Goal: Task Accomplishment & Management: Manage account settings

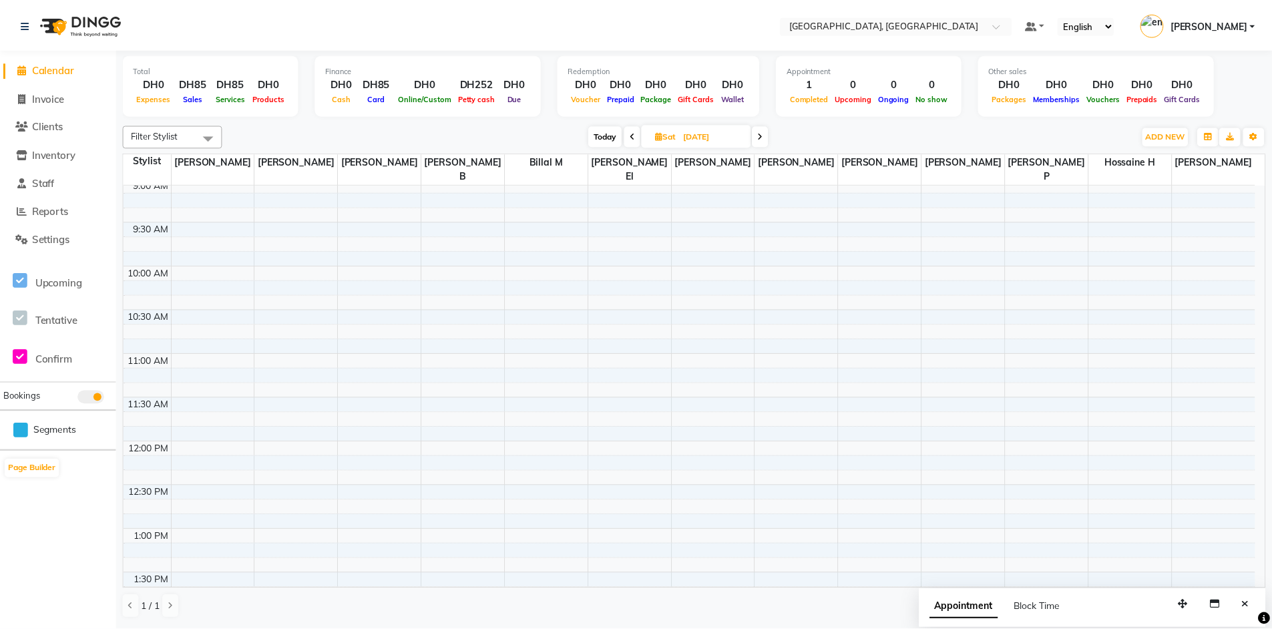
scroll to position [134, 0]
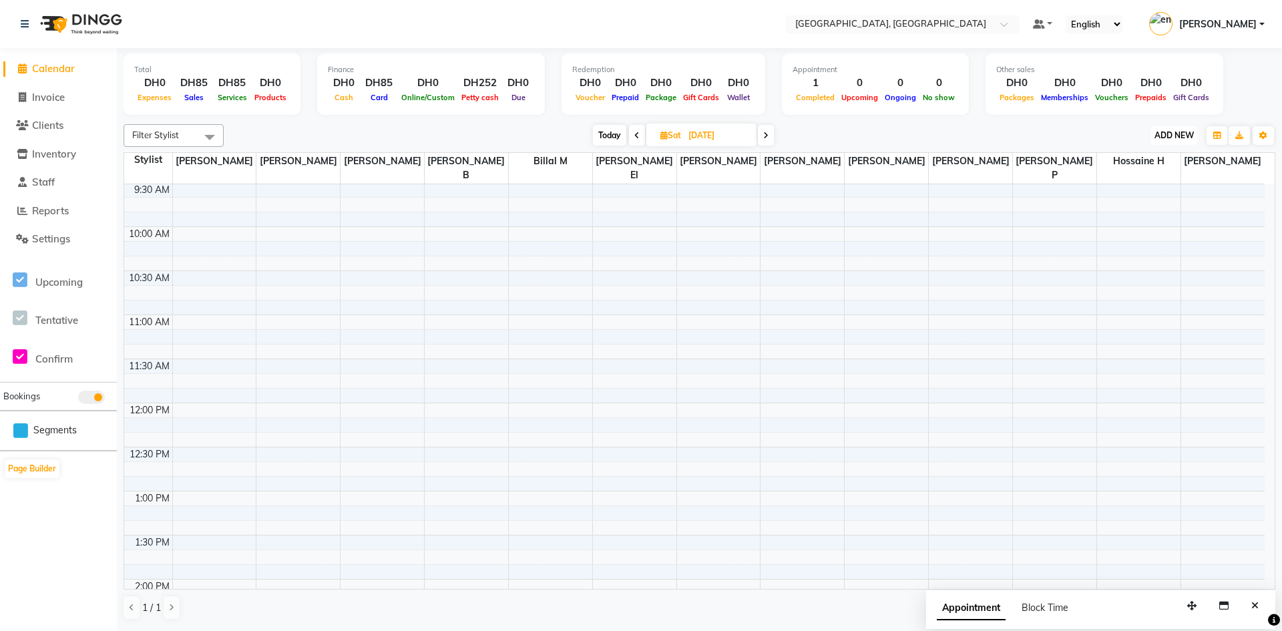
click at [1162, 142] on button "ADD NEW Toggle Dropdown" at bounding box center [1175, 135] width 46 height 19
click at [1218, 134] on icon "button" at bounding box center [1218, 136] width 8 height 8
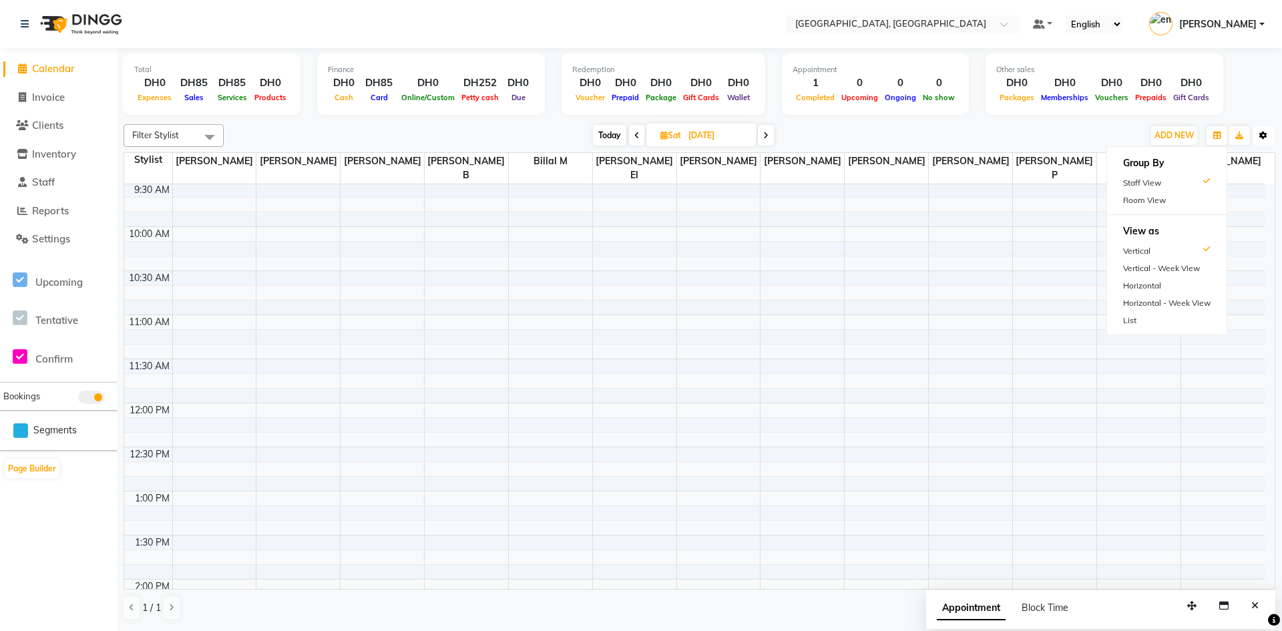
click at [1266, 134] on icon "button" at bounding box center [1264, 136] width 8 height 8
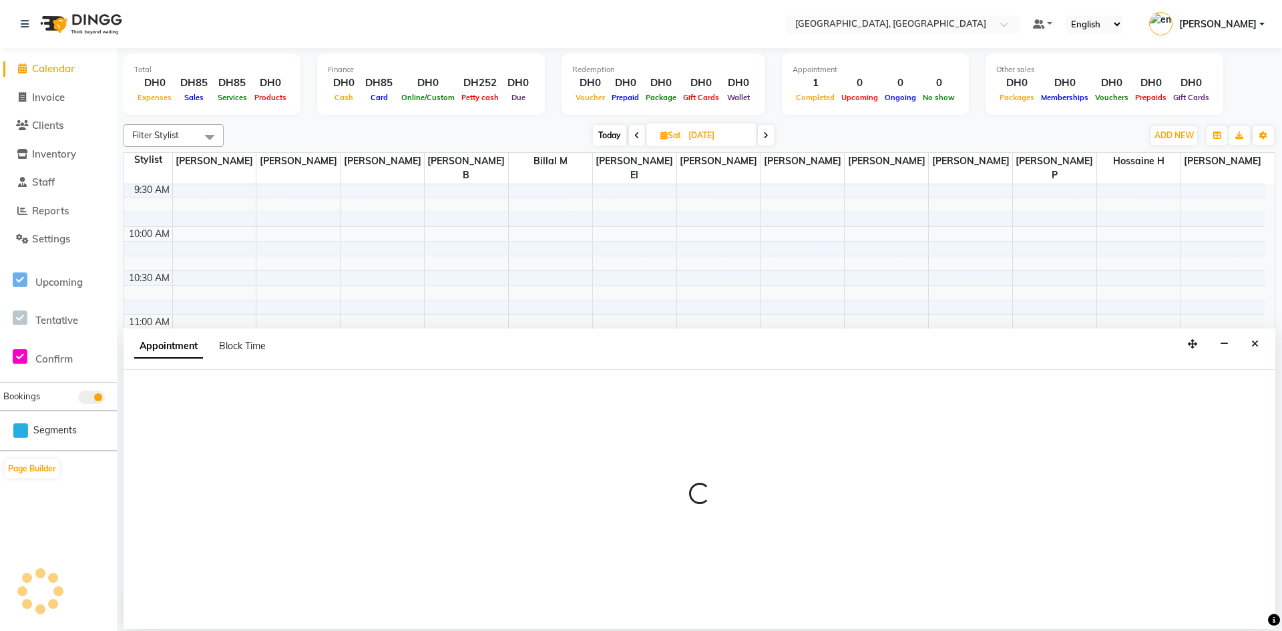
select select "90825"
select select "735"
select select "tentative"
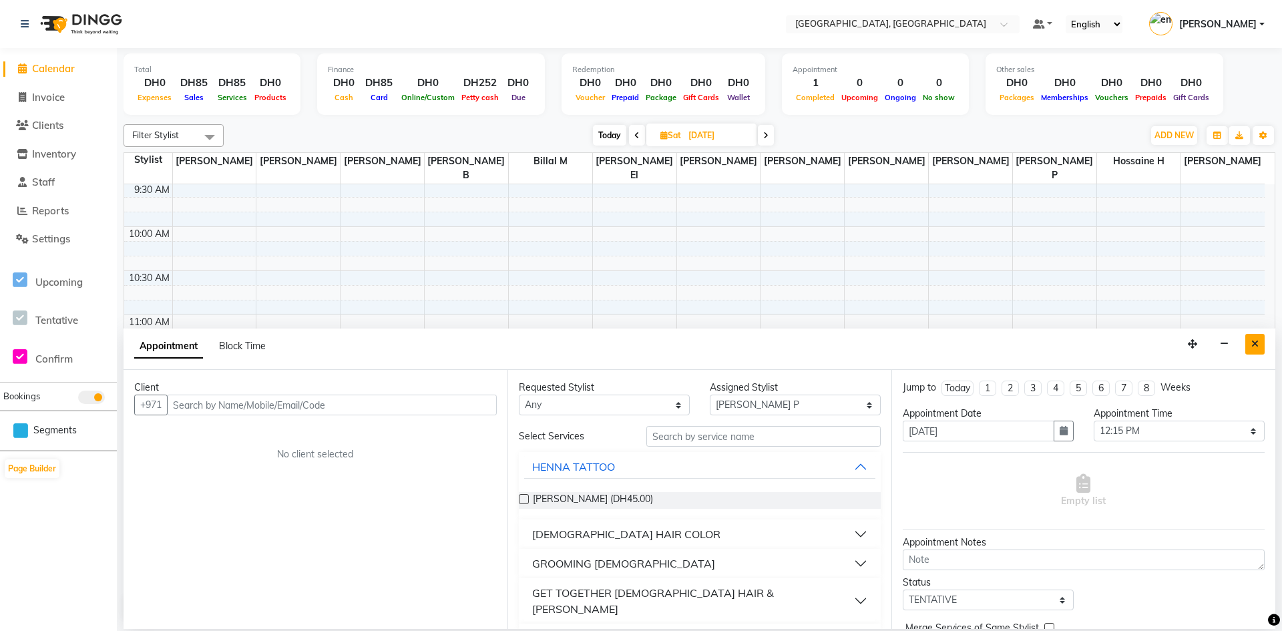
click at [1248, 343] on button "Close" at bounding box center [1255, 344] width 19 height 21
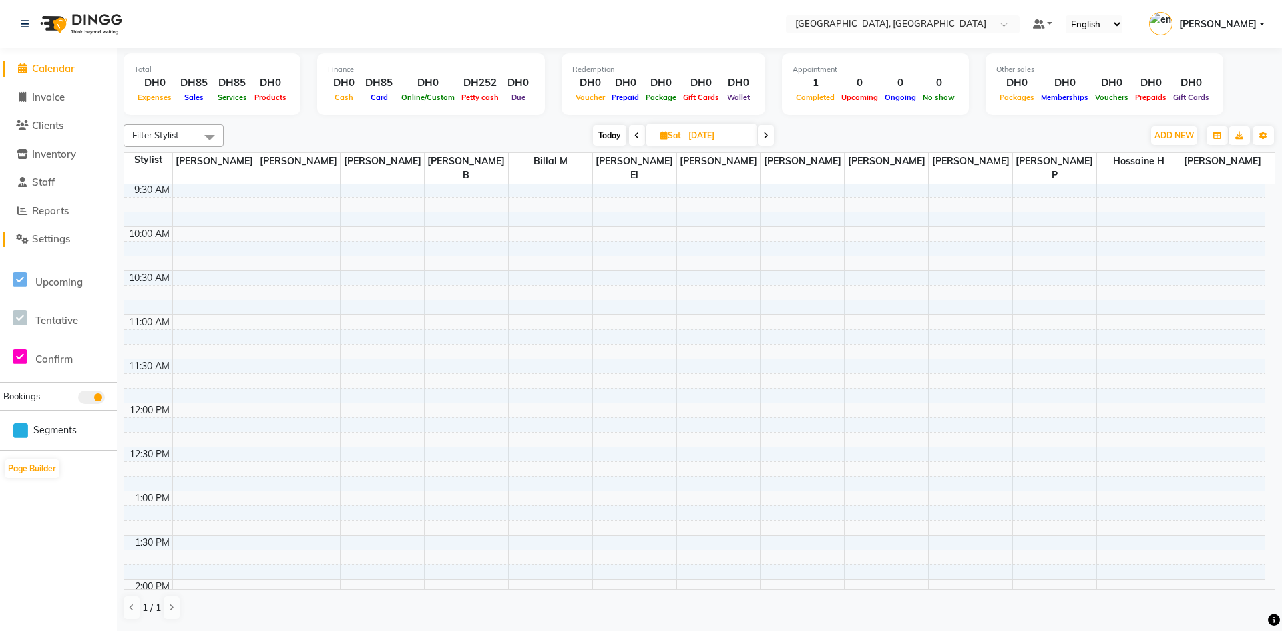
click at [43, 234] on span "Settings" at bounding box center [51, 238] width 38 height 13
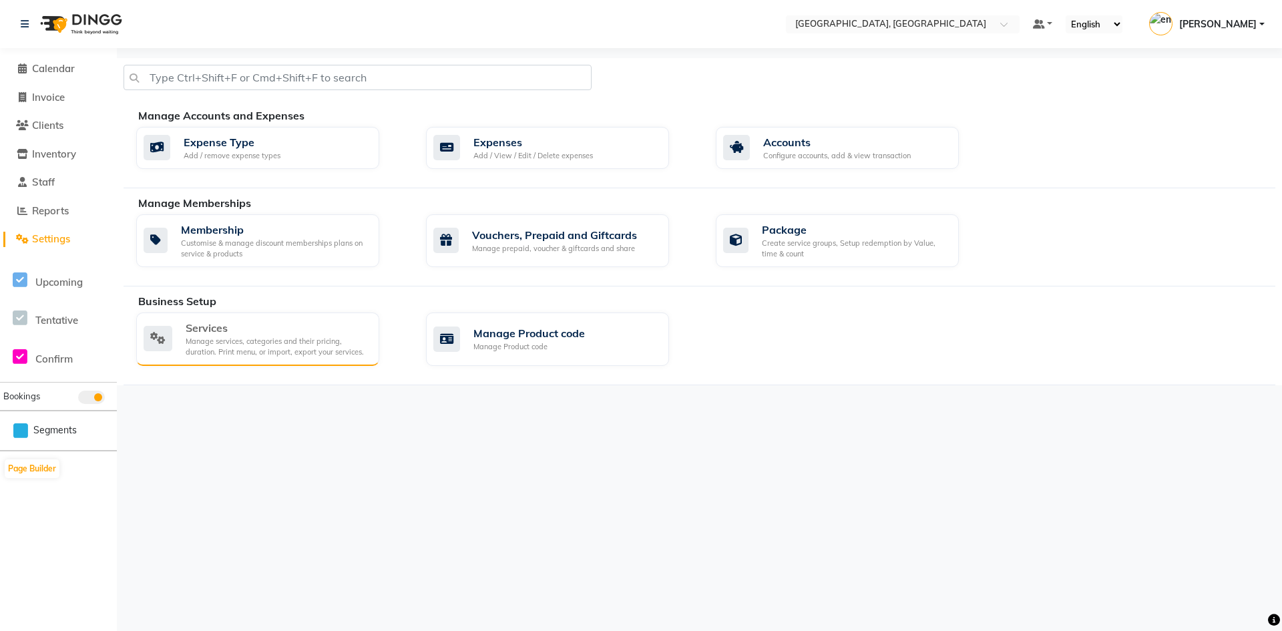
click at [231, 347] on div "Manage services, categories and their pricing, duration. Print menu, or import,…" at bounding box center [277, 347] width 183 height 22
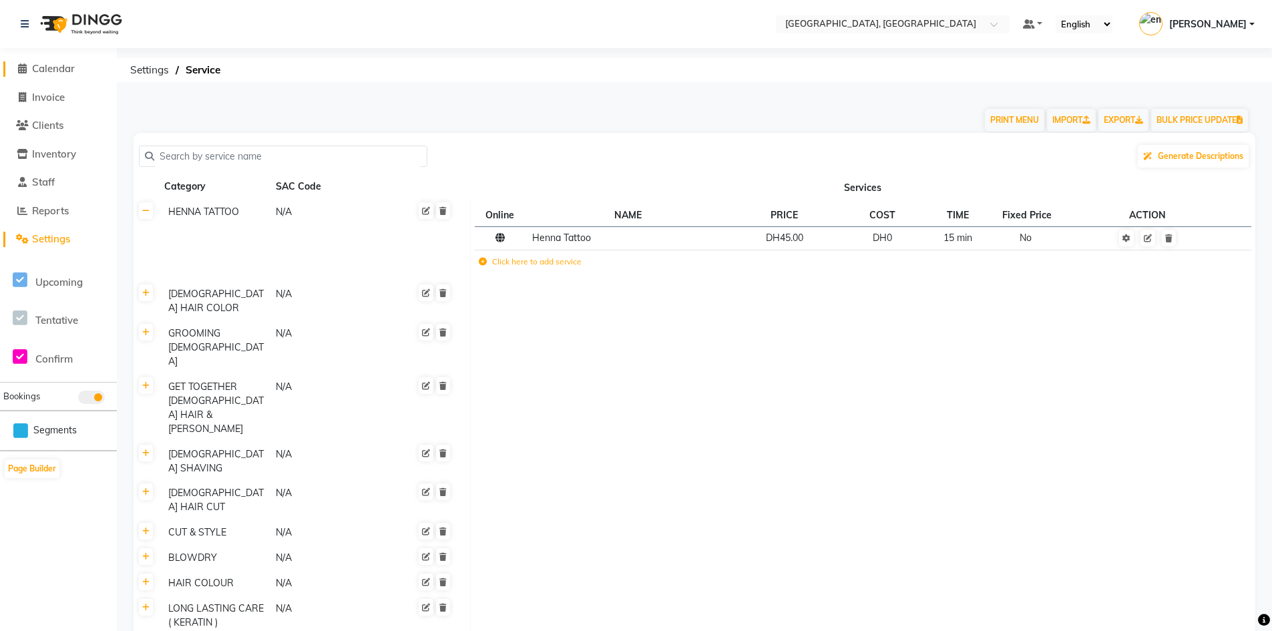
click at [62, 74] on span "Calendar" at bounding box center [53, 68] width 43 height 13
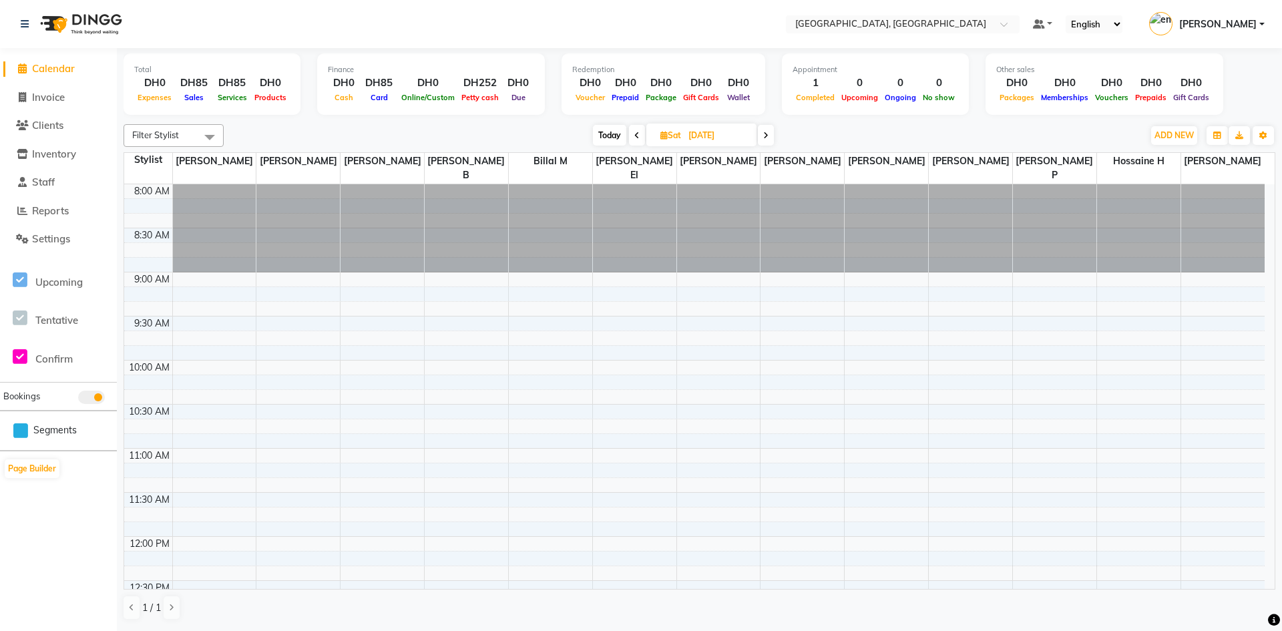
click at [1259, 23] on link "[PERSON_NAME]" at bounding box center [1208, 24] width 116 height 22
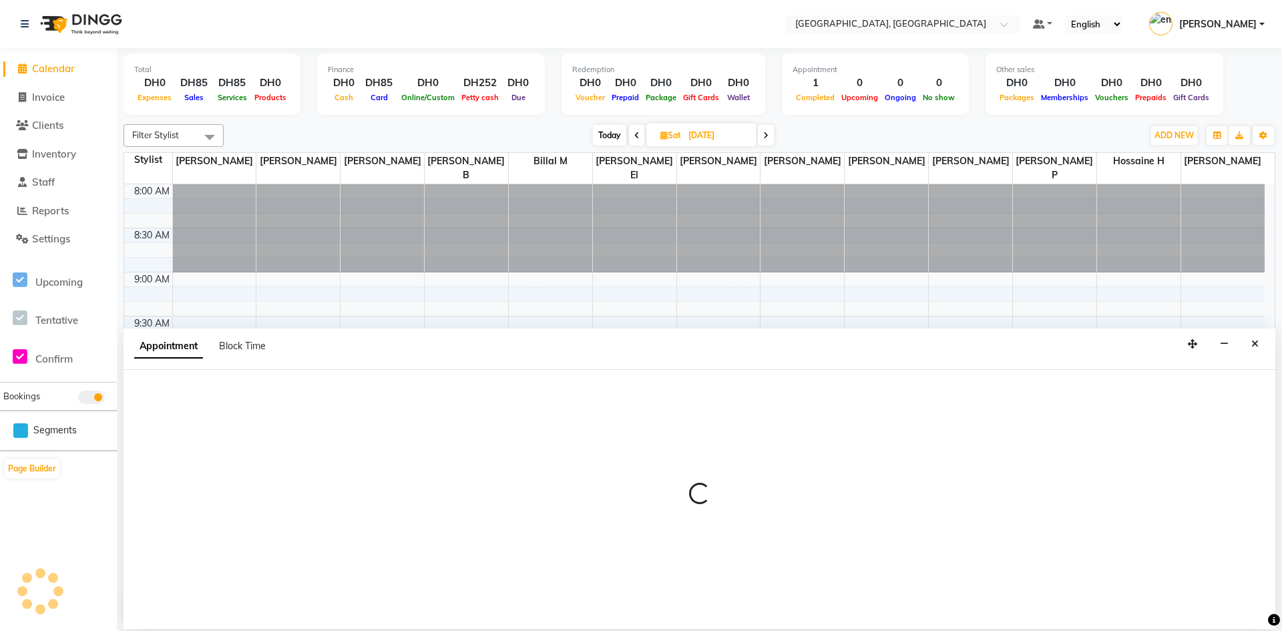
select select "90823"
select select "675"
select select "tentative"
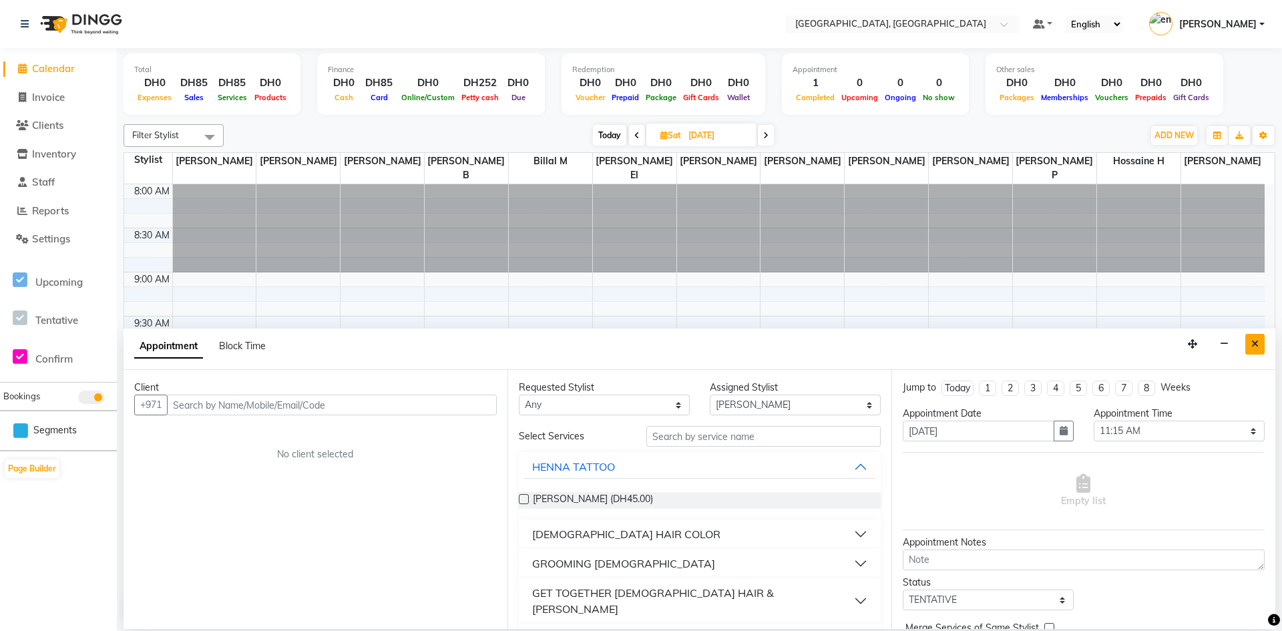
click at [1257, 343] on icon "Close" at bounding box center [1255, 343] width 7 height 9
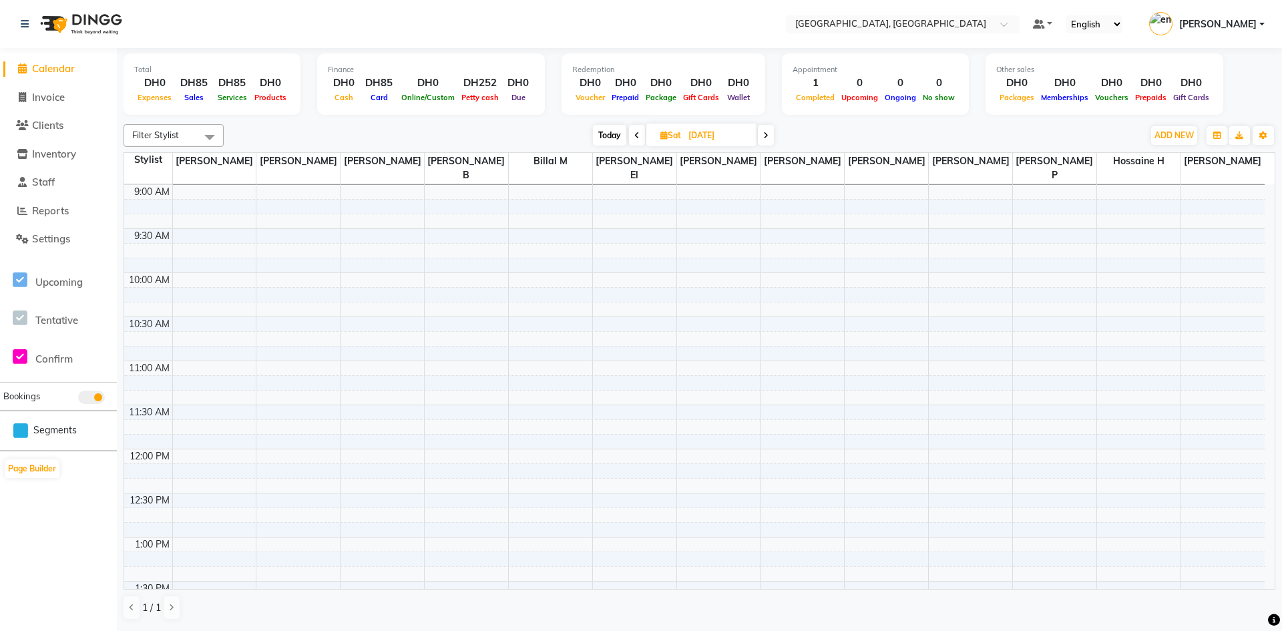
scroll to position [118, 0]
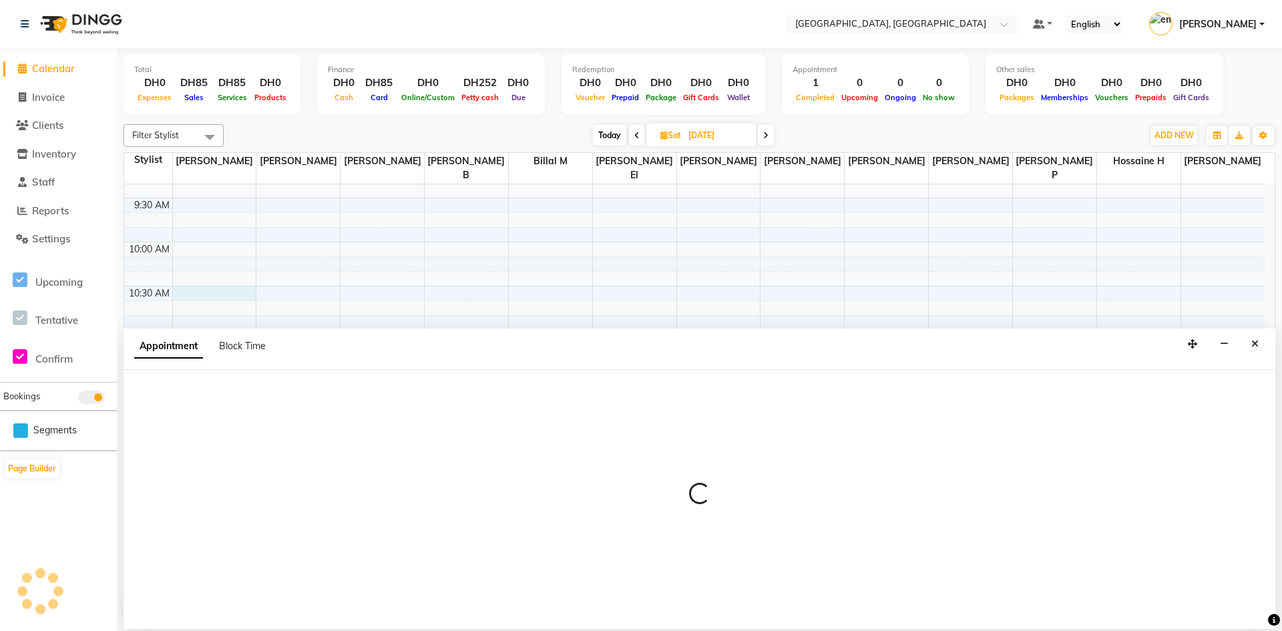
select select "54492"
select select "tentative"
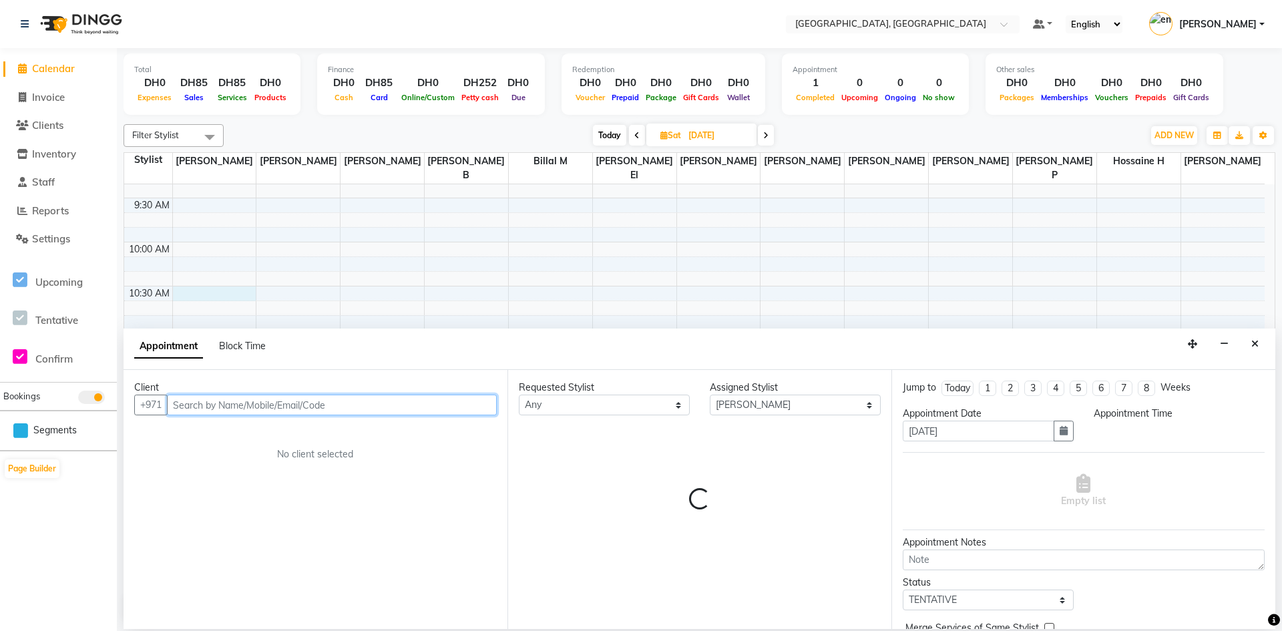
select select "630"
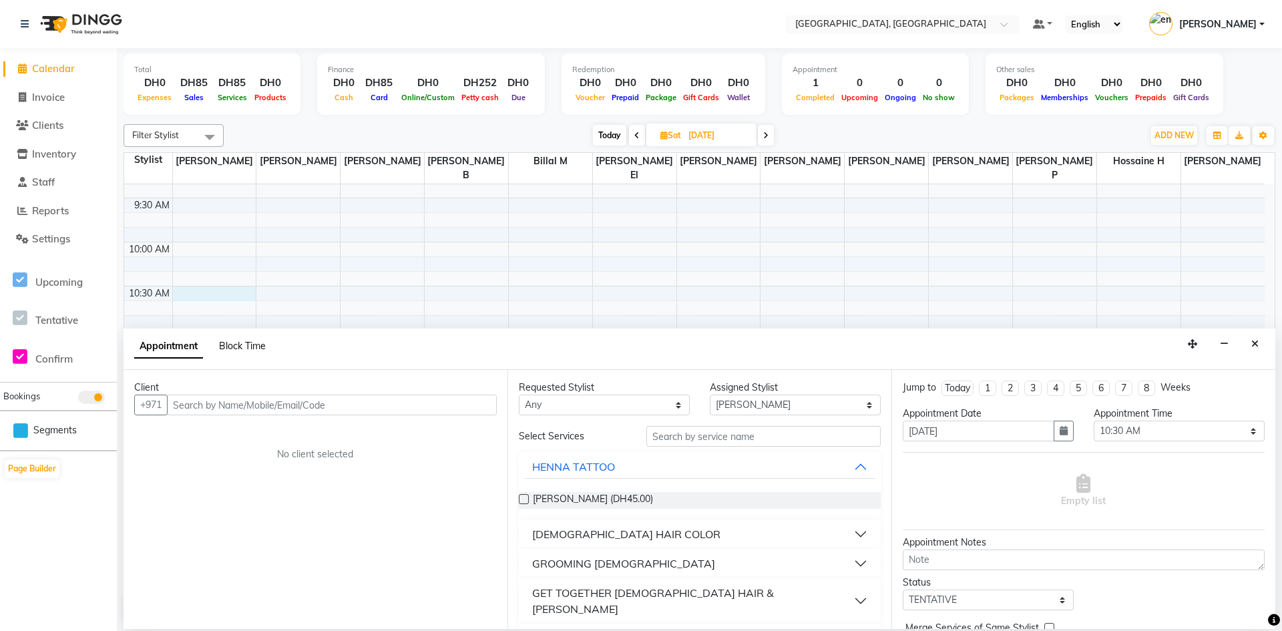
click at [250, 341] on span "Block Time" at bounding box center [242, 346] width 47 height 12
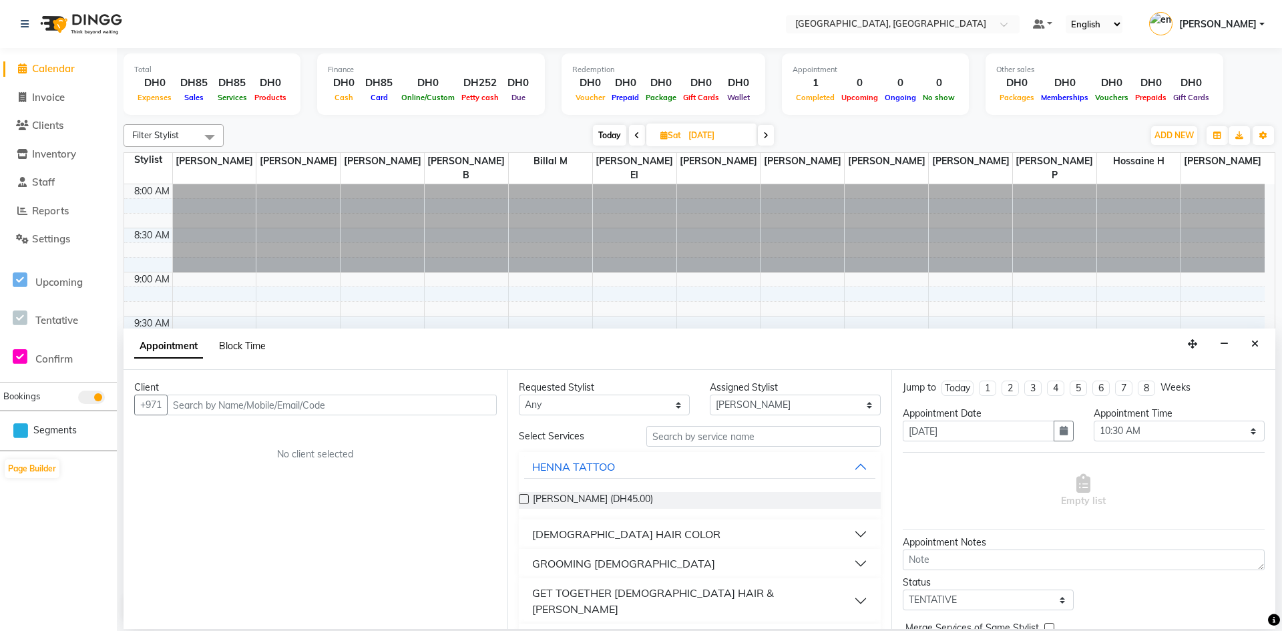
select select "54492"
select select "630"
select select "645"
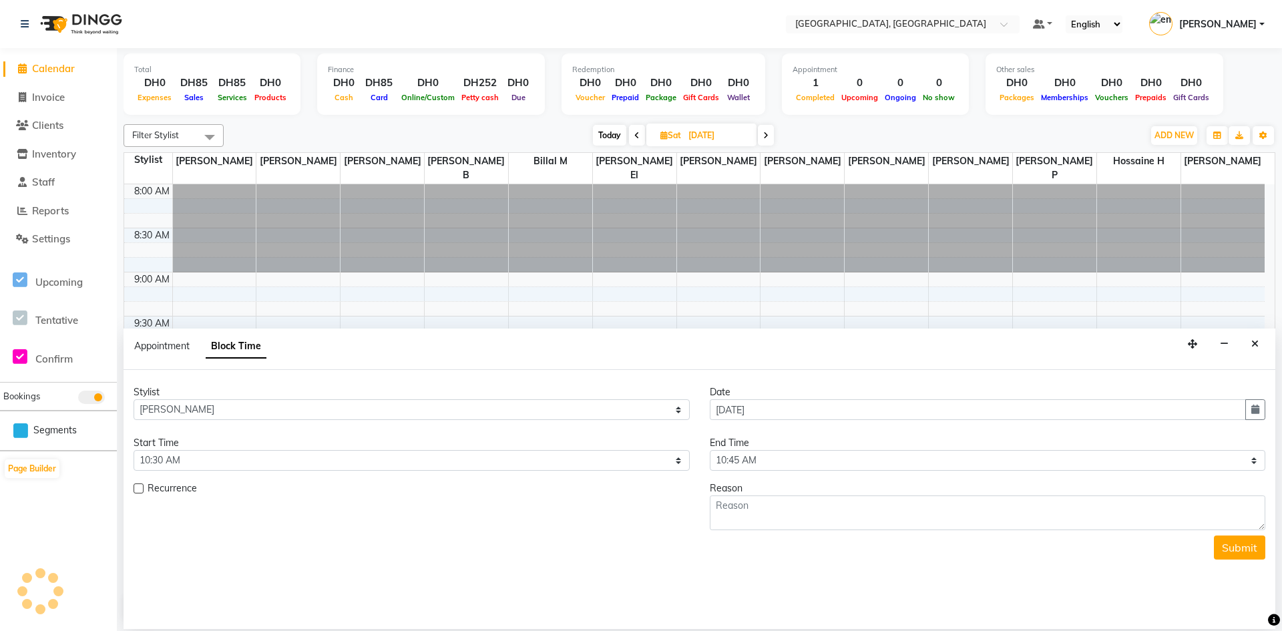
scroll to position [618, 0]
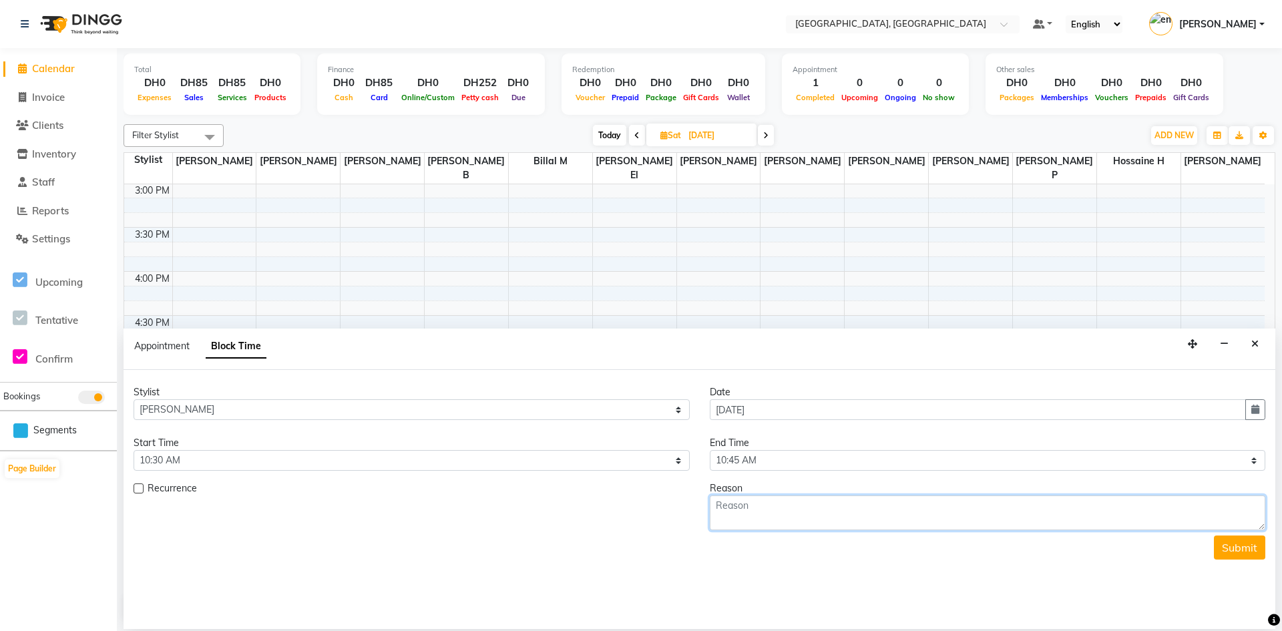
click at [761, 511] on textarea at bounding box center [988, 513] width 556 height 35
type textarea "breaktime"
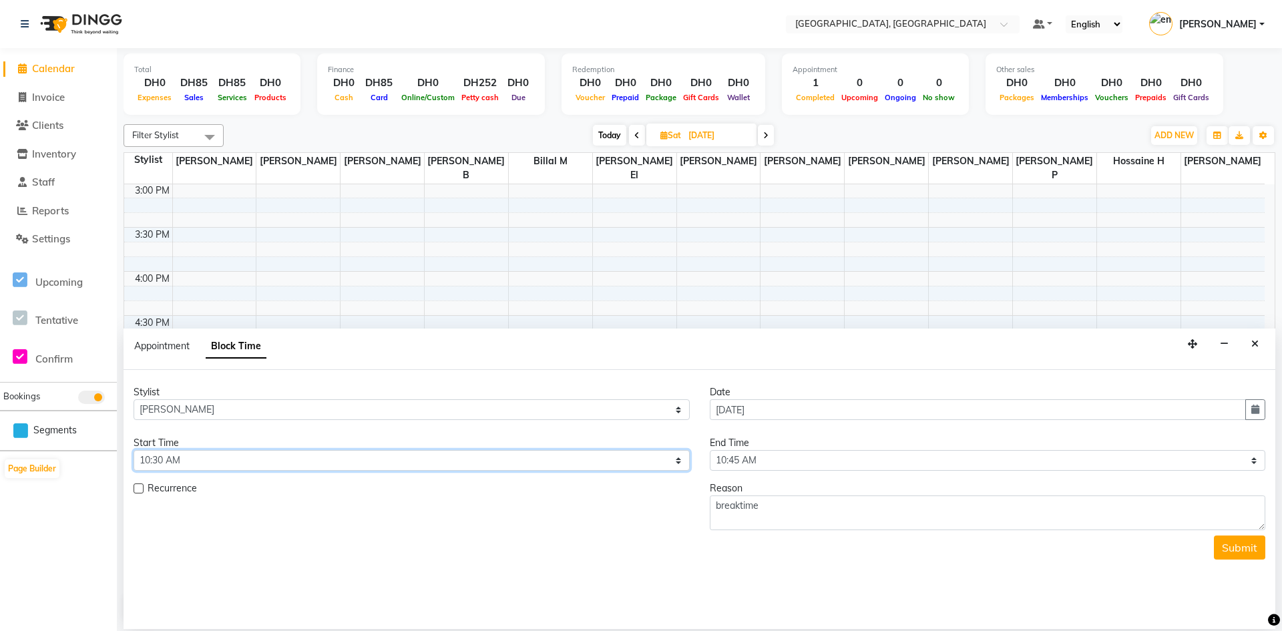
click at [383, 461] on select "Select 09:00 AM 09:15 AM 09:30 AM 09:45 AM 10:00 AM 10:15 AM 10:30 AM 10:45 AM …" at bounding box center [412, 460] width 556 height 21
select select "900"
click at [134, 450] on select "Select 09:00 AM 09:15 AM 09:30 AM 09:45 AM 10:00 AM 10:15 AM 10:30 AM 10:45 AM …" at bounding box center [412, 460] width 556 height 21
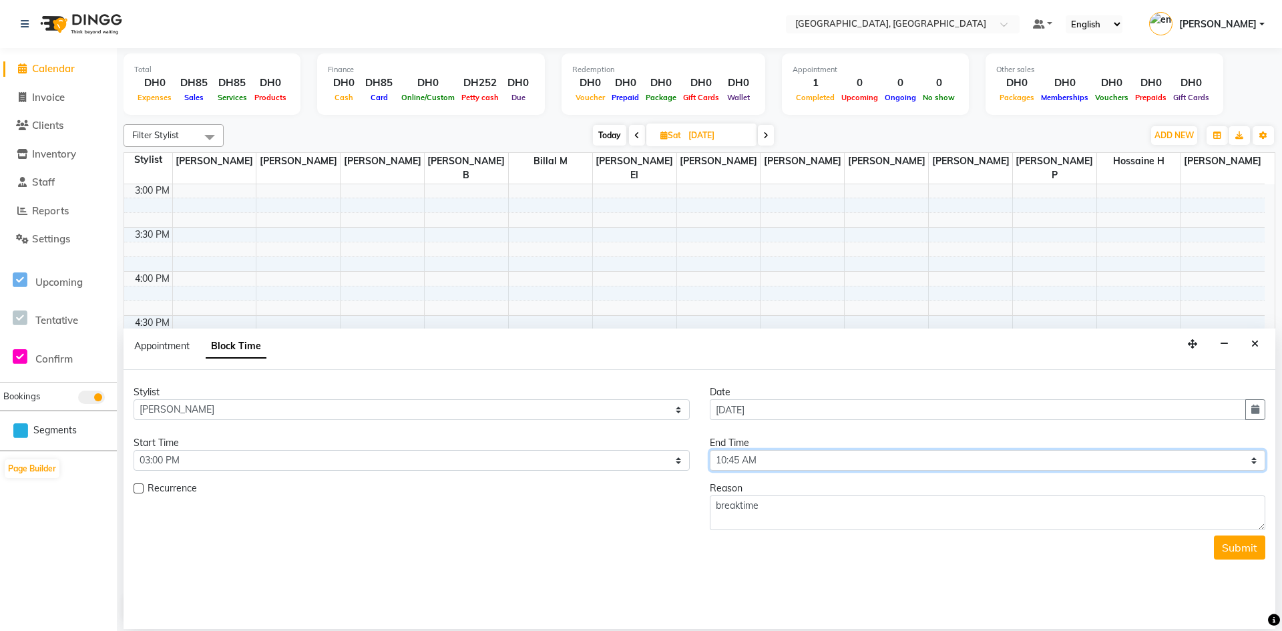
click at [1198, 462] on select "Select 09:00 AM 09:15 AM 09:30 AM 09:45 AM 10:00 AM 10:15 AM 10:30 AM 10:45 AM …" at bounding box center [988, 460] width 556 height 21
select select "960"
click at [710, 450] on select "Select 09:00 AM 09:15 AM 09:30 AM 09:45 AM 10:00 AM 10:15 AM 10:30 AM 10:45 AM …" at bounding box center [988, 460] width 556 height 21
click at [1254, 543] on button "Submit" at bounding box center [1239, 548] width 51 height 24
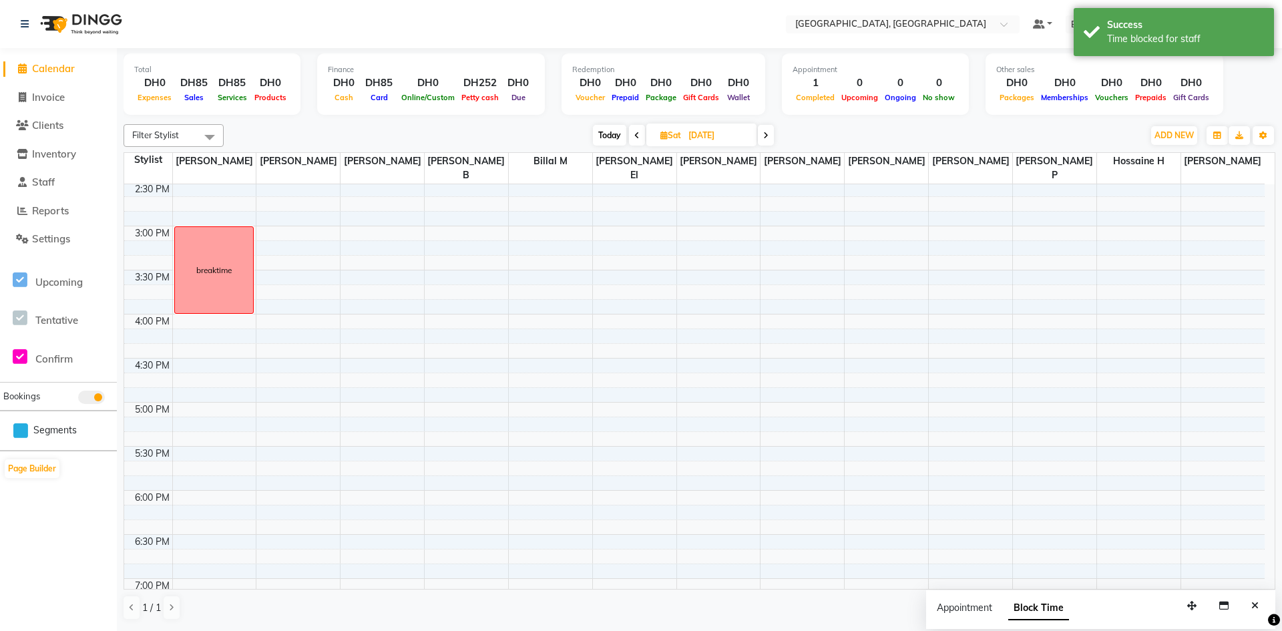
scroll to position [551, 0]
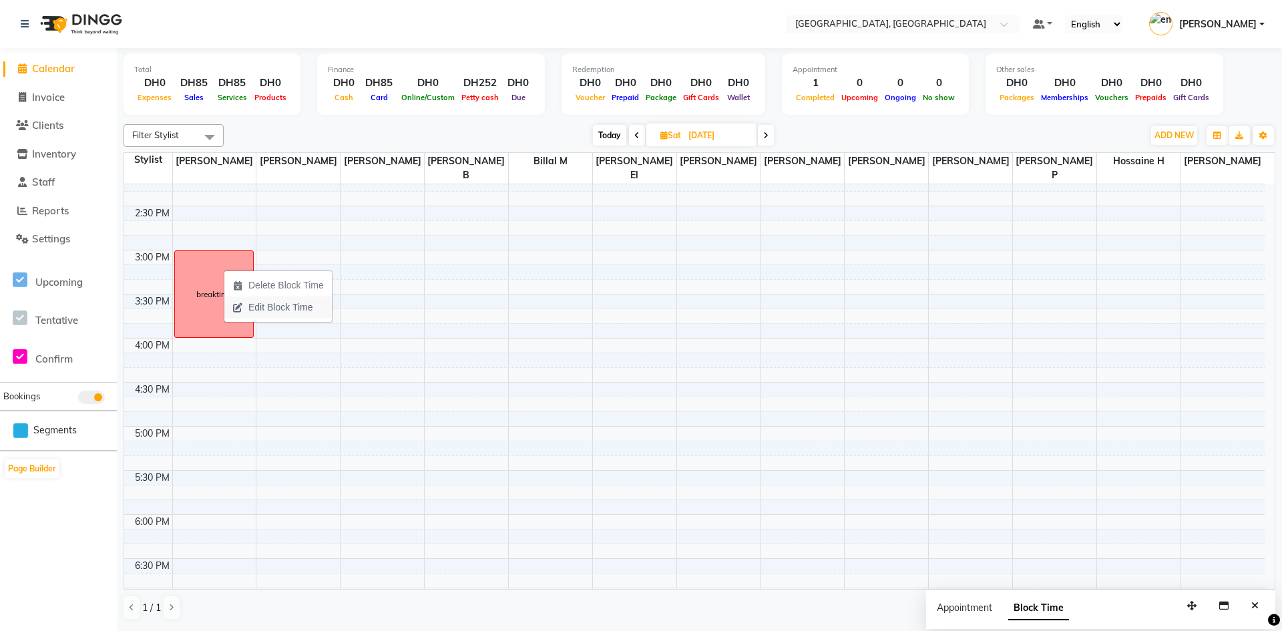
click at [276, 317] on span "Edit Block Time" at bounding box center [272, 308] width 96 height 22
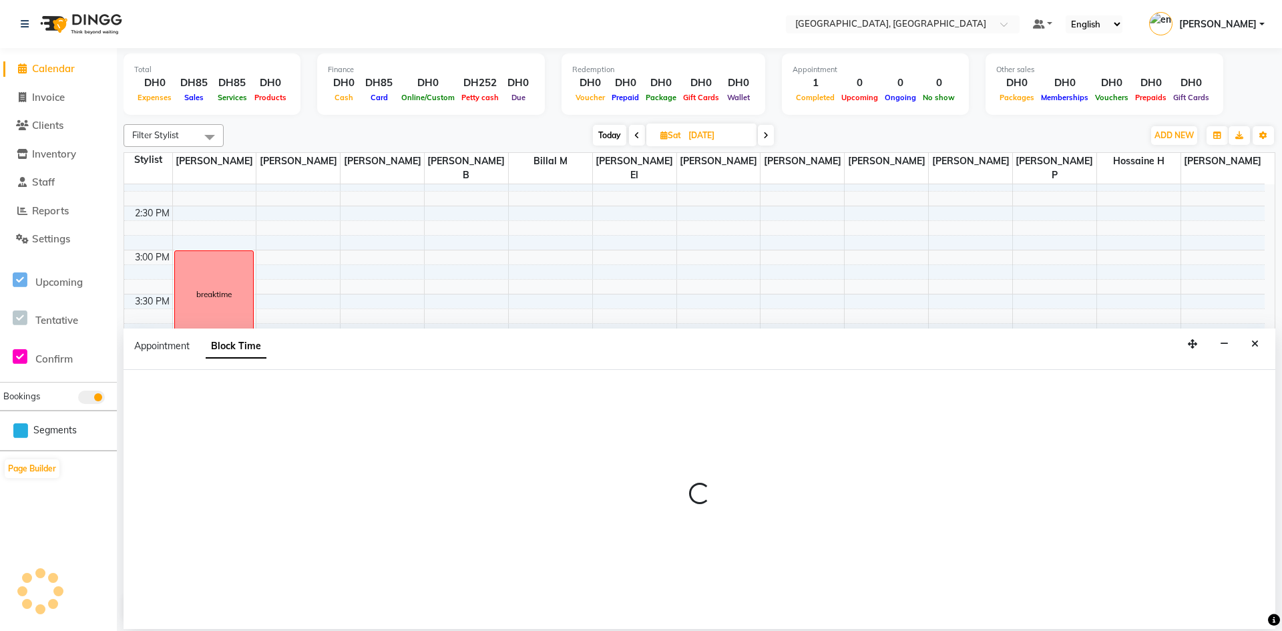
select select "54492"
select select "900"
select select "960"
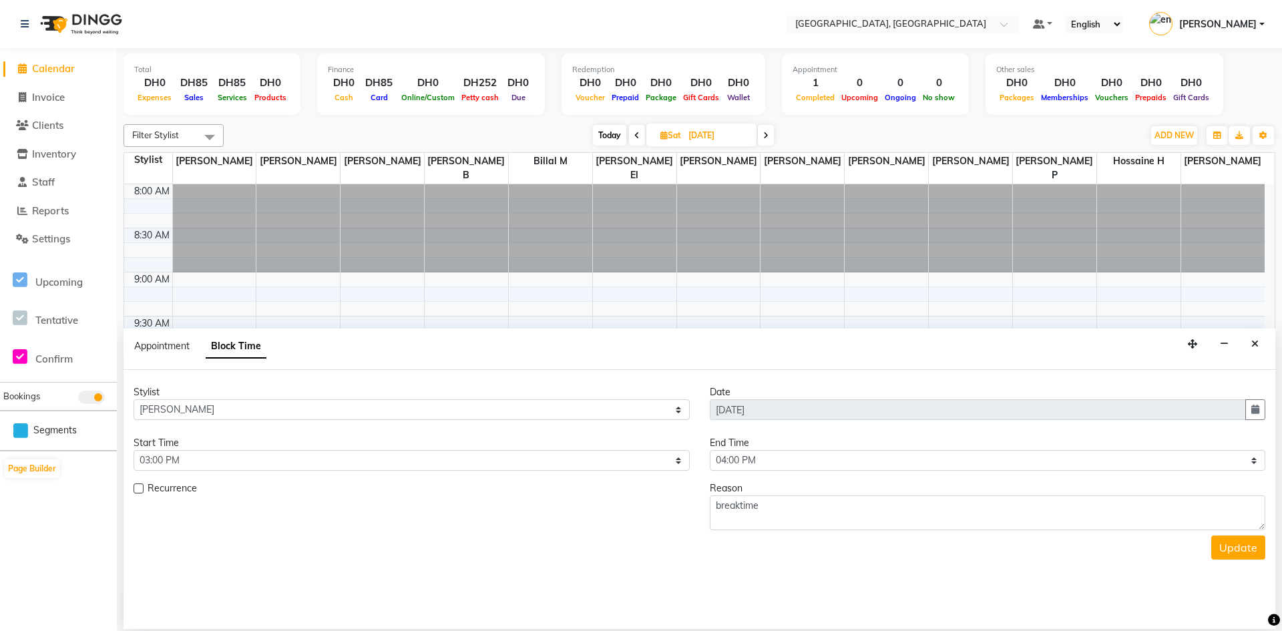
scroll to position [618, 0]
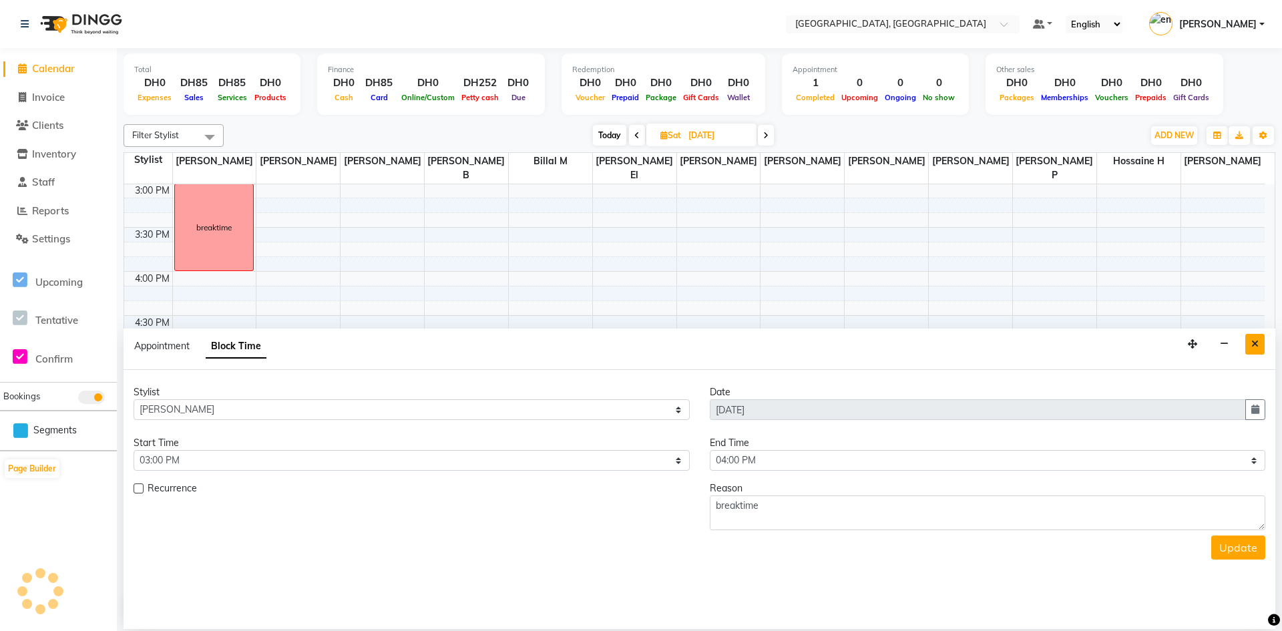
click at [1258, 345] on icon "Close" at bounding box center [1255, 343] width 7 height 9
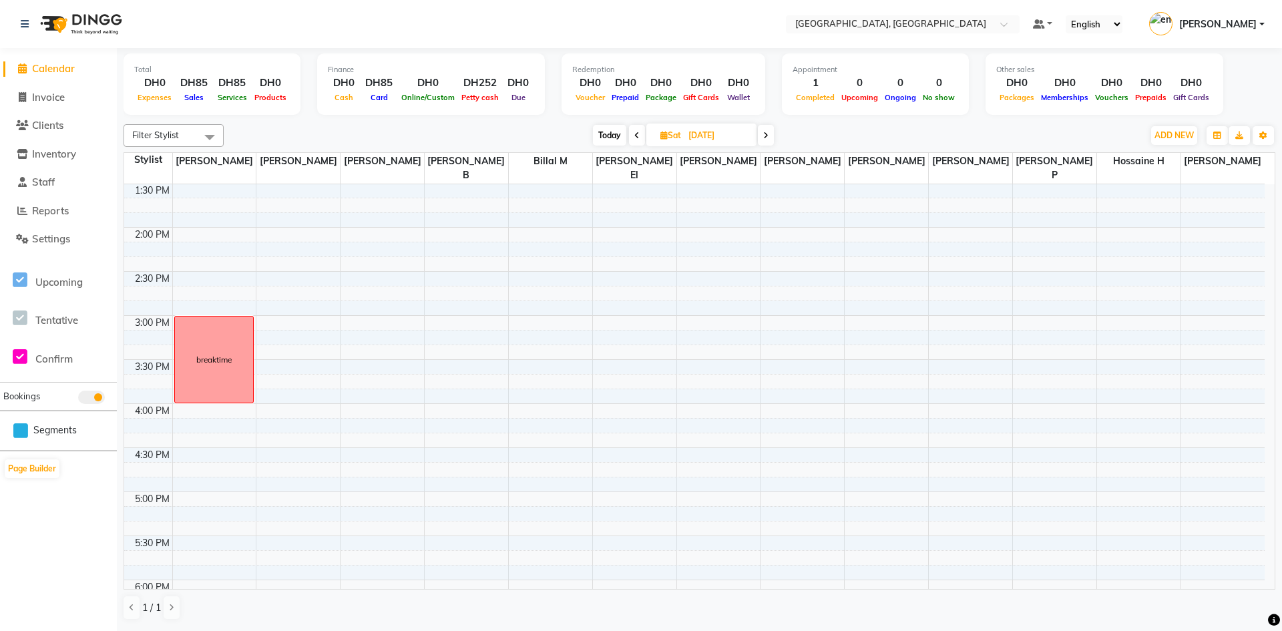
scroll to position [484, 0]
click at [603, 134] on span "Today" at bounding box center [609, 135] width 33 height 21
type input "02-10-2025"
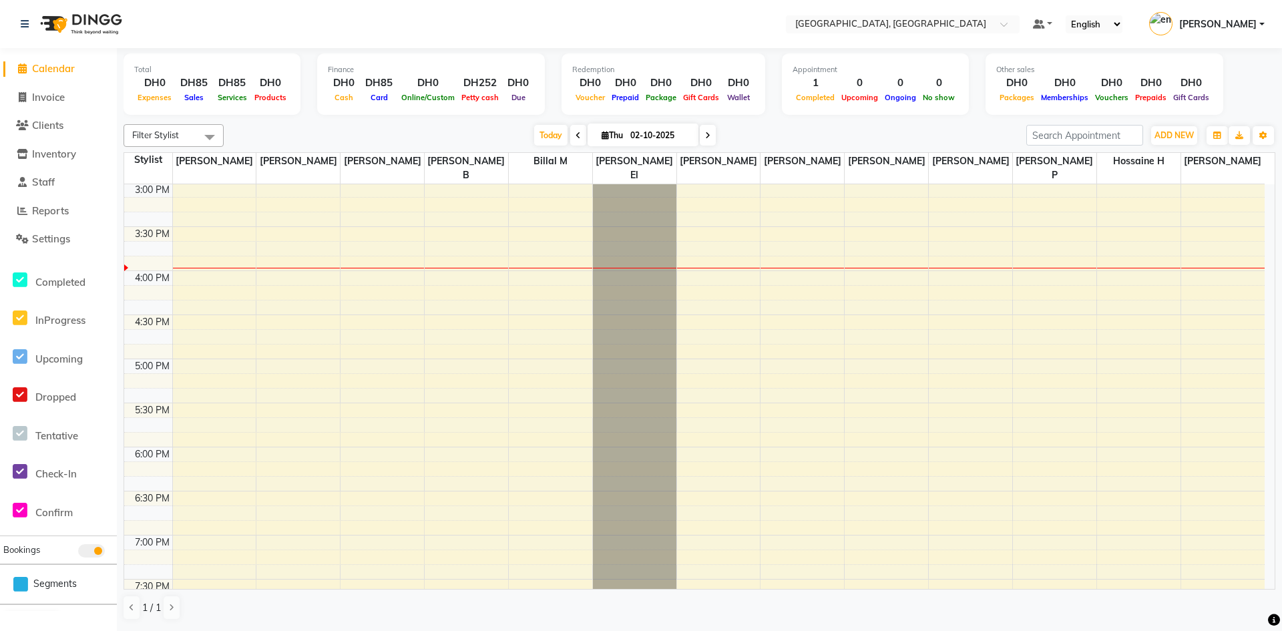
scroll to position [618, 0]
click at [367, 350] on div "8:00 AM 8:30 AM 9:00 AM 9:30 AM 10:00 AM 10:30 AM 11:00 AM 11:30 AM 12:00 PM 12…" at bounding box center [694, 228] width 1141 height 1322
select select "90816"
select select "tentative"
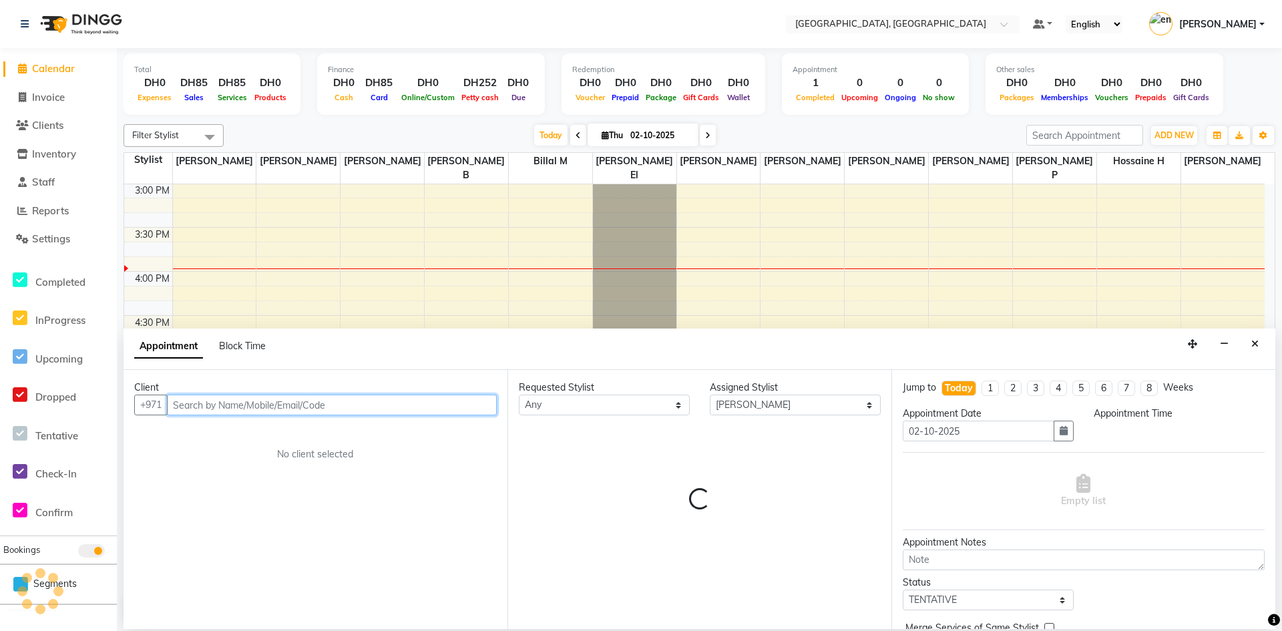
select select "1020"
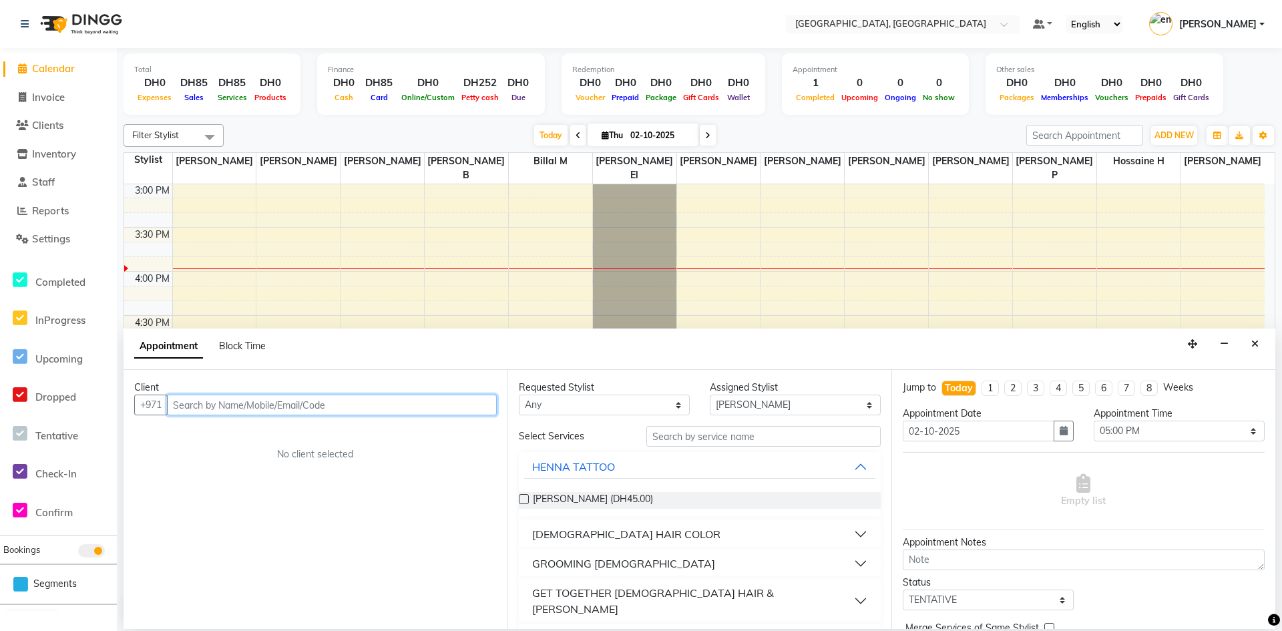
click at [250, 405] on input "text" at bounding box center [332, 405] width 330 height 21
type input "n"
type input "l"
click at [274, 435] on ngb-highlight "502135446" at bounding box center [304, 433] width 60 height 13
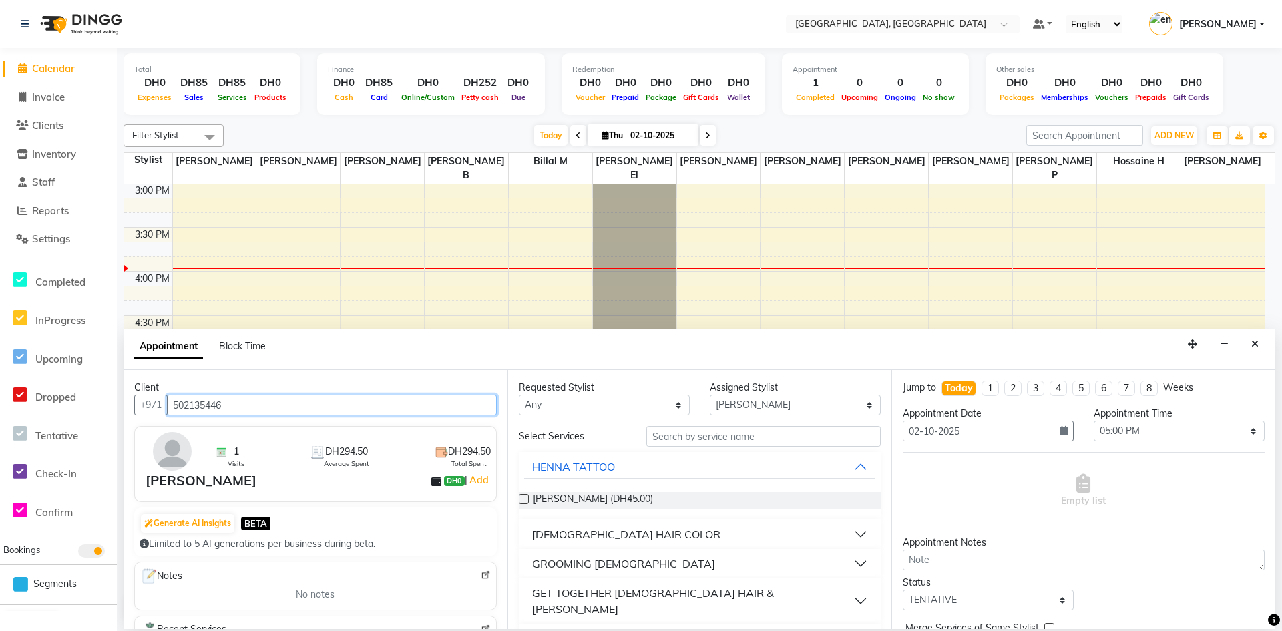
type input "502135446"
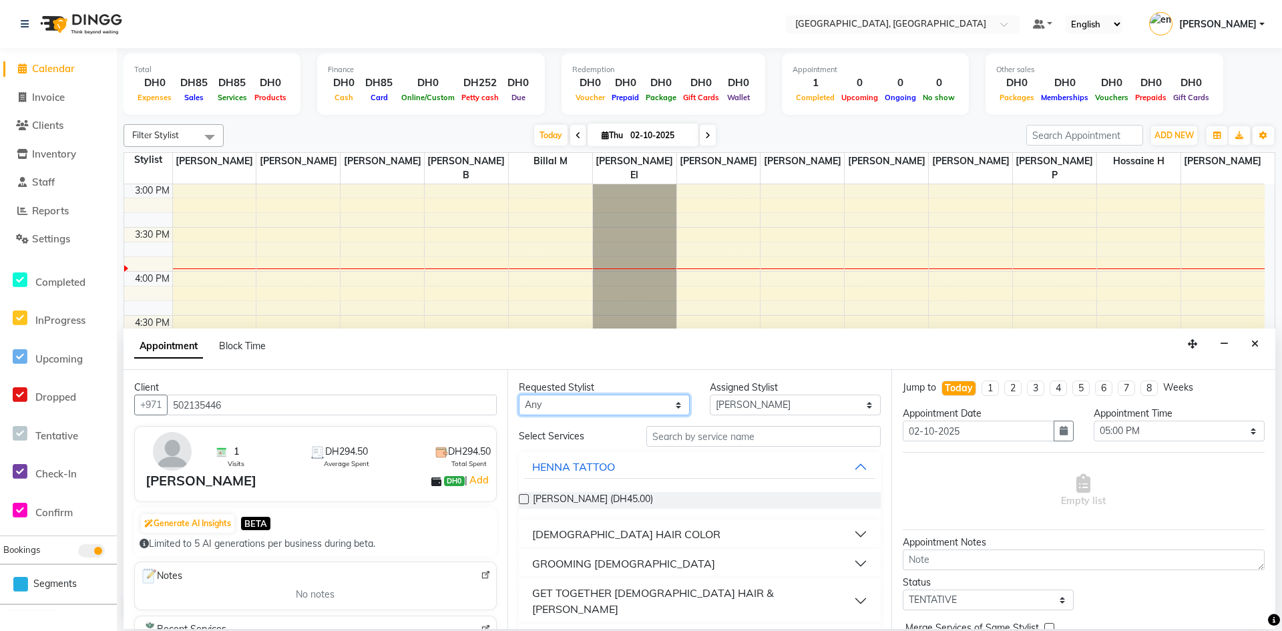
click at [655, 405] on select "Any [PERSON_NAME] El [PERSON_NAME] H [PERSON_NAME] G [PERSON_NAME] L [PERSON_NA…" at bounding box center [604, 405] width 171 height 21
select select "90815"
click at [519, 395] on select "Any [PERSON_NAME] El [PERSON_NAME] H [PERSON_NAME] G [PERSON_NAME] L [PERSON_NA…" at bounding box center [604, 405] width 171 height 21
select select "90815"
click at [714, 439] on input "text" at bounding box center [764, 436] width 234 height 21
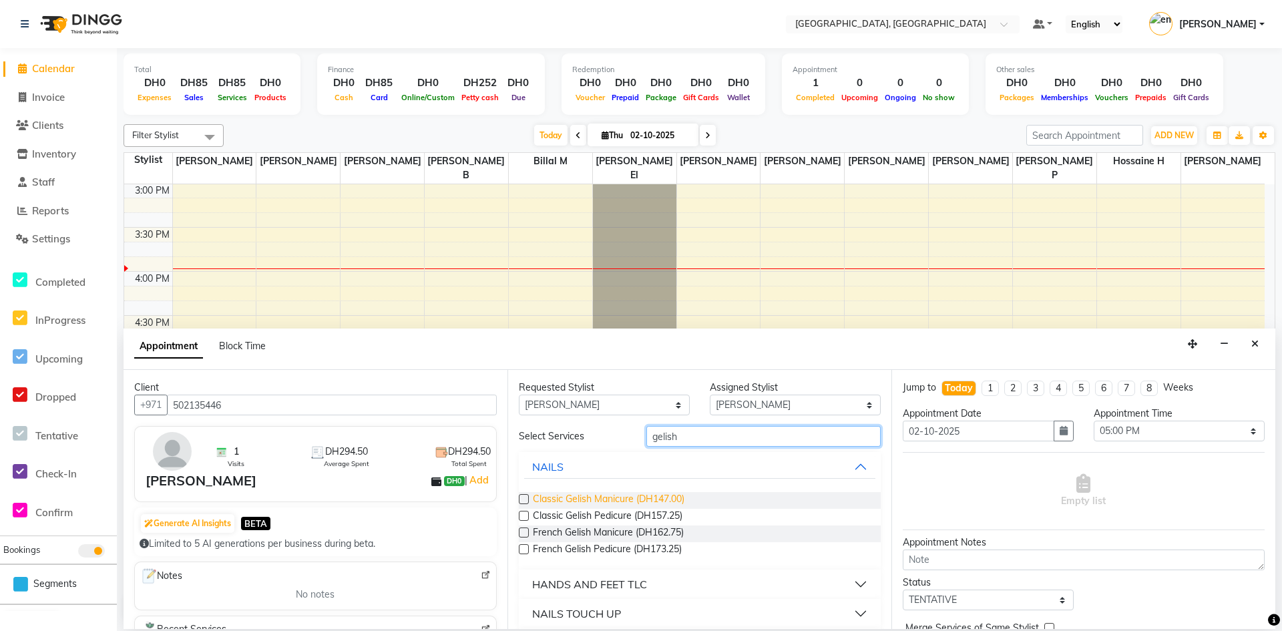
type input "gelish"
click at [596, 500] on span "Classic Gelish Manicure (DH147.00)" at bounding box center [609, 500] width 152 height 17
checkbox input "false"
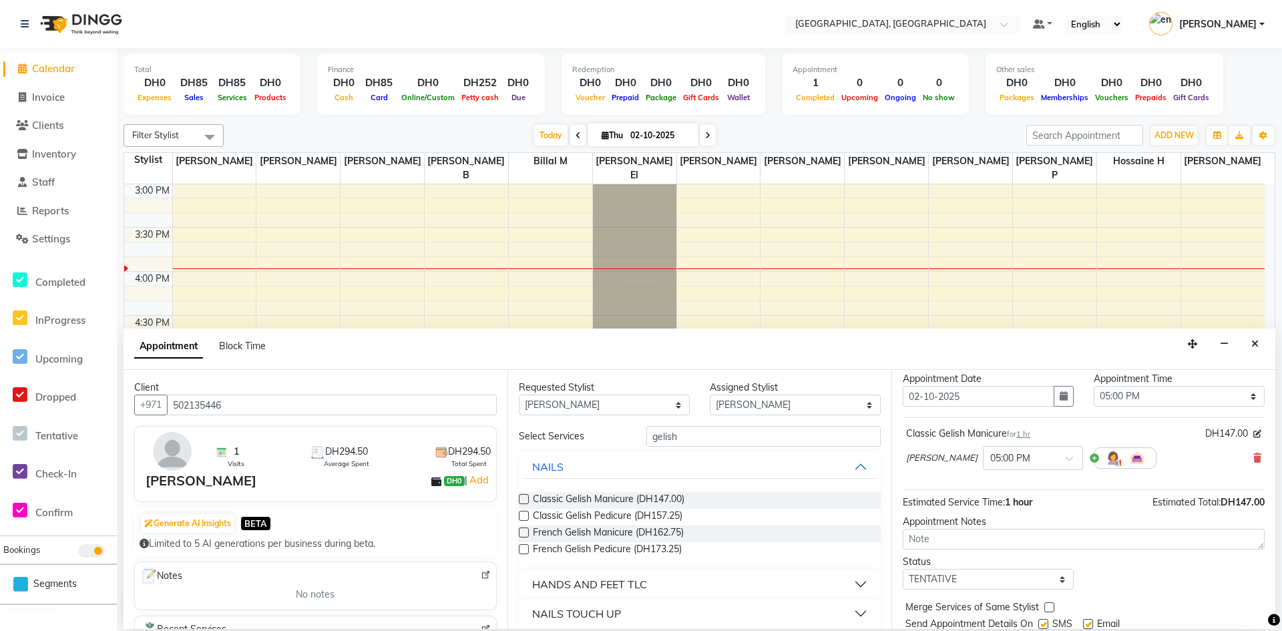
scroll to position [67, 0]
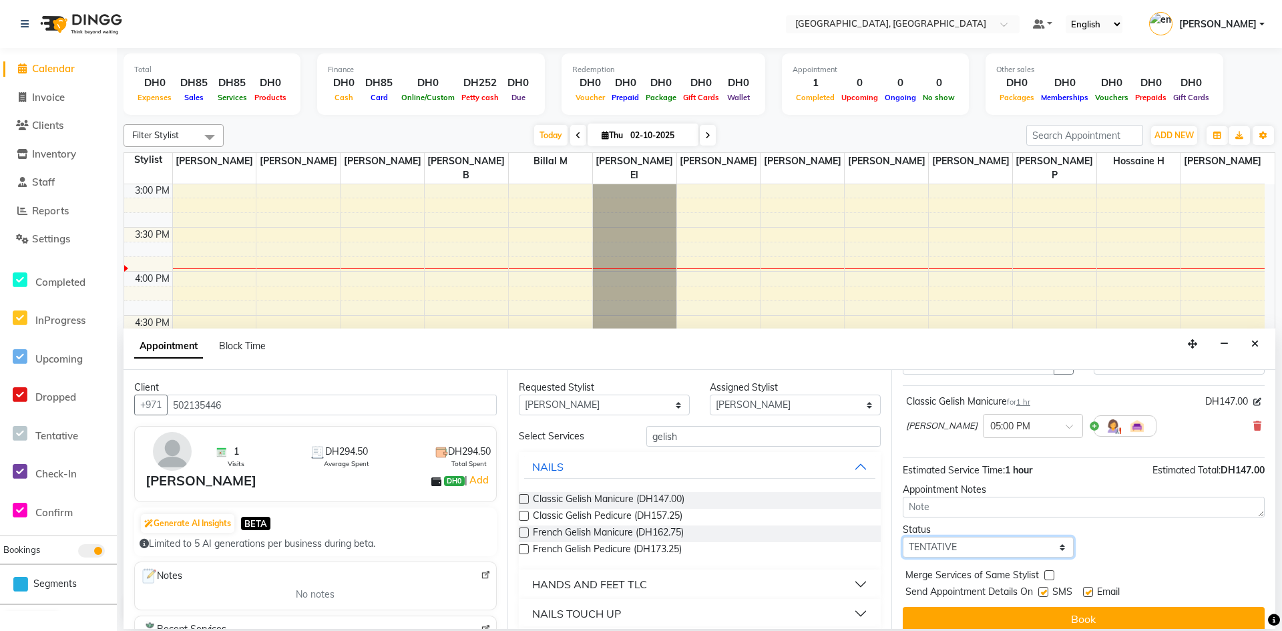
click at [1057, 545] on select "Select TENTATIVE CONFIRM CHECK-IN UPCOMING" at bounding box center [988, 547] width 171 height 21
click at [1061, 547] on select "Select TENTATIVE CONFIRM CHECK-IN UPCOMING" at bounding box center [988, 547] width 171 height 21
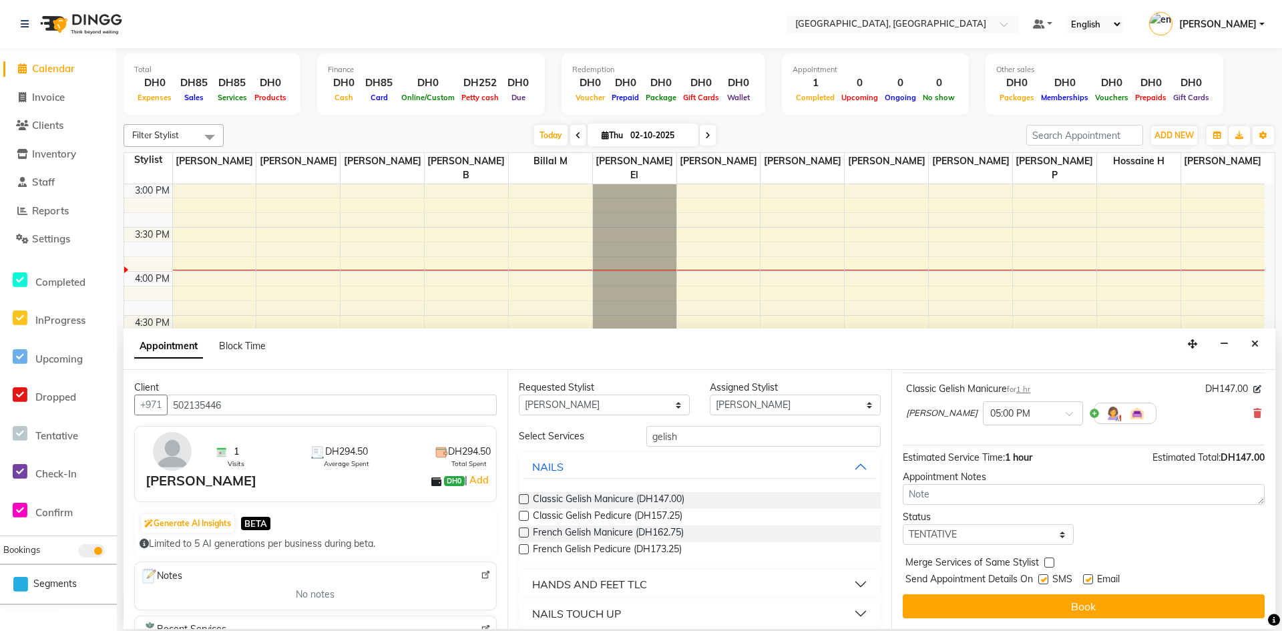
click at [1089, 576] on label at bounding box center [1088, 579] width 10 height 10
click at [1089, 576] on input "checkbox" at bounding box center [1087, 580] width 9 height 9
checkbox input "false"
click at [1049, 582] on label at bounding box center [1044, 579] width 10 height 10
click at [1047, 582] on input "checkbox" at bounding box center [1043, 580] width 9 height 9
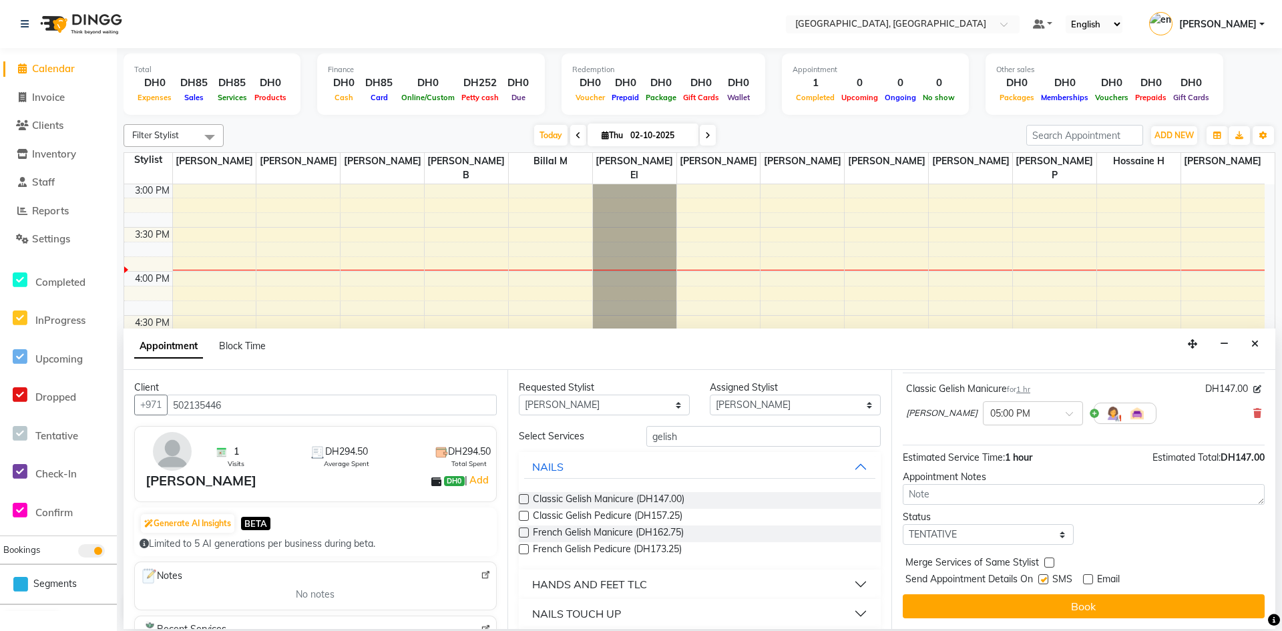
checkbox input "false"
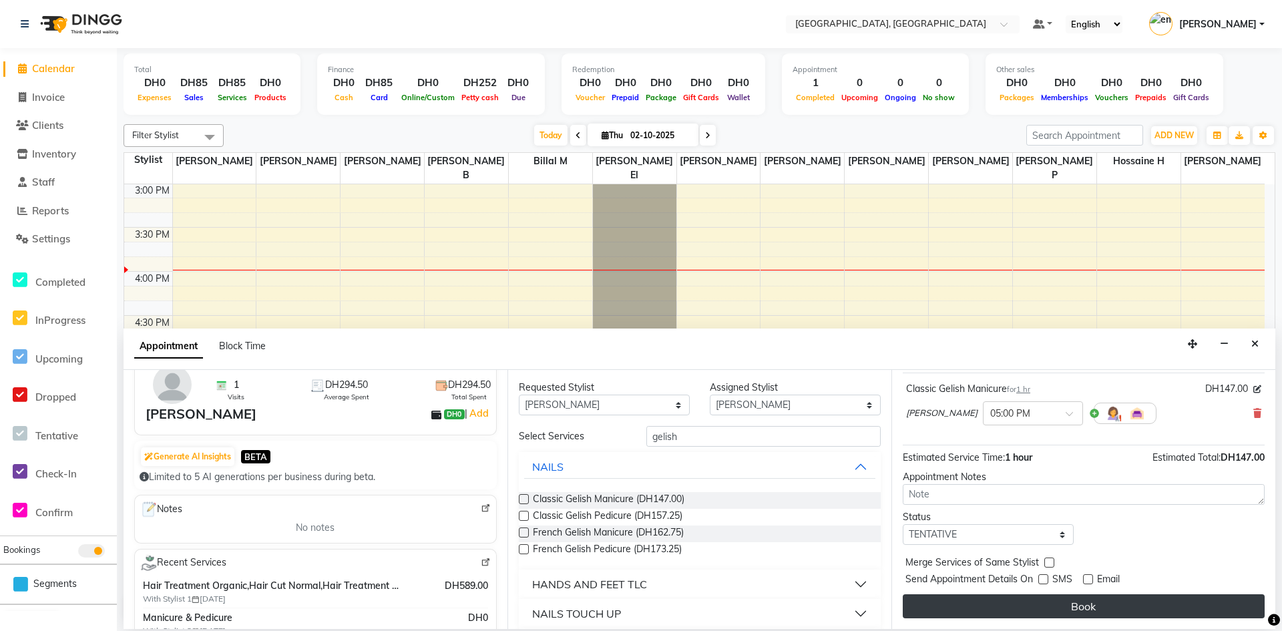
click at [1048, 608] on button "Book" at bounding box center [1084, 606] width 362 height 24
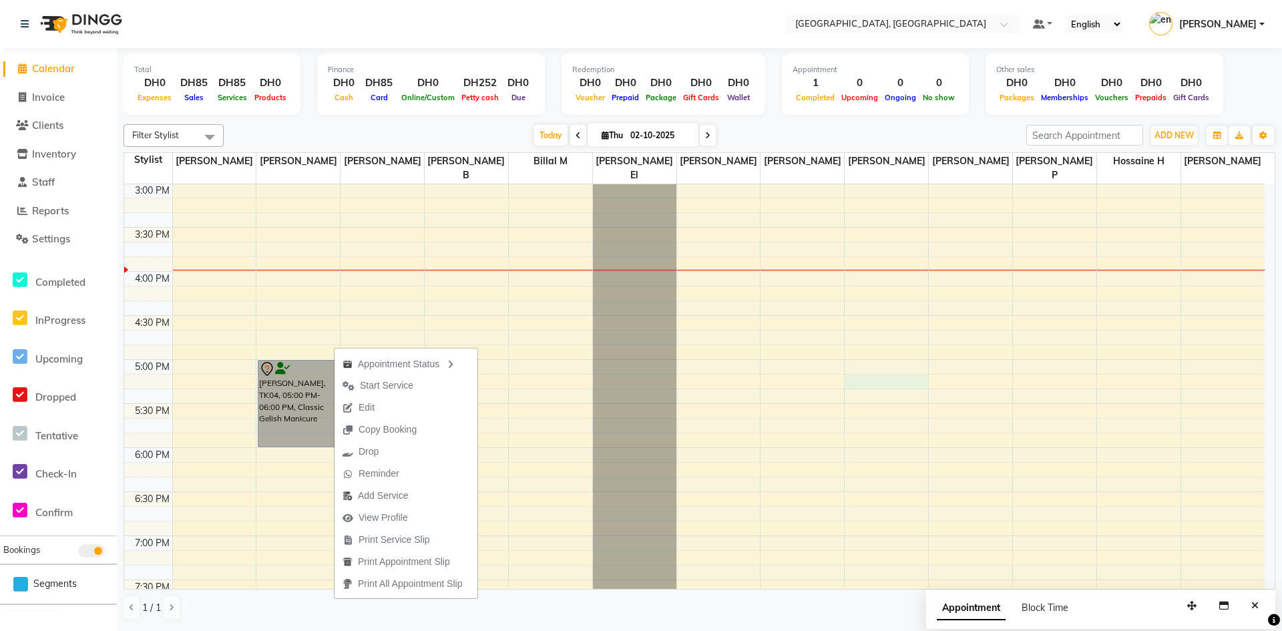
click at [858, 361] on div "8:00 AM 8:30 AM 9:00 AM 9:30 AM 10:00 AM 10:30 AM 11:00 AM 11:30 AM 12:00 PM 12…" at bounding box center [694, 228] width 1141 height 1322
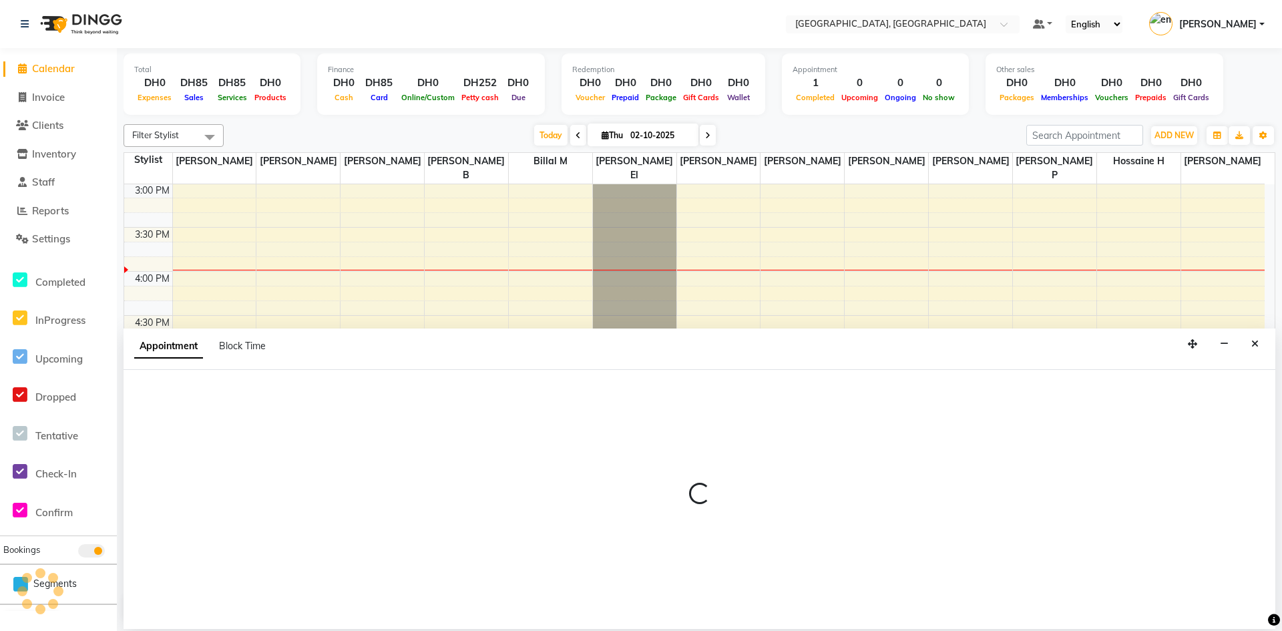
select select "90823"
select select "1035"
select select "tentative"
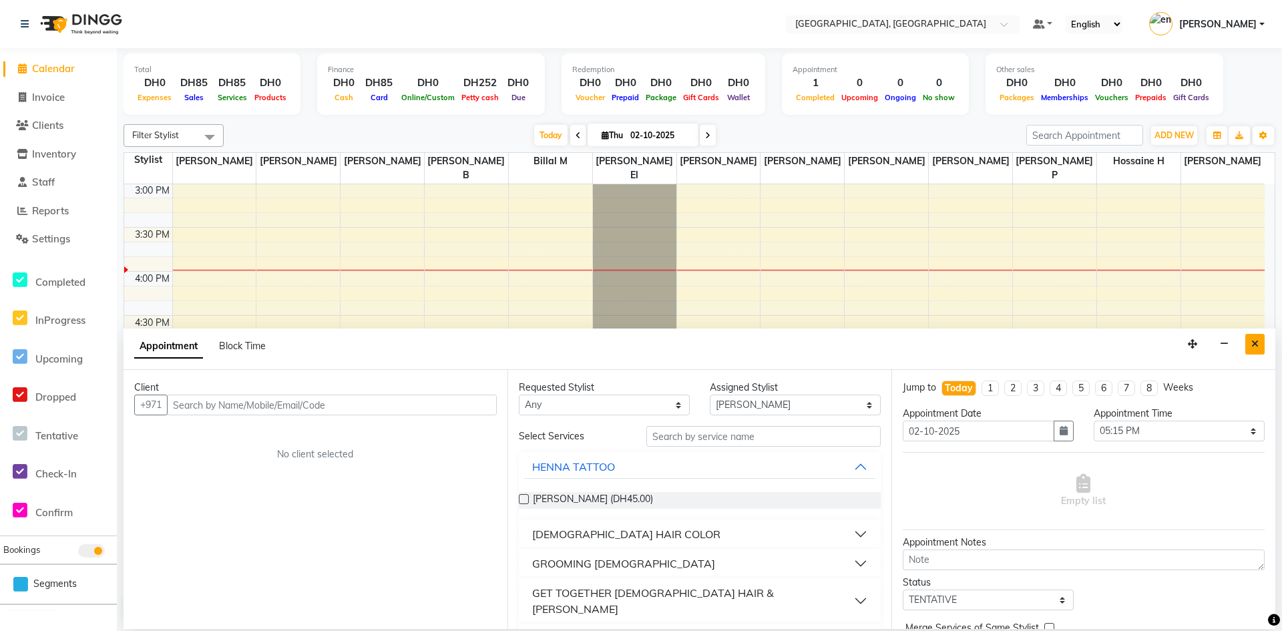
click at [1253, 345] on icon "Close" at bounding box center [1255, 343] width 7 height 9
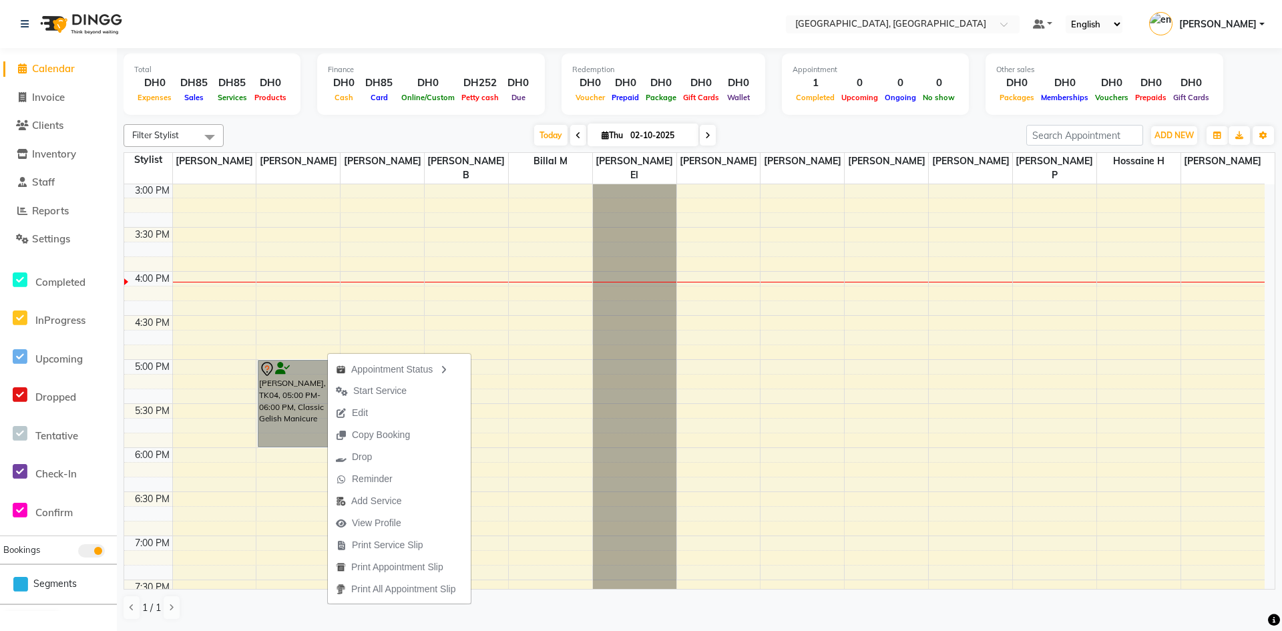
click at [299, 384] on link "[PERSON_NAME], TK04, 05:00 PM-06:00 PM, Classic Gelish Manicure" at bounding box center [298, 403] width 80 height 87
select select "7"
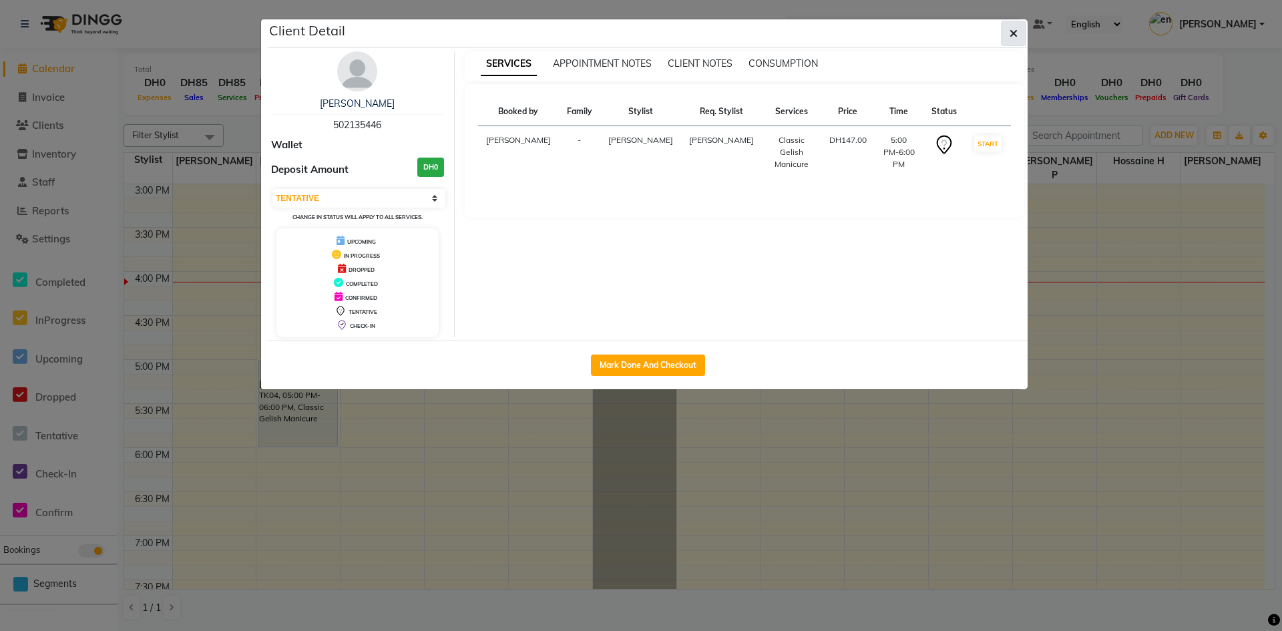
click at [1009, 33] on button "button" at bounding box center [1013, 33] width 25 height 25
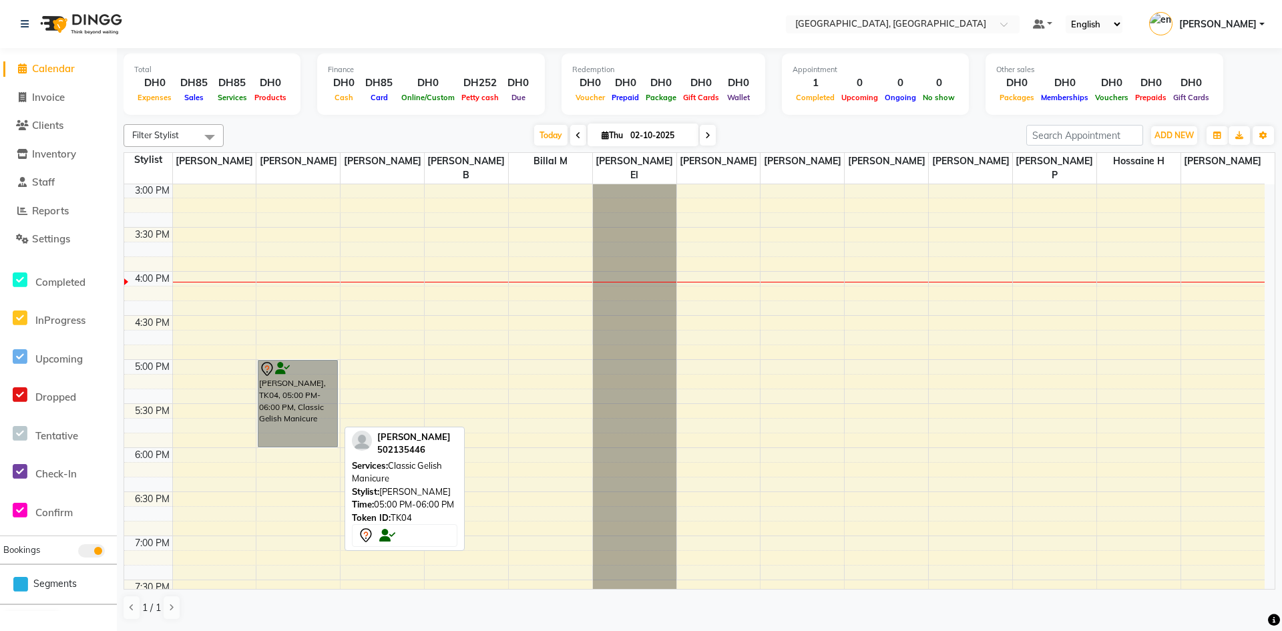
click at [325, 374] on link "[PERSON_NAME], TK04, 05:00 PM-06:00 PM, Classic Gelish Manicure" at bounding box center [298, 403] width 80 height 87
select select "7"
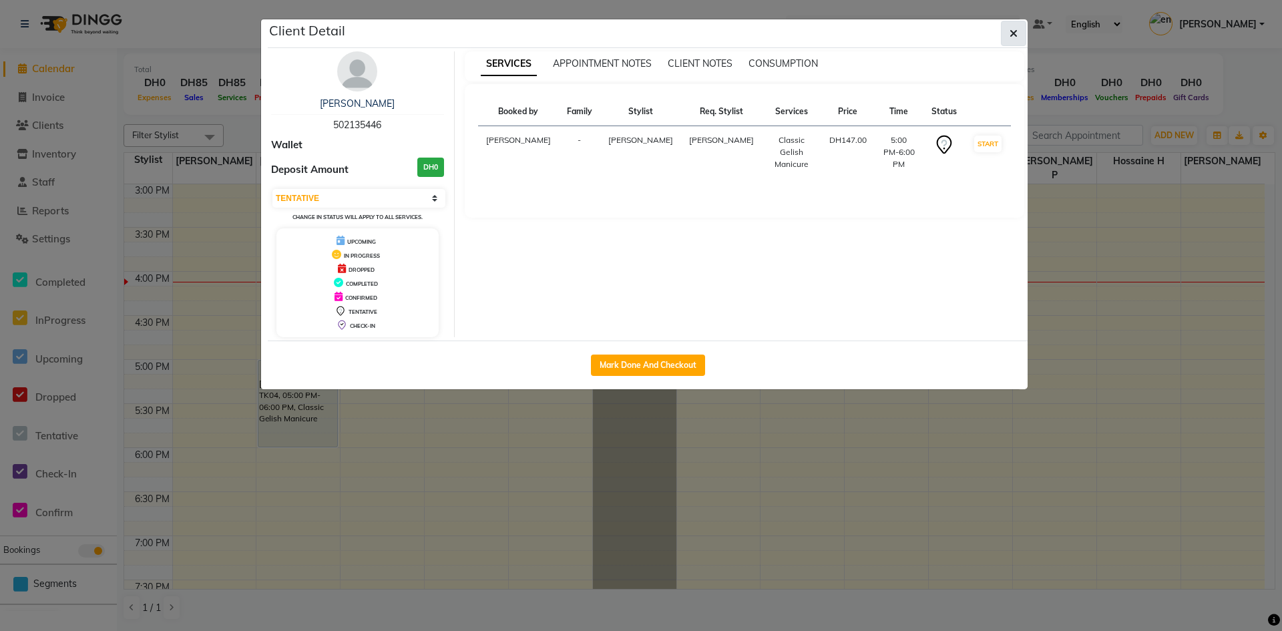
click at [1016, 35] on icon "button" at bounding box center [1014, 33] width 8 height 11
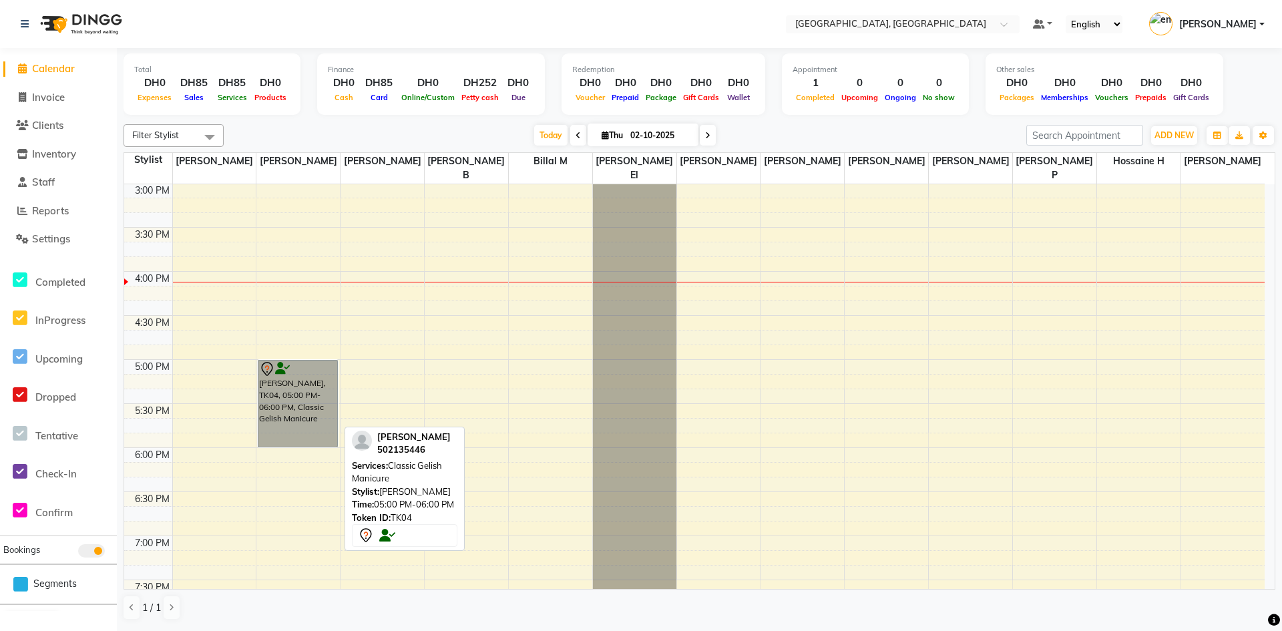
drag, startPoint x: 340, startPoint y: 345, endPoint x: 330, endPoint y: 354, distance: 13.7
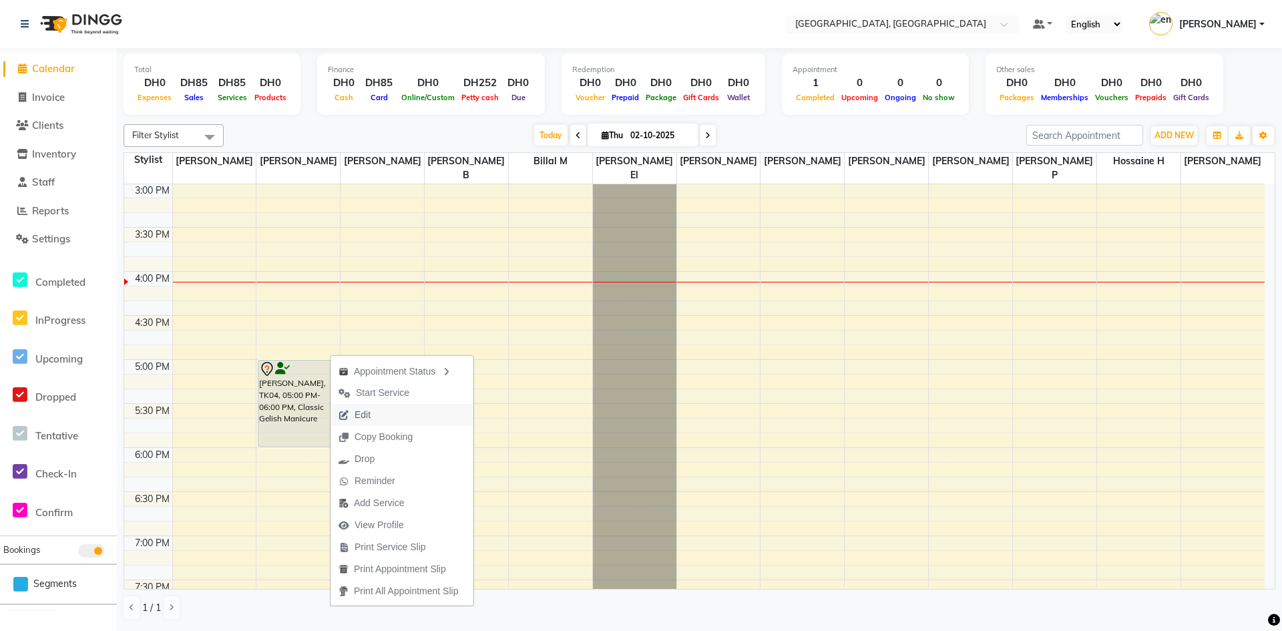
click at [399, 408] on button "Edit" at bounding box center [402, 415] width 143 height 22
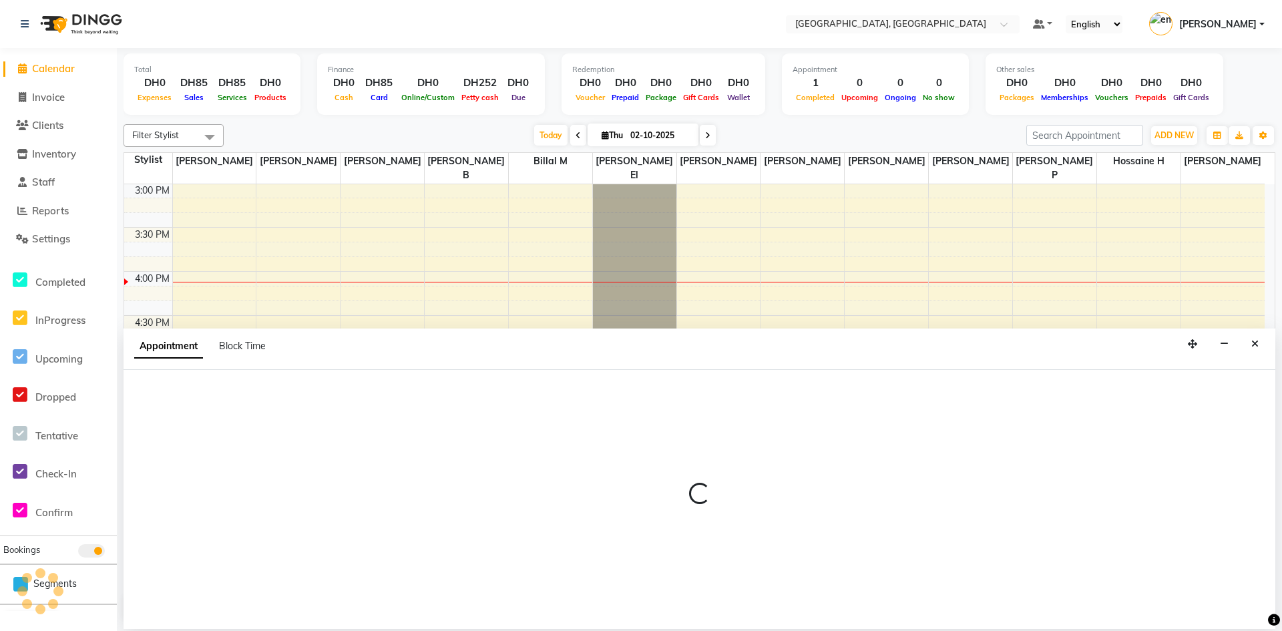
select select "tentative"
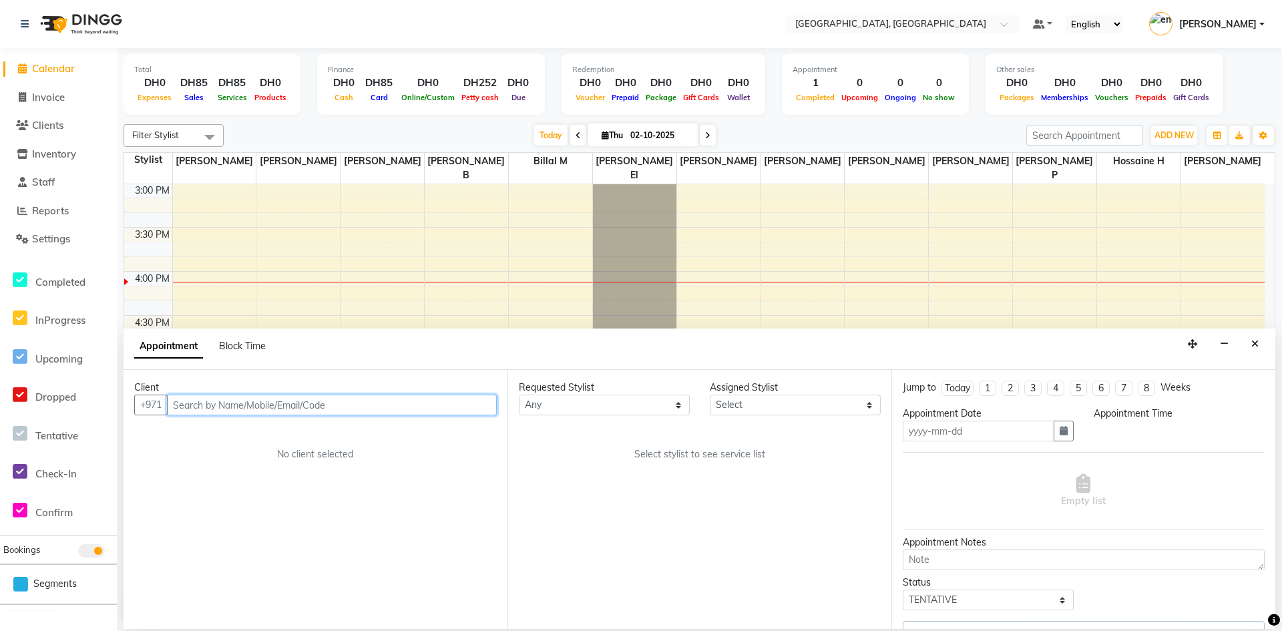
type input "02-10-2025"
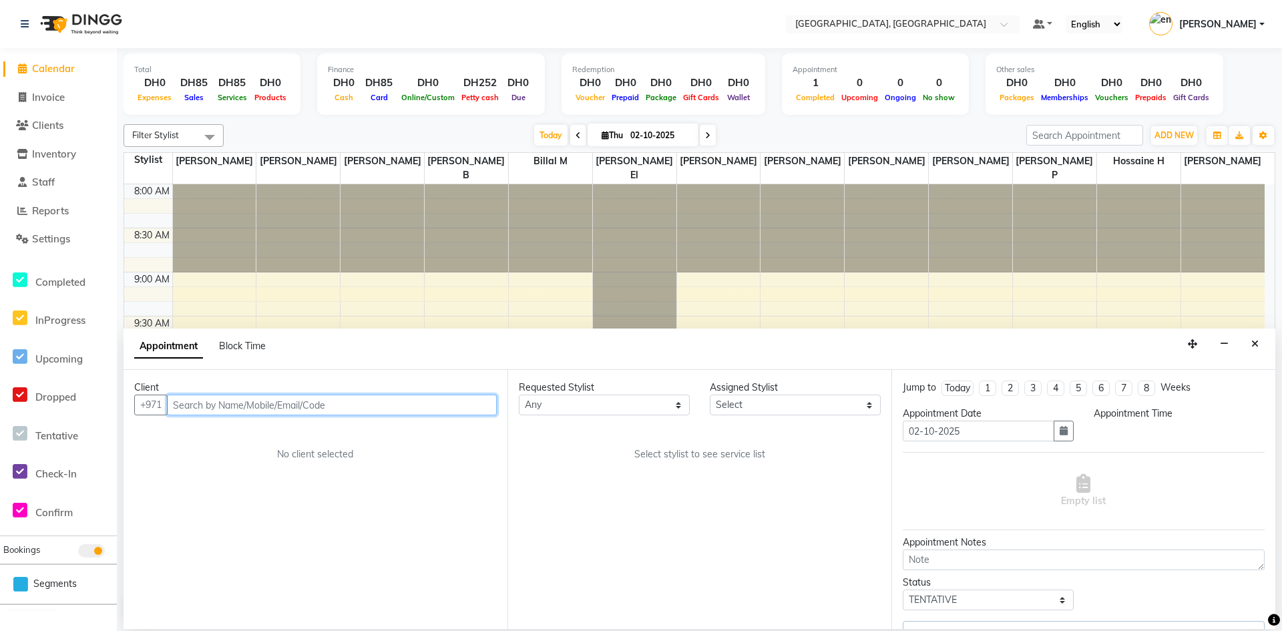
select select "1020"
select select "90815"
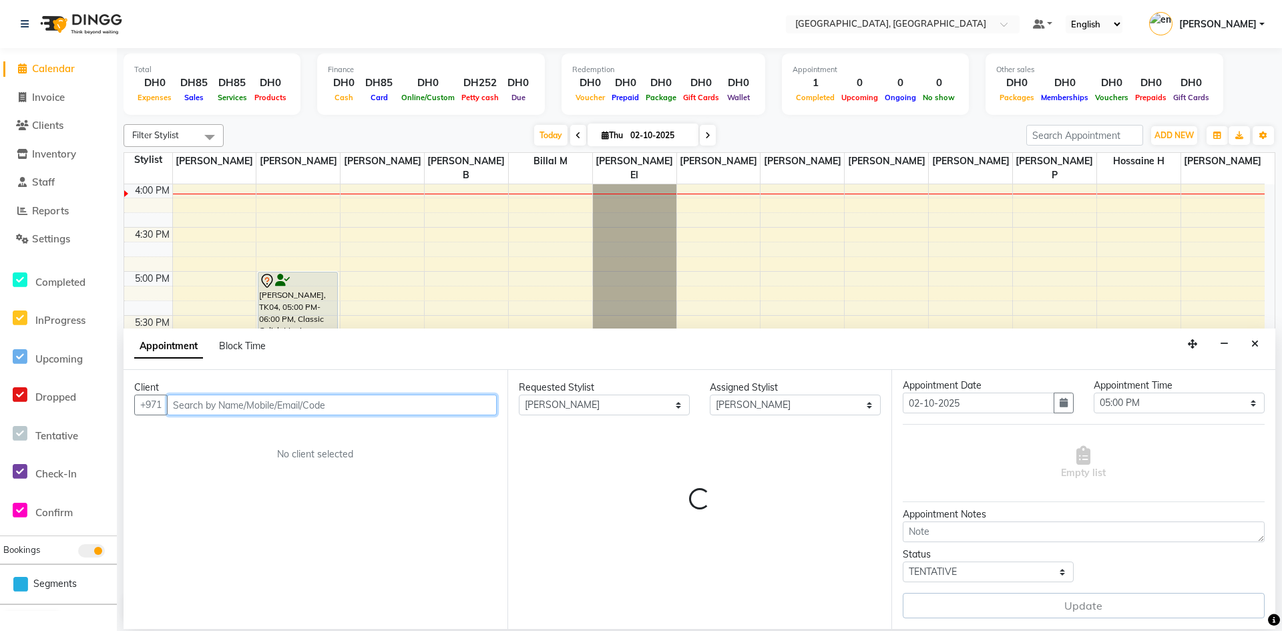
select select "1655"
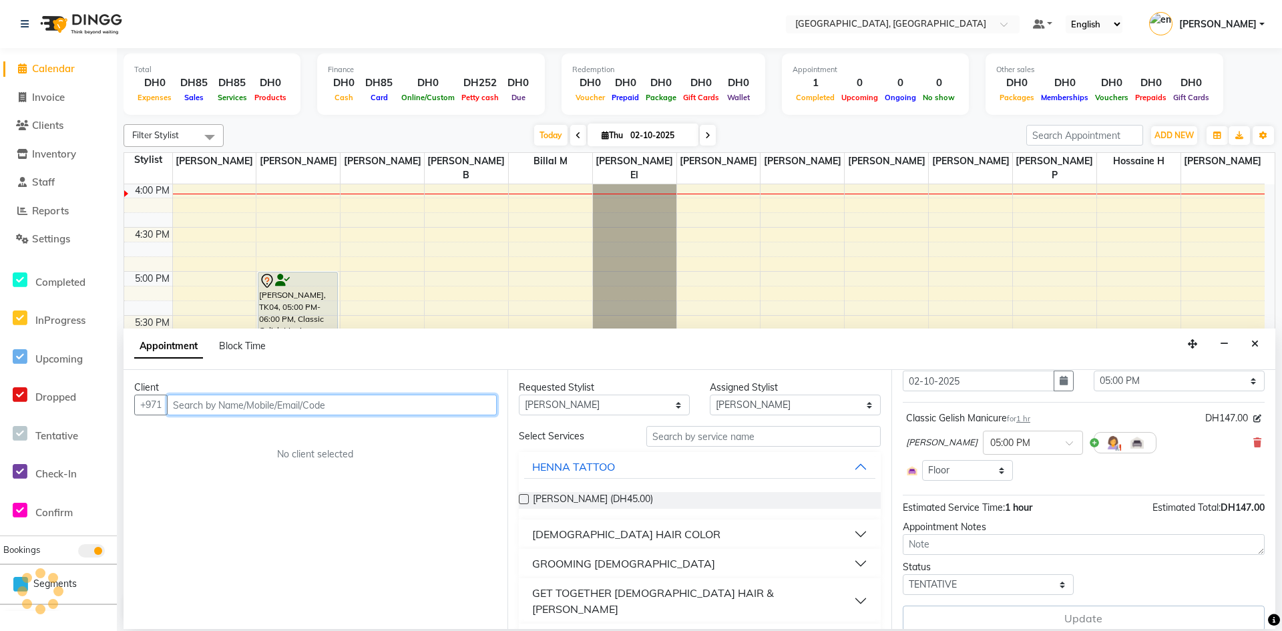
scroll to position [61, 0]
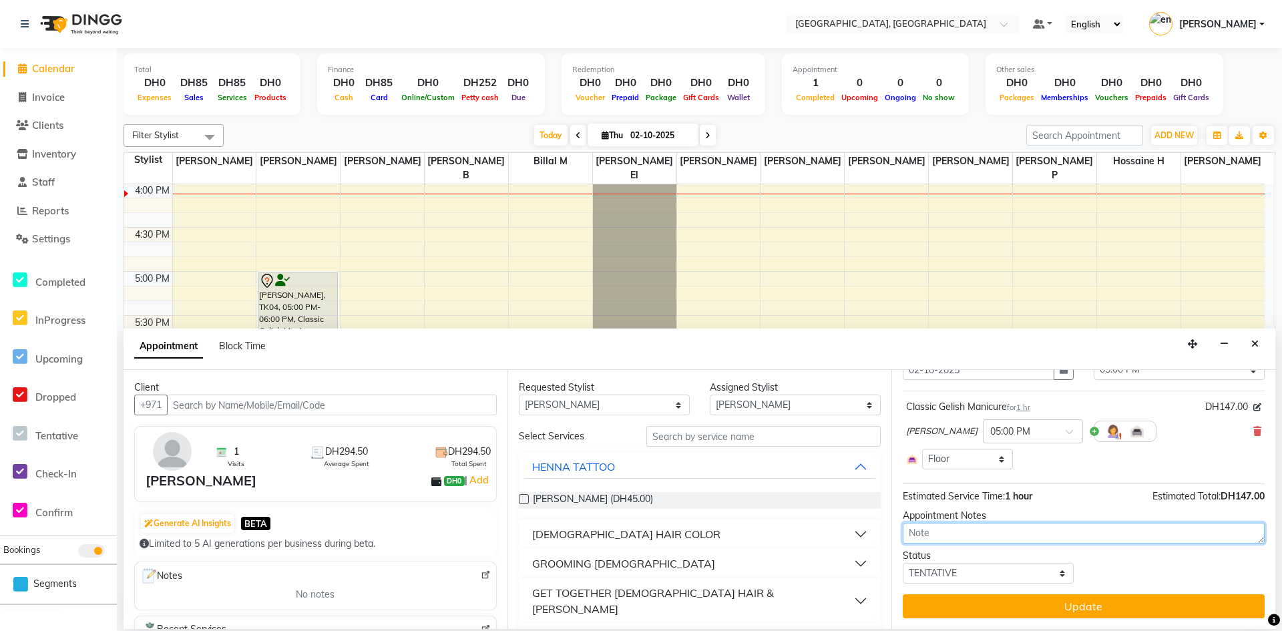
click at [1020, 536] on textarea at bounding box center [1084, 533] width 362 height 21
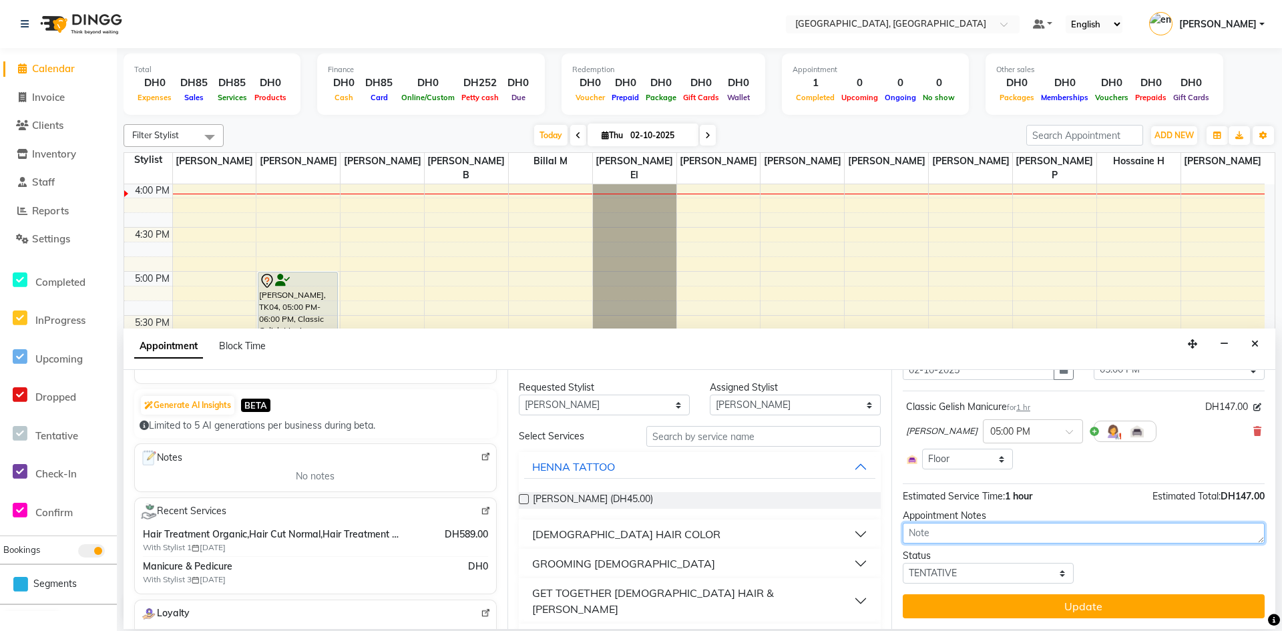
scroll to position [134, 0]
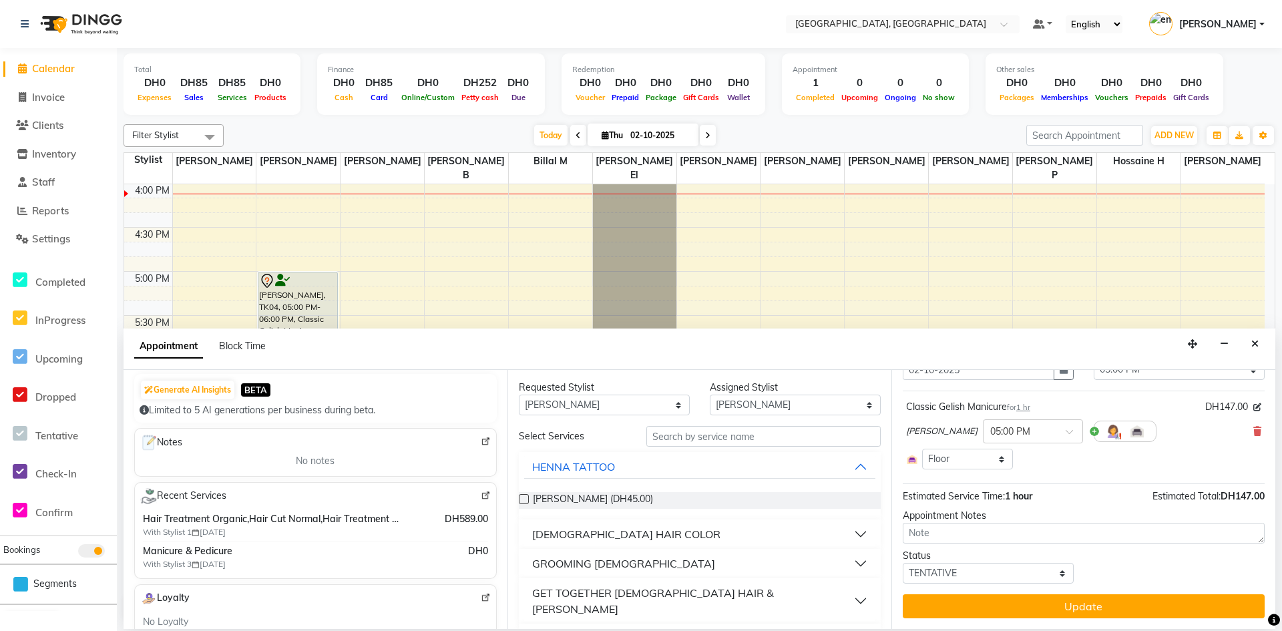
click at [277, 459] on div "No notes" at bounding box center [315, 461] width 345 height 14
click at [481, 438] on img at bounding box center [486, 442] width 10 height 10
click at [144, 435] on img at bounding box center [148, 442] width 17 height 17
click at [228, 458] on div "No notes" at bounding box center [315, 461] width 345 height 14
click at [234, 460] on div "No notes" at bounding box center [315, 461] width 345 height 14
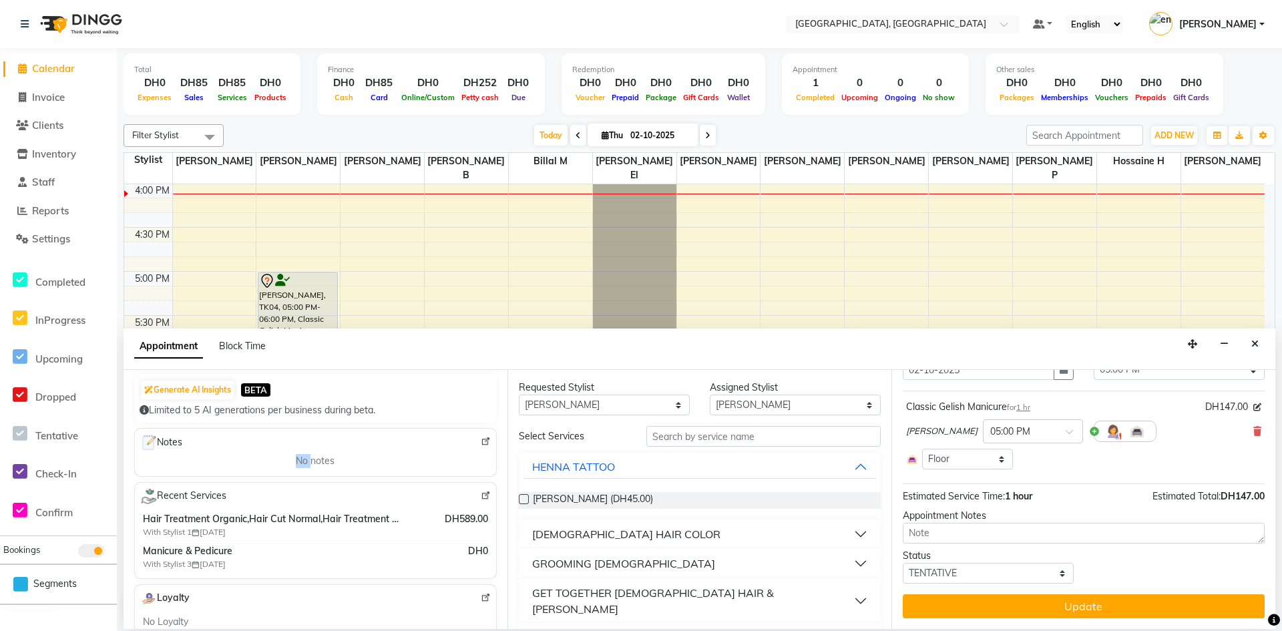
click at [234, 460] on div "No notes" at bounding box center [315, 461] width 345 height 14
drag, startPoint x: 412, startPoint y: 451, endPoint x: 763, endPoint y: 337, distance: 369.4
click at [763, 337] on div "Appointment Block Time" at bounding box center [700, 349] width 1152 height 41
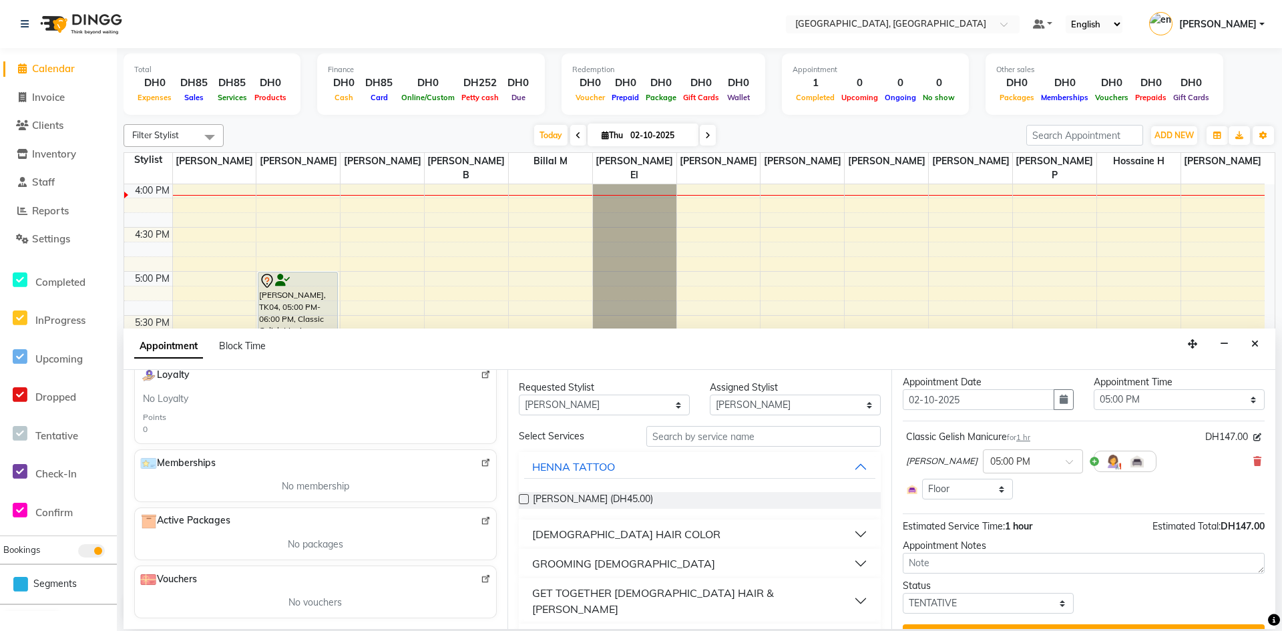
scroll to position [61, 0]
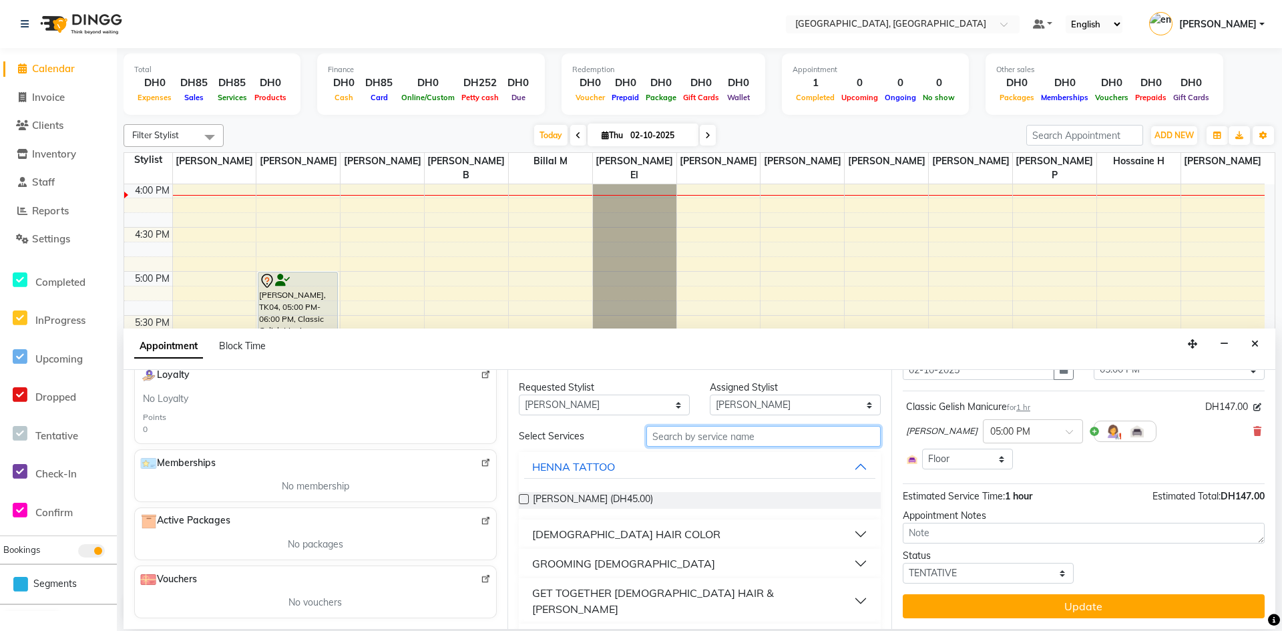
click at [715, 445] on input "text" at bounding box center [764, 436] width 234 height 21
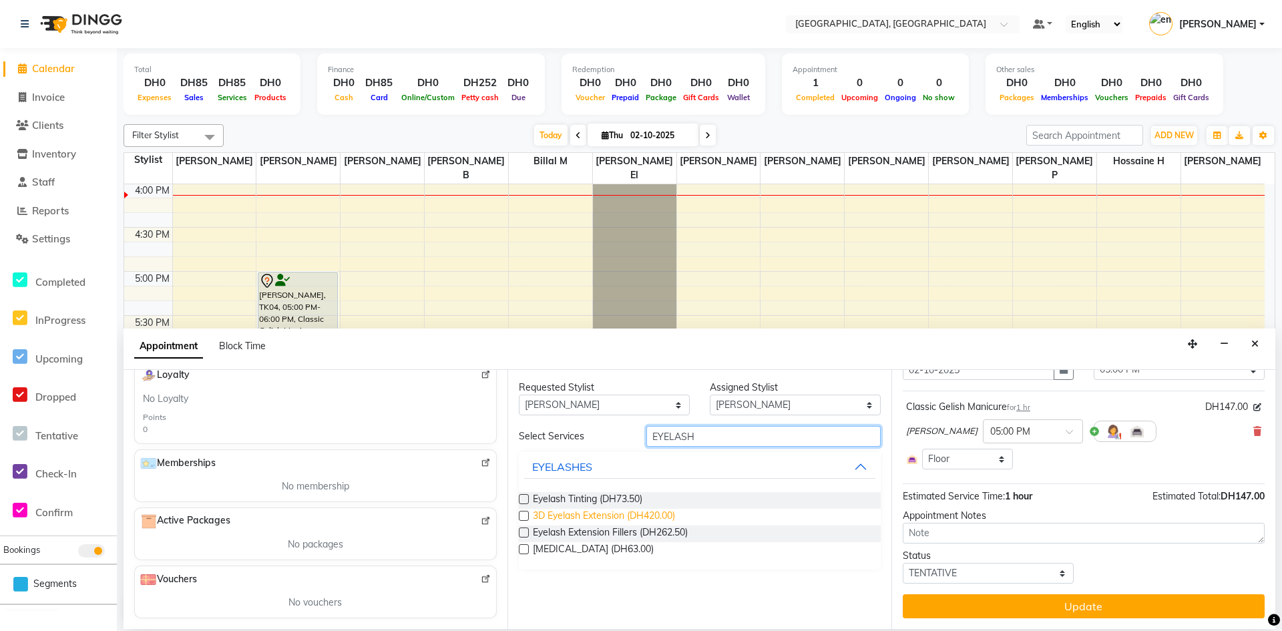
type input "EYELASH"
click at [648, 518] on span "3D Eyelash Extension (DH420.00)" at bounding box center [604, 517] width 142 height 17
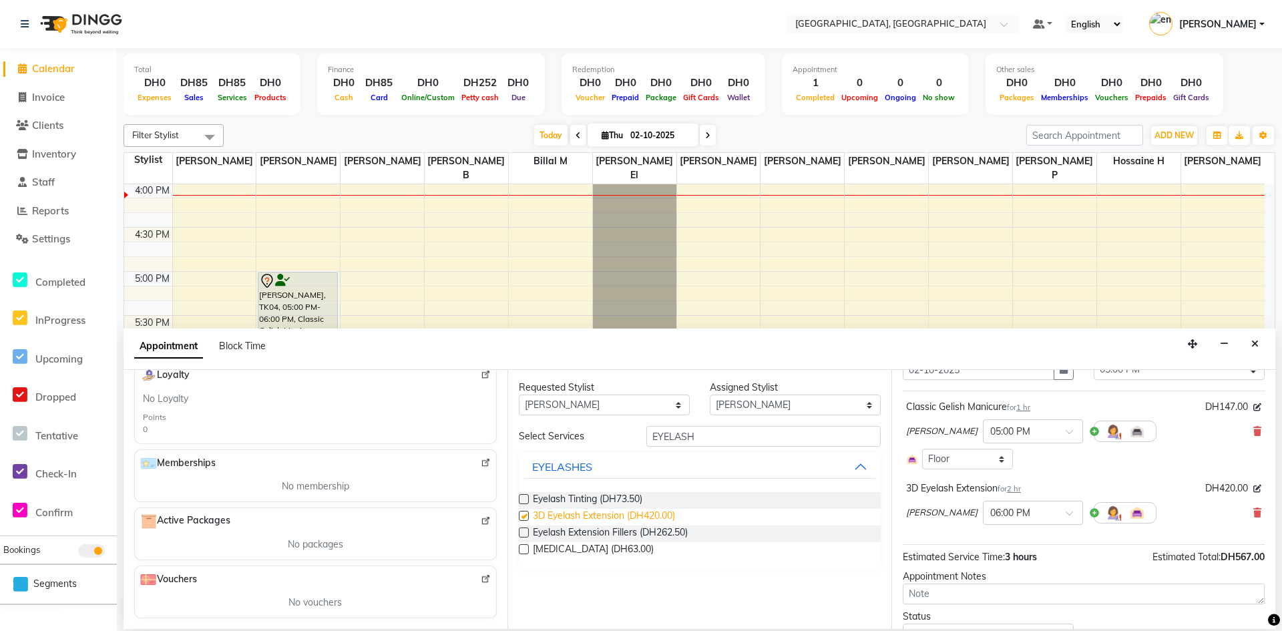
checkbox input "false"
click at [653, 403] on select "Any [PERSON_NAME] El [PERSON_NAME] H [PERSON_NAME] G [PERSON_NAME] L [PERSON_NA…" at bounding box center [604, 405] width 171 height 21
click at [823, 309] on div "8:00 AM 8:30 AM 9:00 AM 9:30 AM 10:00 AM 10:30 AM 11:00 AM 11:30 AM 12:00 PM 12…" at bounding box center [694, 139] width 1141 height 1322
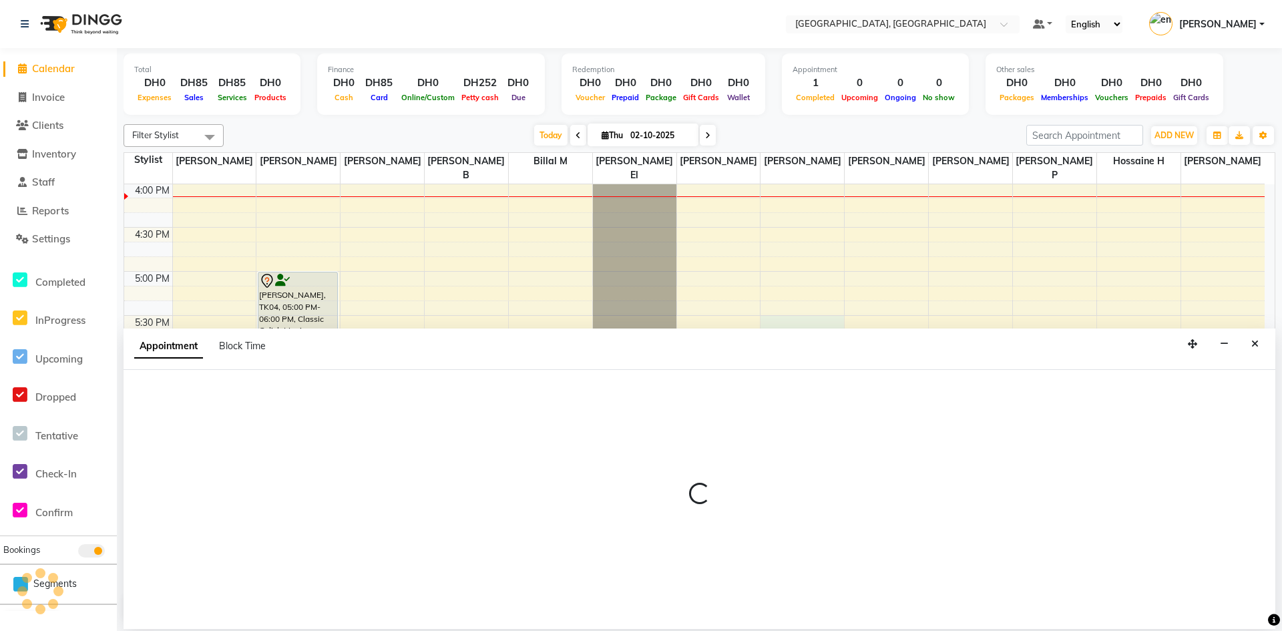
select select "90822"
select select "1050"
select select "tentative"
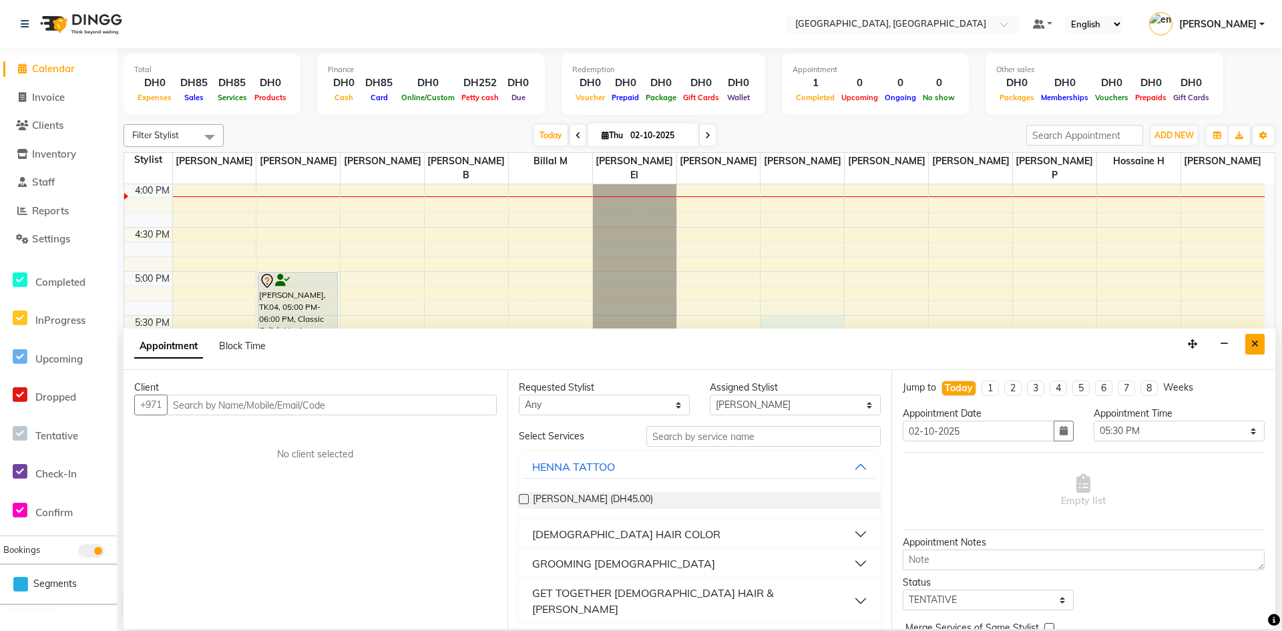
click at [1253, 342] on icon "Close" at bounding box center [1255, 343] width 7 height 9
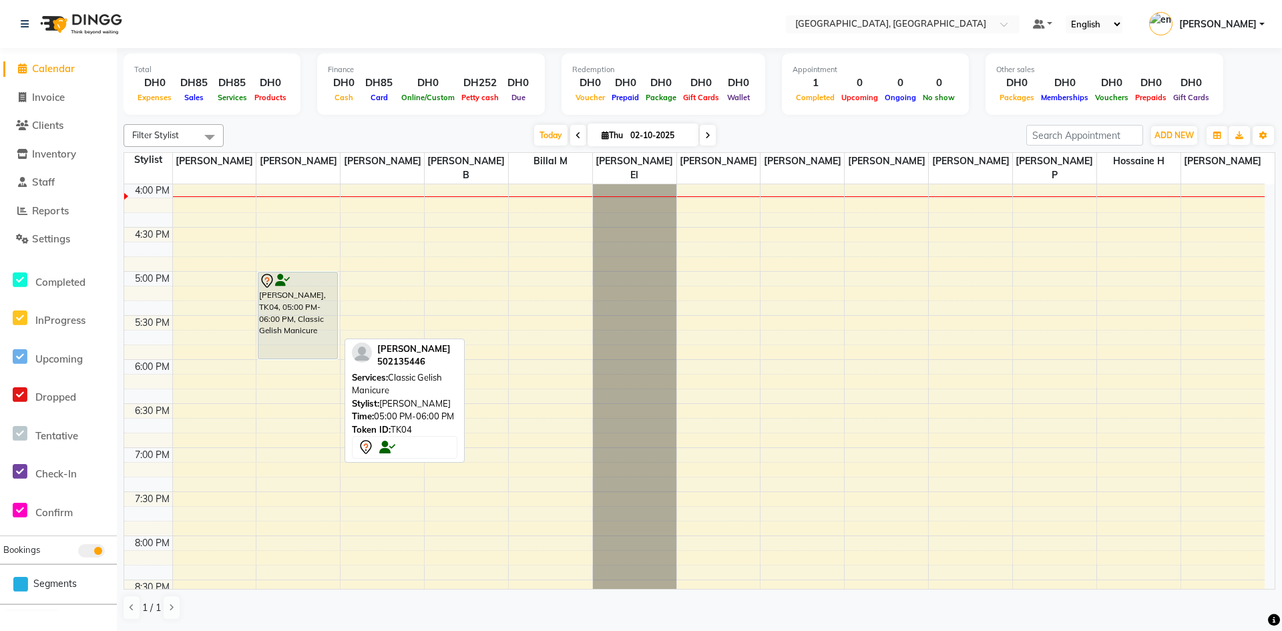
click at [285, 323] on div "[PERSON_NAME], TK04, 05:00 PM-06:00 PM, Classic Gelish Manicure" at bounding box center [297, 316] width 79 height 86
select select "7"
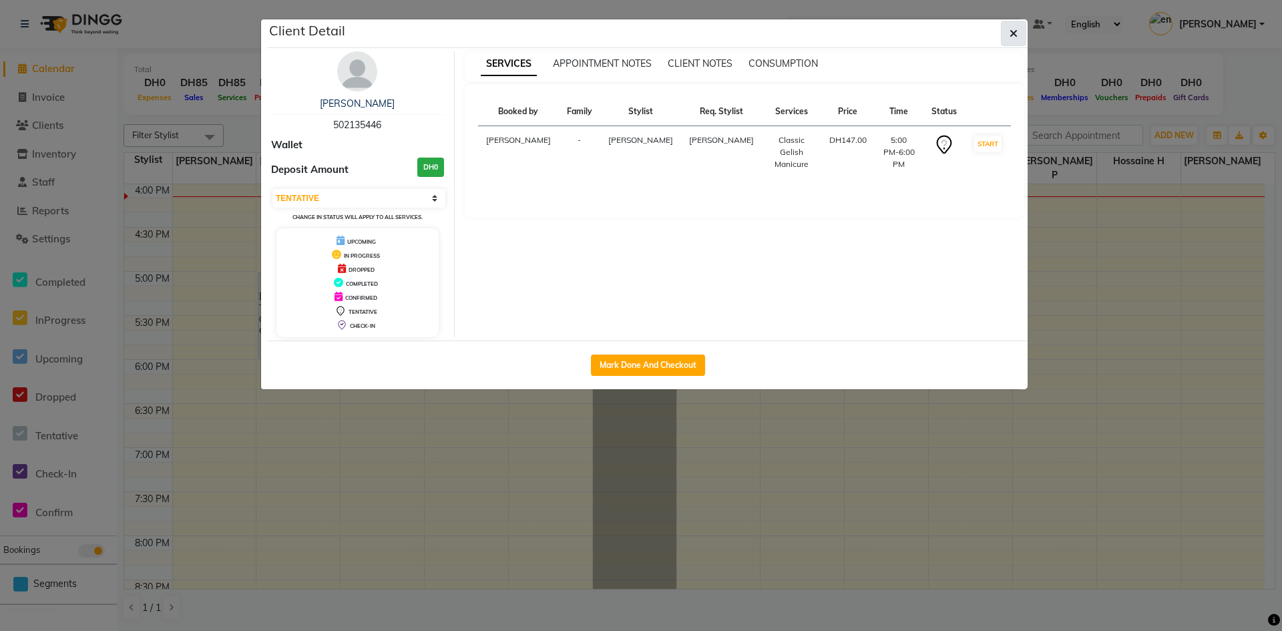
click at [1021, 29] on button "button" at bounding box center [1013, 33] width 25 height 25
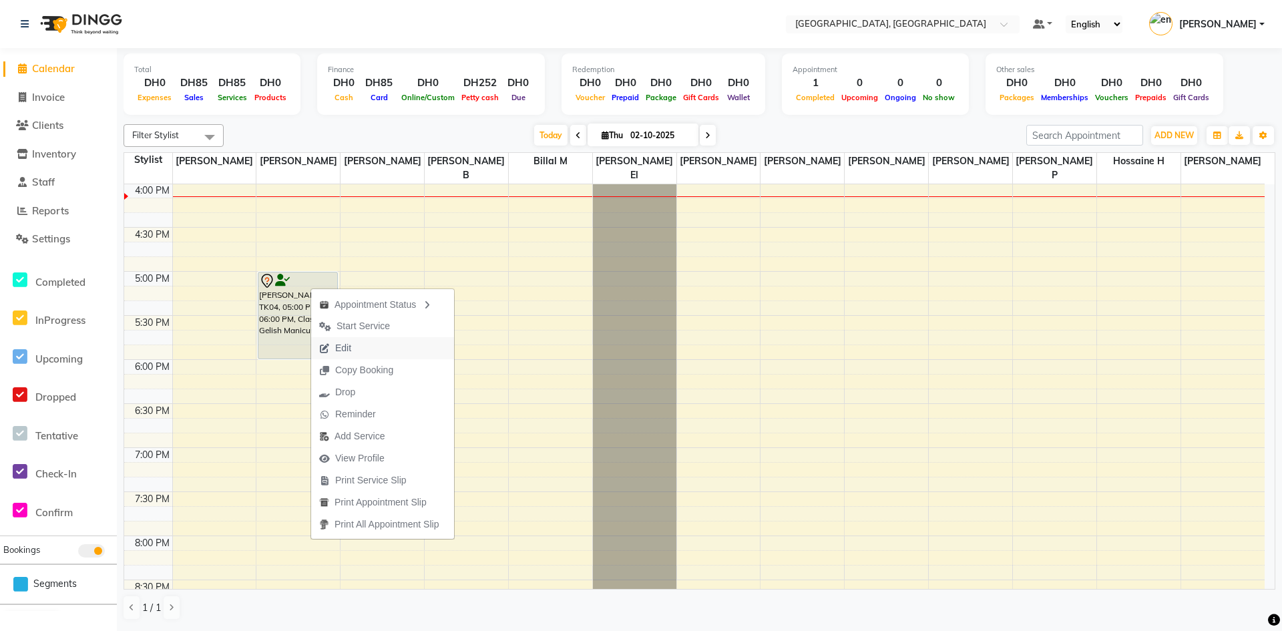
click at [359, 345] on span "Edit" at bounding box center [335, 348] width 48 height 22
select select "tentative"
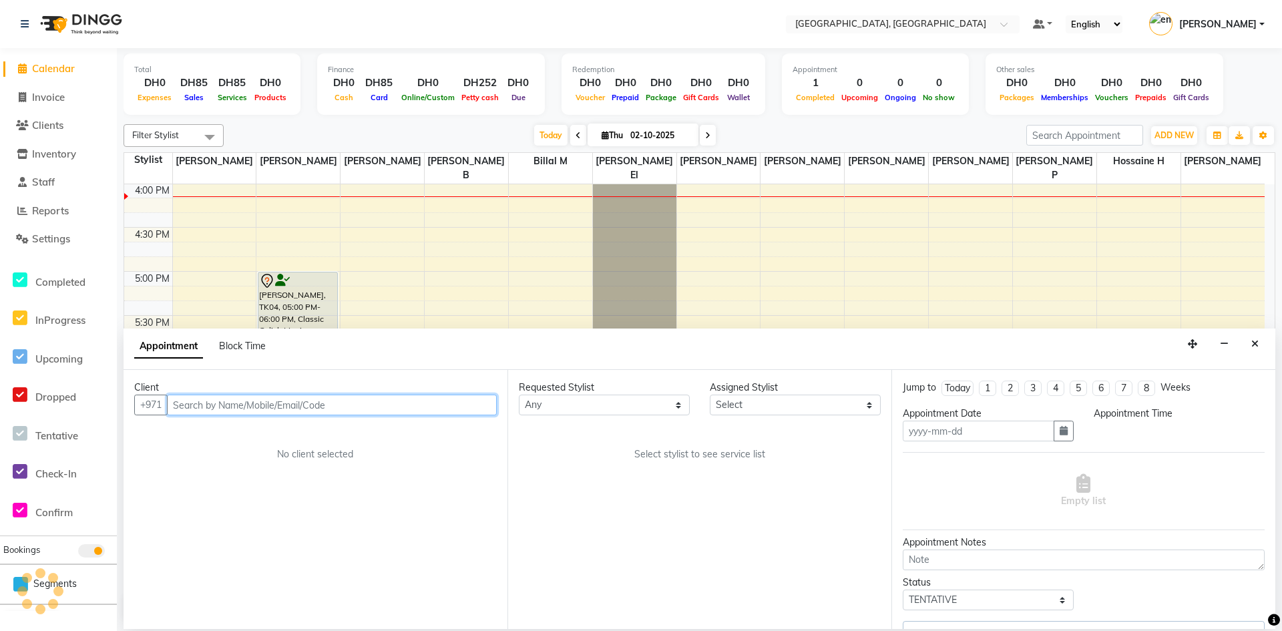
type input "02-10-2025"
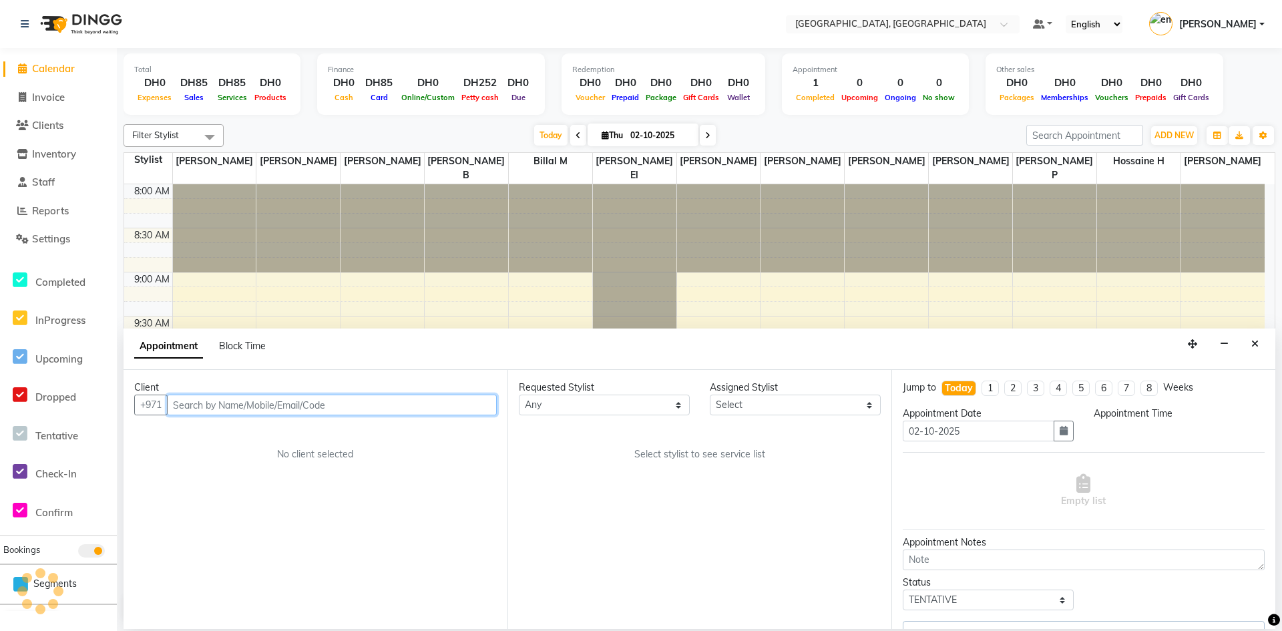
select select "1020"
select select "90815"
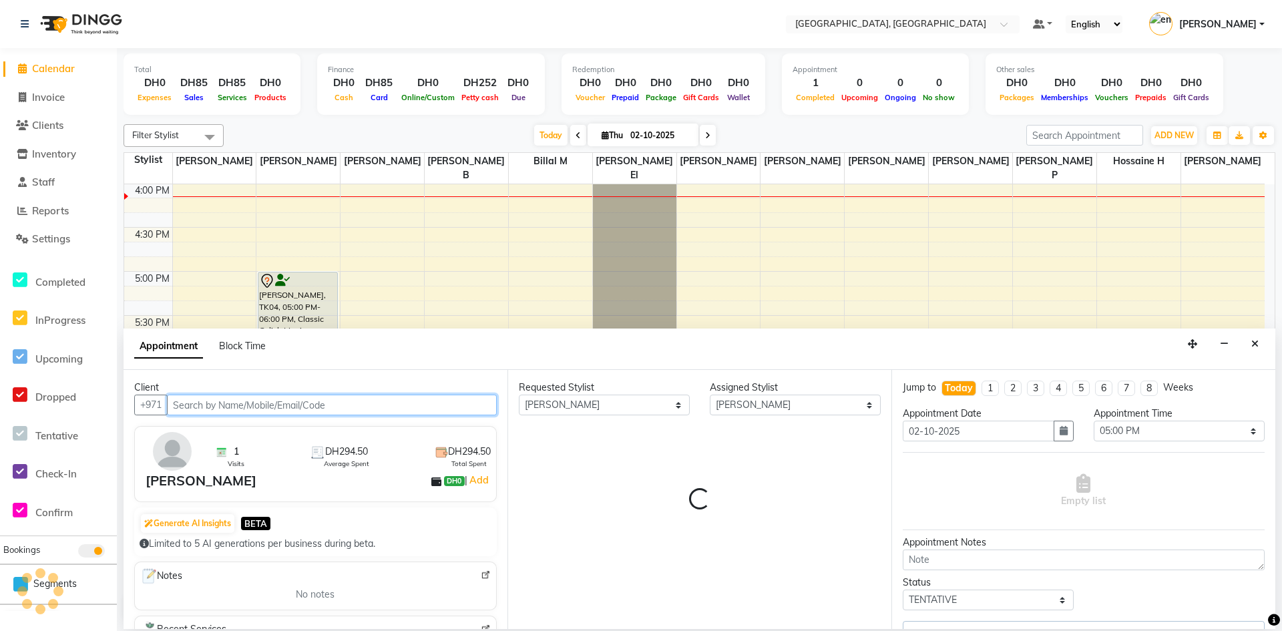
select select "1655"
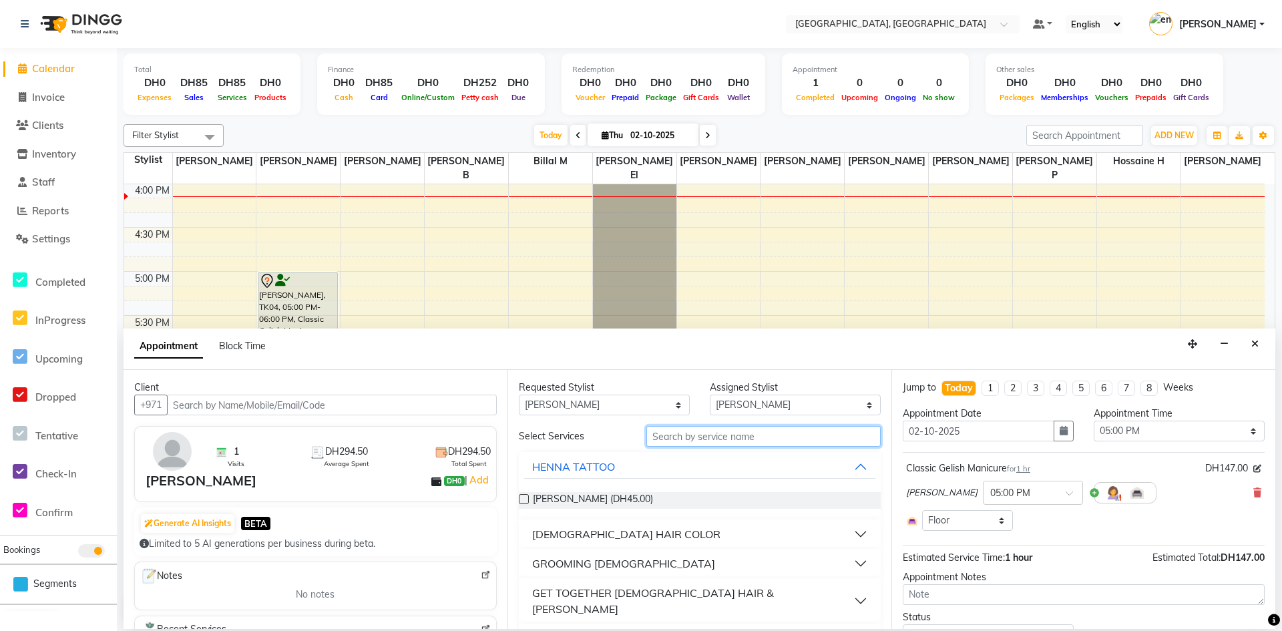
click at [775, 433] on input "text" at bounding box center [764, 436] width 234 height 21
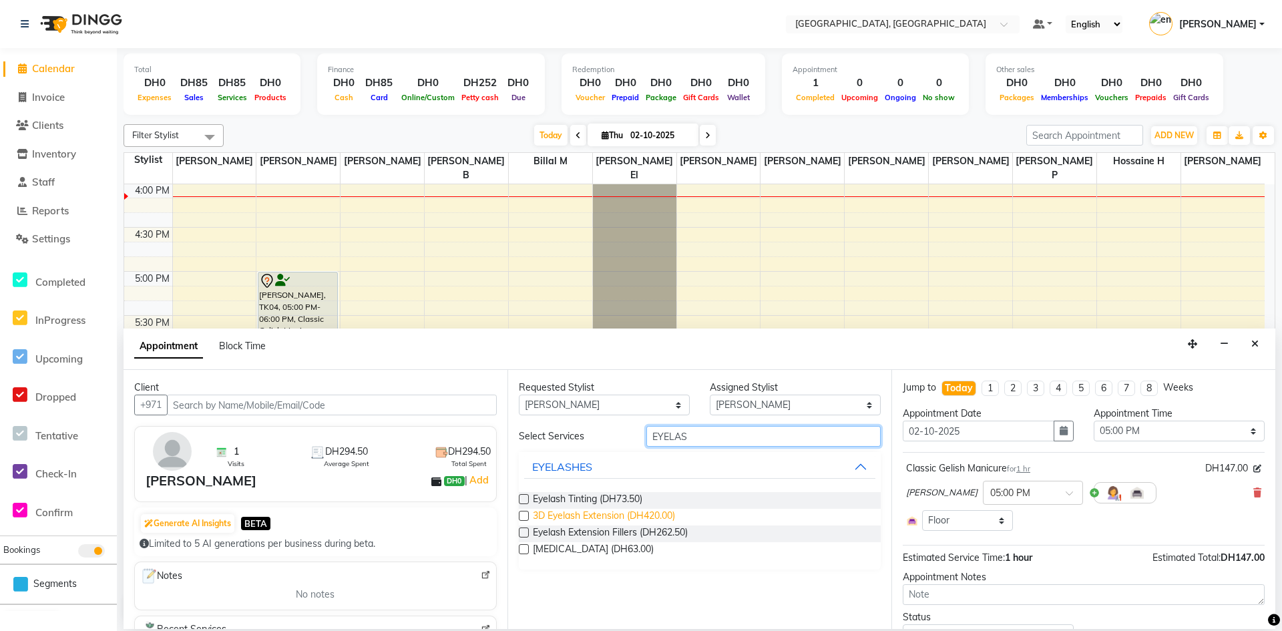
type input "EYELAS"
click at [634, 512] on span "3D Eyelash Extension (DH420.00)" at bounding box center [604, 517] width 142 height 17
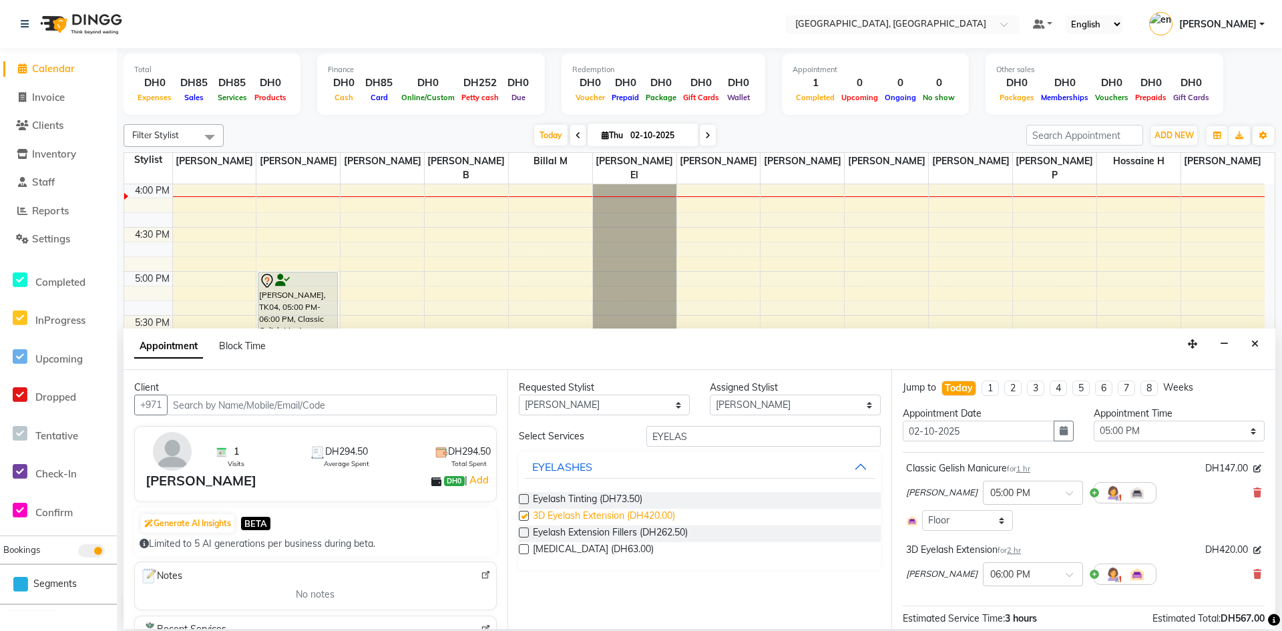
checkbox input "false"
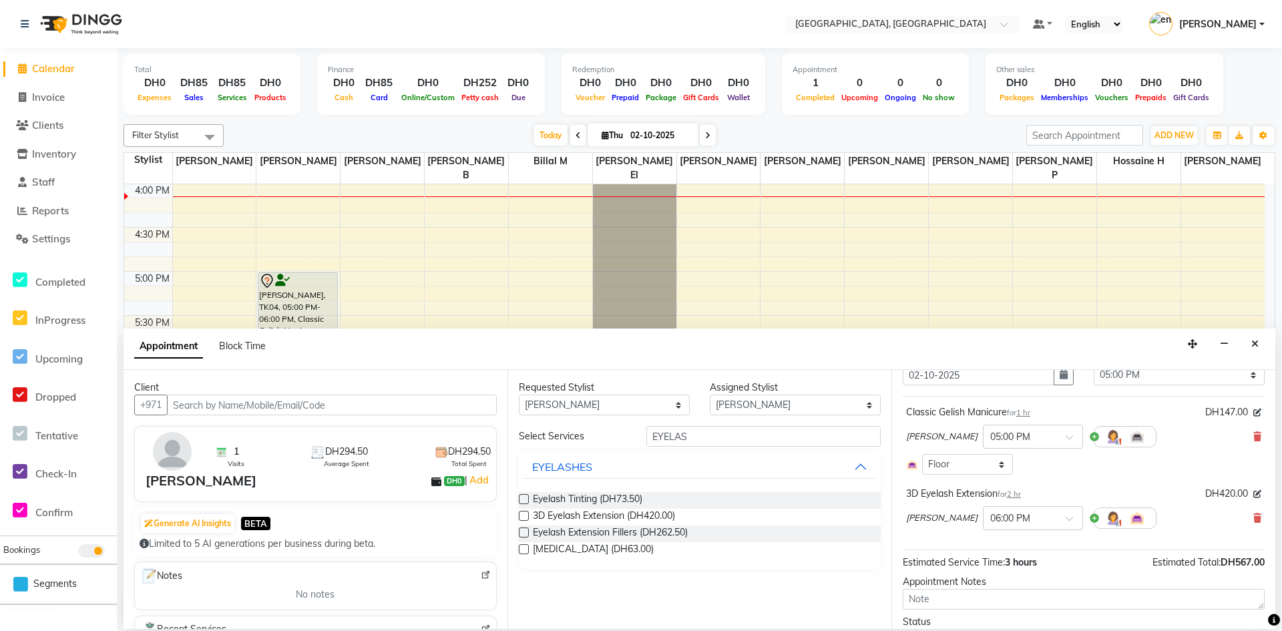
scroll to position [122, 0]
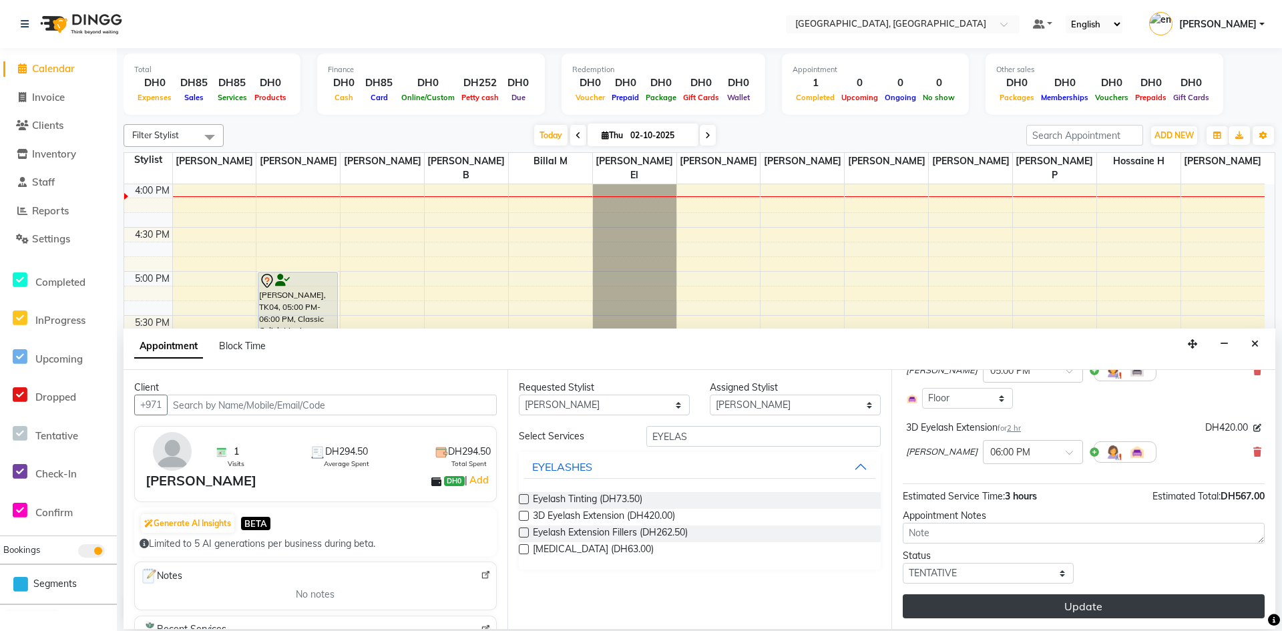
click at [1070, 610] on button "Update" at bounding box center [1084, 606] width 362 height 24
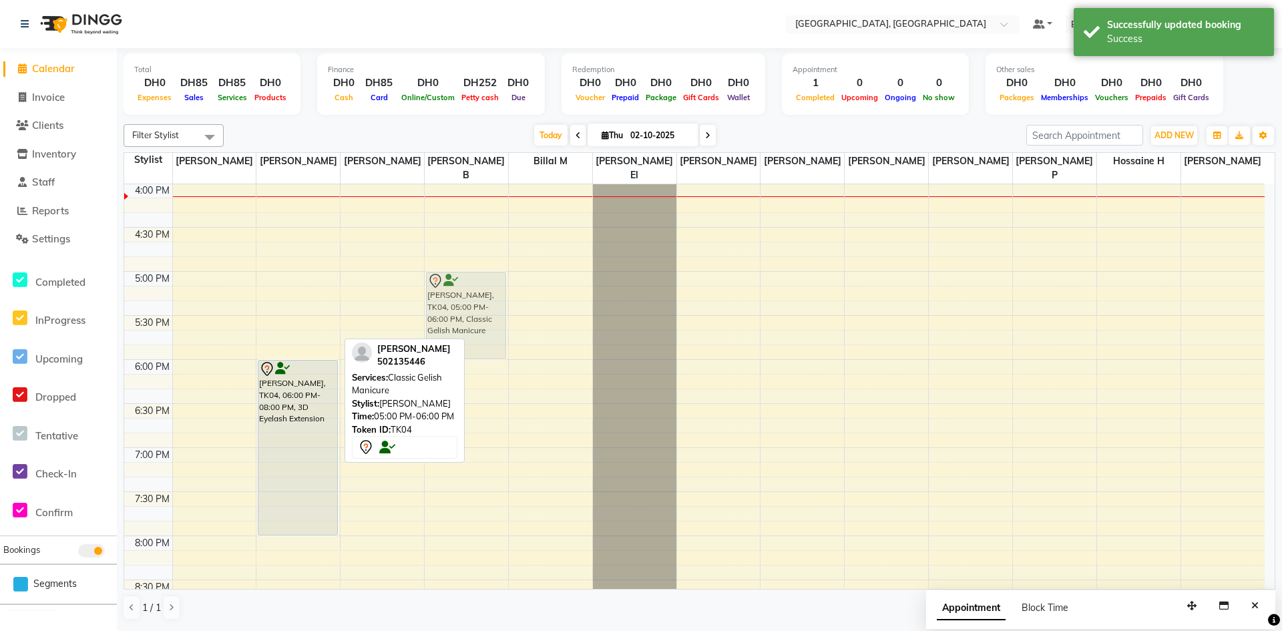
drag, startPoint x: 281, startPoint y: 291, endPoint x: 429, endPoint y: 290, distance: 148.3
click at [429, 290] on tr "[PERSON_NAME], TK04, 05:00 PM-06:00 PM, Classic Gelish Manicure Liza, TK04, 06:…" at bounding box center [694, 139] width 1141 height 1322
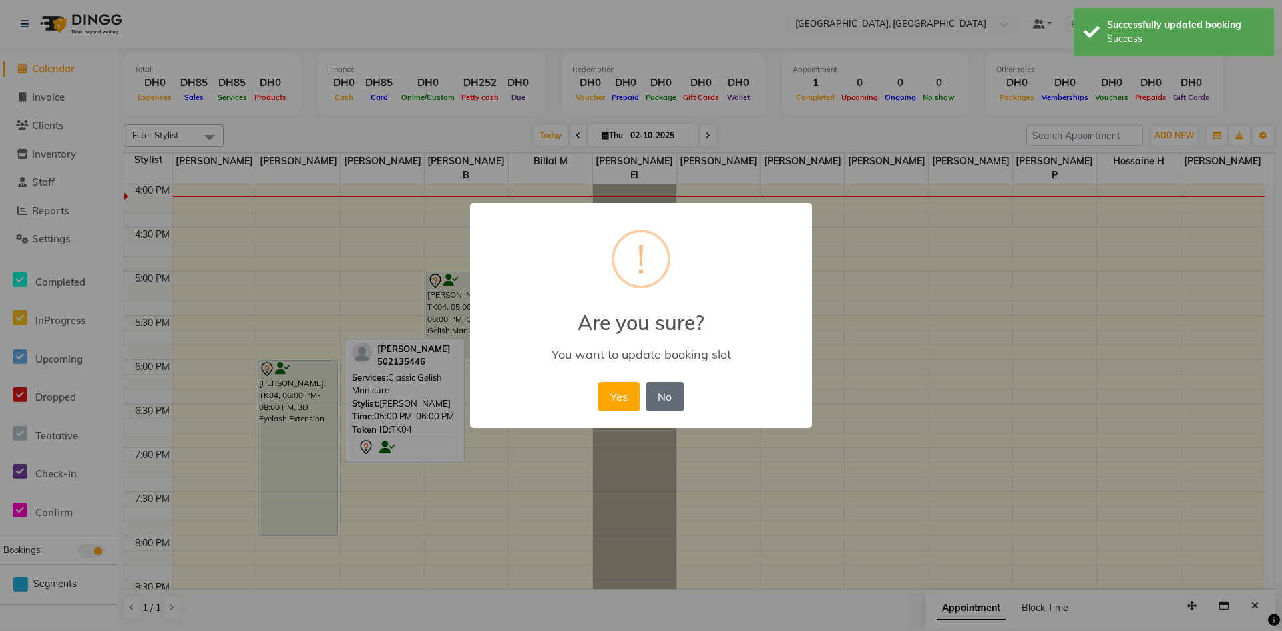
click at [655, 399] on button "No" at bounding box center [665, 396] width 37 height 29
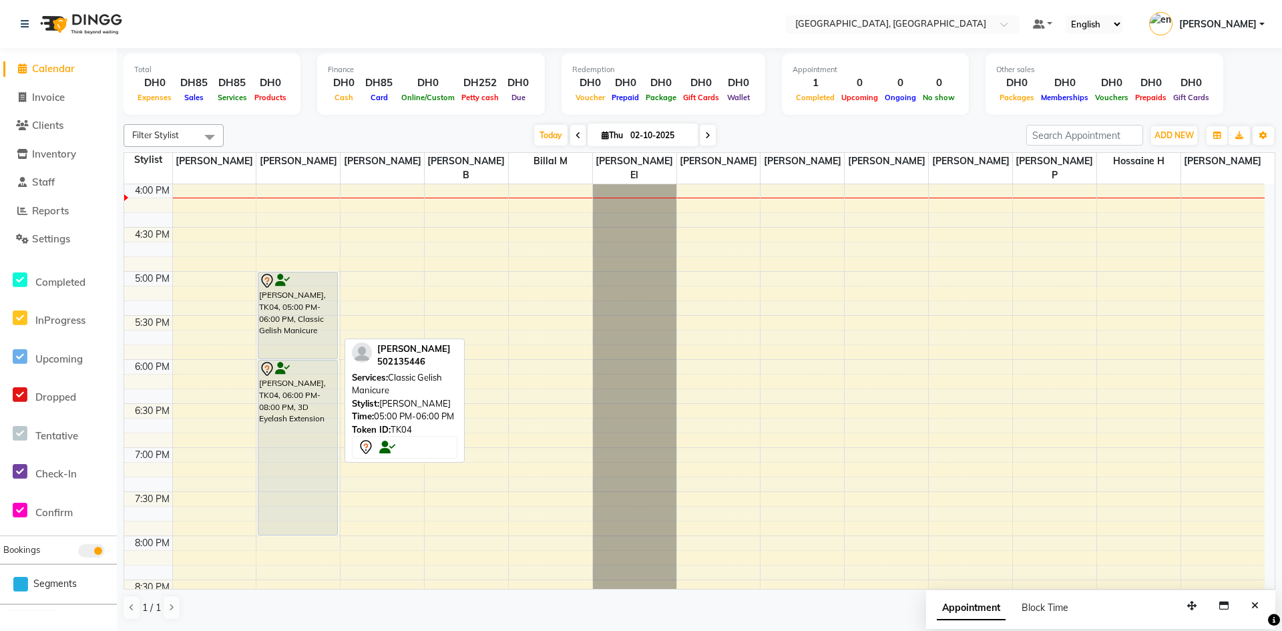
click at [464, 536] on div "8:00 AM 8:30 AM 9:00 AM 9:30 AM 10:00 AM 10:30 AM 11:00 AM 11:30 AM 12:00 PM 12…" at bounding box center [694, 139] width 1141 height 1322
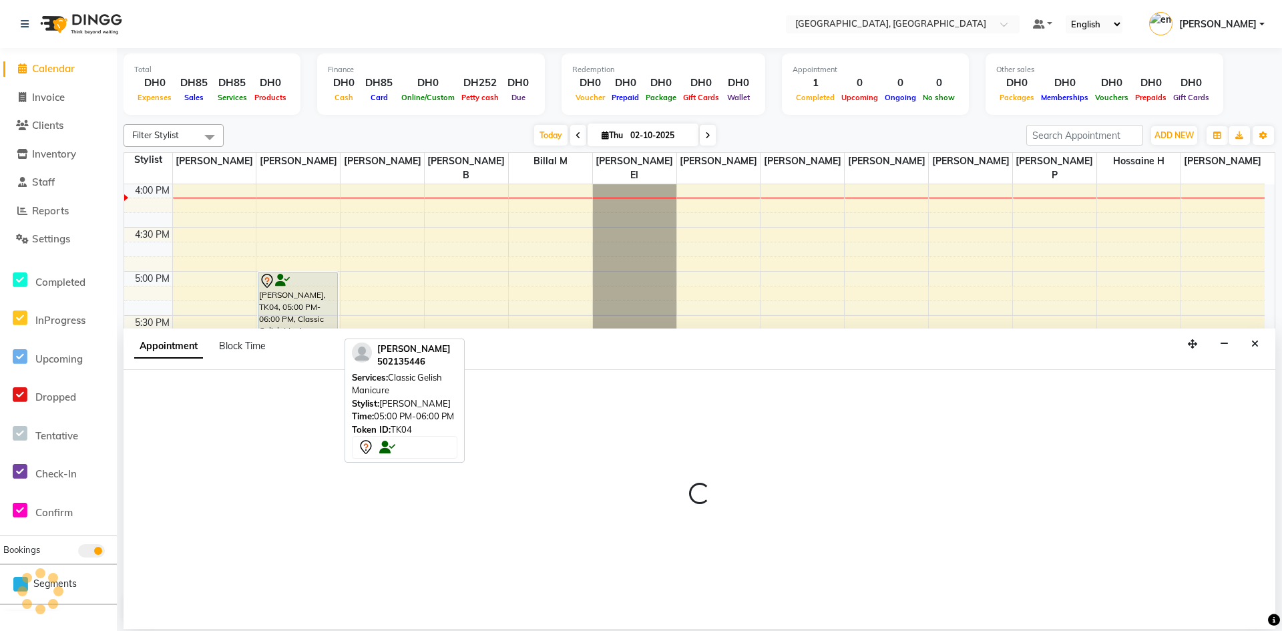
select select "90817"
select select "1200"
select select "tentative"
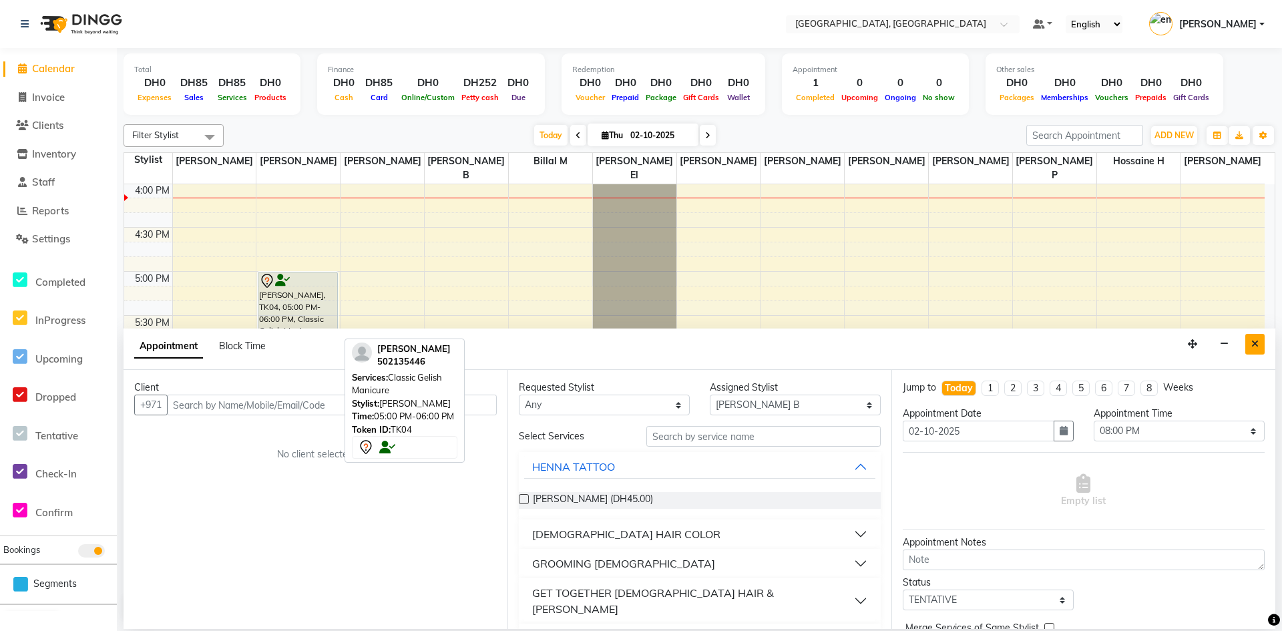
click at [1255, 338] on button "Close" at bounding box center [1255, 344] width 19 height 21
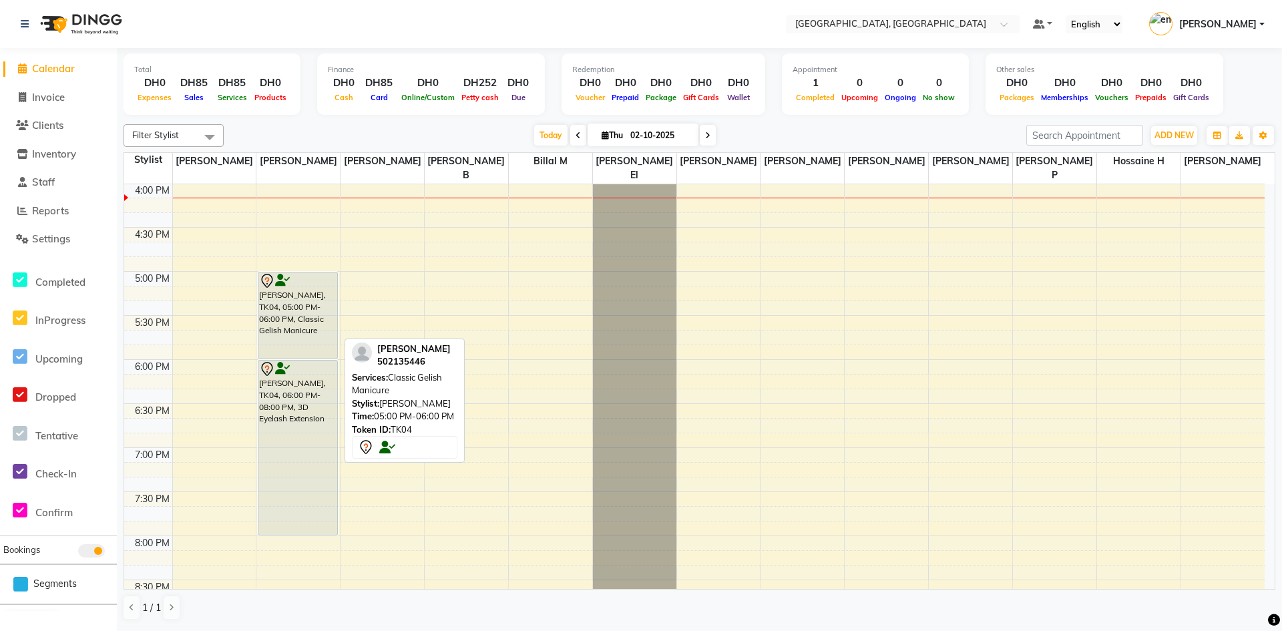
drag, startPoint x: 391, startPoint y: 439, endPoint x: 399, endPoint y: 479, distance: 40.2
click at [414, 362] on div "502135446" at bounding box center [413, 361] width 73 height 13
click at [451, 307] on div "8:00 AM 8:30 AM 9:00 AM 9:30 AM 10:00 AM 10:30 AM 11:00 AM 11:30 AM 12:00 PM 12…" at bounding box center [694, 139] width 1141 height 1322
select select "90817"
select select "tentative"
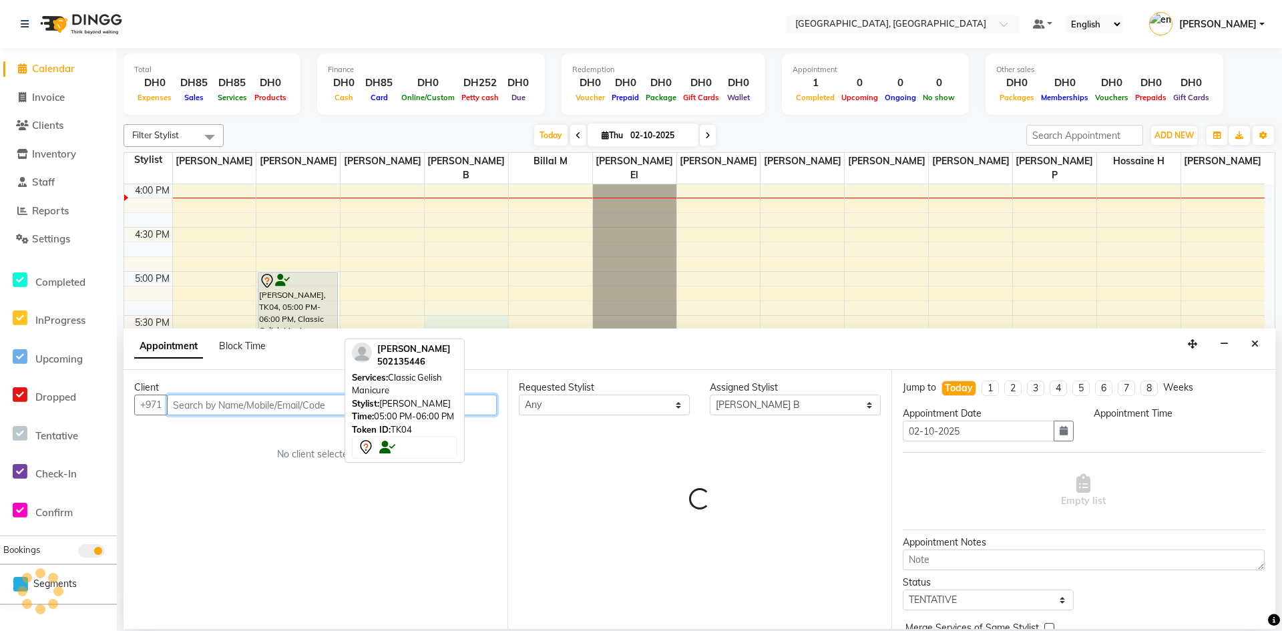
select select "1050"
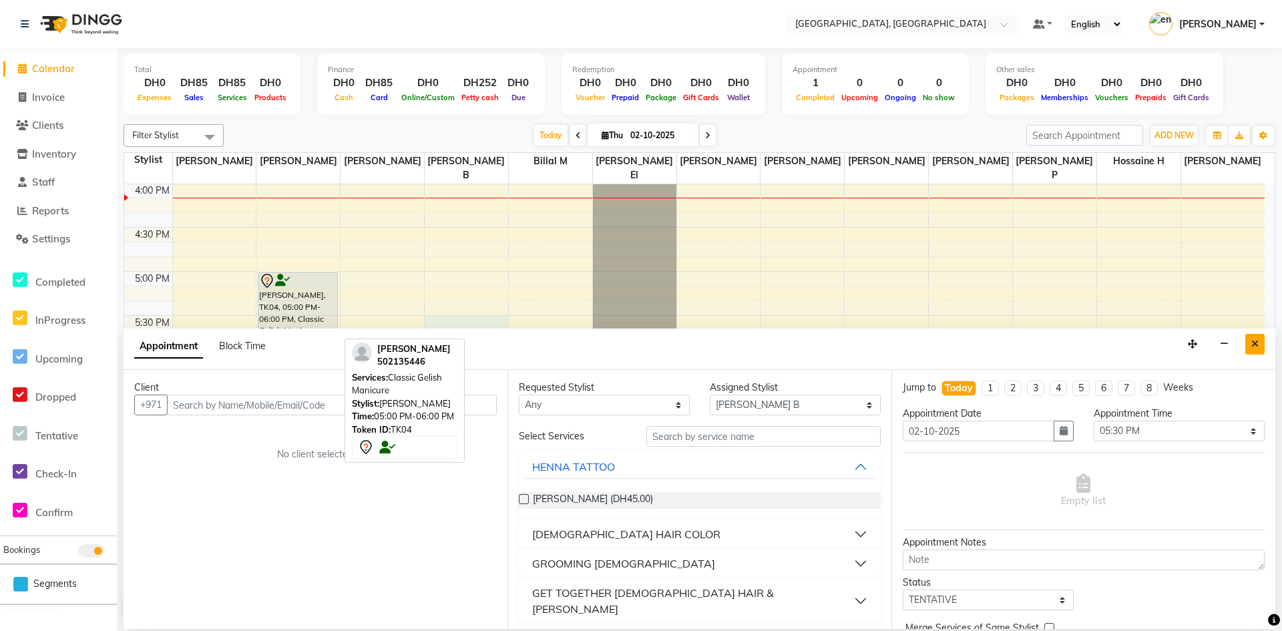
click at [1256, 341] on icon "Close" at bounding box center [1255, 343] width 7 height 9
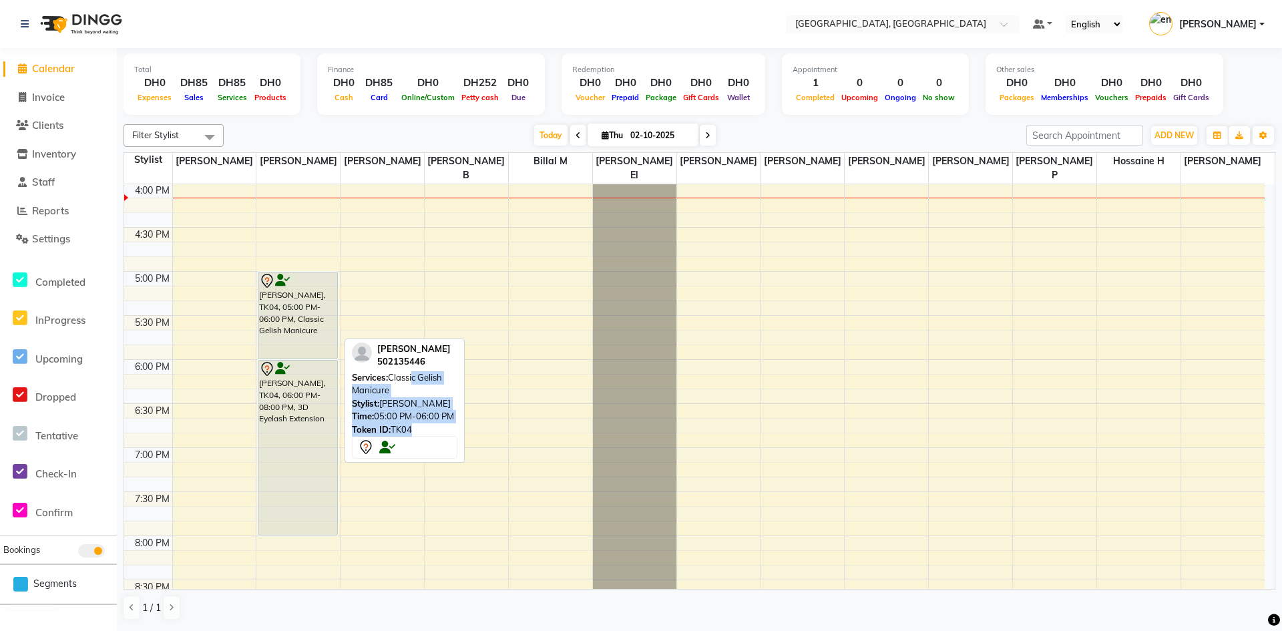
drag, startPoint x: 413, startPoint y: 380, endPoint x: 456, endPoint y: 439, distance: 72.3
click at [456, 439] on div "Liza 502135446 Services: Classic Gelish Manicure Stylist: [PERSON_NAME] L Time:…" at bounding box center [405, 401] width 120 height 125
click at [429, 492] on td at bounding box center [718, 499] width 1093 height 15
select select "90816"
select select "1170"
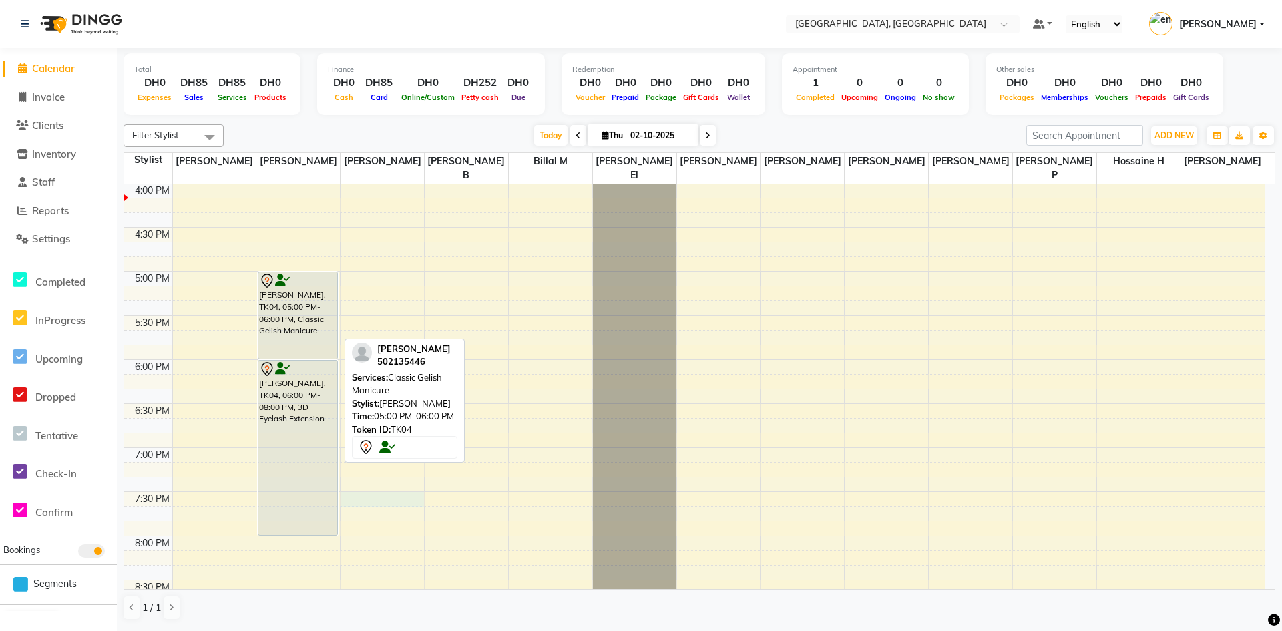
select select "tentative"
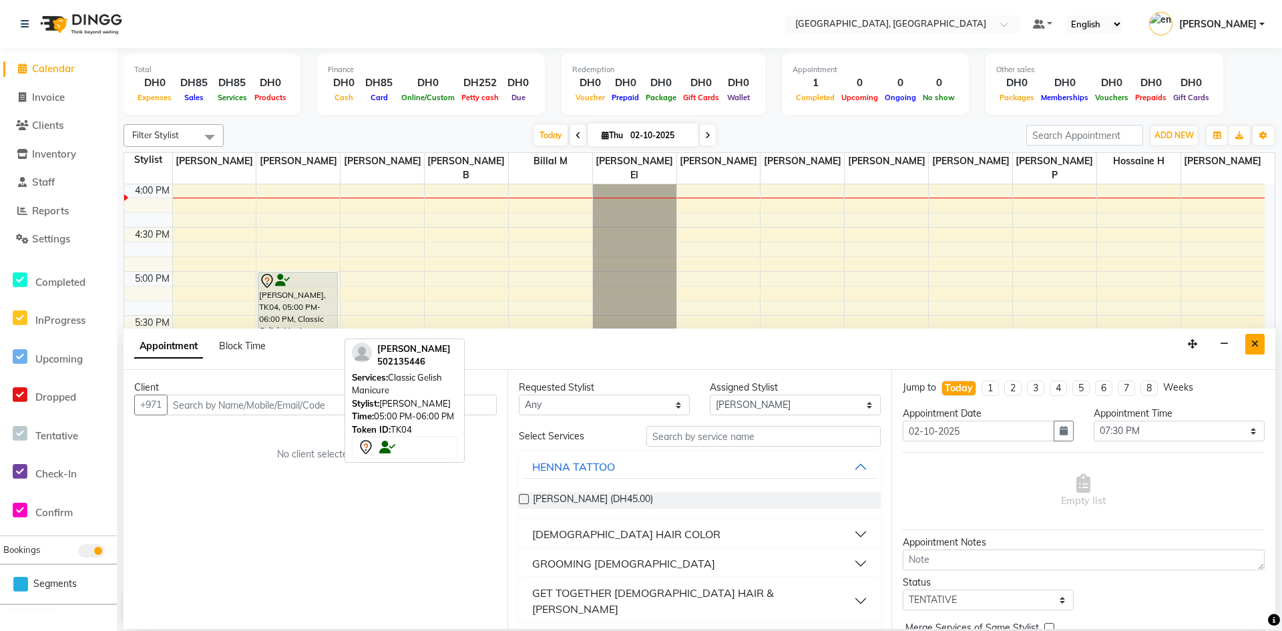
click at [1255, 351] on button "Close" at bounding box center [1255, 344] width 19 height 21
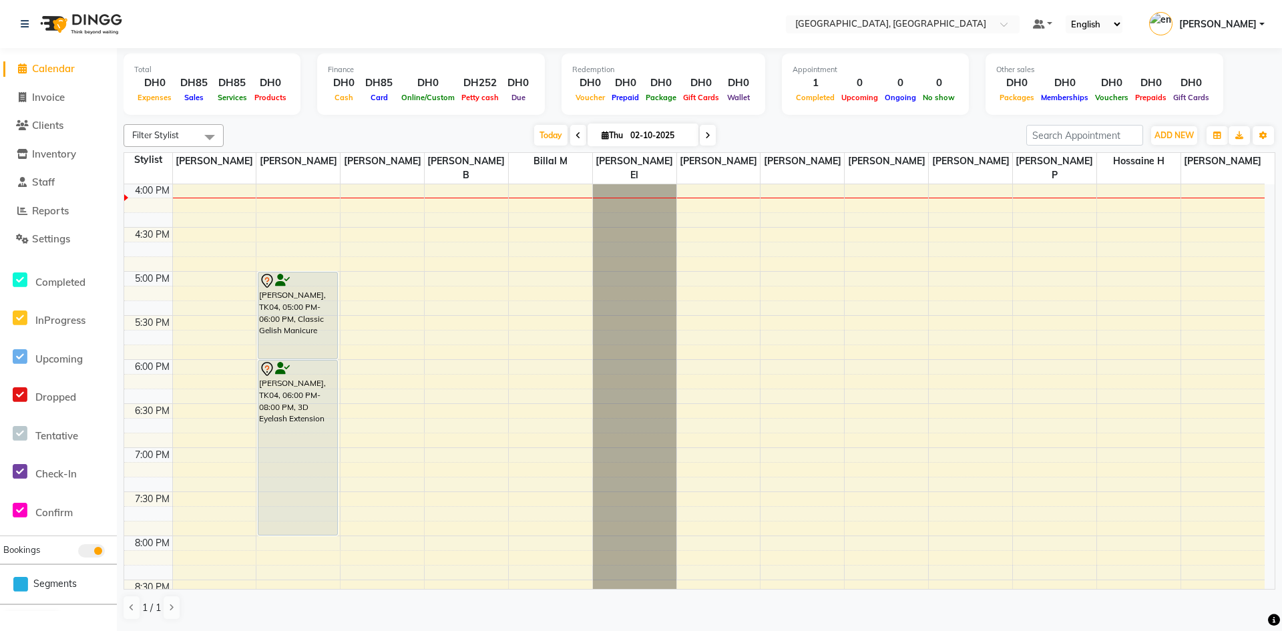
click at [63, 89] on li "Invoice" at bounding box center [58, 97] width 117 height 29
click at [62, 96] on span "Invoice" at bounding box center [48, 97] width 33 height 13
select select "4019"
select select "service"
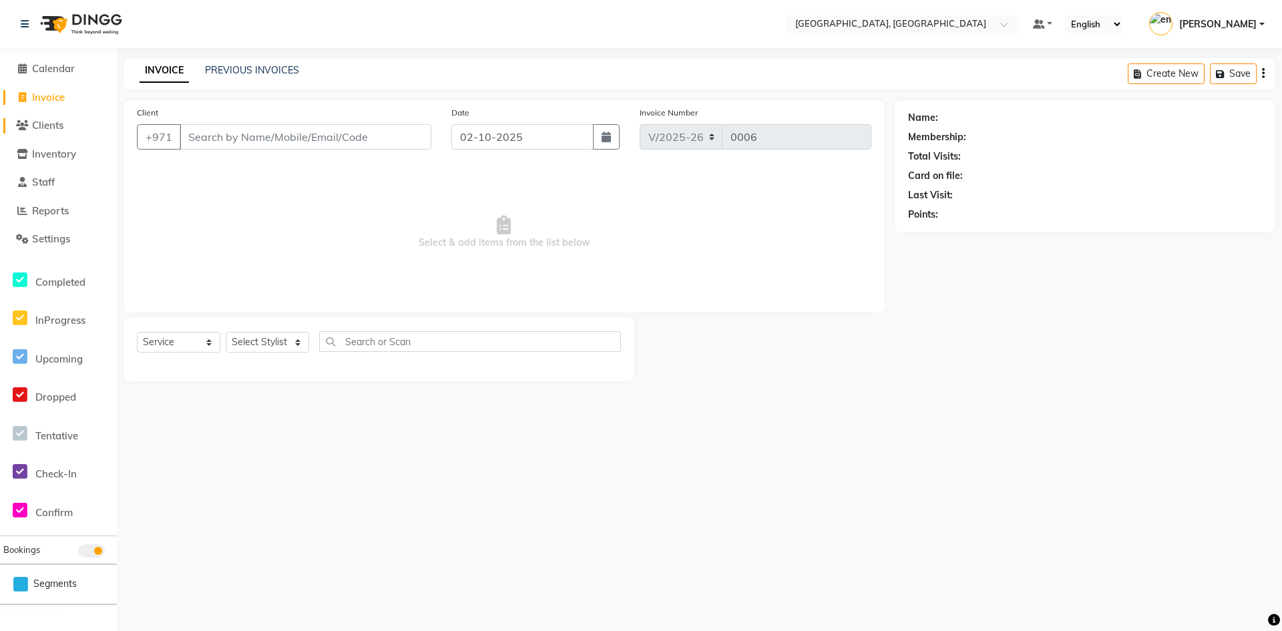
click at [55, 123] on span "Clients" at bounding box center [47, 125] width 31 height 13
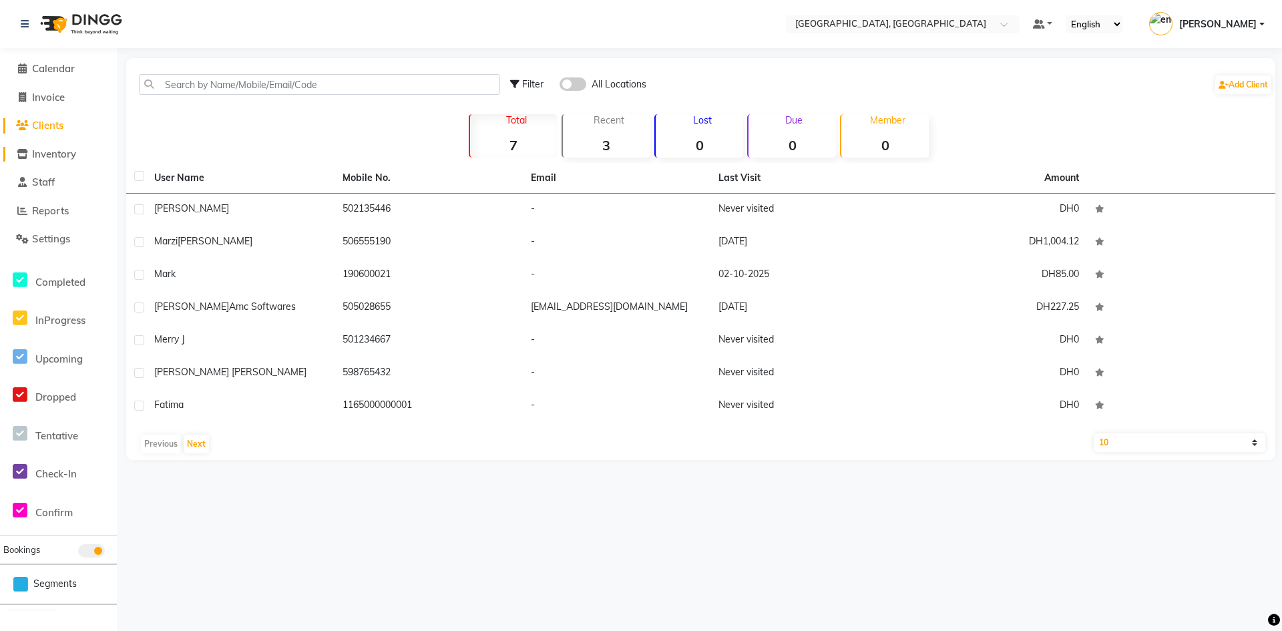
click at [67, 159] on span "Inventory" at bounding box center [54, 154] width 44 height 13
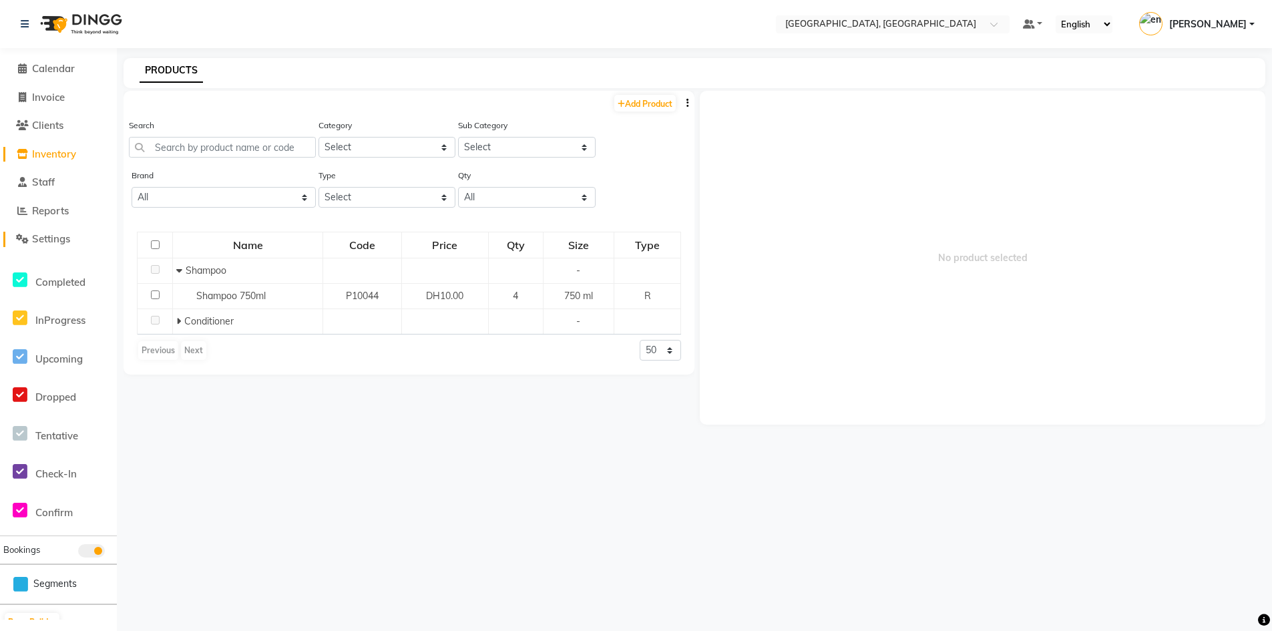
click at [69, 239] on span "Settings" at bounding box center [51, 238] width 38 height 13
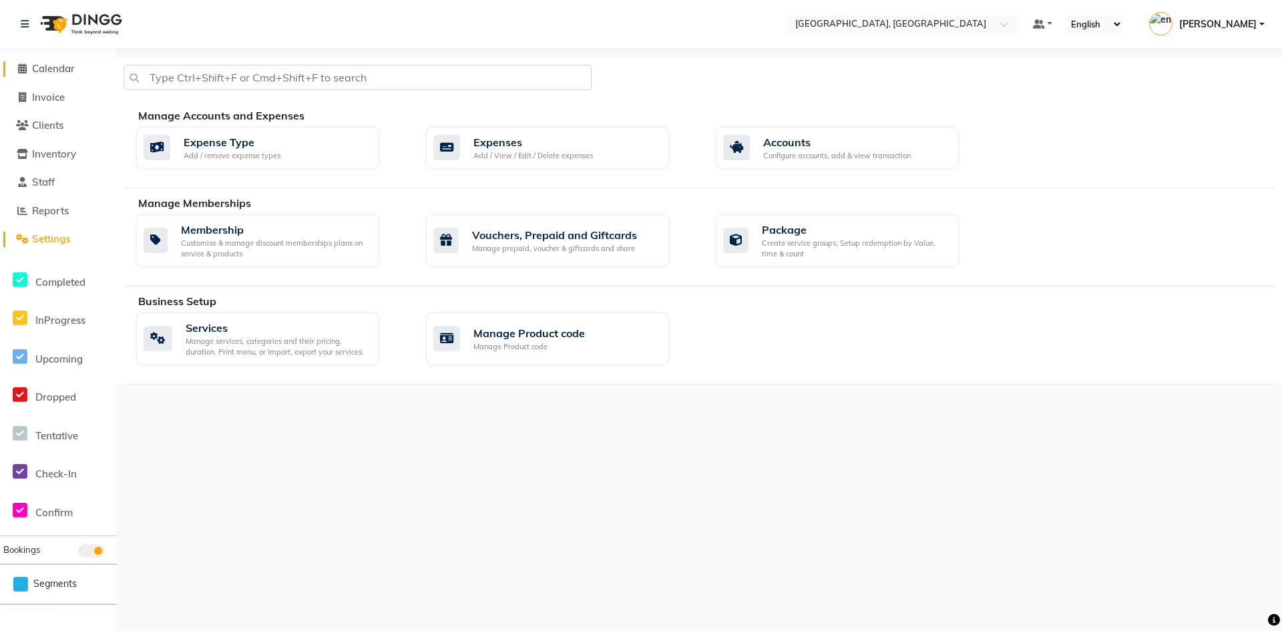
click at [63, 67] on span "Calendar" at bounding box center [53, 68] width 43 height 13
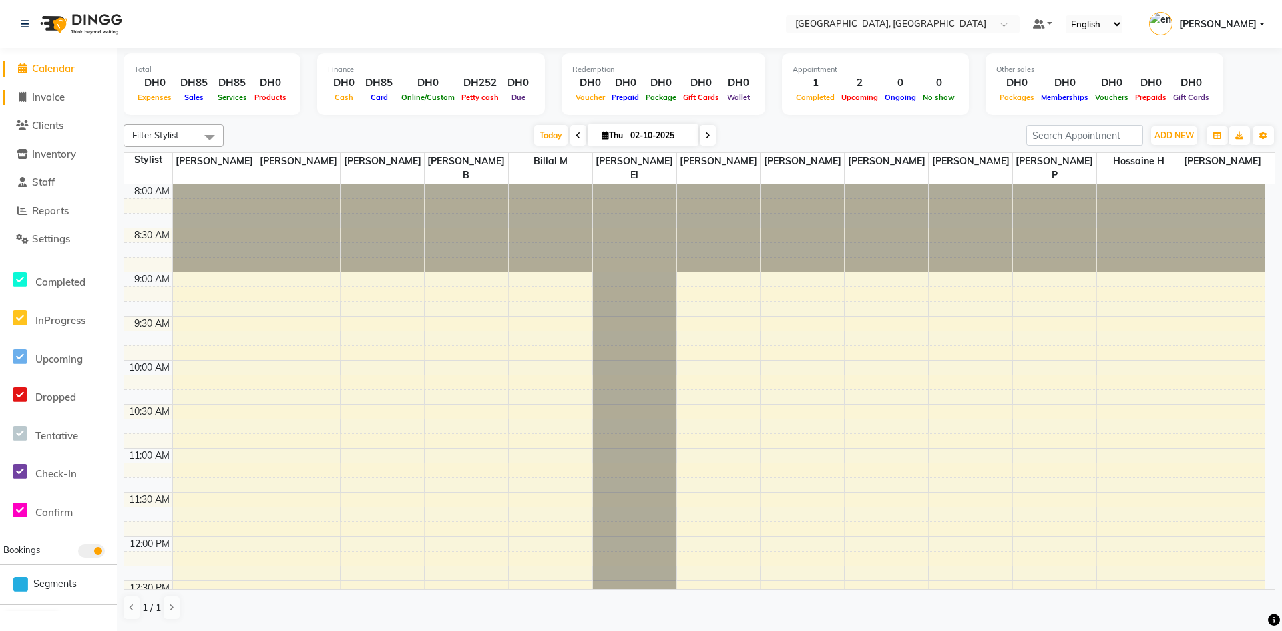
click at [50, 94] on span "Invoice" at bounding box center [48, 97] width 33 height 13
select select "service"
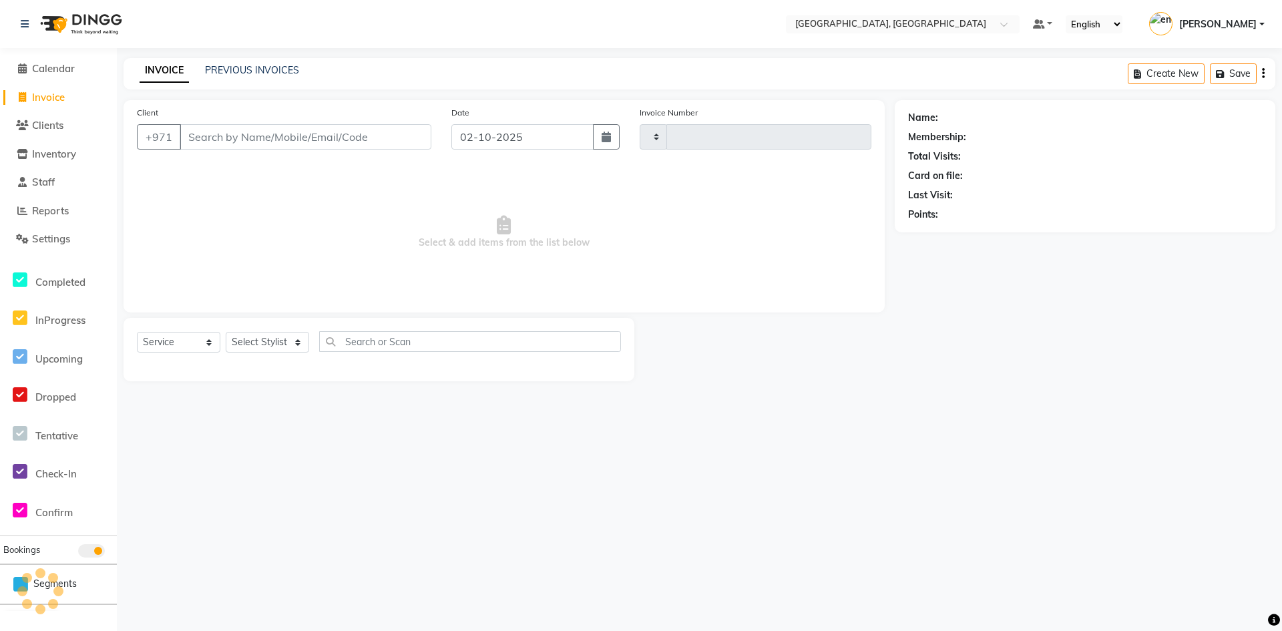
type input "0006"
select select "4019"
click at [59, 124] on span "Clients" at bounding box center [47, 125] width 31 height 13
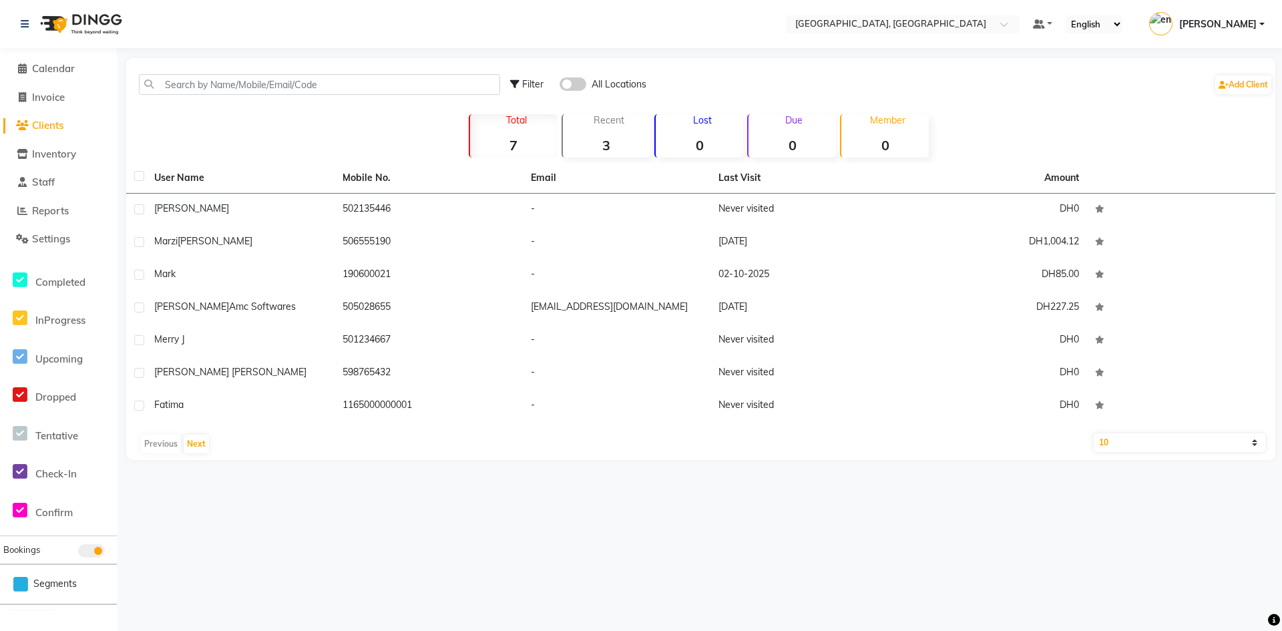
click at [80, 58] on li "Calendar" at bounding box center [58, 69] width 117 height 29
click at [75, 65] on span "Calendar" at bounding box center [53, 68] width 43 height 13
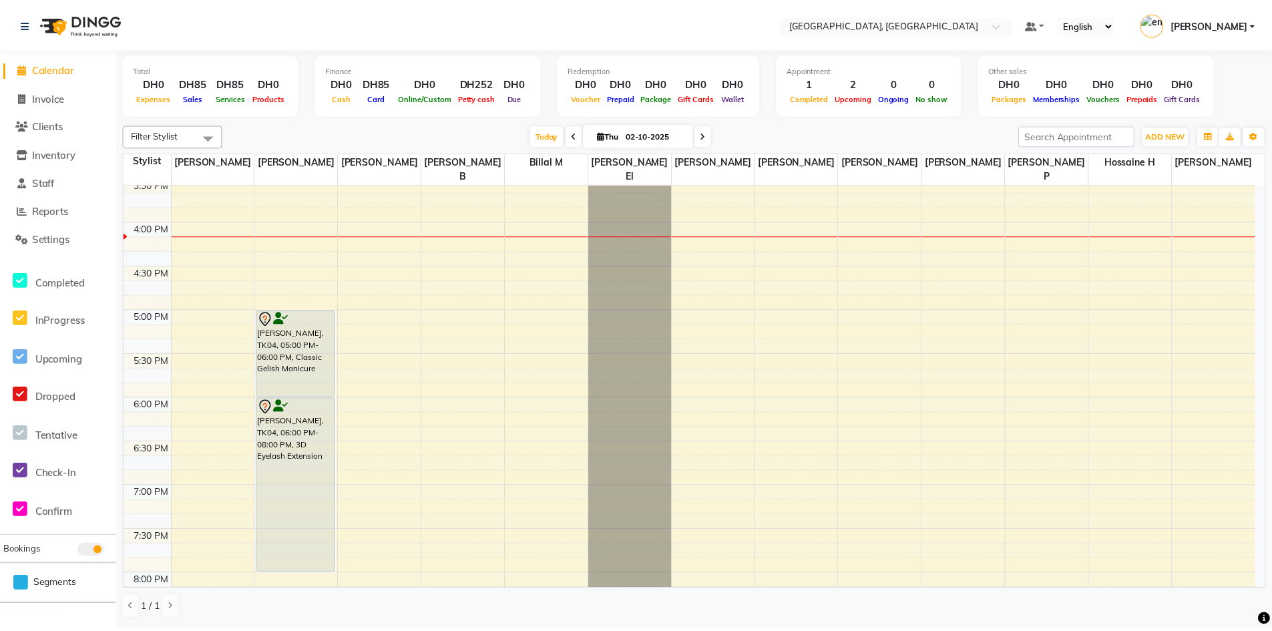
scroll to position [735, 0]
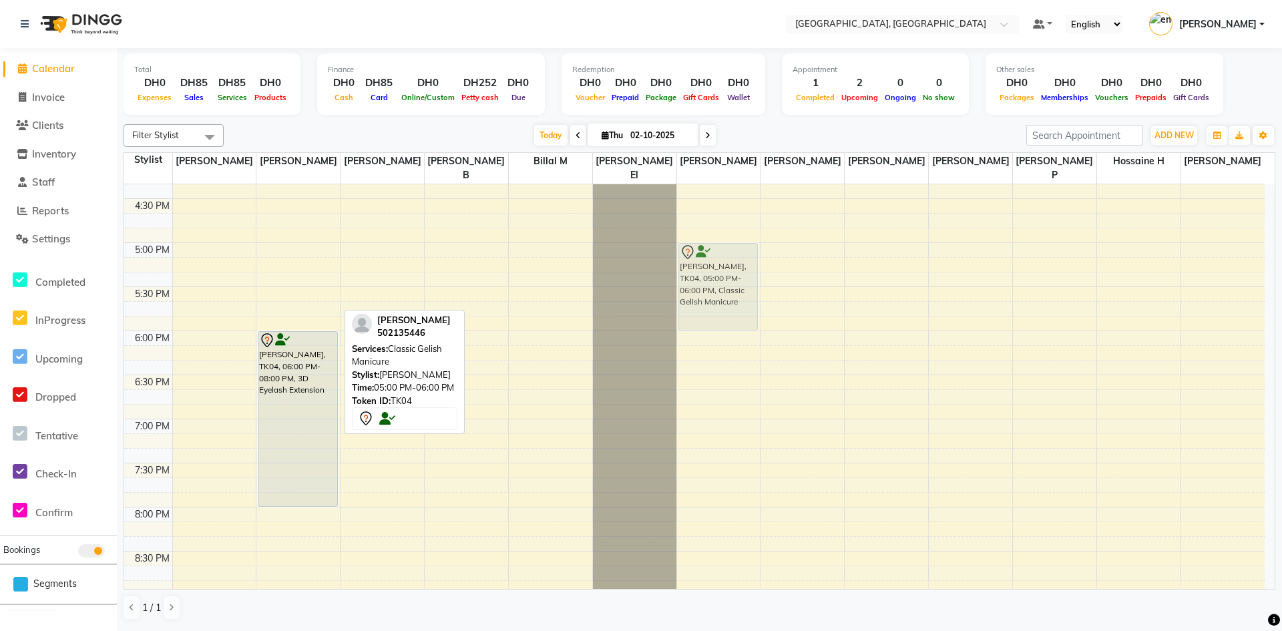
drag, startPoint x: 293, startPoint y: 274, endPoint x: 740, endPoint y: 272, distance: 446.9
click at [740, 272] on tr "[PERSON_NAME], TK04, 05:00 PM-06:00 PM, Classic Gelish Manicure Liza, TK04, 06:…" at bounding box center [694, 111] width 1141 height 1322
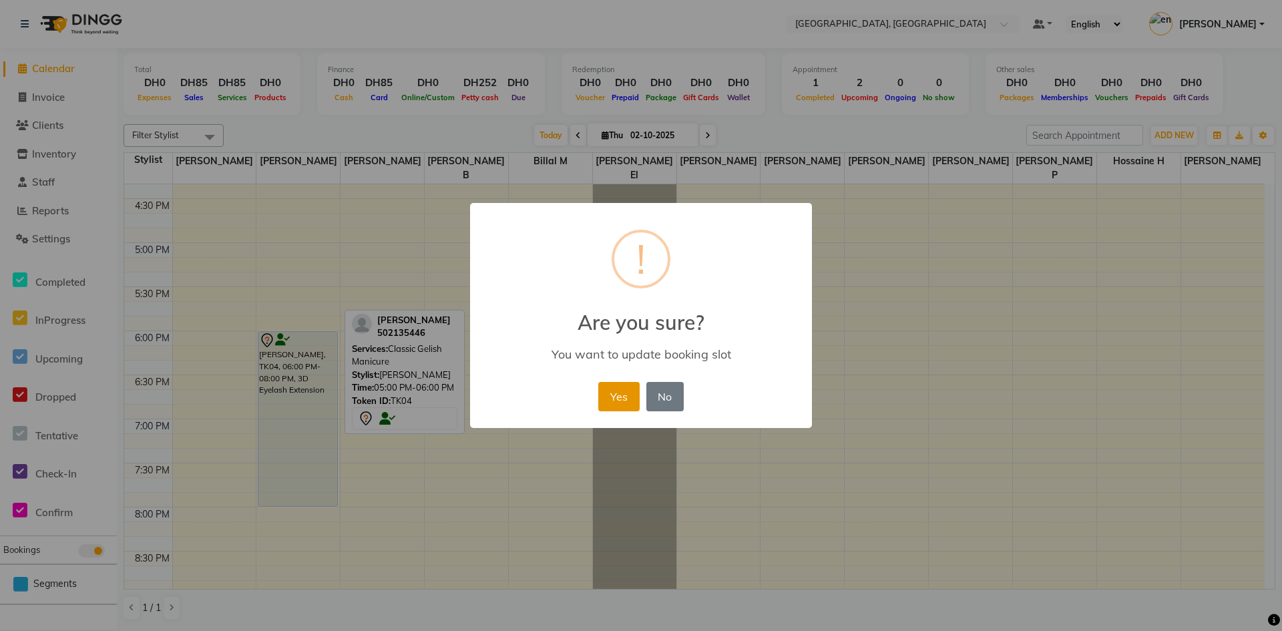
click at [619, 403] on button "Yes" at bounding box center [618, 396] width 41 height 29
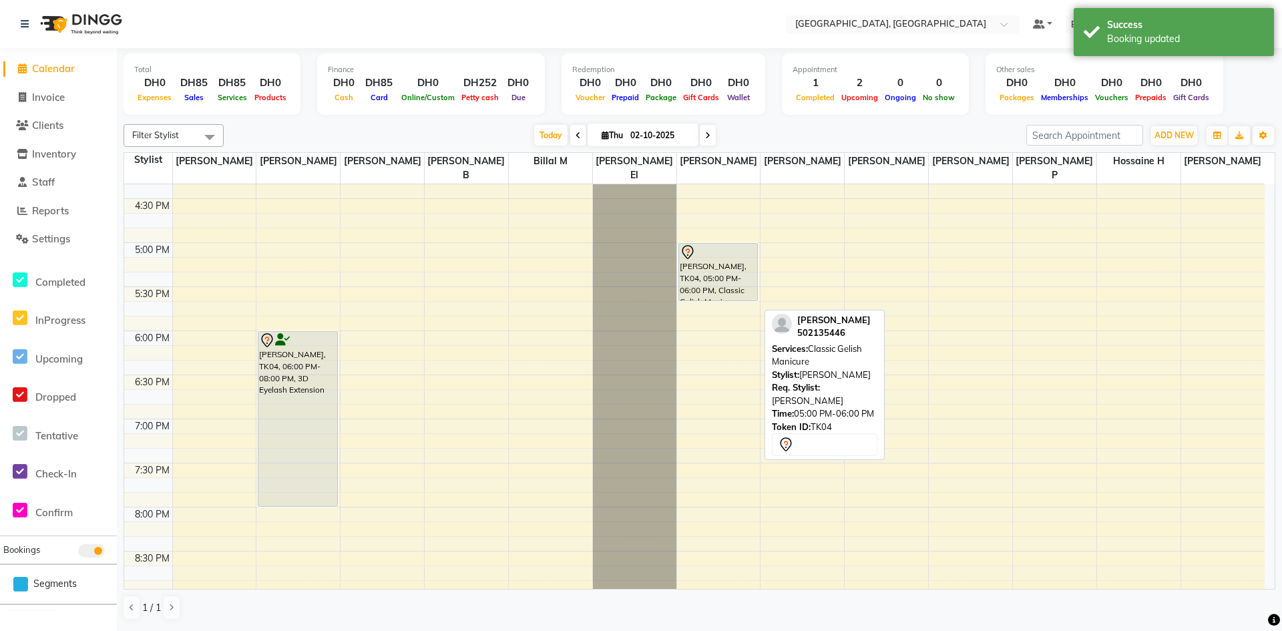
drag, startPoint x: 731, startPoint y: 314, endPoint x: 751, endPoint y: 283, distance: 37.6
click at [751, 283] on div "[PERSON_NAME], TK04, 05:00 PM-06:00 PM, Classic Gelish Manicure Liza, TK04, 05:…" at bounding box center [718, 111] width 83 height 1322
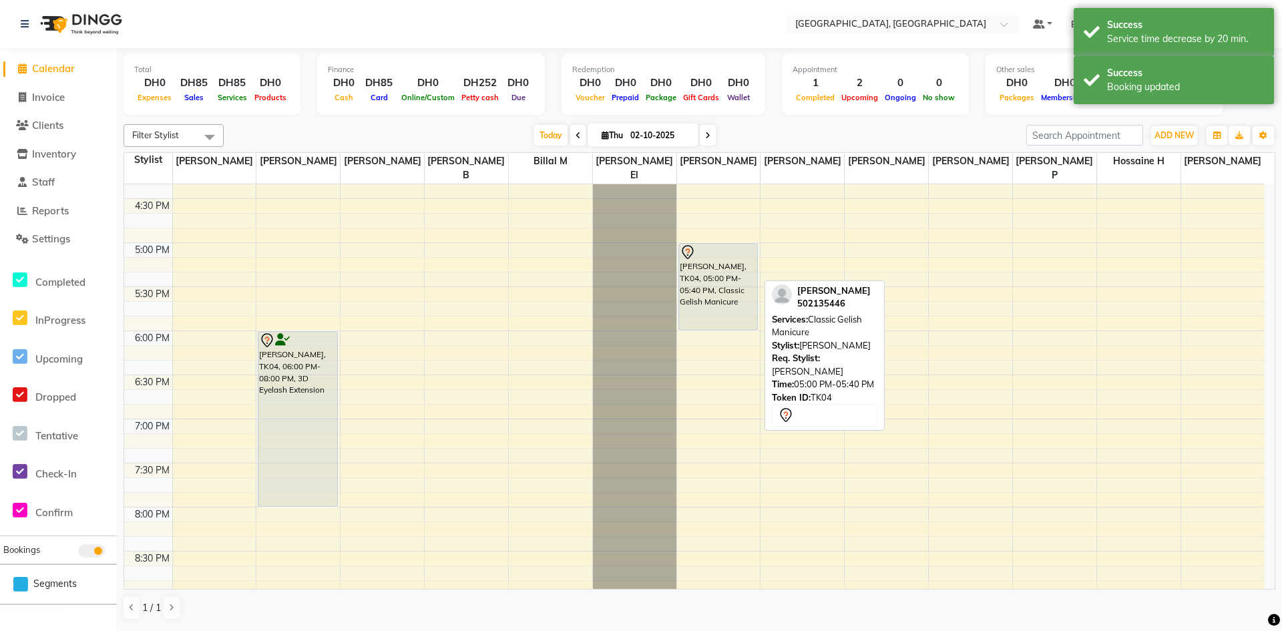
drag, startPoint x: 703, startPoint y: 285, endPoint x: 743, endPoint y: 304, distance: 43.9
click at [743, 304] on div "[PERSON_NAME], TK04, 05:00 PM-05:40 PM, Classic Gelish Manicure Liza, TK04, 05:…" at bounding box center [718, 111] width 83 height 1322
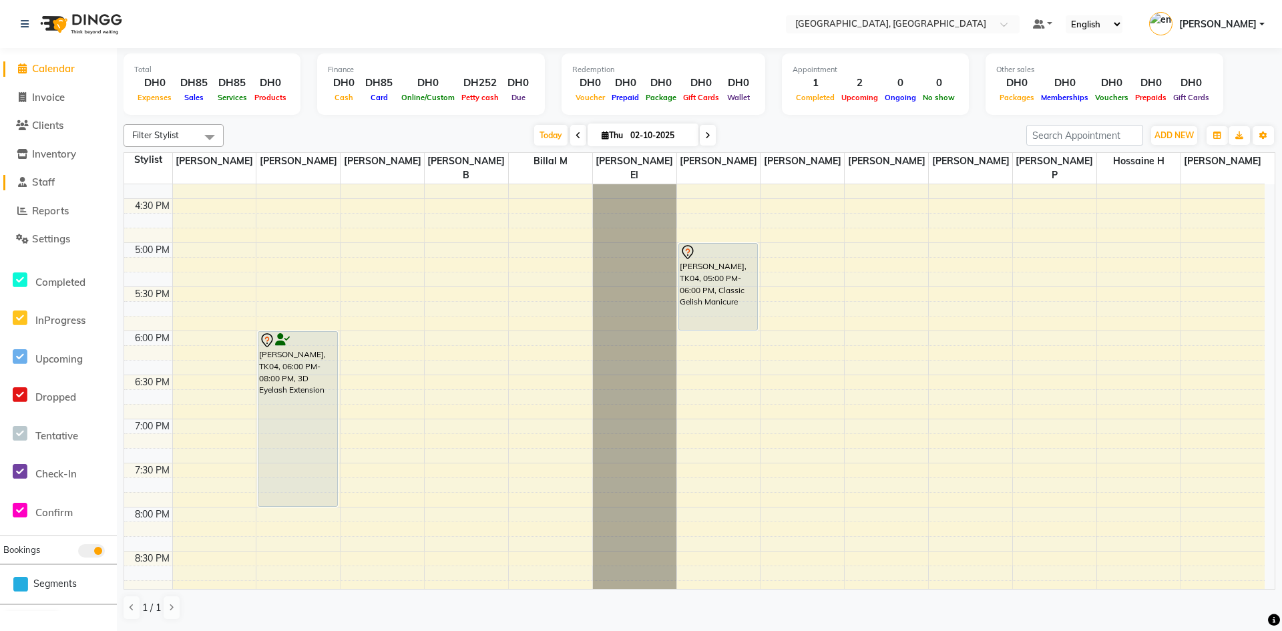
click at [45, 180] on span "Staff" at bounding box center [43, 182] width 23 height 13
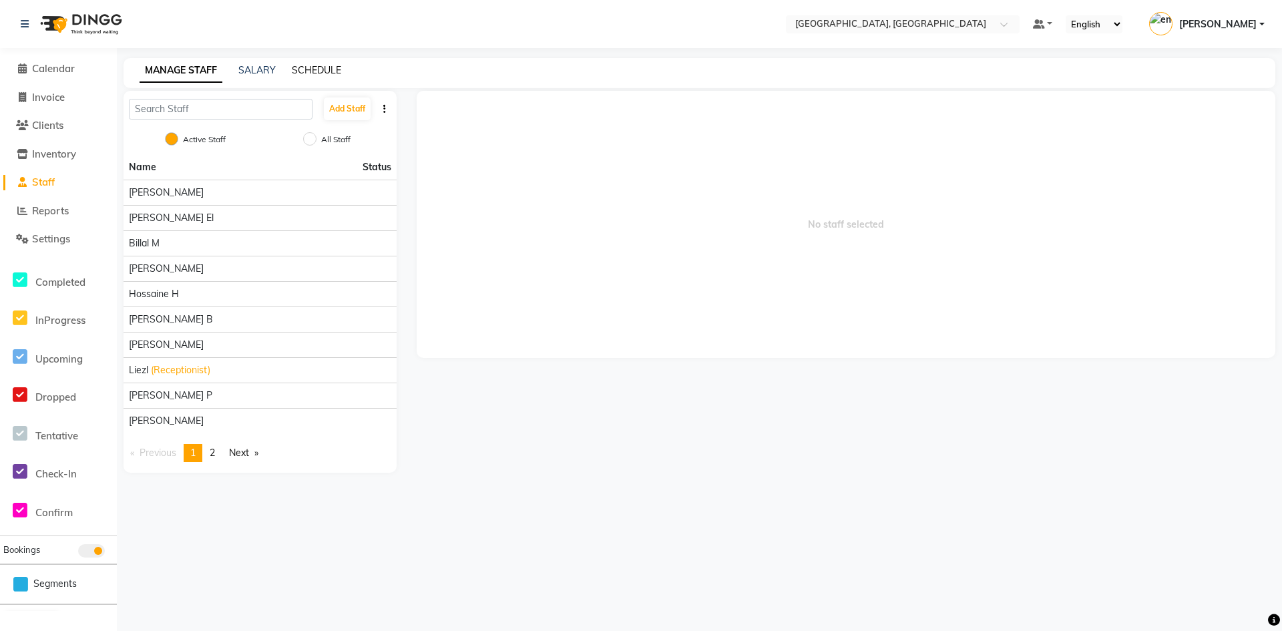
click at [323, 67] on link "SCHEDULE" at bounding box center [316, 70] width 49 height 12
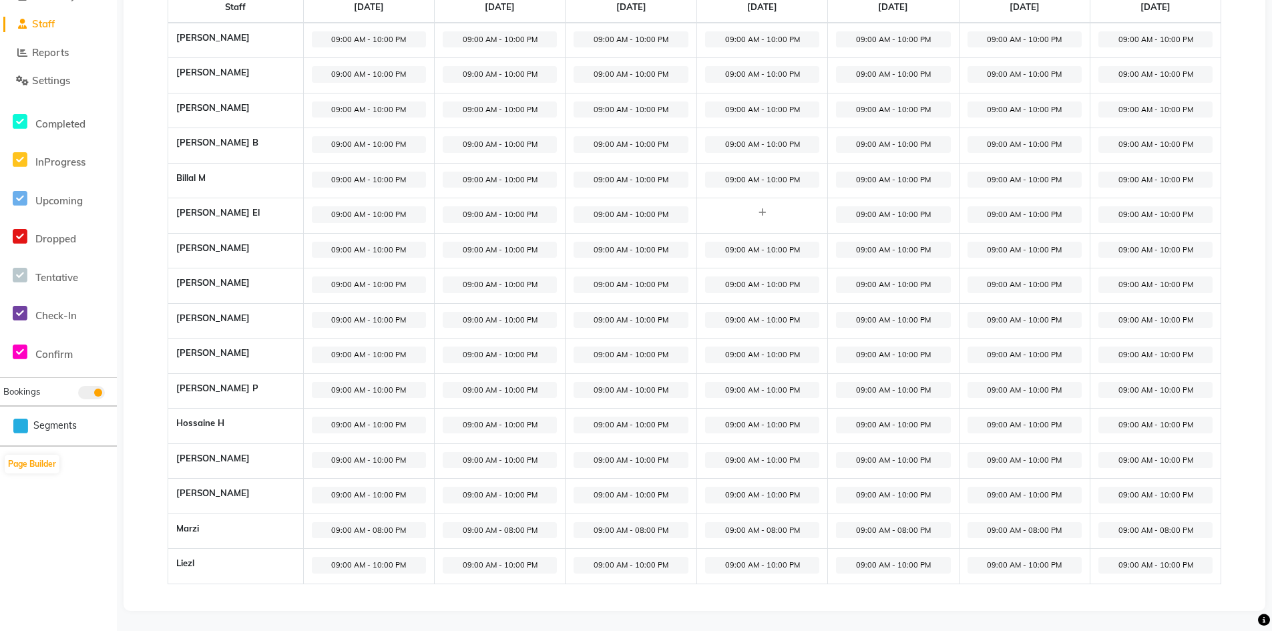
scroll to position [92, 0]
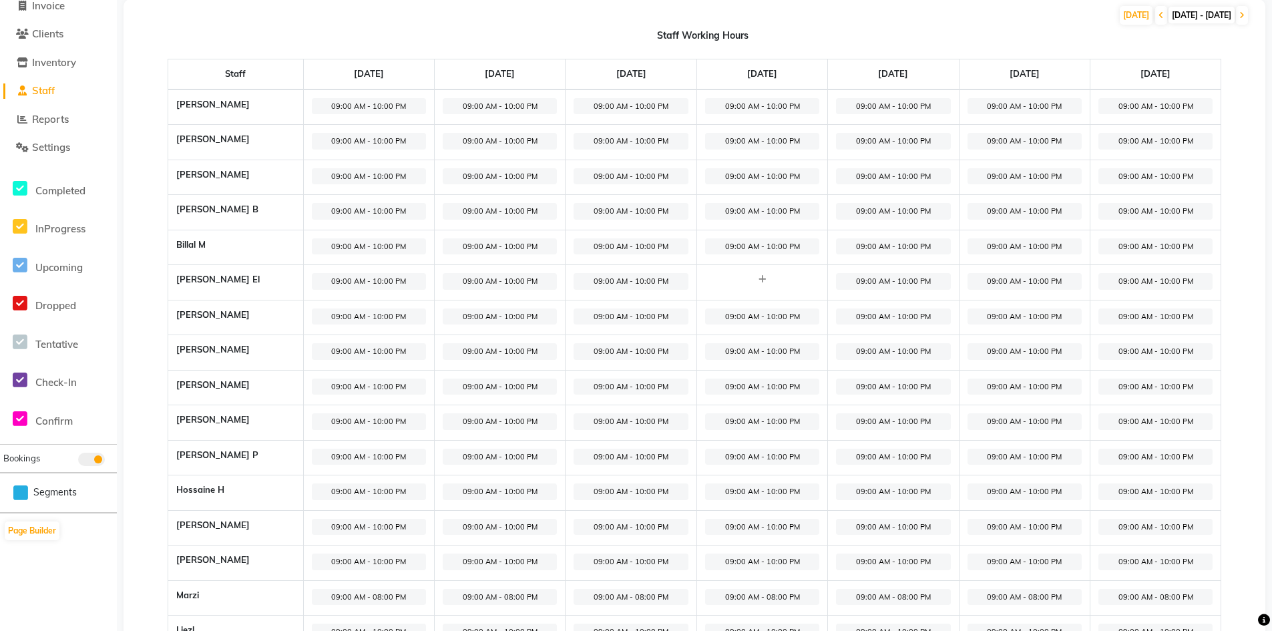
click at [745, 282] on div at bounding box center [762, 279] width 114 height 13
select select "09:00 AM"
select select "10:00 PM"
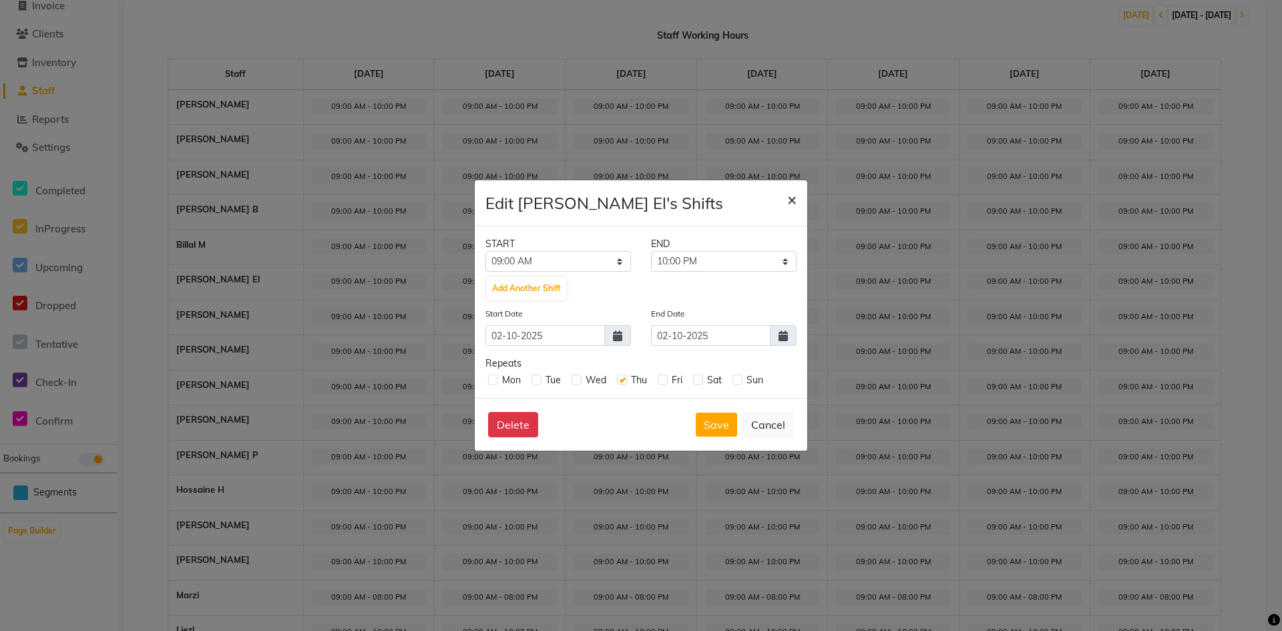
click at [786, 196] on button "×" at bounding box center [792, 198] width 31 height 37
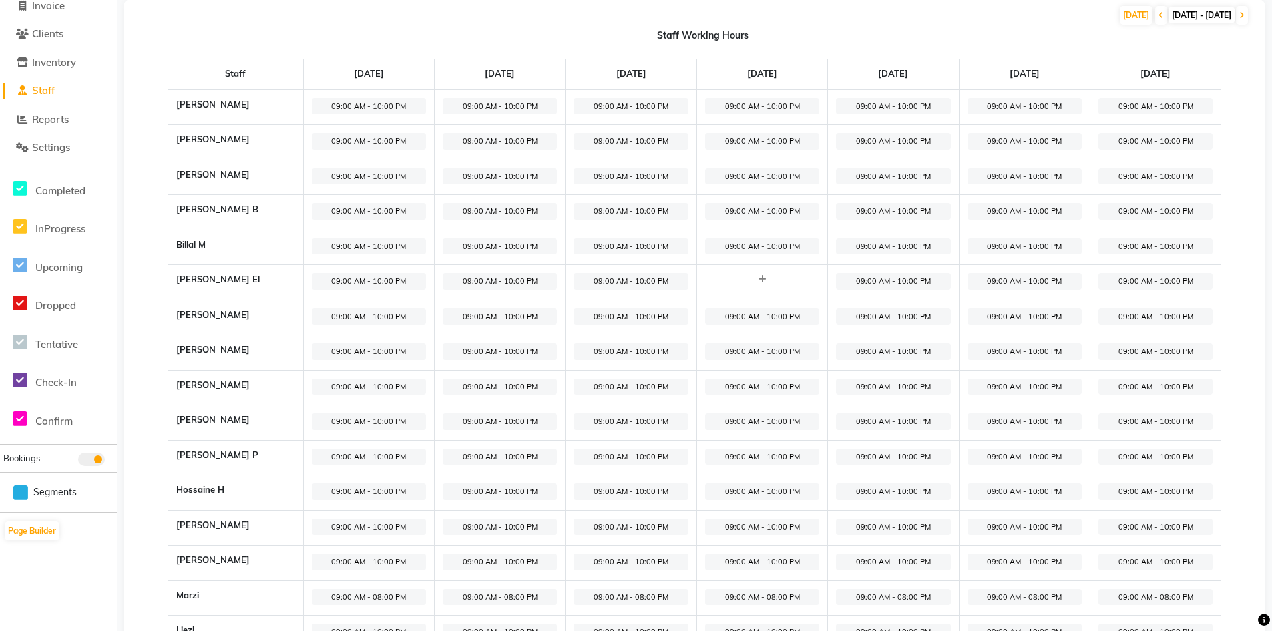
click at [489, 234] on td "09:00 AM - 10:00 PM" at bounding box center [500, 247] width 131 height 35
click at [472, 244] on span "09:00 AM - 10:00 PM" at bounding box center [500, 246] width 114 height 17
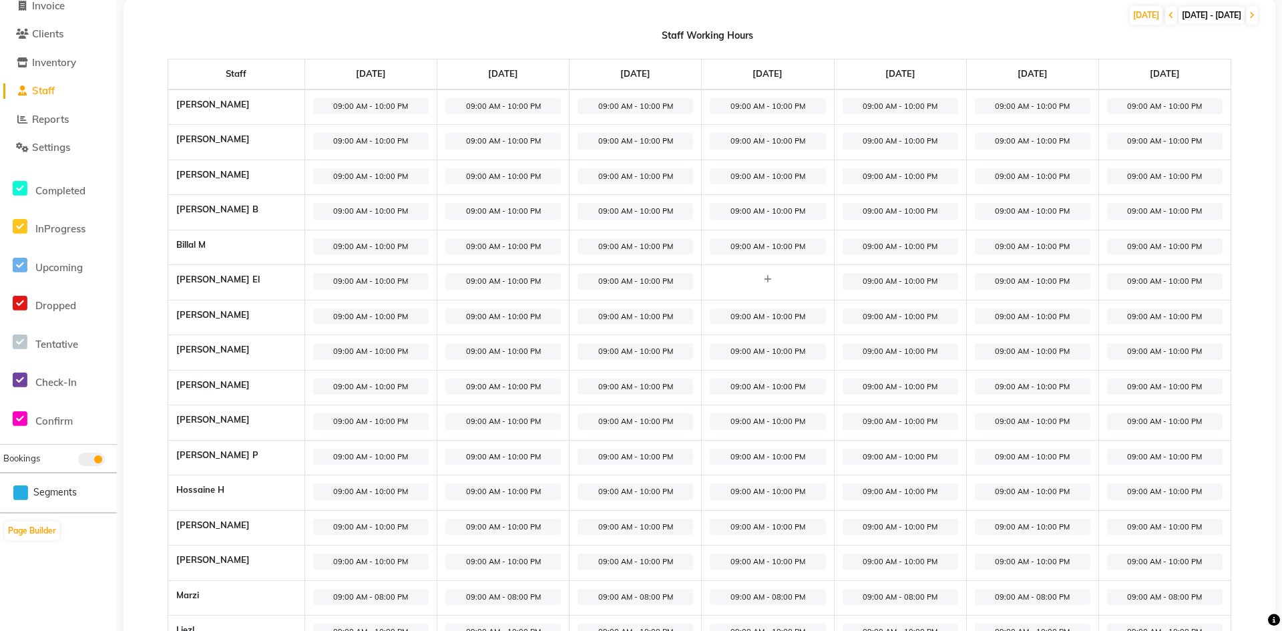
select select "09:00 AM"
select select "10:00 PM"
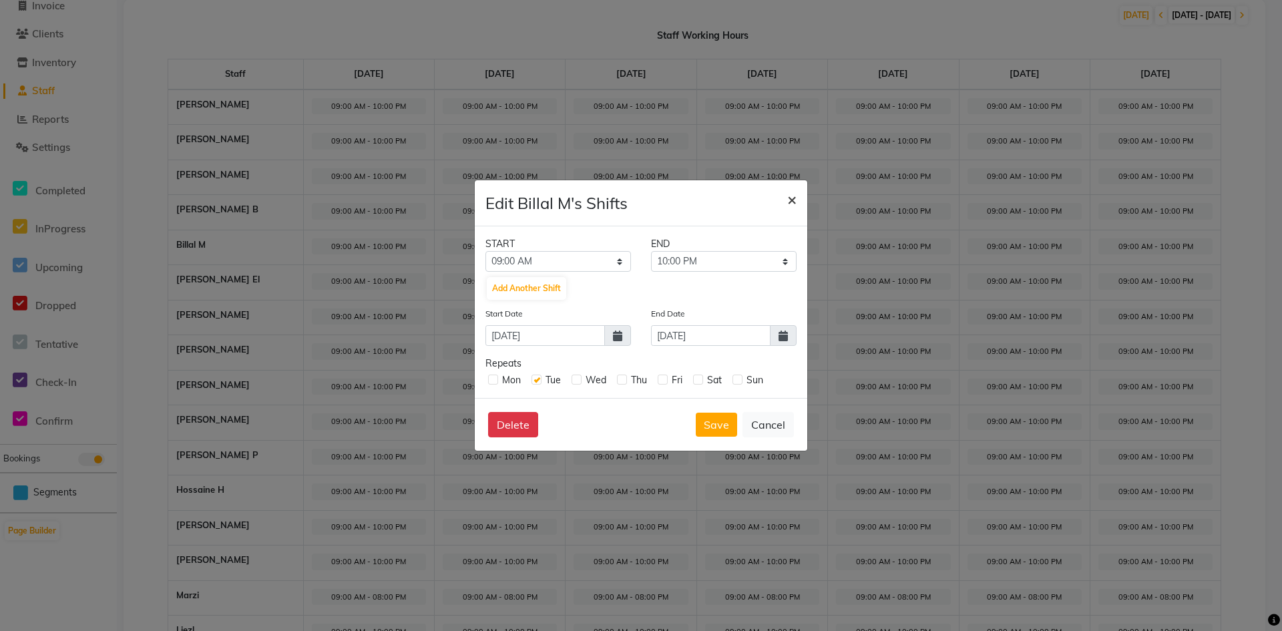
click at [791, 201] on span "×" at bounding box center [791, 199] width 9 height 20
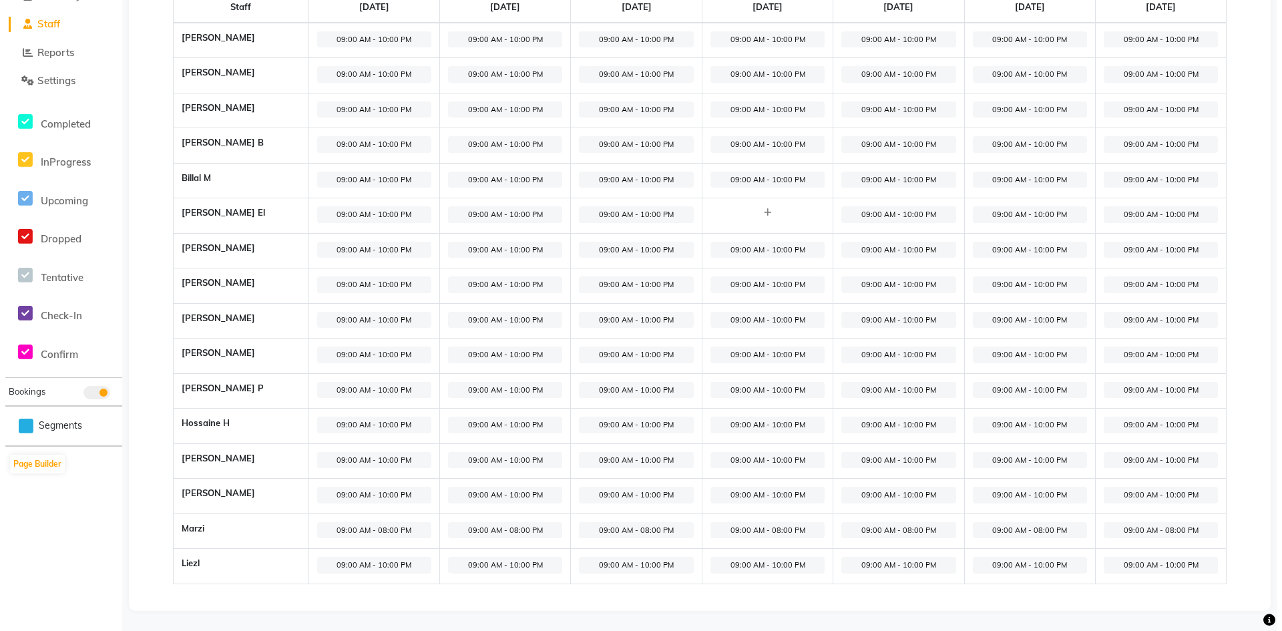
scroll to position [0, 0]
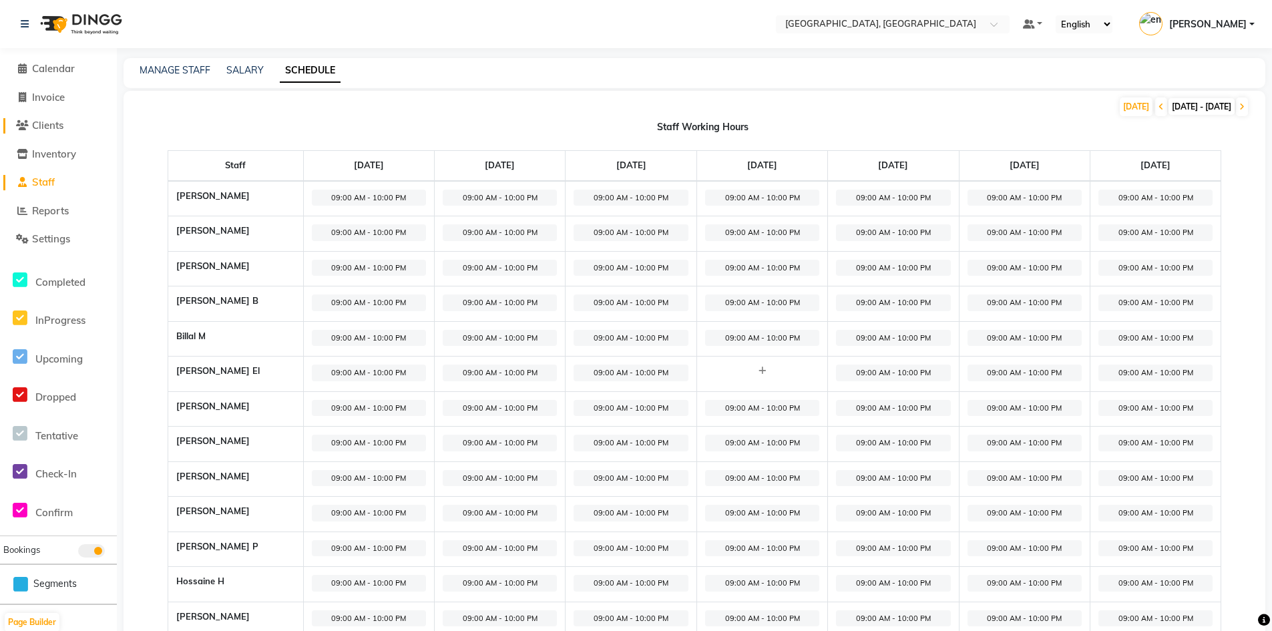
click at [70, 123] on link "Clients" at bounding box center [58, 125] width 110 height 15
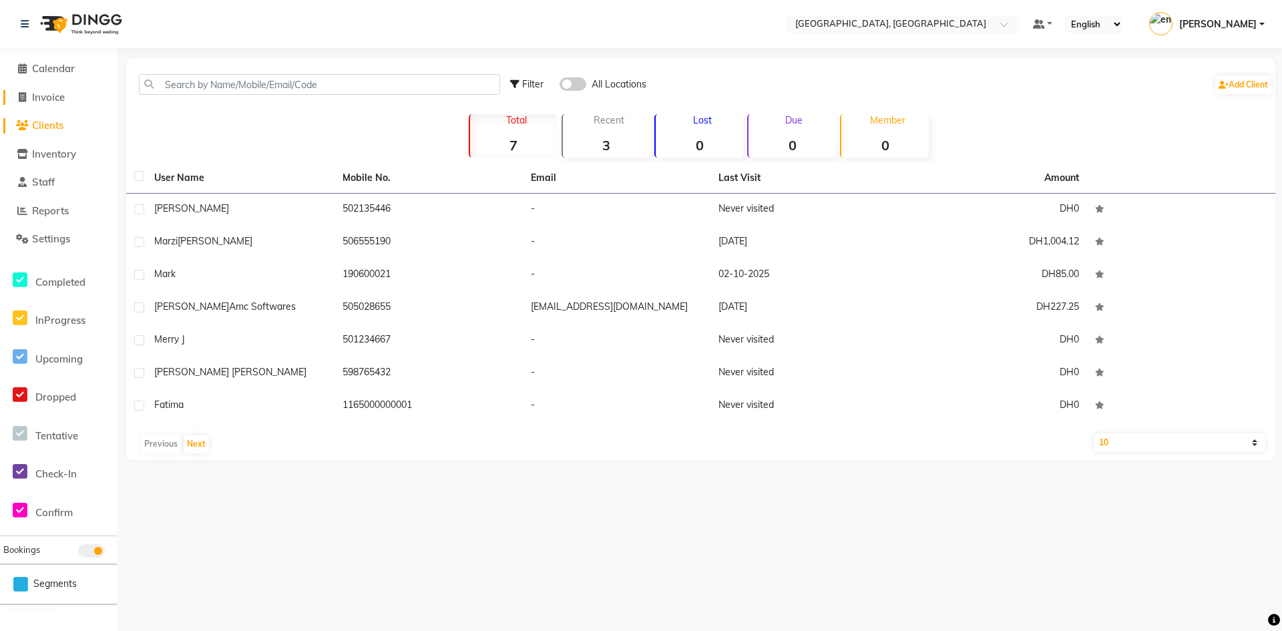
click at [75, 96] on link "Invoice" at bounding box center [58, 97] width 110 height 15
select select "service"
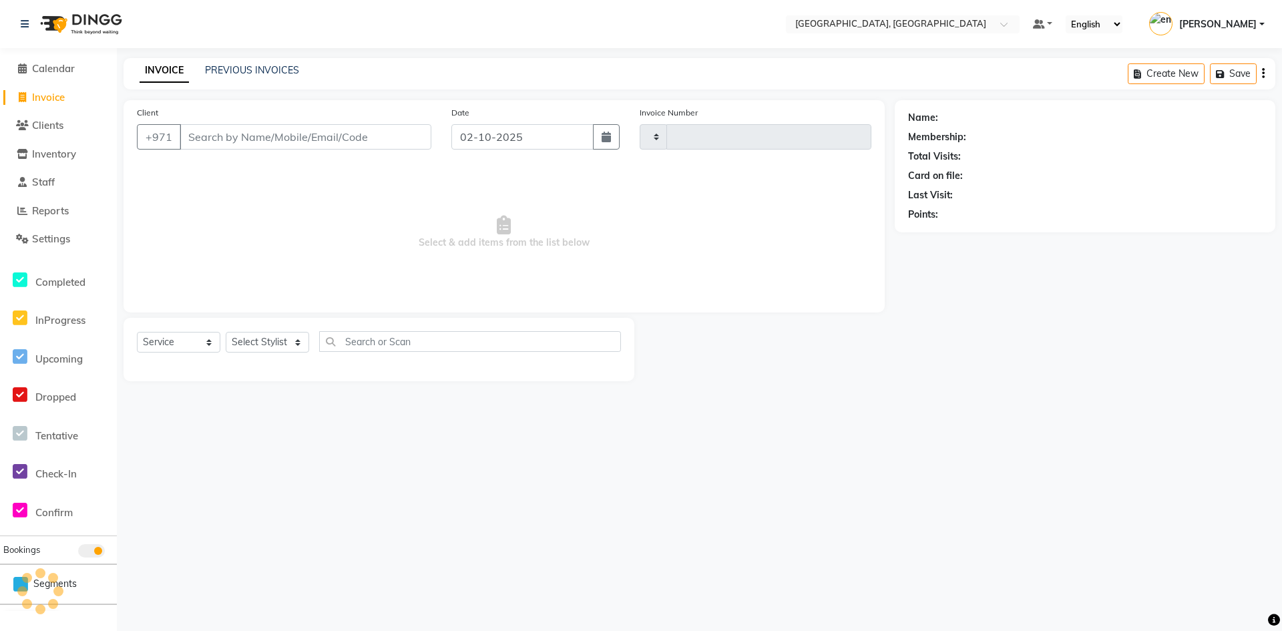
type input "0006"
select select "4019"
click at [90, 70] on link "Calendar" at bounding box center [58, 68] width 110 height 15
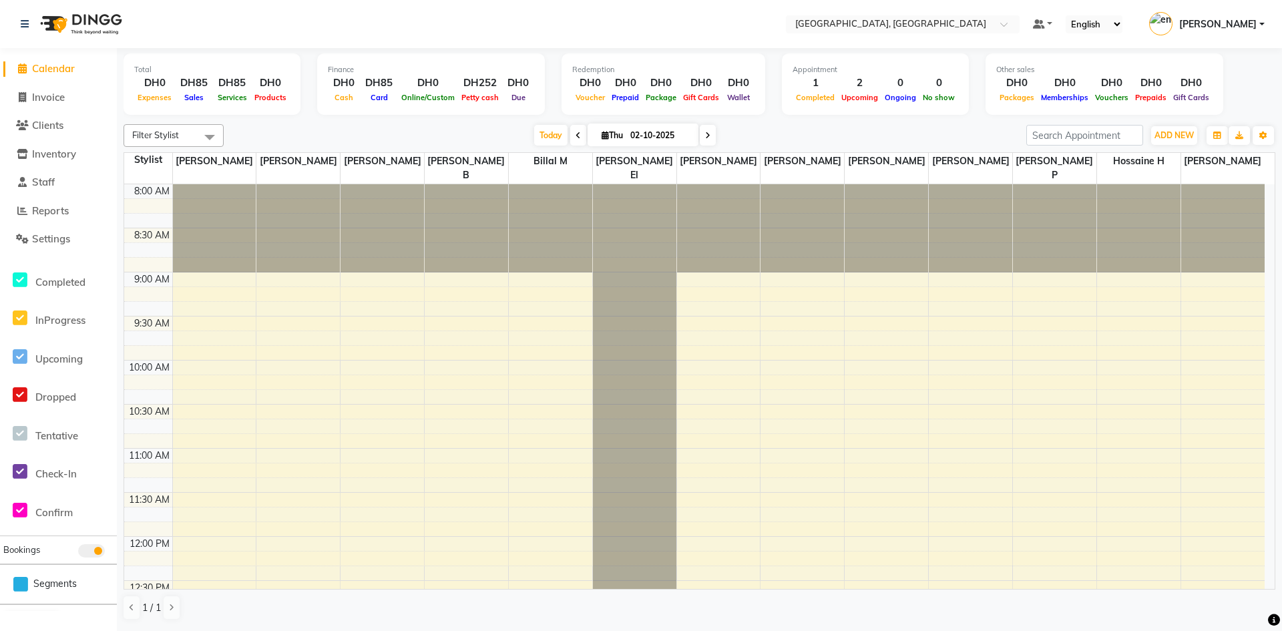
click at [631, 184] on div at bounding box center [634, 184] width 83 height 0
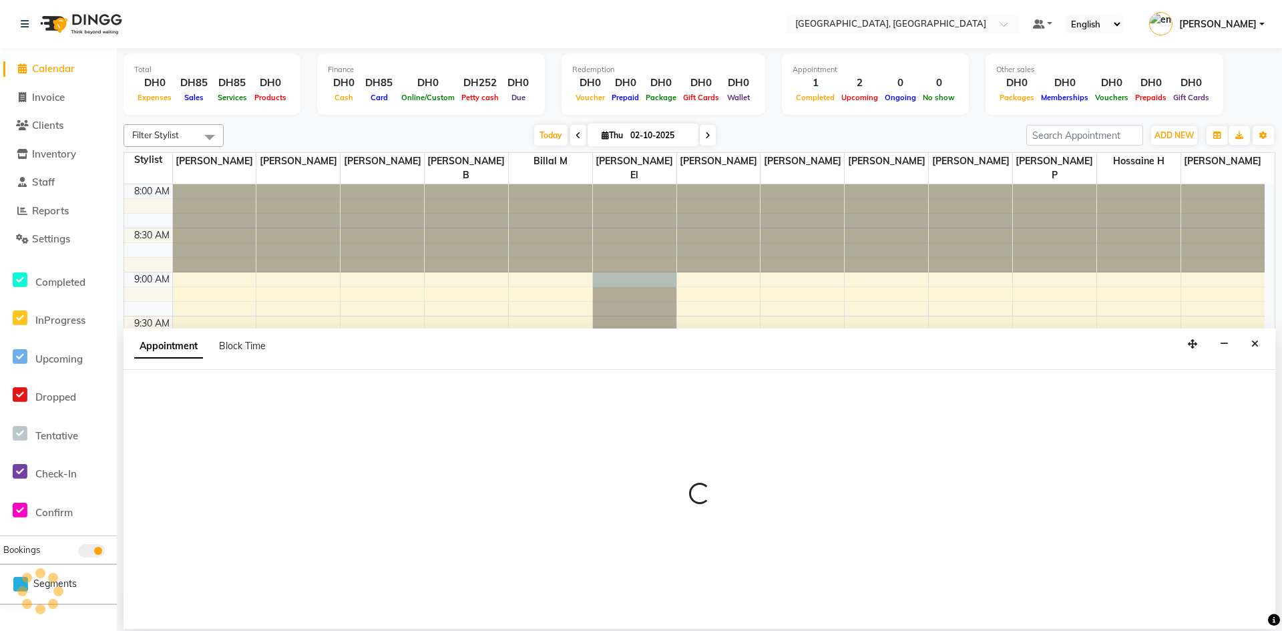
select select "90820"
select select "540"
select select "tentative"
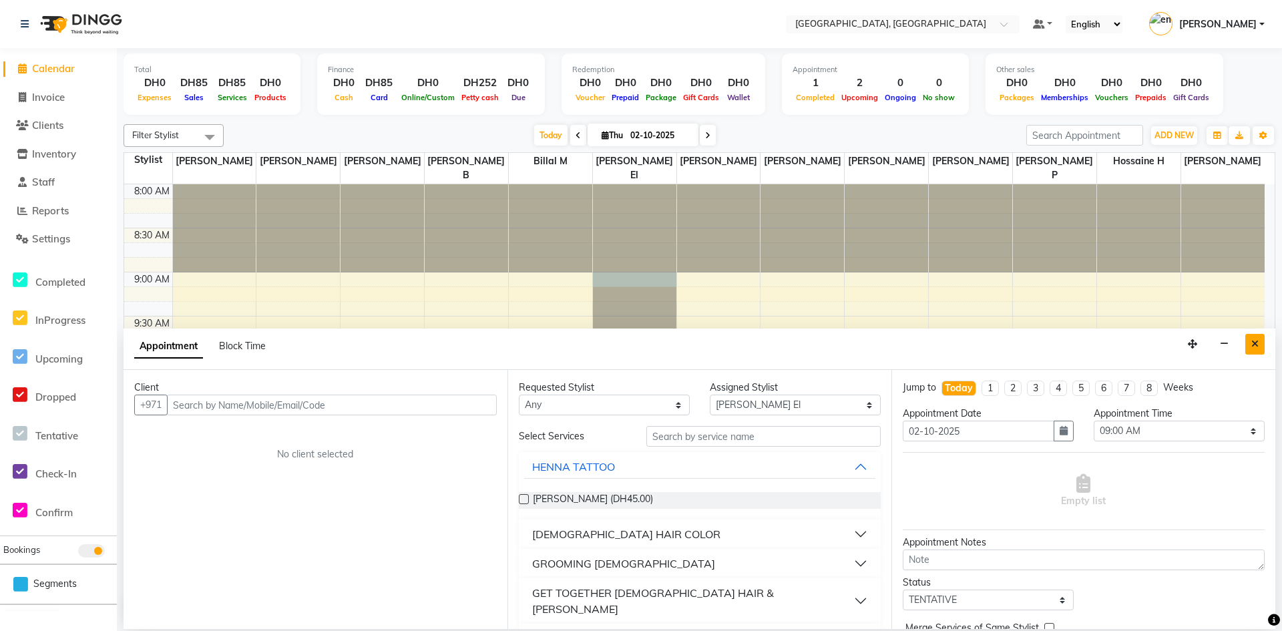
click at [1256, 336] on button "Close" at bounding box center [1255, 344] width 19 height 21
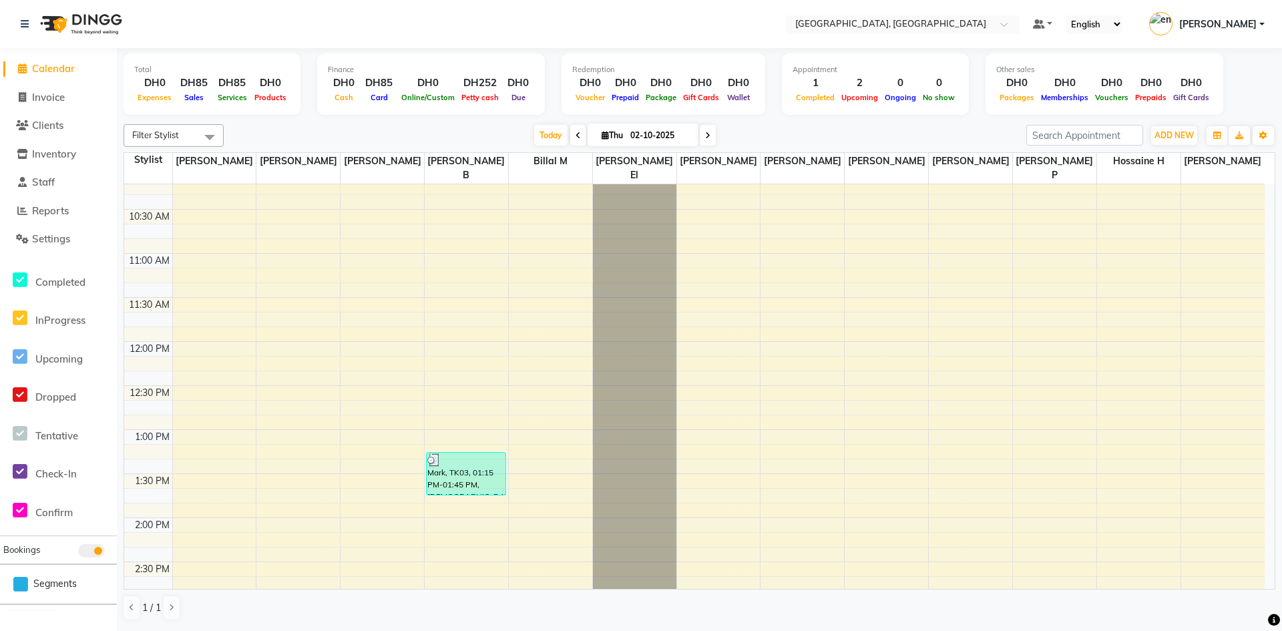
scroll to position [200, 0]
click at [538, 130] on span "Today" at bounding box center [550, 135] width 33 height 21
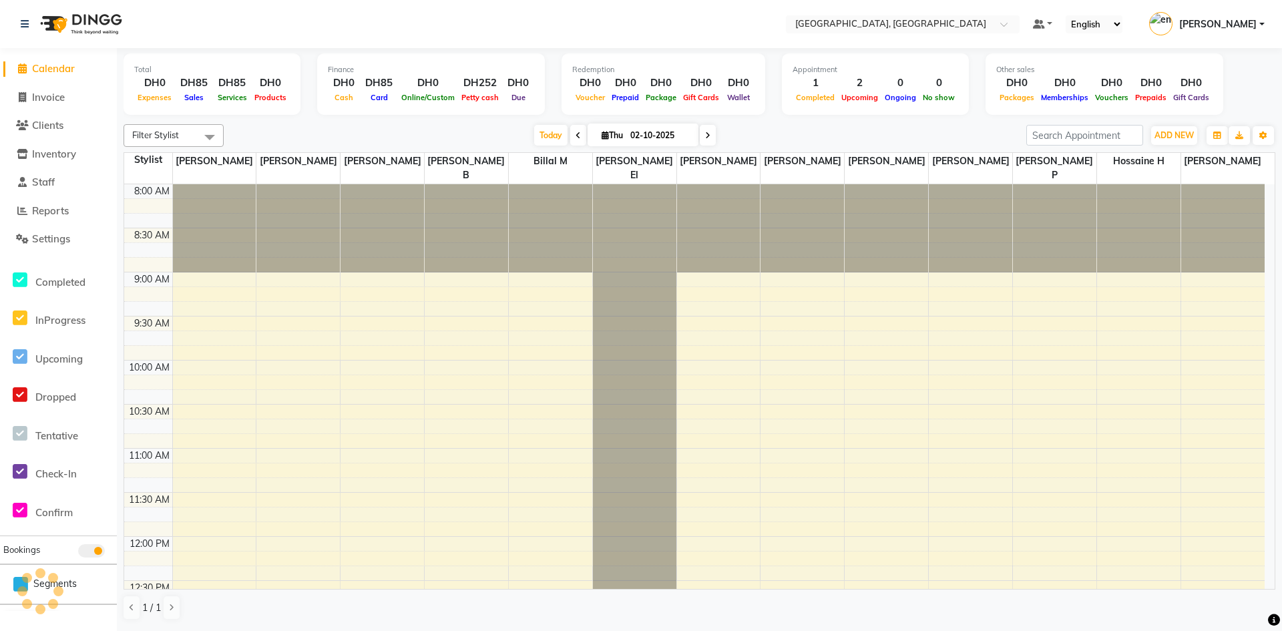
scroll to position [706, 0]
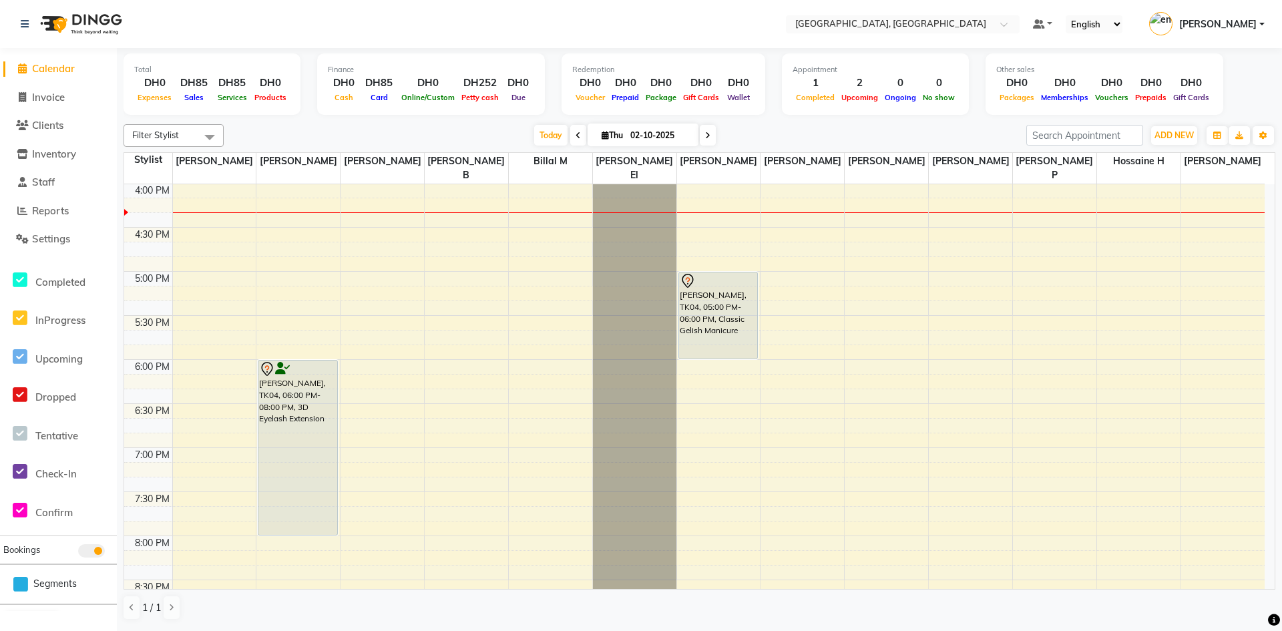
click at [713, 136] on span at bounding box center [708, 135] width 16 height 21
type input "03-10-2025"
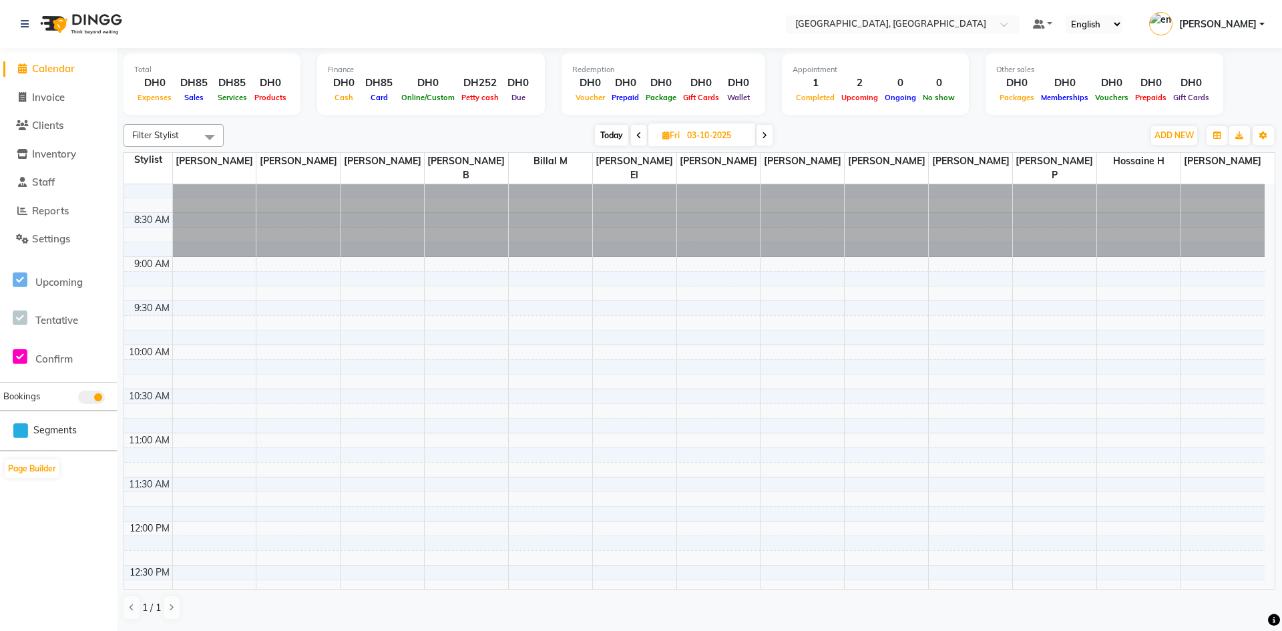
scroll to position [0, 0]
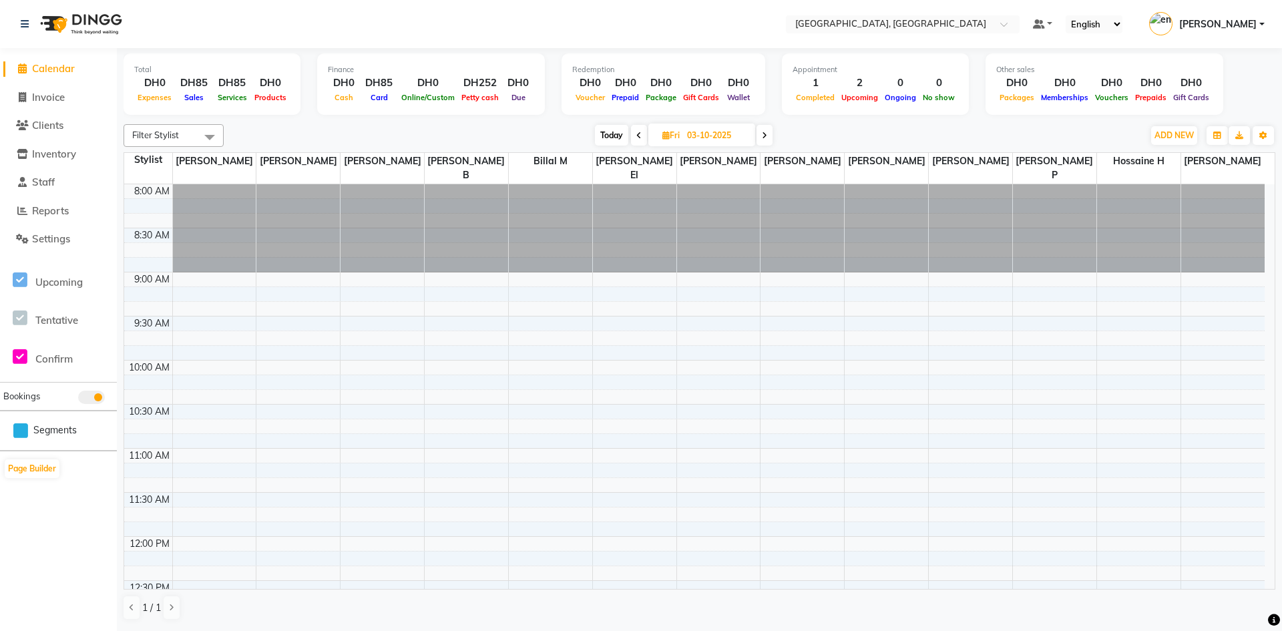
select select "90816"
select select "tentative"
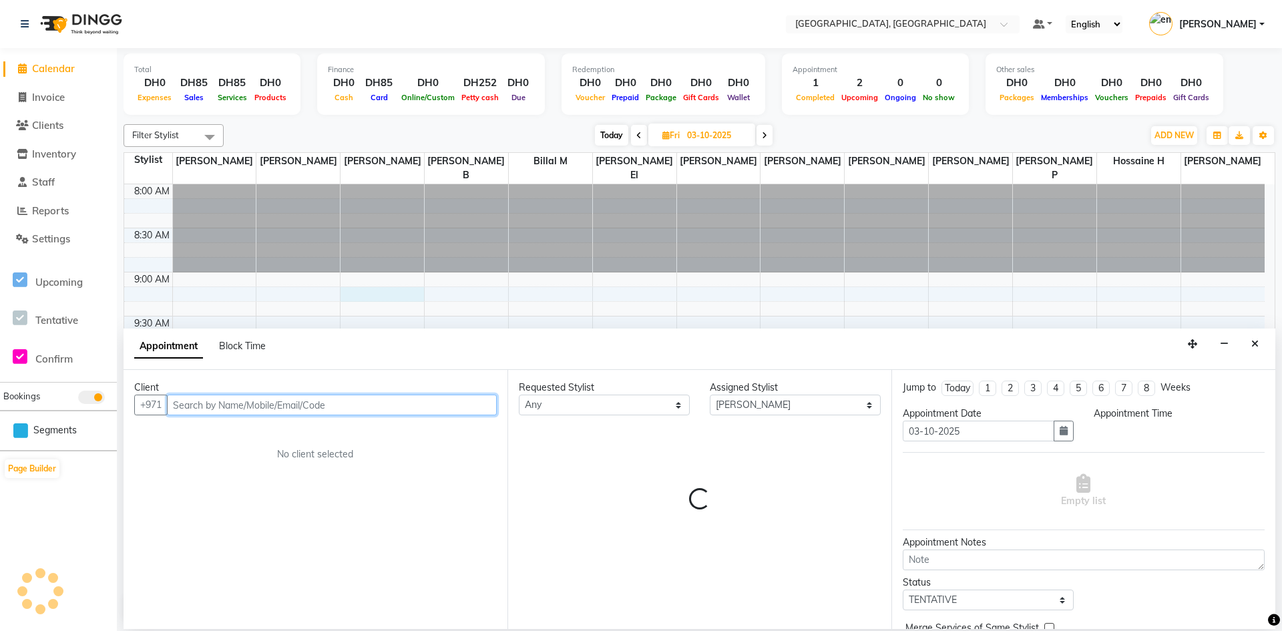
select select "555"
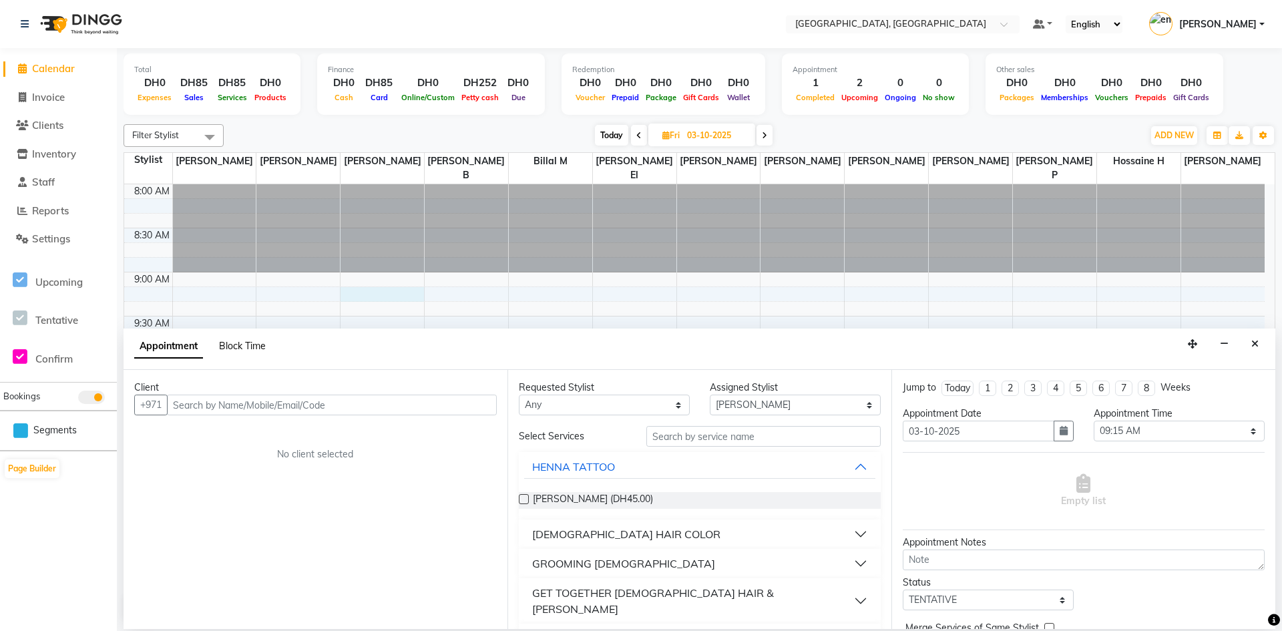
click at [265, 349] on span "Block Time" at bounding box center [242, 346] width 47 height 12
select select "90816"
select select "555"
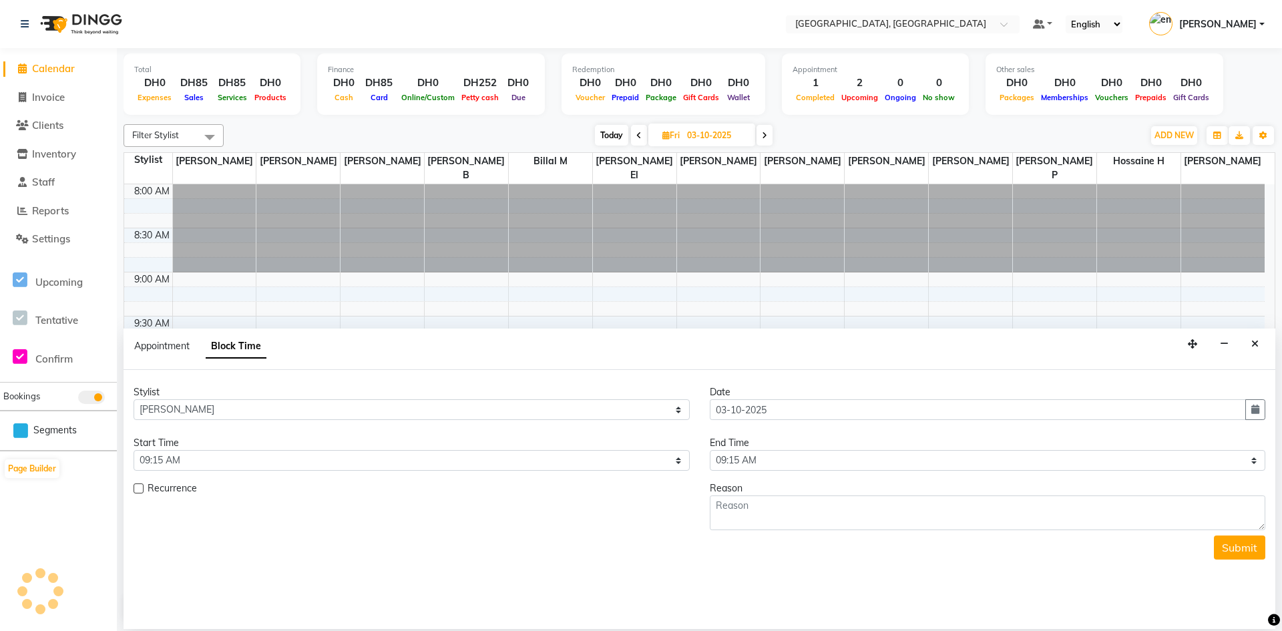
scroll to position [706, 0]
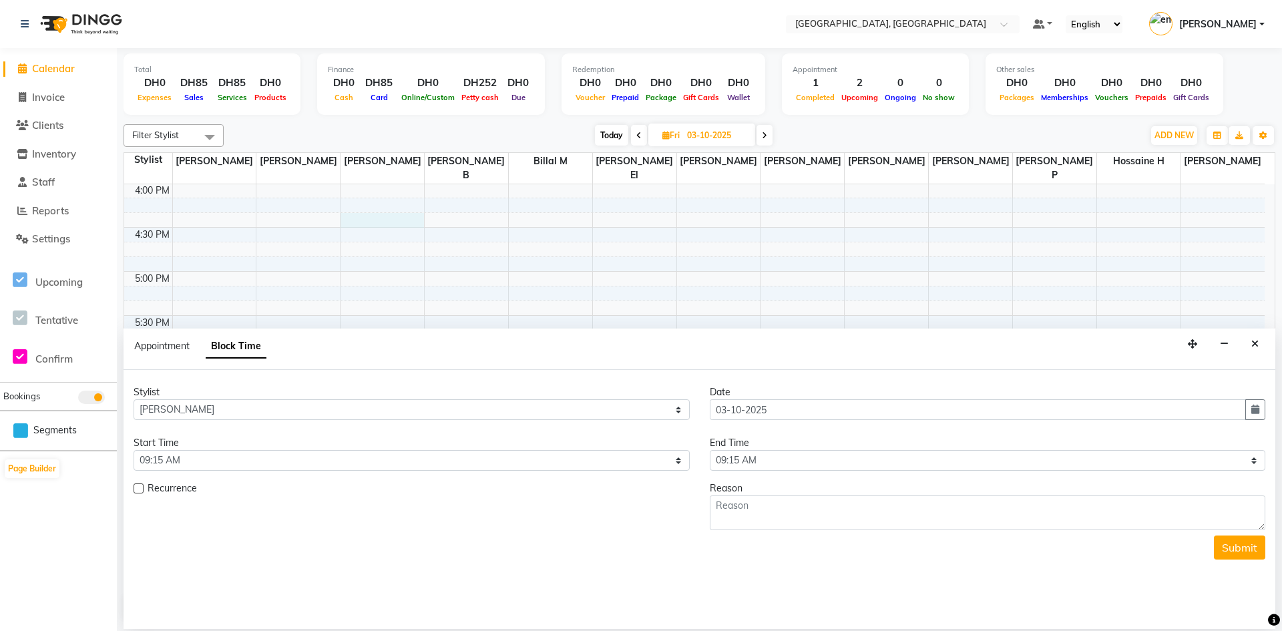
click at [422, 213] on div "8:00 AM 8:30 AM 9:00 AM 9:30 AM 10:00 AM 10:30 AM 11:00 AM 11:30 AM 12:00 PM 12…" at bounding box center [694, 139] width 1141 height 1322
select select "90816"
select select "tentative"
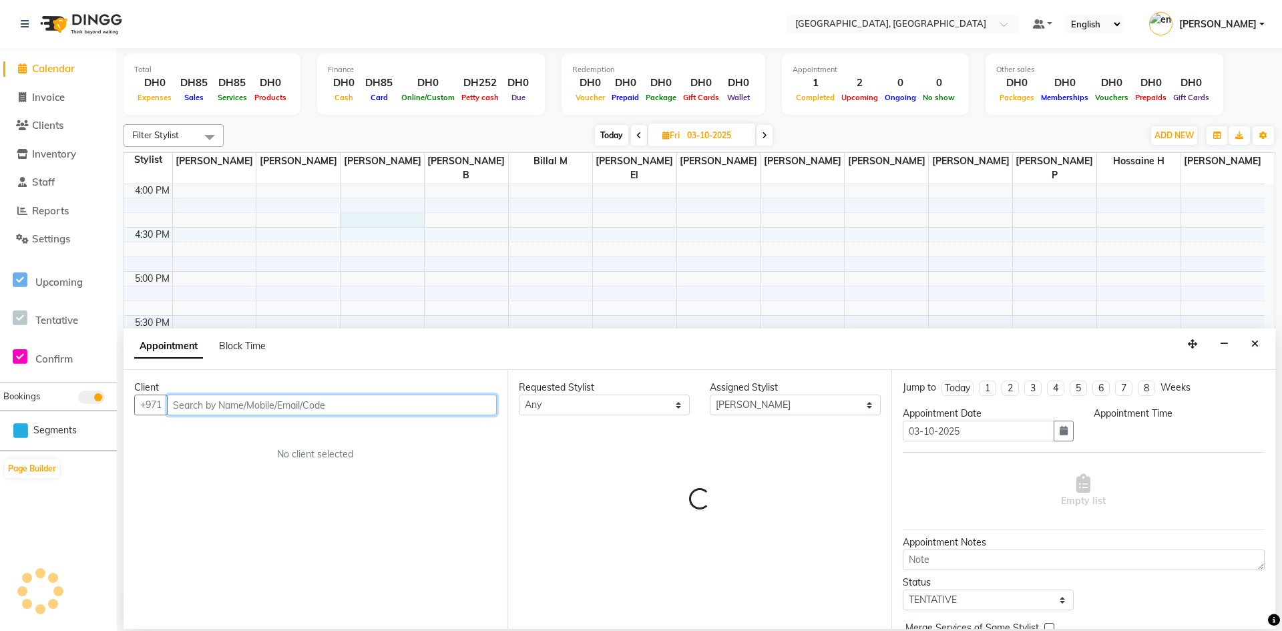
select select "975"
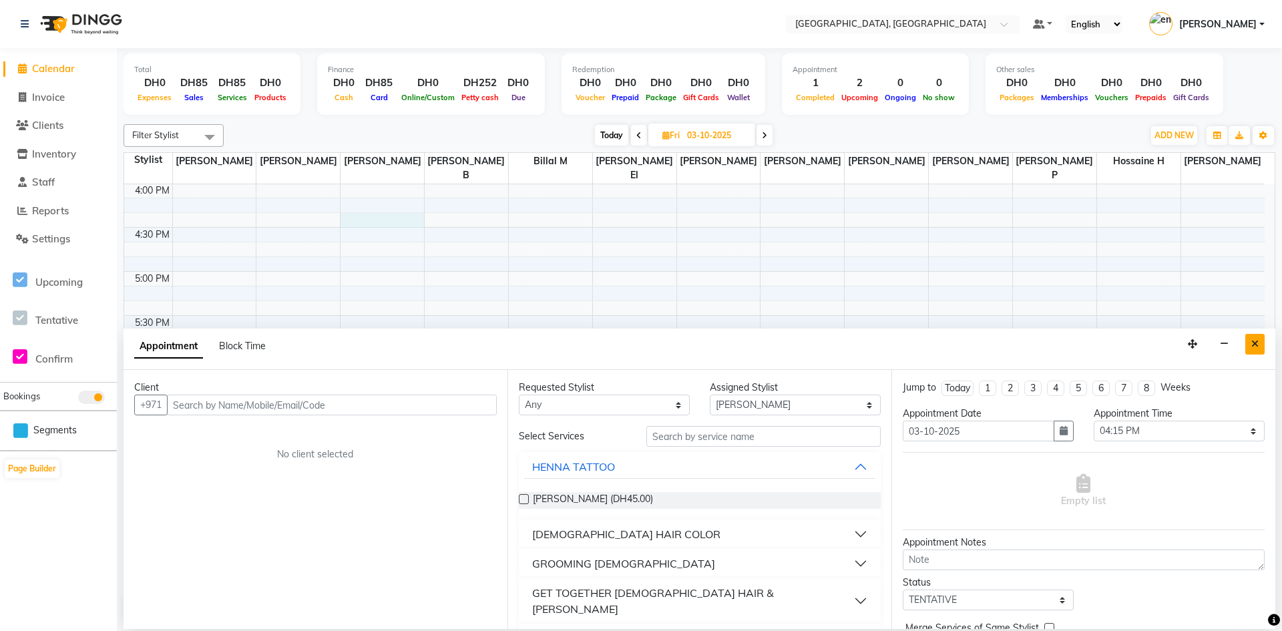
click at [1261, 343] on button "Close" at bounding box center [1255, 344] width 19 height 21
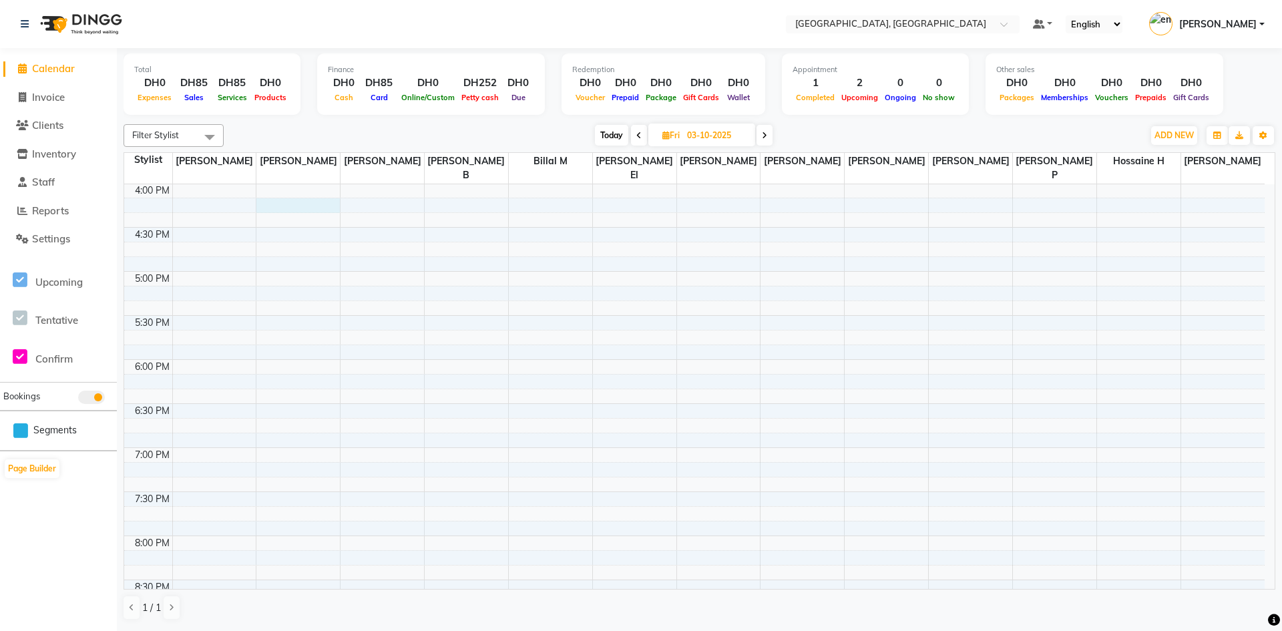
click at [313, 193] on div "8:00 AM 8:30 AM 9:00 AM 9:30 AM 10:00 AM 10:30 AM 11:00 AM 11:30 AM 12:00 PM 12…" at bounding box center [694, 139] width 1141 height 1322
select select "90815"
select select "975"
select select "tentative"
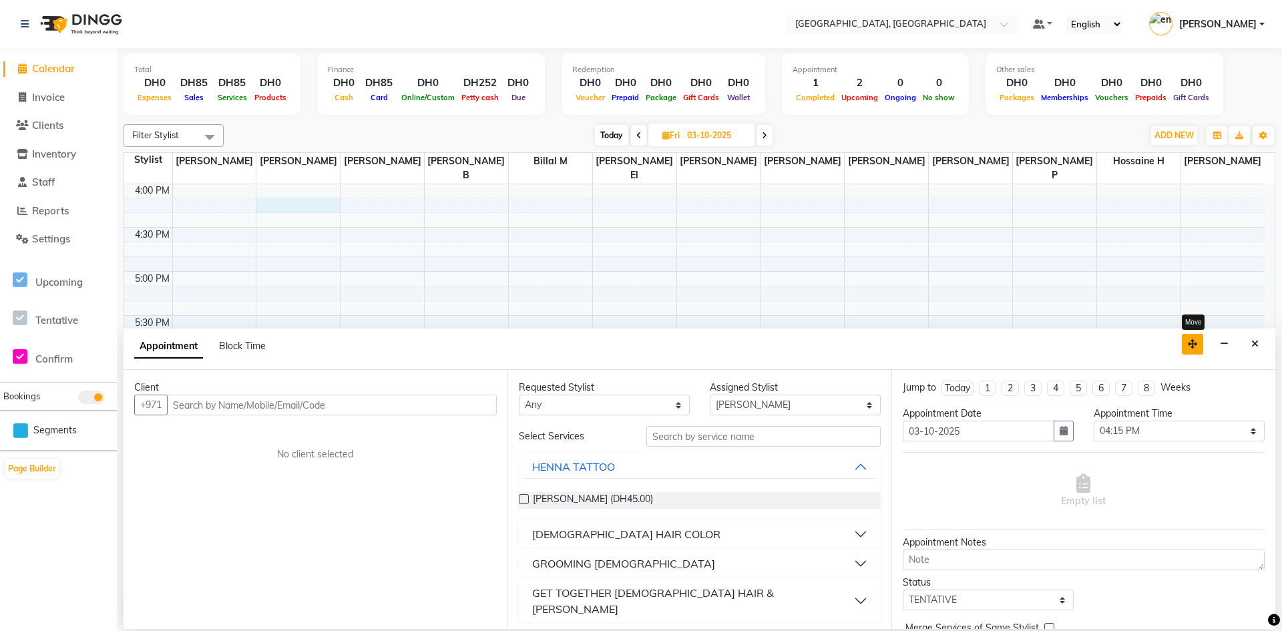
click at [1196, 345] on icon "button" at bounding box center [1192, 343] width 9 height 9
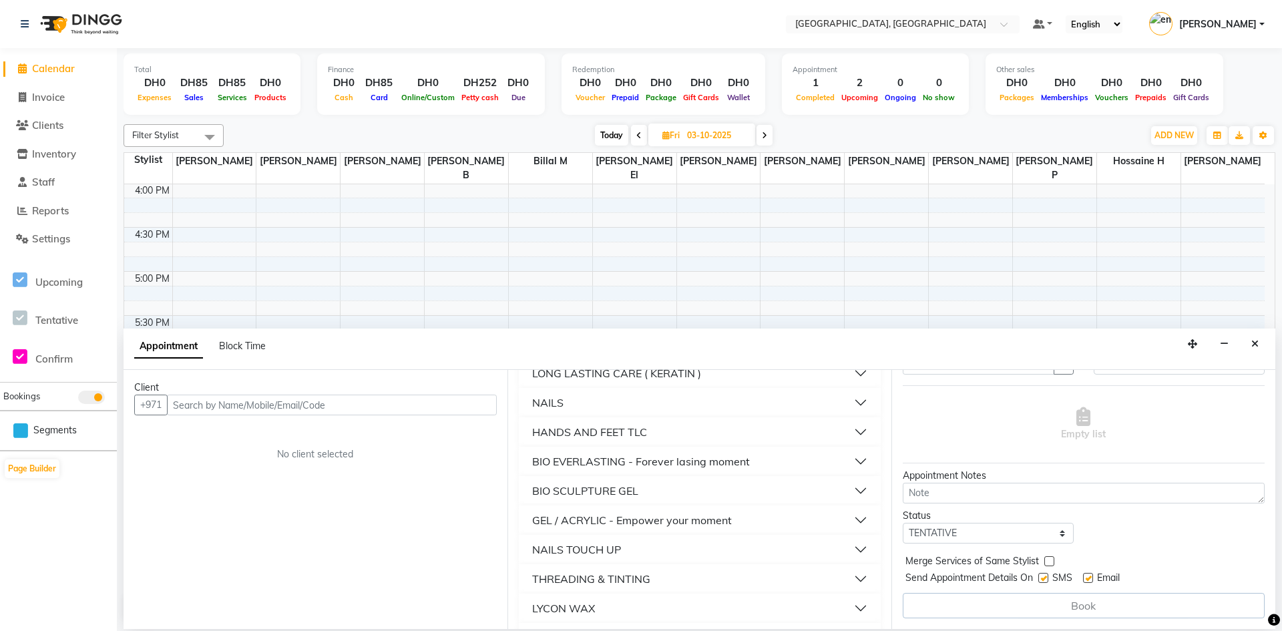
scroll to position [468, 0]
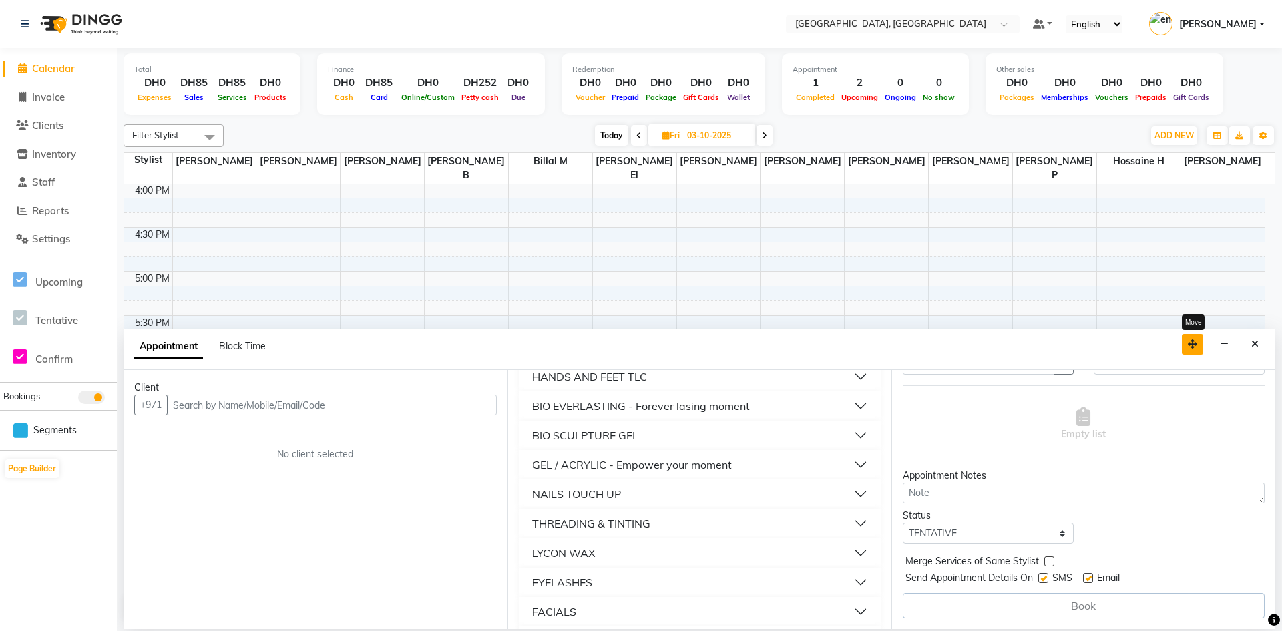
click at [1196, 344] on icon "button" at bounding box center [1192, 343] width 9 height 9
drag, startPoint x: 1097, startPoint y: 342, endPoint x: 1090, endPoint y: 242, distance: 100.5
click at [1090, 242] on div "Filter Stylist Select All [PERSON_NAME] El [PERSON_NAME] H [PERSON_NAME] G [PER…" at bounding box center [700, 372] width 1152 height 507
click at [1253, 346] on icon "Close" at bounding box center [1255, 343] width 7 height 9
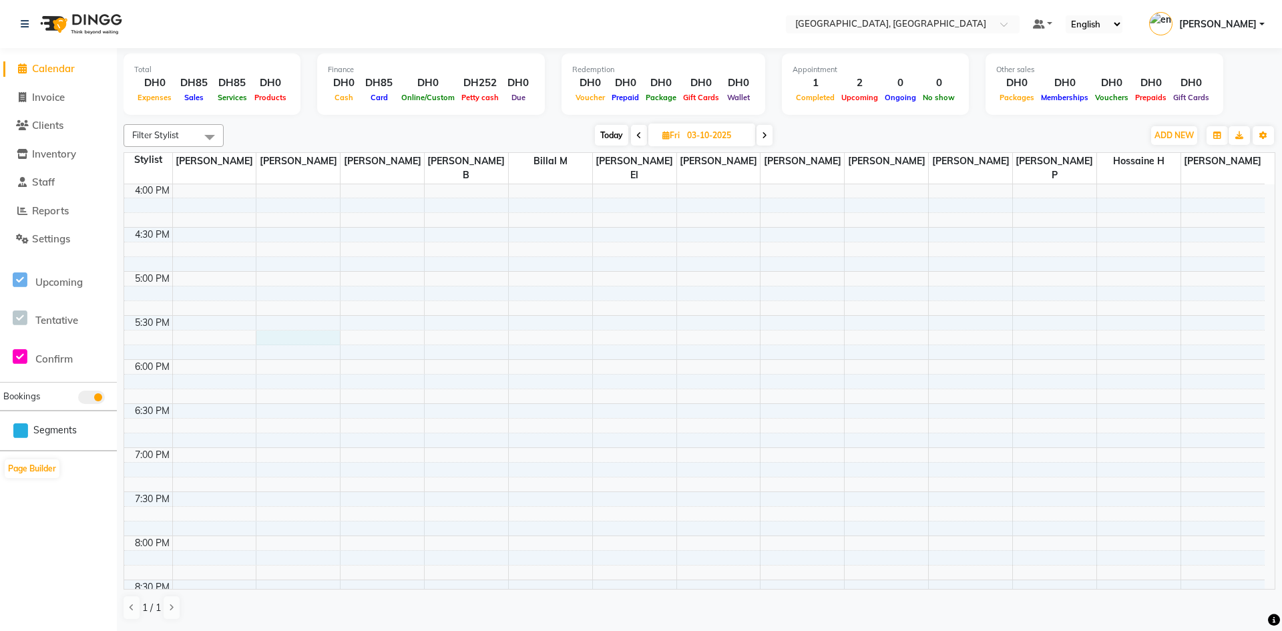
click at [301, 325] on div "8:00 AM 8:30 AM 9:00 AM 9:30 AM 10:00 AM 10:30 AM 11:00 AM 11:30 AM 12:00 PM 12…" at bounding box center [694, 139] width 1141 height 1322
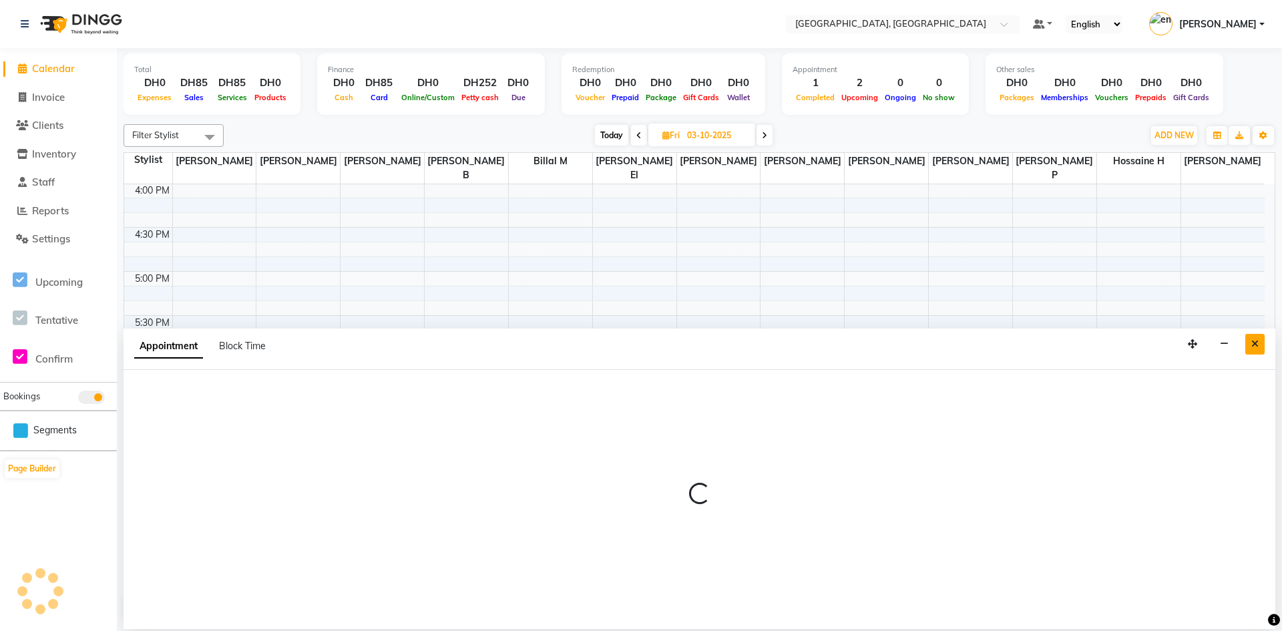
select select "90815"
select select "1065"
select select "tentative"
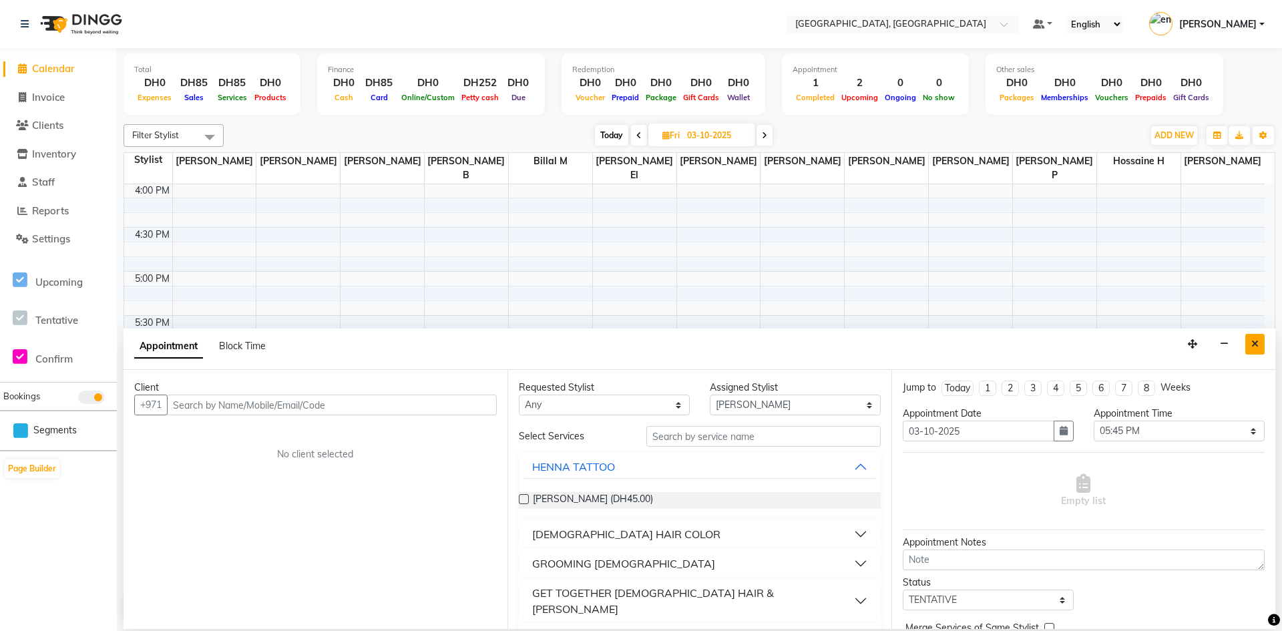
click at [1256, 344] on icon "Close" at bounding box center [1255, 343] width 7 height 9
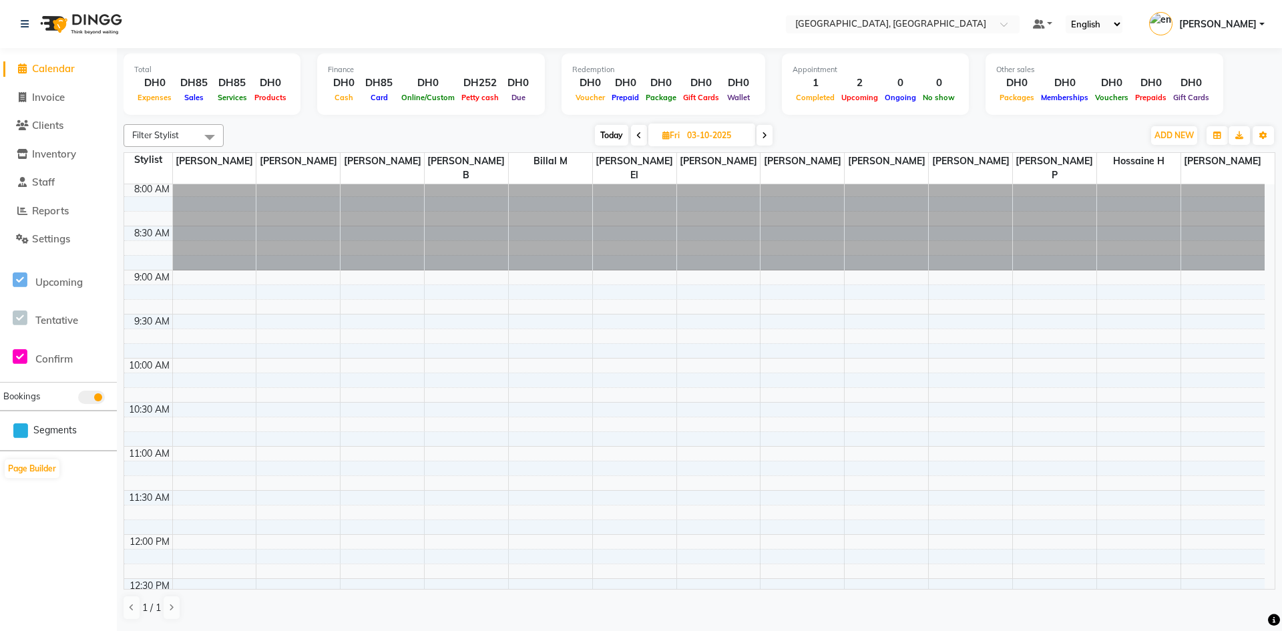
scroll to position [0, 0]
click at [214, 132] on span at bounding box center [209, 136] width 27 height 25
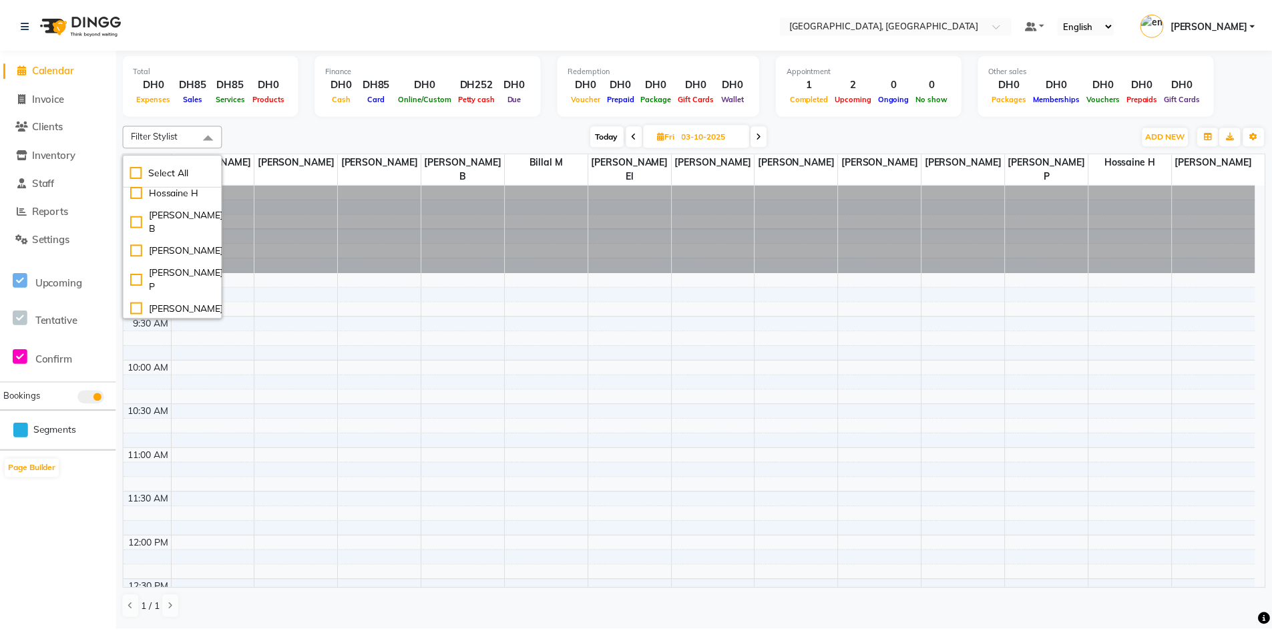
scroll to position [155, 0]
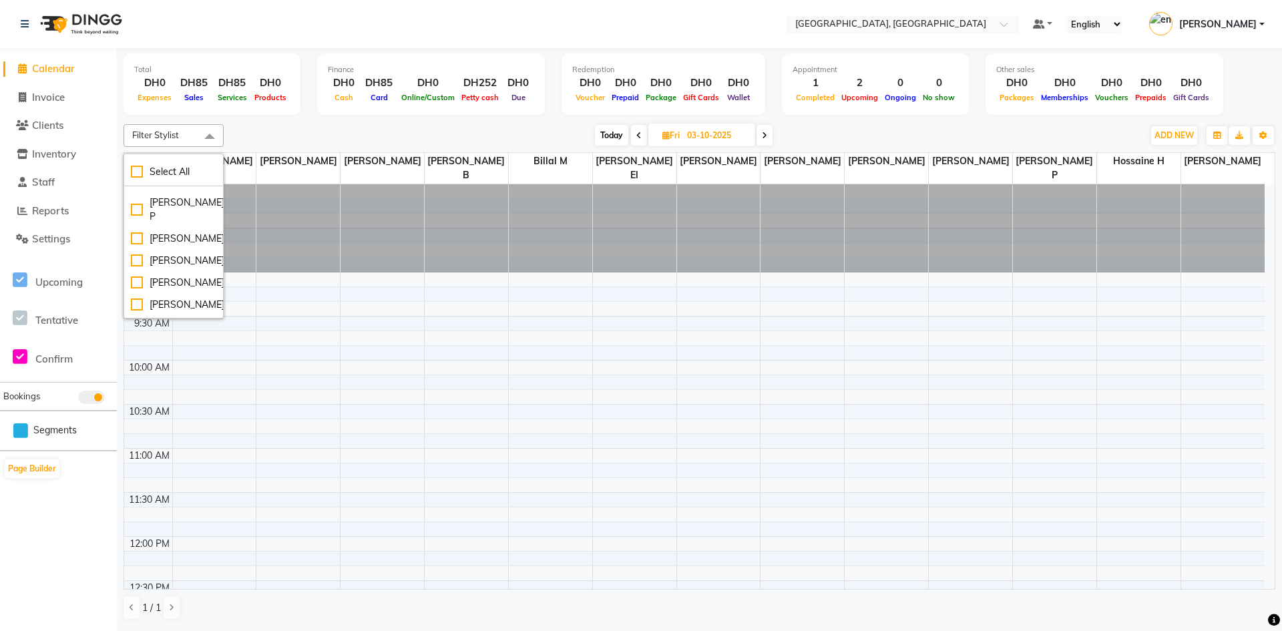
click at [384, 130] on div "[DATE] [DATE]" at bounding box center [683, 136] width 906 height 20
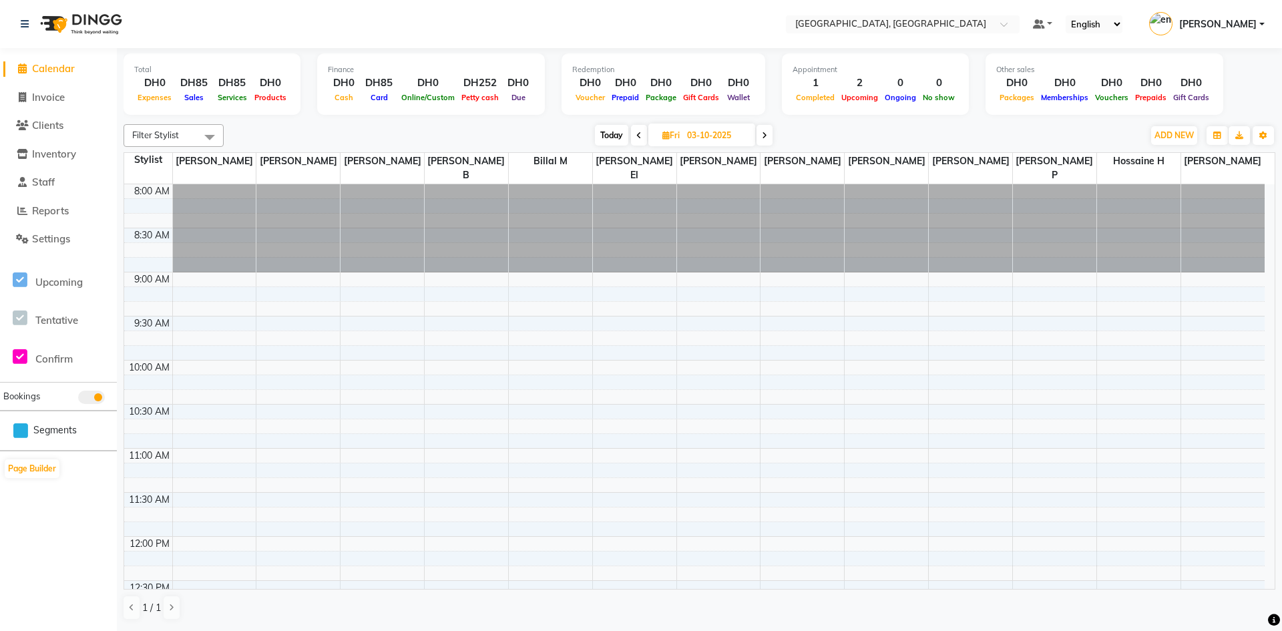
click at [718, 132] on input "03-10-2025" at bounding box center [716, 136] width 67 height 20
select select "10"
select select "2025"
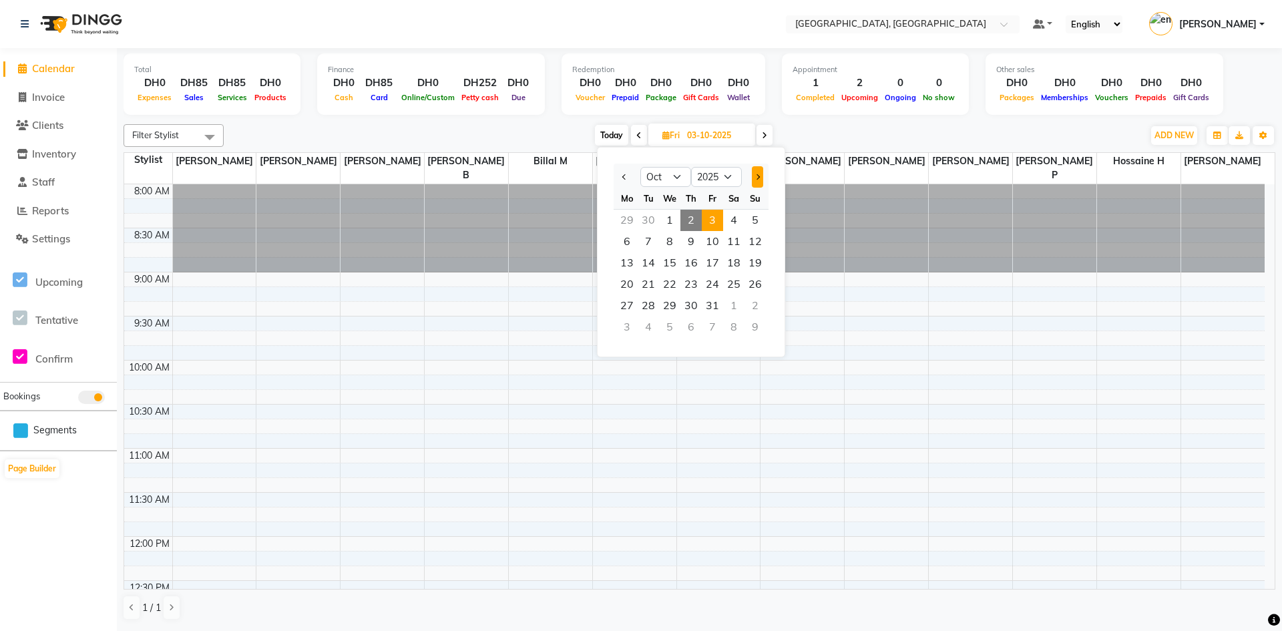
click at [759, 176] on span "Next month" at bounding box center [757, 176] width 5 height 5
select select "11"
select select "90823"
select select "630"
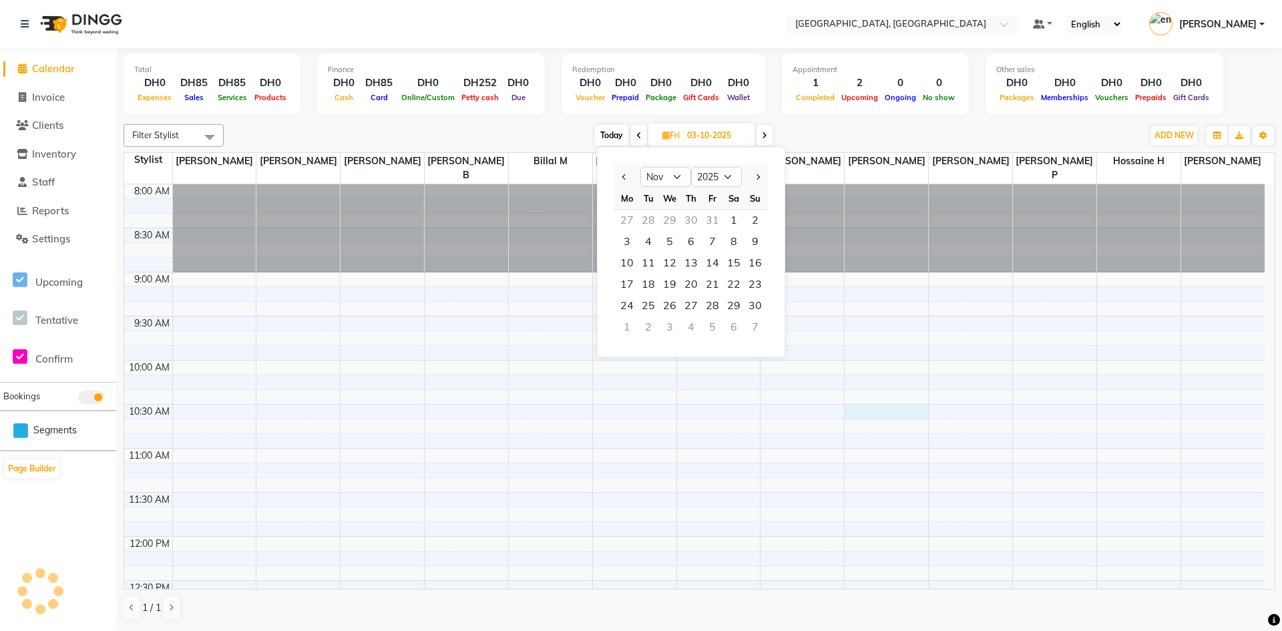
select select "tentative"
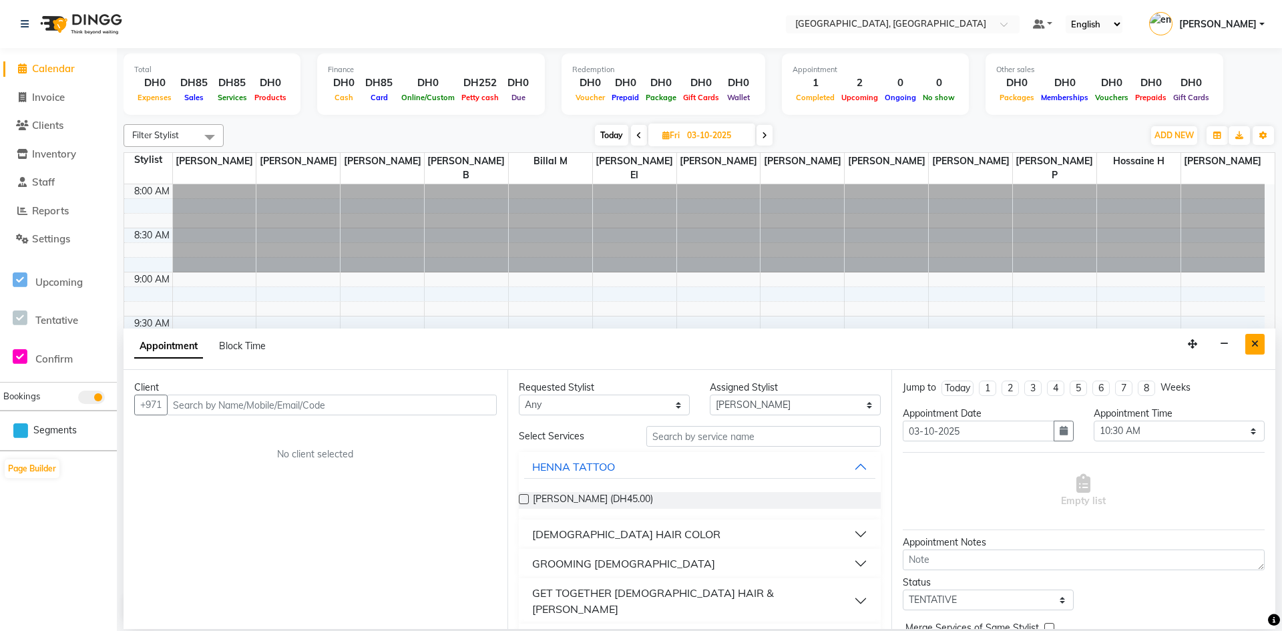
click at [1247, 346] on button "Close" at bounding box center [1255, 344] width 19 height 21
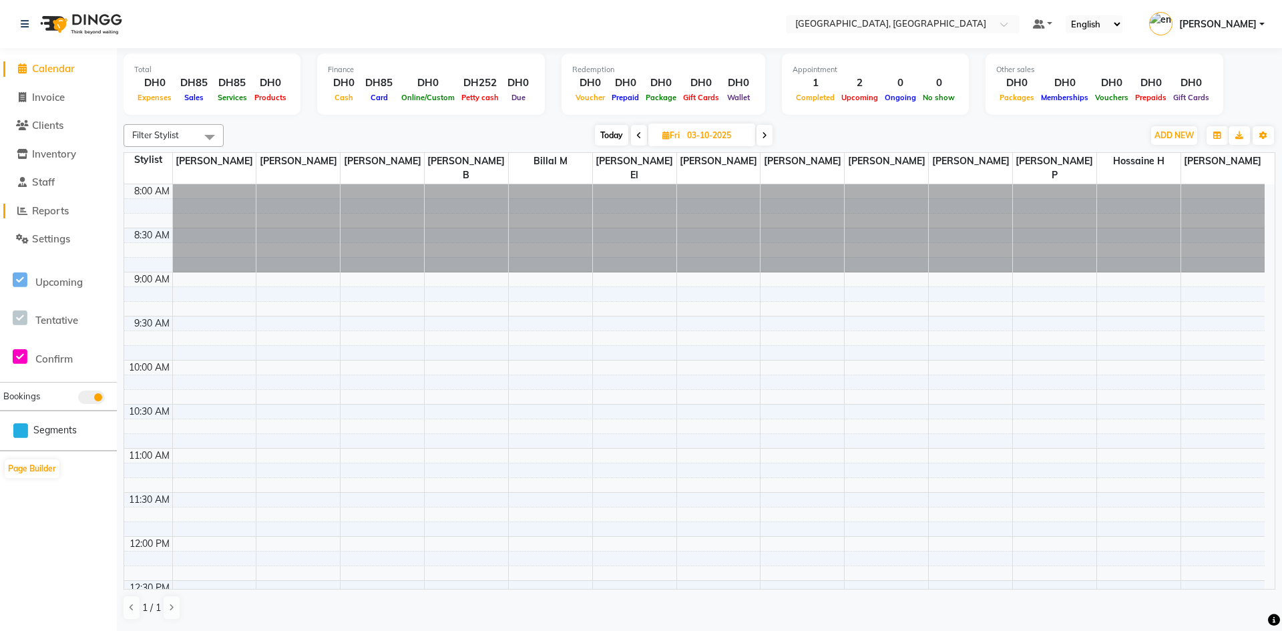
click at [59, 213] on span "Reports" at bounding box center [50, 210] width 37 height 13
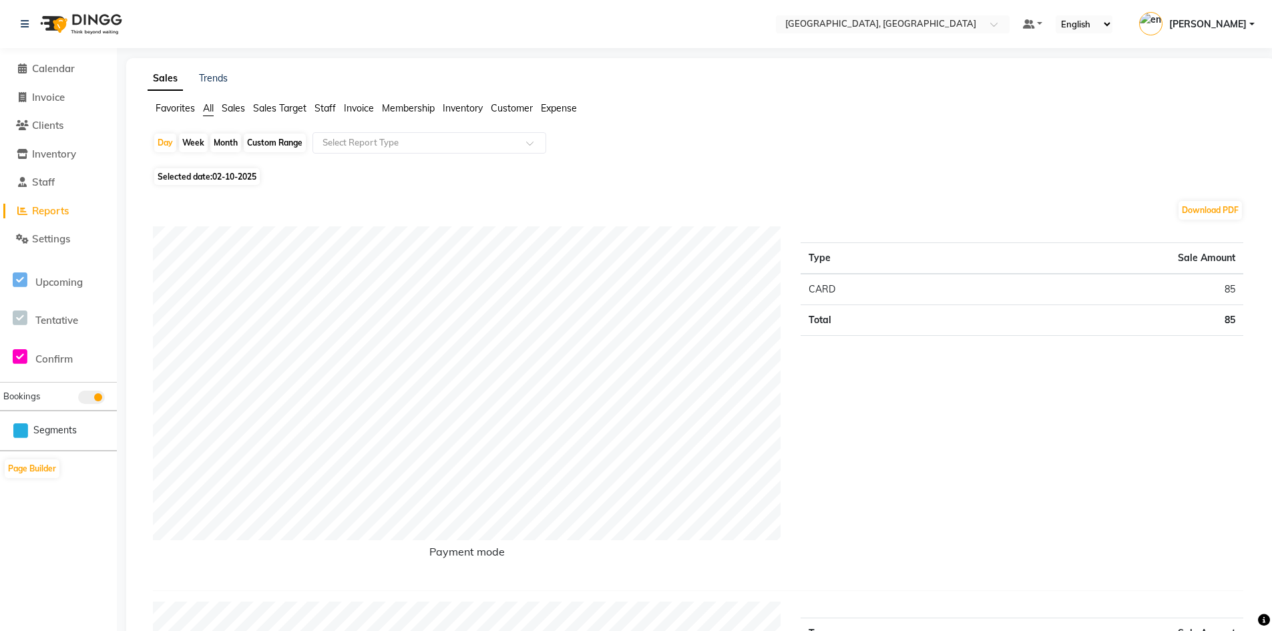
click at [517, 108] on span "Customer" at bounding box center [512, 108] width 42 height 12
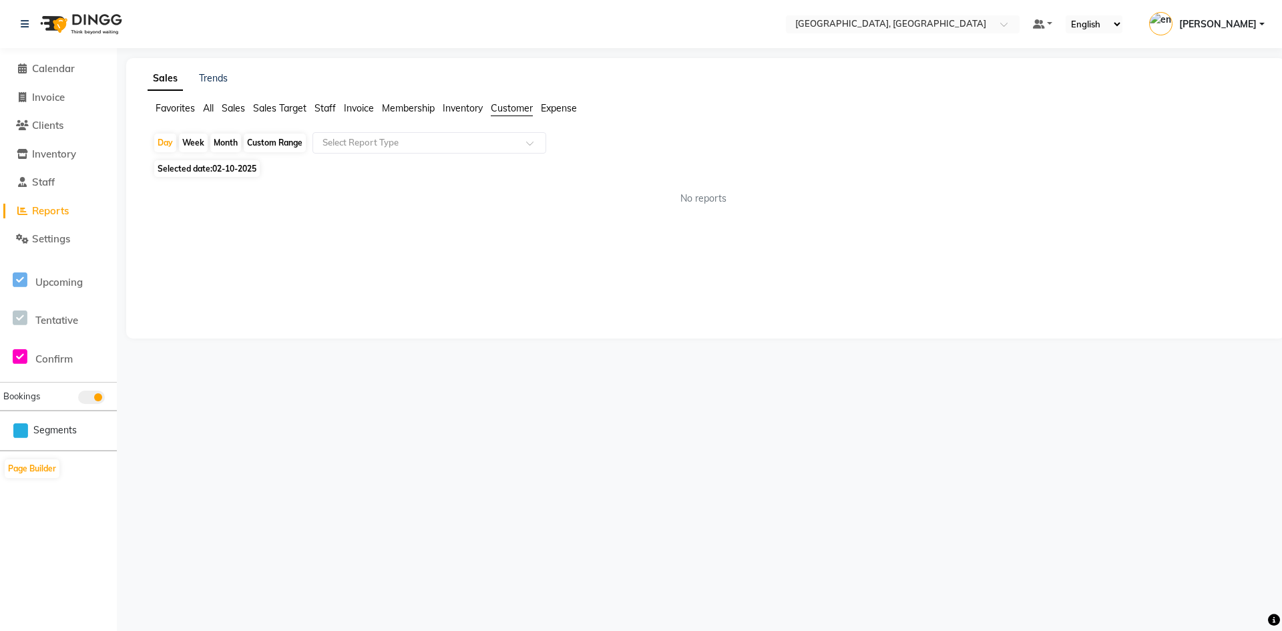
click at [238, 104] on span "Sales" at bounding box center [233, 108] width 23 height 12
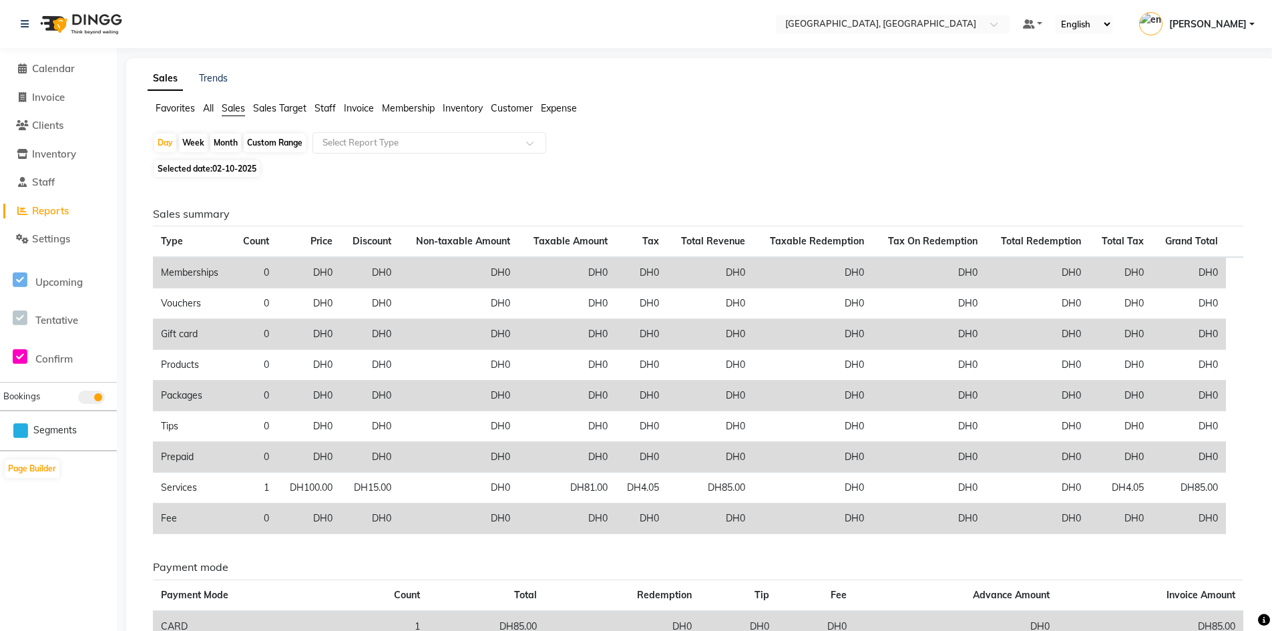
click at [201, 166] on span "Selected date: [DATE]" at bounding box center [207, 168] width 106 height 17
select select "10"
select select "2025"
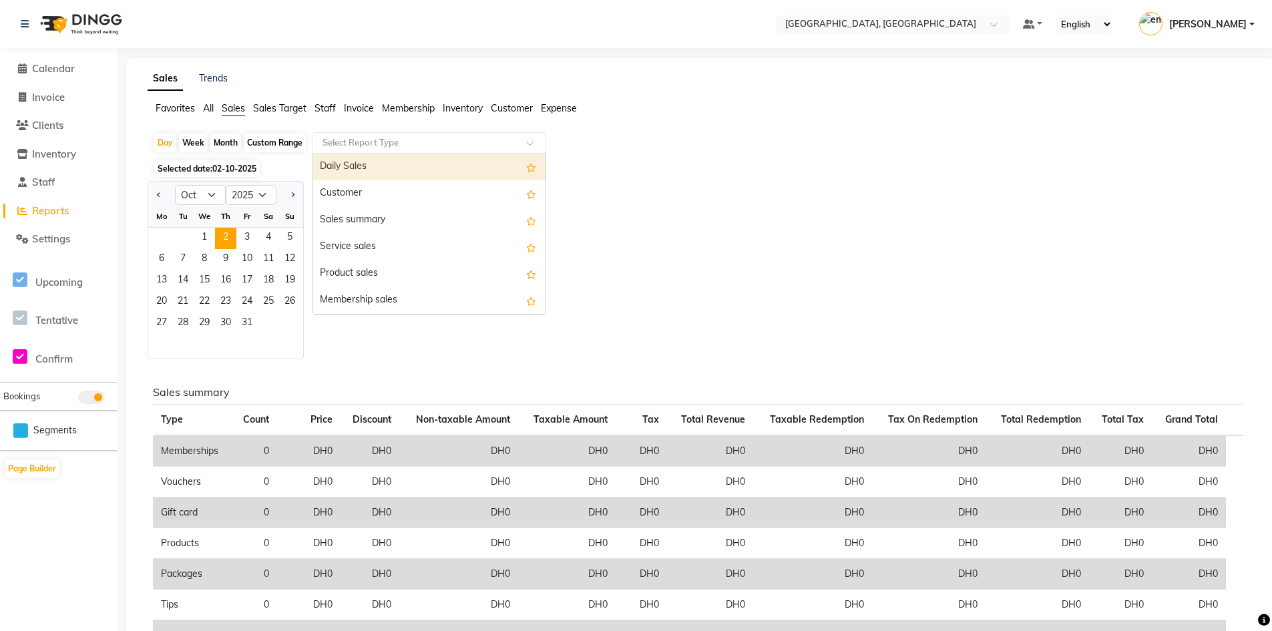
click at [373, 141] on input "text" at bounding box center [416, 142] width 192 height 13
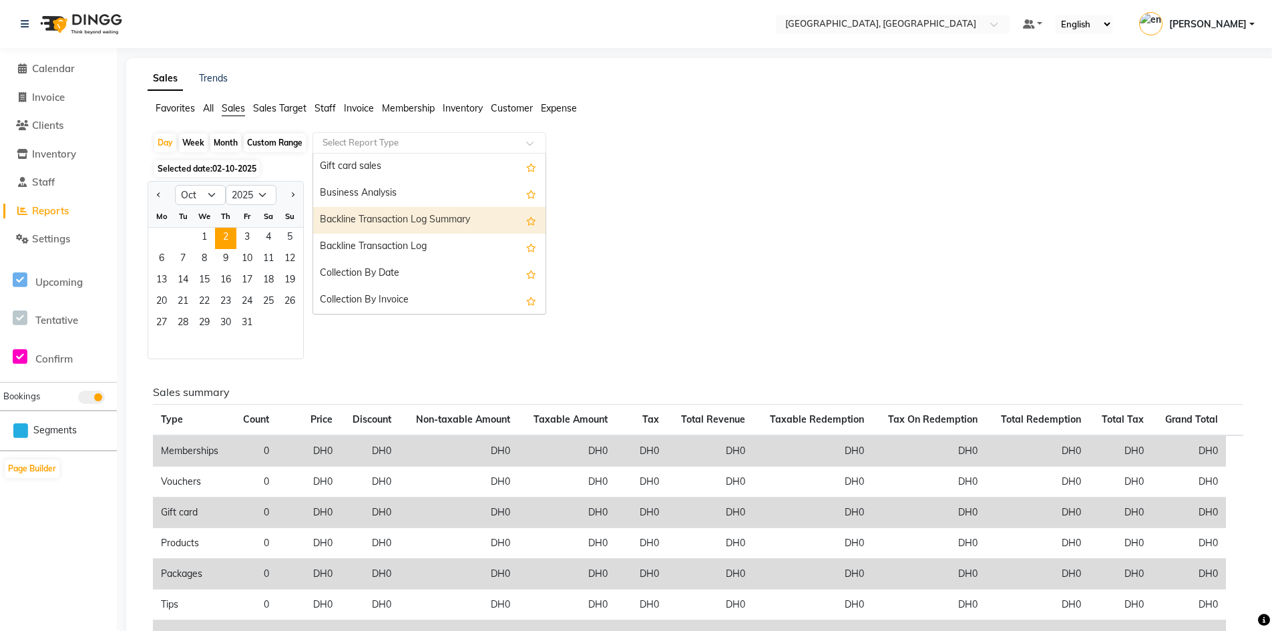
click at [627, 246] on div "Jan Feb Mar Apr May Jun [DATE] Aug Sep Oct Nov [DATE] 2016 2017 2018 2019 2020 …" at bounding box center [701, 270] width 1107 height 178
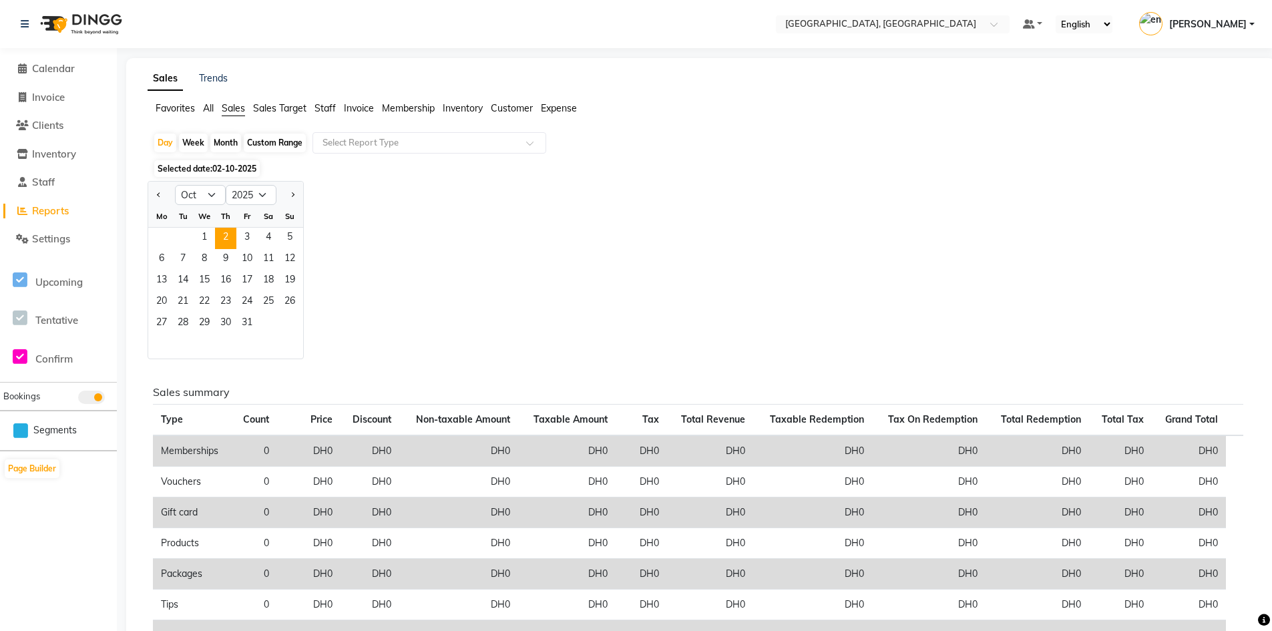
click at [635, 174] on div "Selected date: [DATE]" at bounding box center [703, 169] width 1101 height 14
click at [1119, 125] on div "Favorites All Sales Sales Target Staff Invoice Membership Inventory Customer Ex…" at bounding box center [701, 114] width 1127 height 25
click at [57, 70] on span "Calendar" at bounding box center [53, 68] width 43 height 13
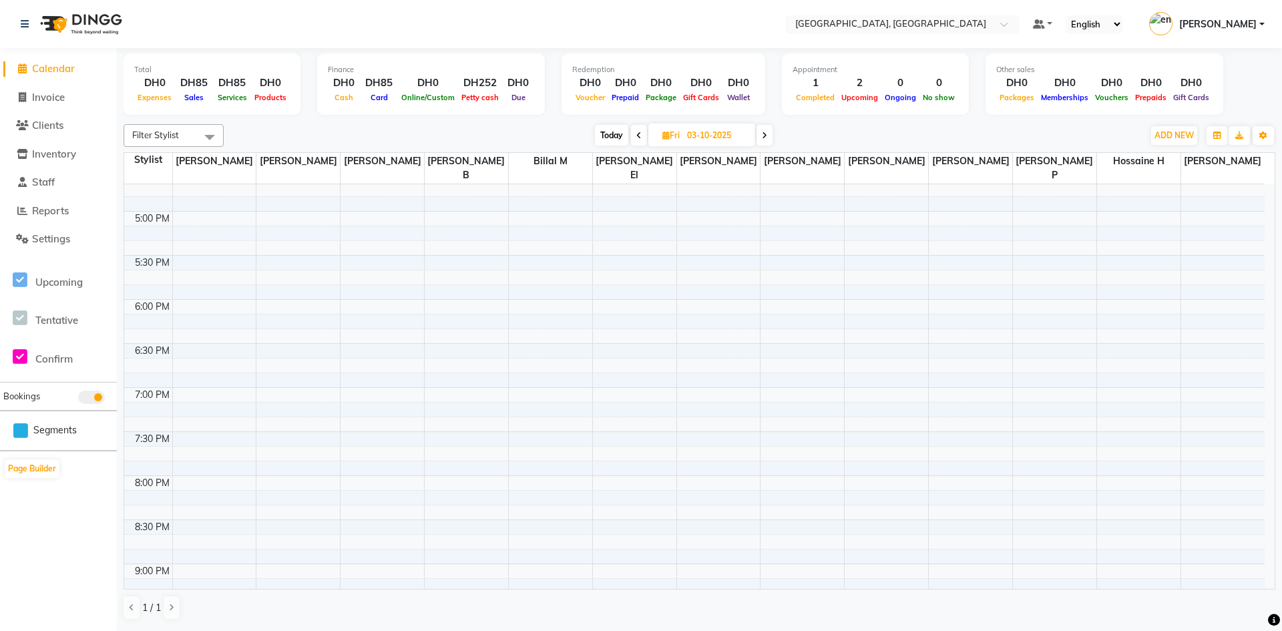
scroll to position [903, 0]
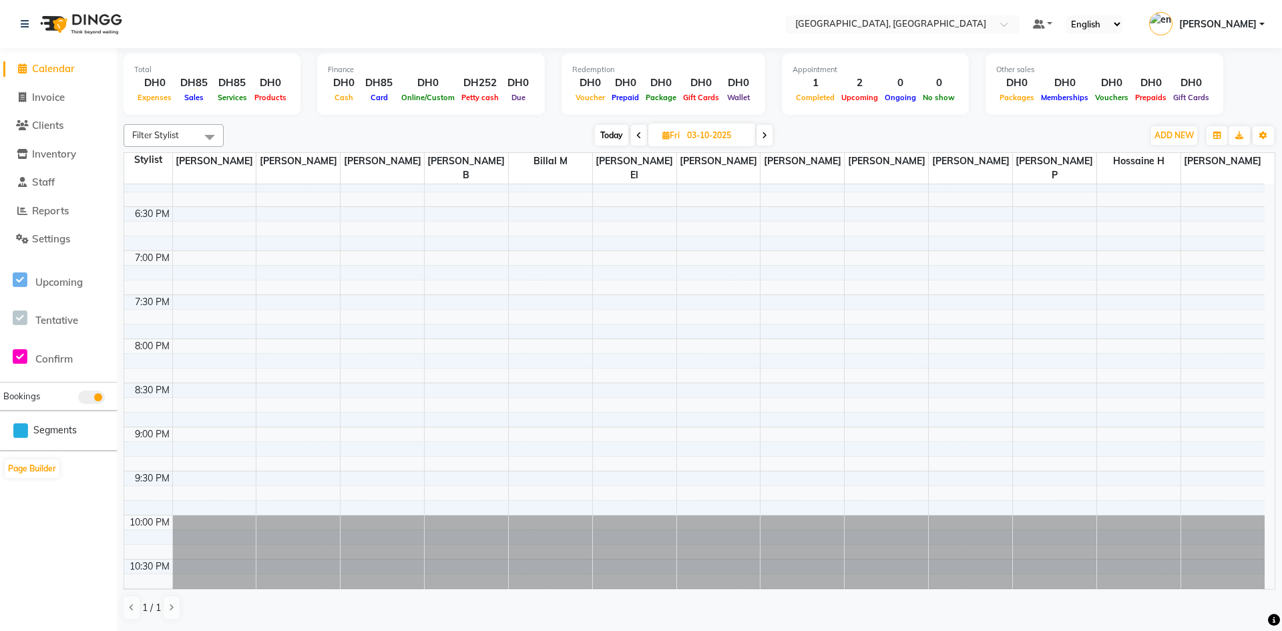
click at [617, 139] on span "Today" at bounding box center [611, 135] width 33 height 21
type input "02-10-2025"
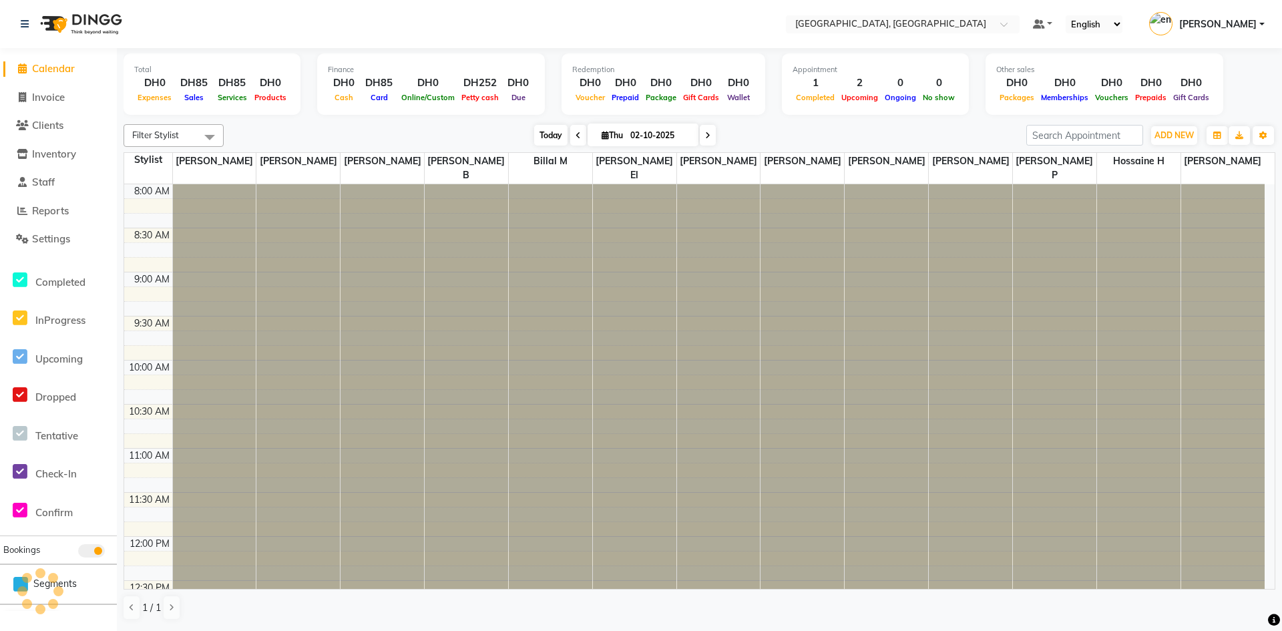
scroll to position [706, 0]
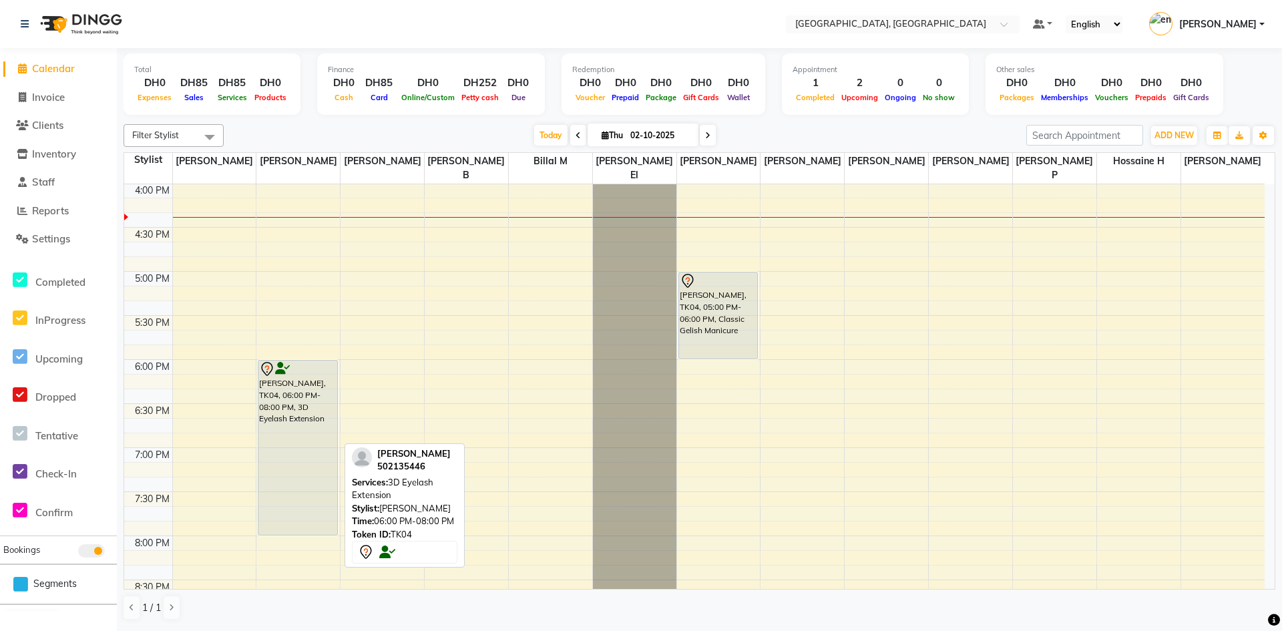
click at [293, 406] on div "[PERSON_NAME], TK04, 06:00 PM-08:00 PM, 3D Eyelash Extension" at bounding box center [297, 448] width 79 height 174
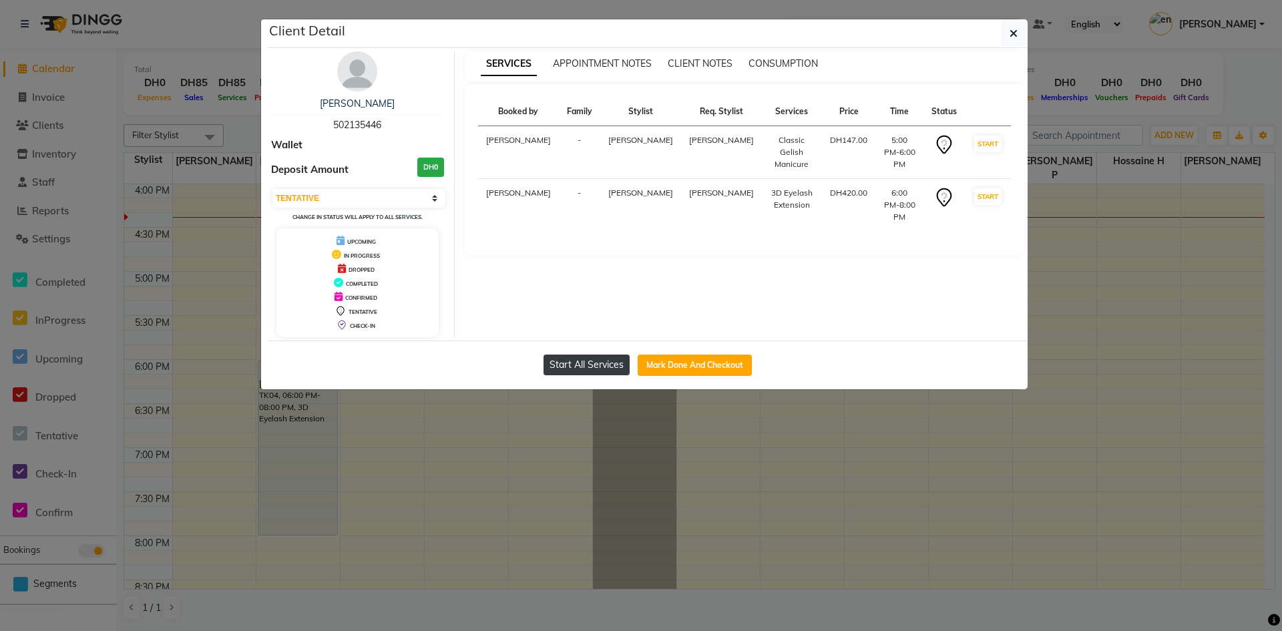
click at [588, 366] on button "Start All Services" at bounding box center [587, 365] width 86 height 21
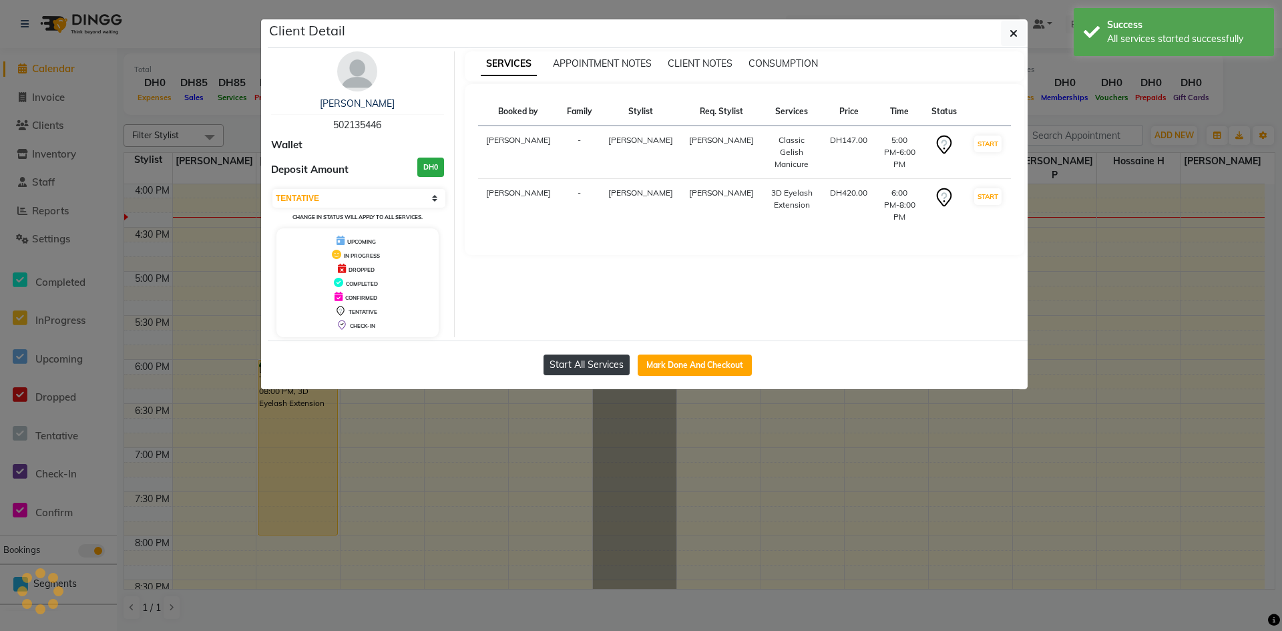
select select "1"
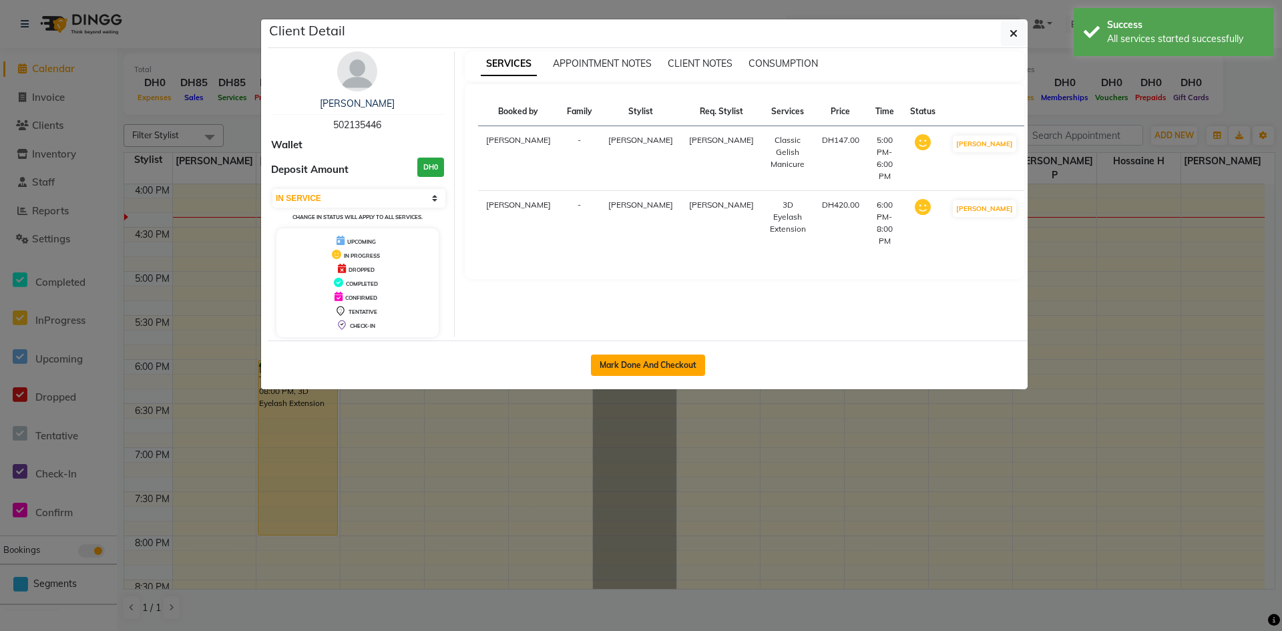
click at [654, 367] on button "Mark Done And Checkout" at bounding box center [648, 365] width 114 height 21
select select "service"
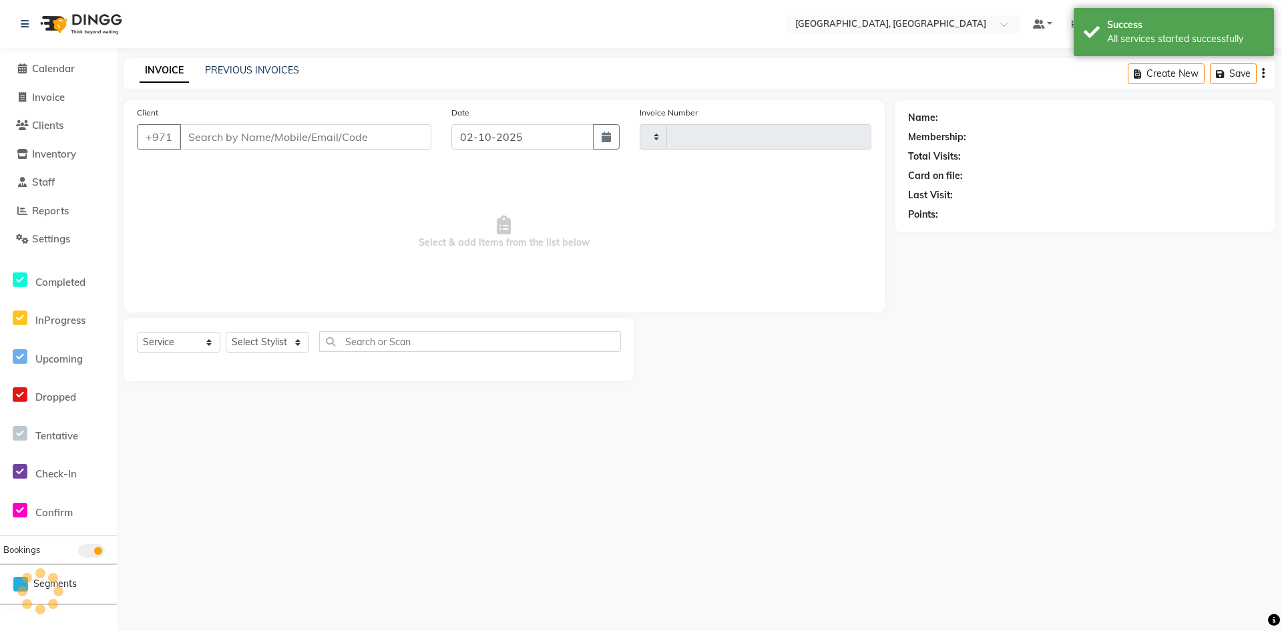
type input "0006"
select select "4019"
type input "502135446"
select select "90815"
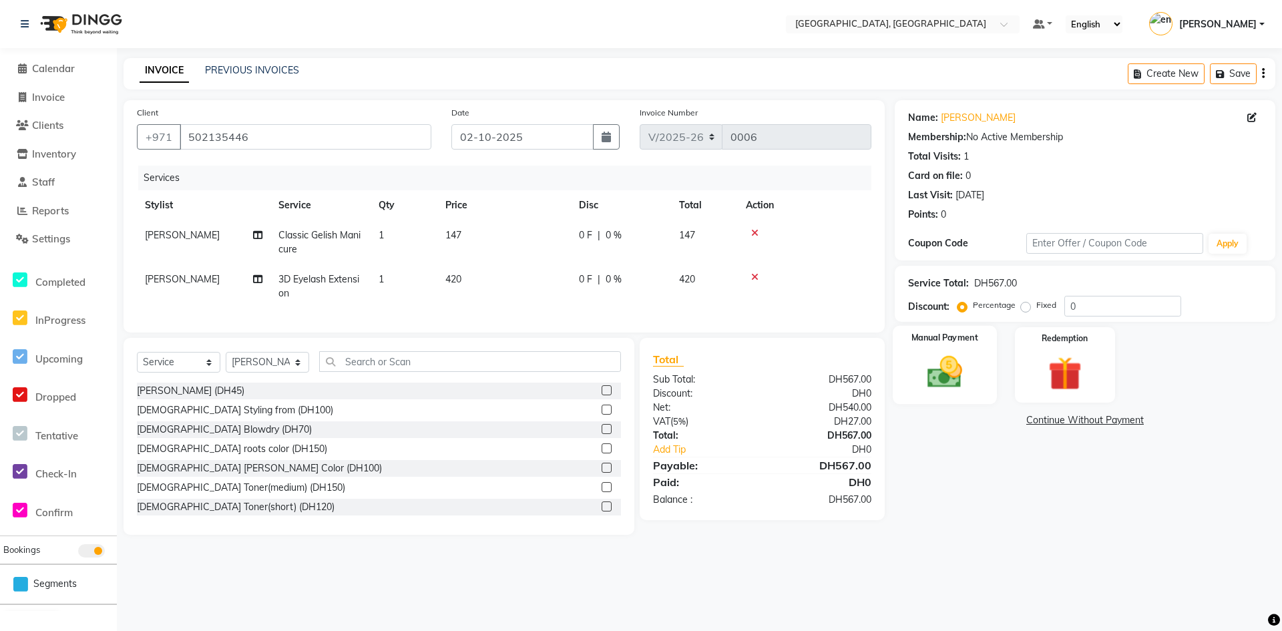
click at [960, 373] on img at bounding box center [944, 372] width 57 height 41
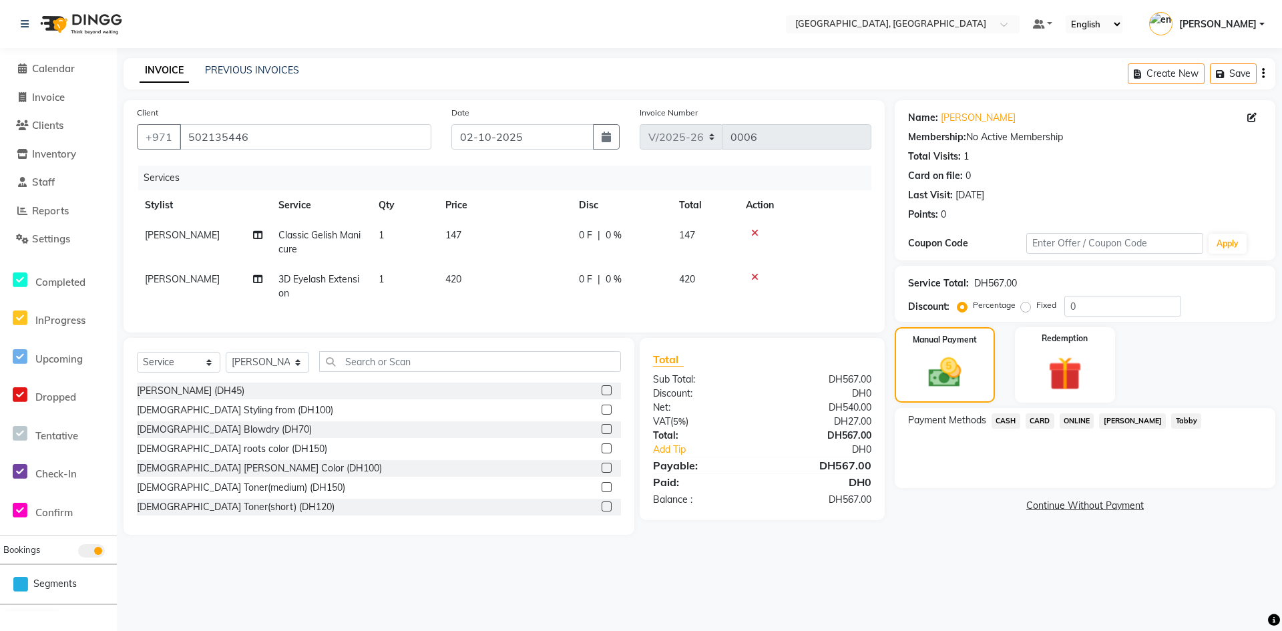
click at [341, 235] on span "Classic Gelish Manicure" at bounding box center [320, 242] width 82 height 26
select select "90821"
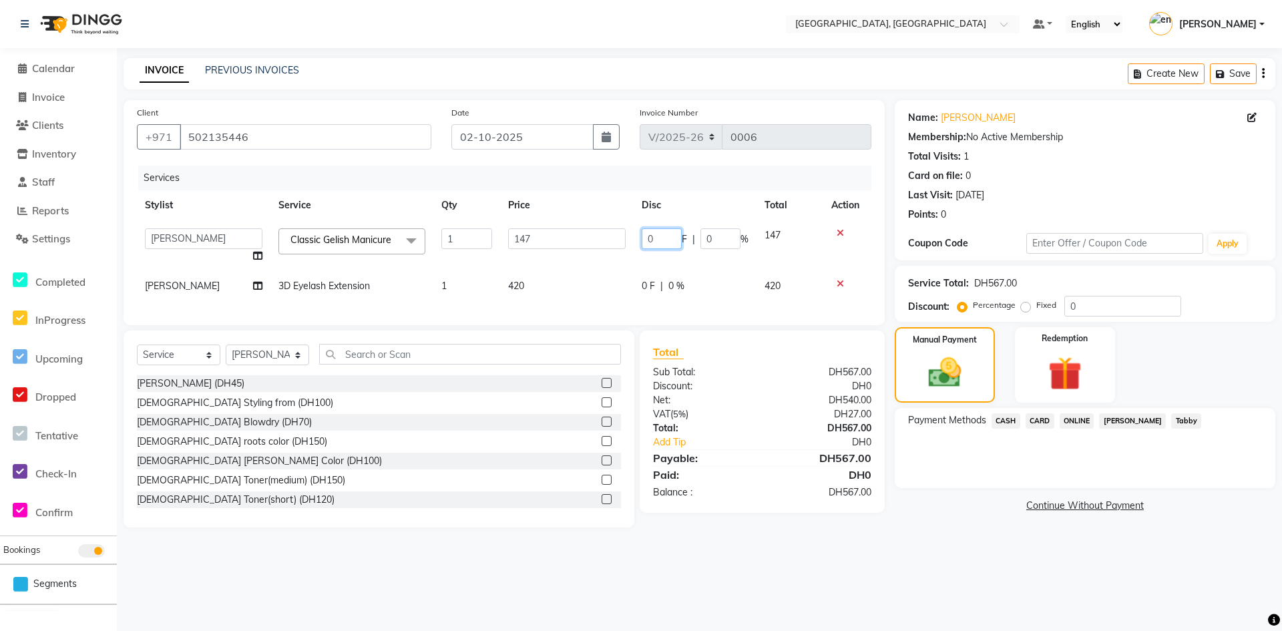
click at [665, 241] on input "0" at bounding box center [662, 238] width 40 height 21
type input "0"
type input "15"
click at [733, 355] on div "Total Sub Total: DH567.00 Discount: DH0 Net: DH540.00 VAT ( 5% ) DH27.00 Total:…" at bounding box center [762, 422] width 245 height 182
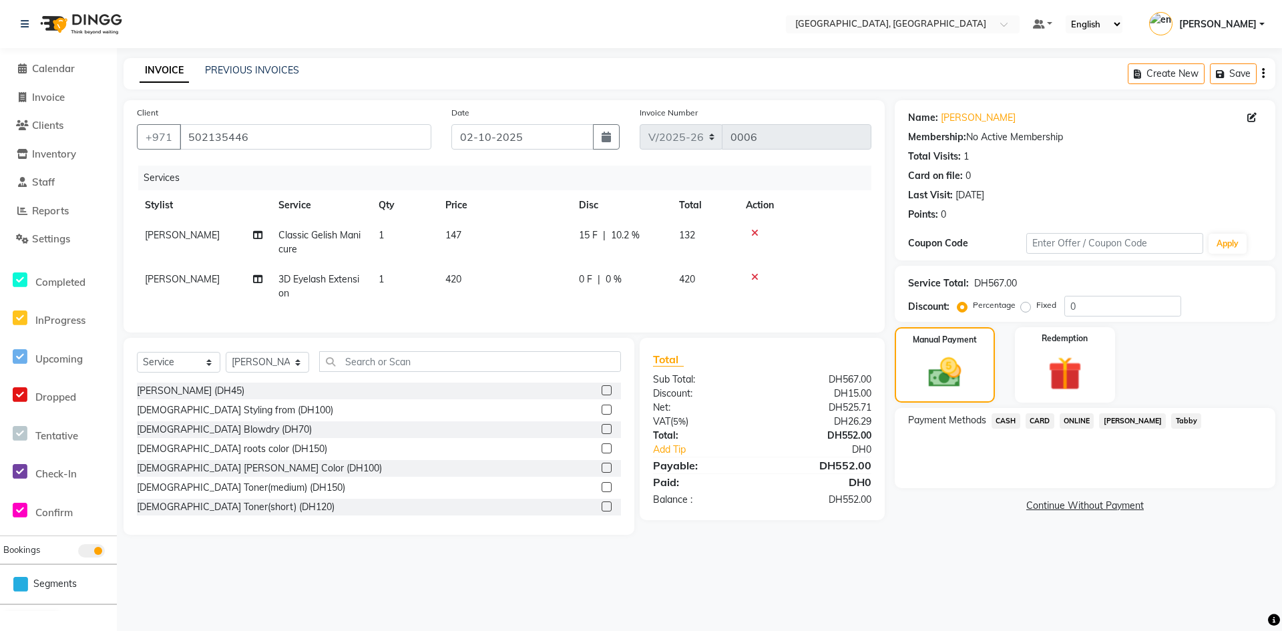
click at [619, 280] on span "0 %" at bounding box center [614, 280] width 16 height 14
select select "90815"
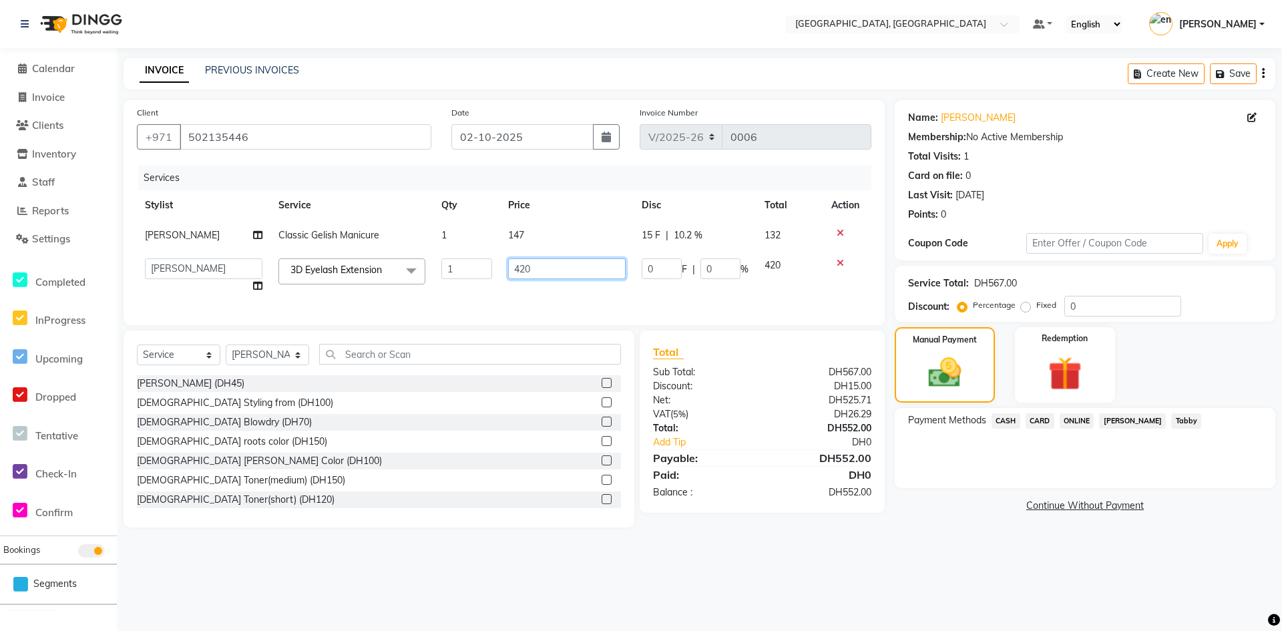
click at [564, 268] on input "420" at bounding box center [567, 268] width 118 height 21
type input "4"
type input "200"
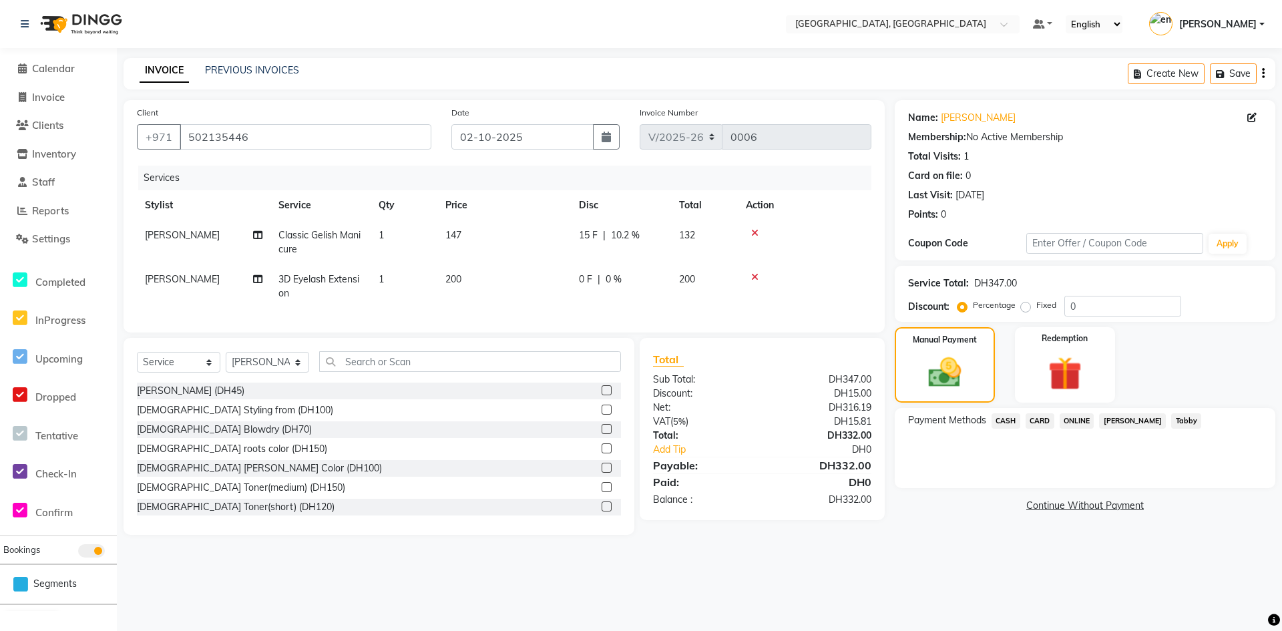
click at [874, 554] on main "INVOICE PREVIOUS INVOICES Create New Save Client [PHONE_NUMBER] Date [DATE] Inv…" at bounding box center [700, 306] width 1166 height 497
click at [1037, 309] on label "Fixed" at bounding box center [1047, 305] width 20 height 12
click at [1027, 309] on input "Fixed" at bounding box center [1028, 305] width 9 height 9
radio input "true"
click at [973, 308] on label "Percentage" at bounding box center [994, 305] width 43 height 12
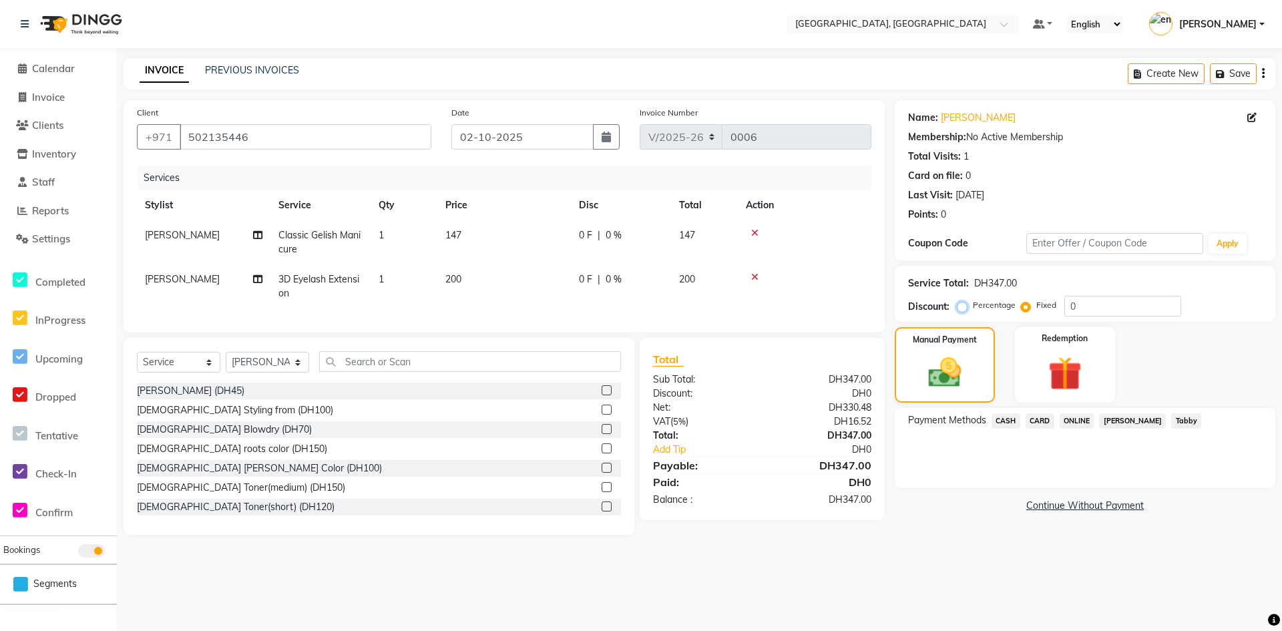
click at [964, 308] on input "Percentage" at bounding box center [964, 305] width 9 height 9
radio input "true"
click at [1093, 305] on input "0" at bounding box center [1123, 306] width 117 height 21
type input "15"
click at [979, 458] on div "Payment Methods CASH CARD ONLINE [PERSON_NAME]" at bounding box center [1085, 448] width 381 height 80
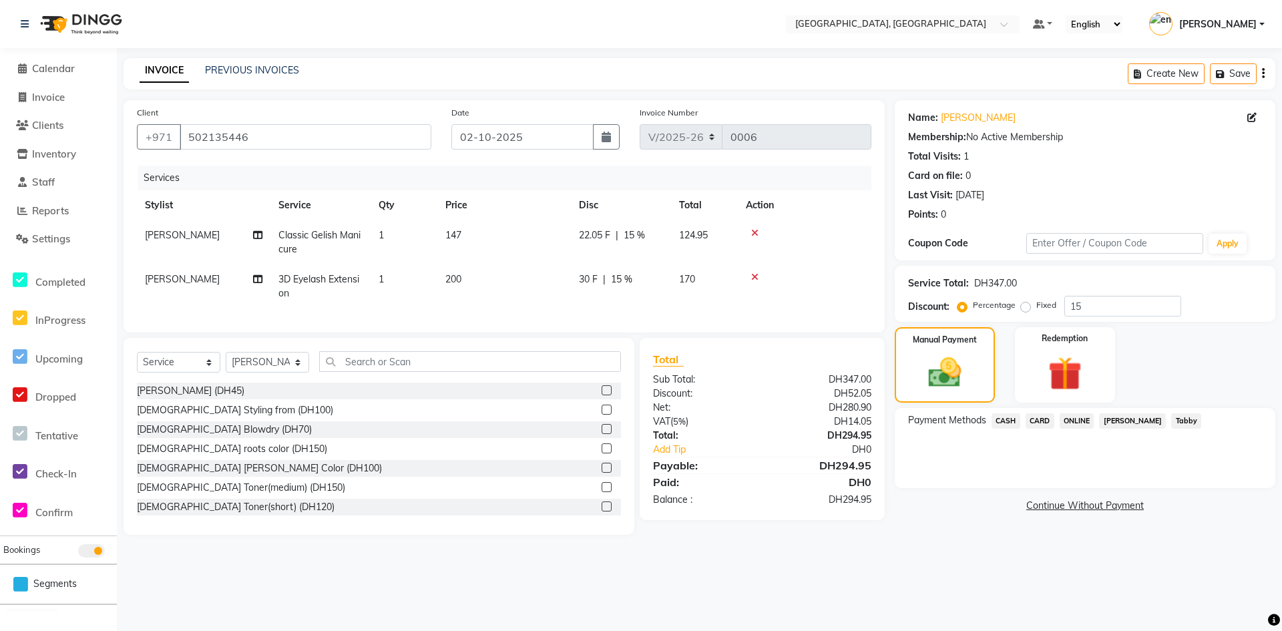
click at [1009, 427] on span "CASH" at bounding box center [1006, 420] width 29 height 15
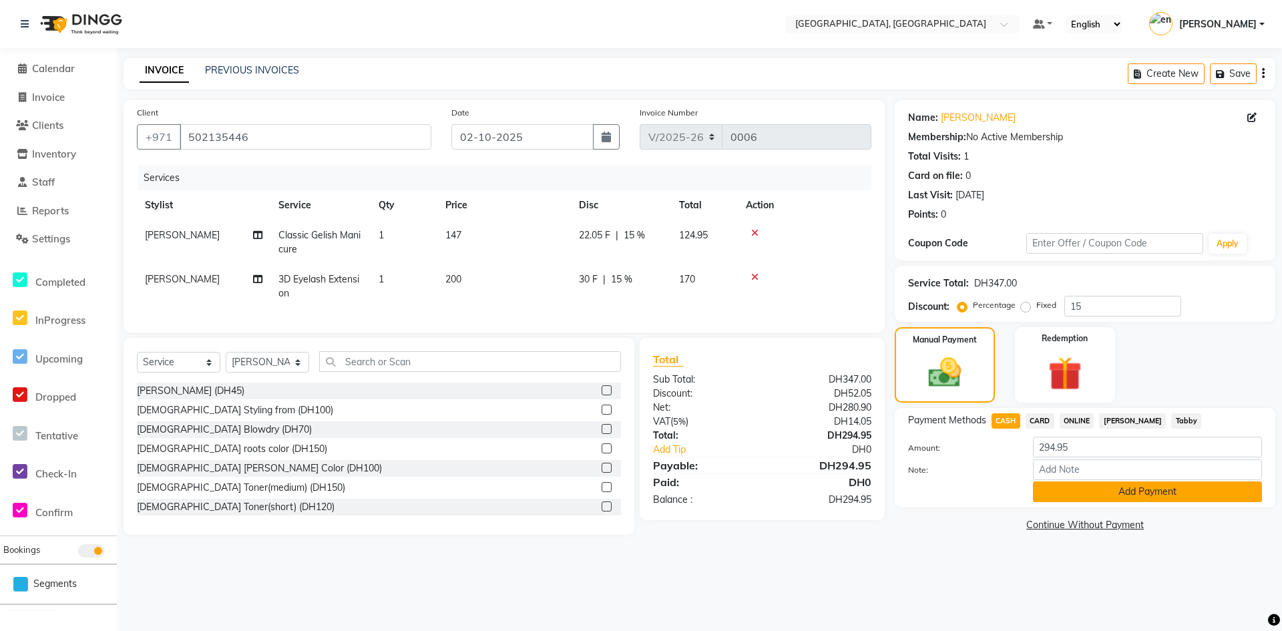
click at [1134, 492] on button "Add Payment" at bounding box center [1147, 492] width 229 height 21
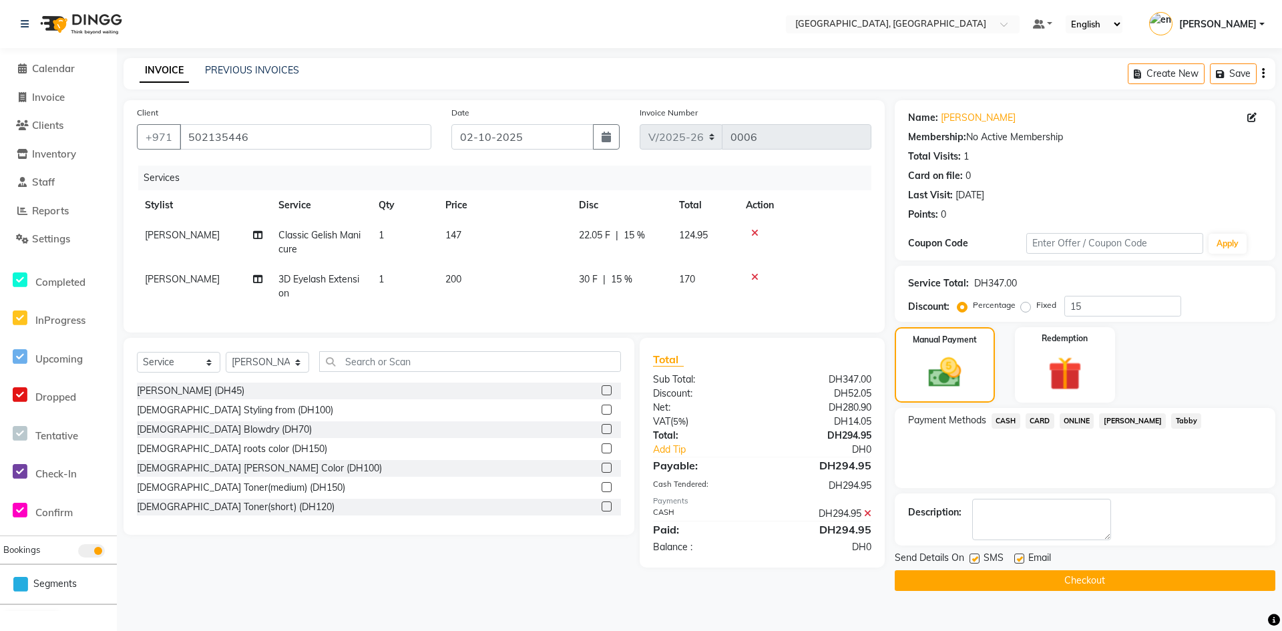
click at [1043, 421] on span "CARD" at bounding box center [1040, 420] width 29 height 15
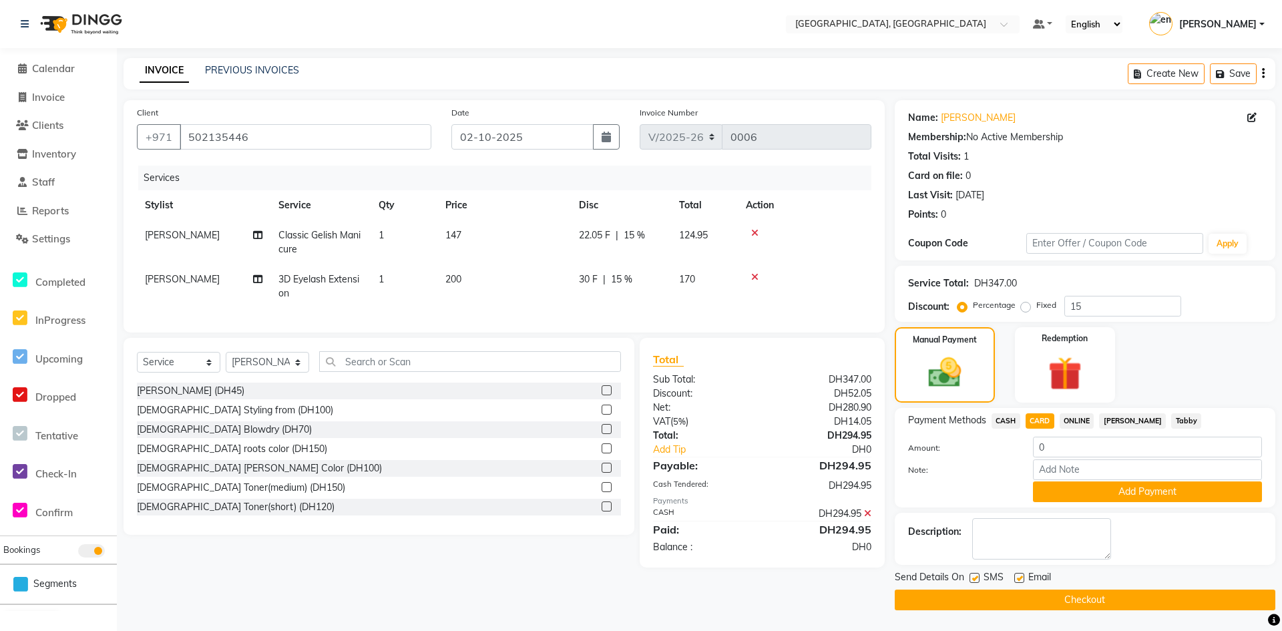
click at [1004, 418] on span "CASH" at bounding box center [1006, 420] width 29 height 15
click at [868, 518] on icon at bounding box center [867, 513] width 7 height 9
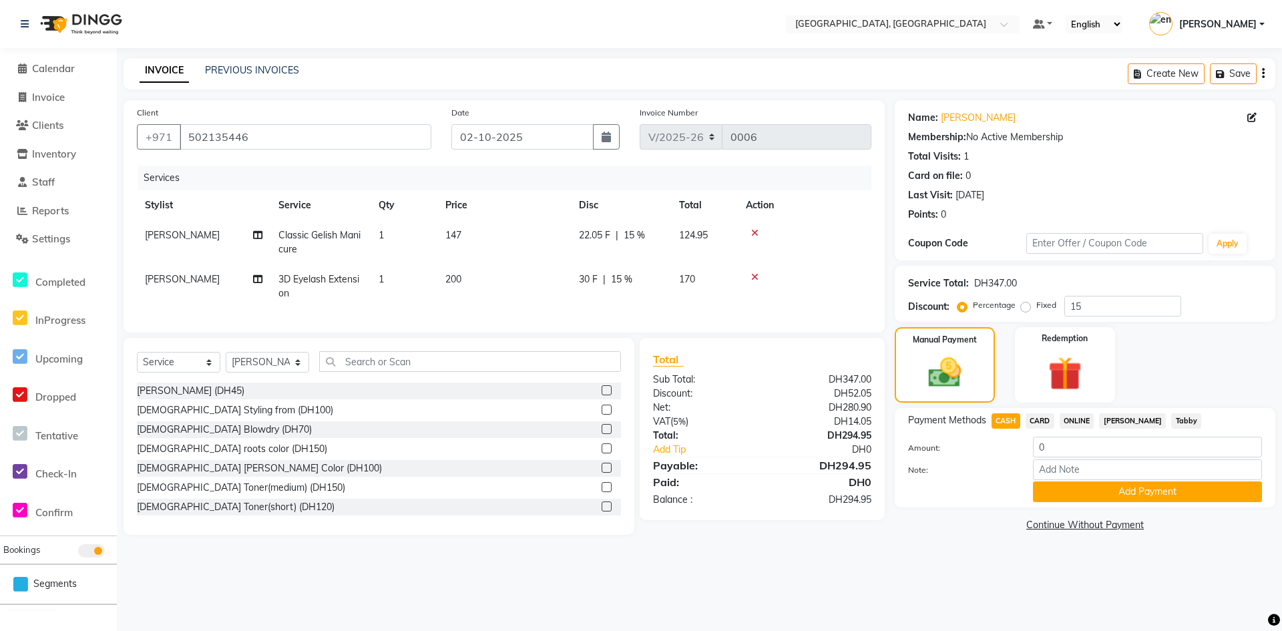
click at [1047, 419] on span "CARD" at bounding box center [1040, 420] width 29 height 15
type input "294.95"
click at [1149, 495] on button "Add Payment" at bounding box center [1147, 492] width 229 height 21
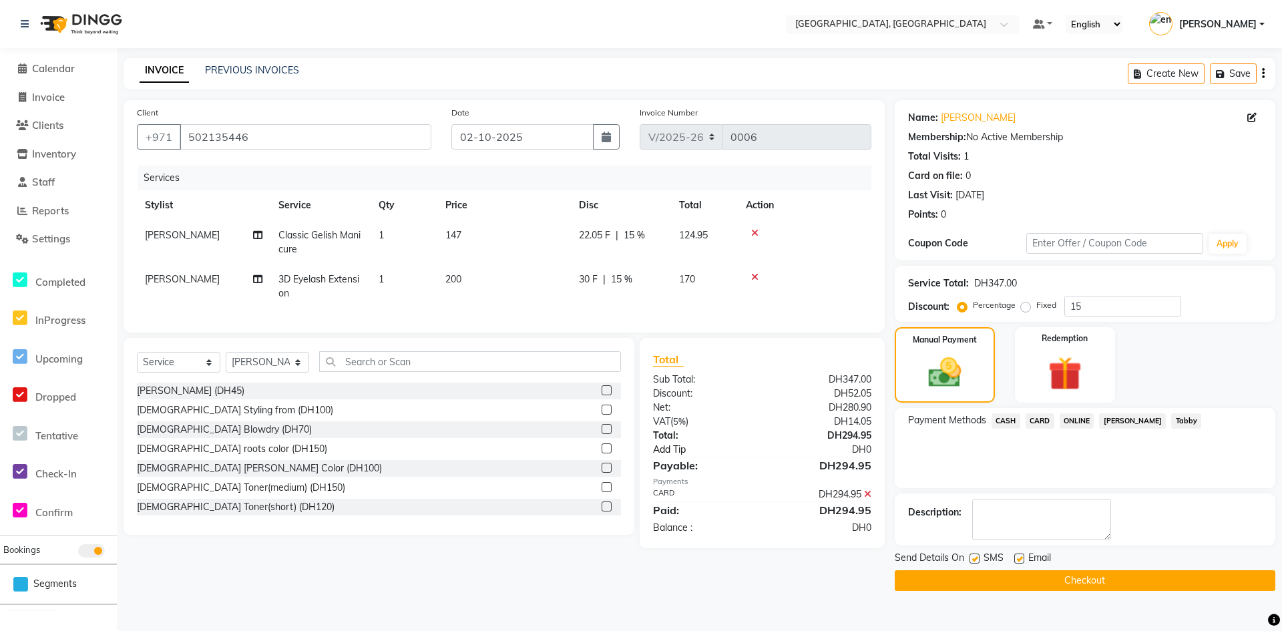
click at [674, 457] on link "Add Tip" at bounding box center [712, 450] width 139 height 14
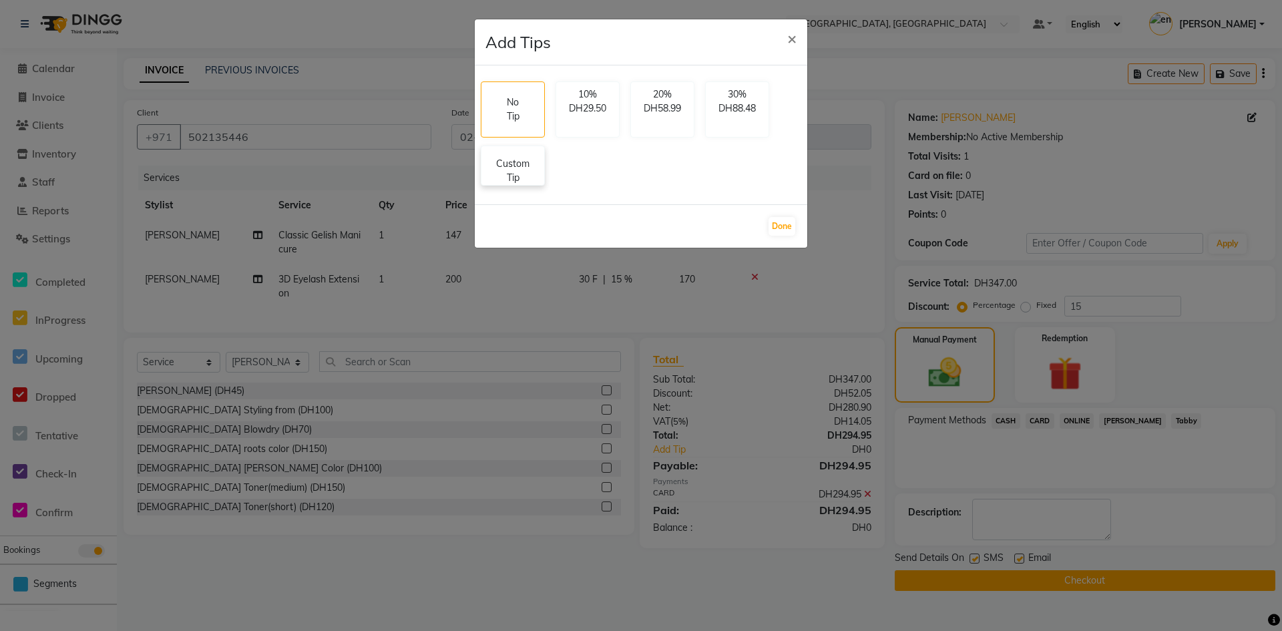
click at [535, 160] on p "Custom Tip" at bounding box center [513, 171] width 47 height 28
select select "90821"
select select "90815"
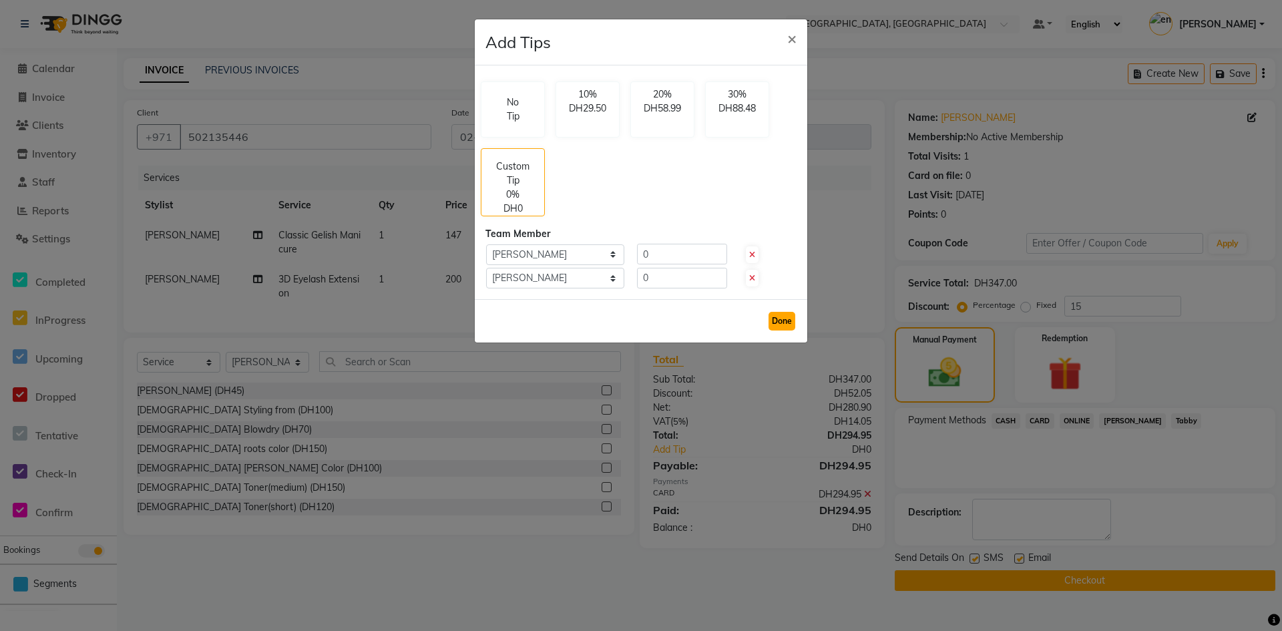
click at [785, 321] on button "Done" at bounding box center [782, 321] width 27 height 19
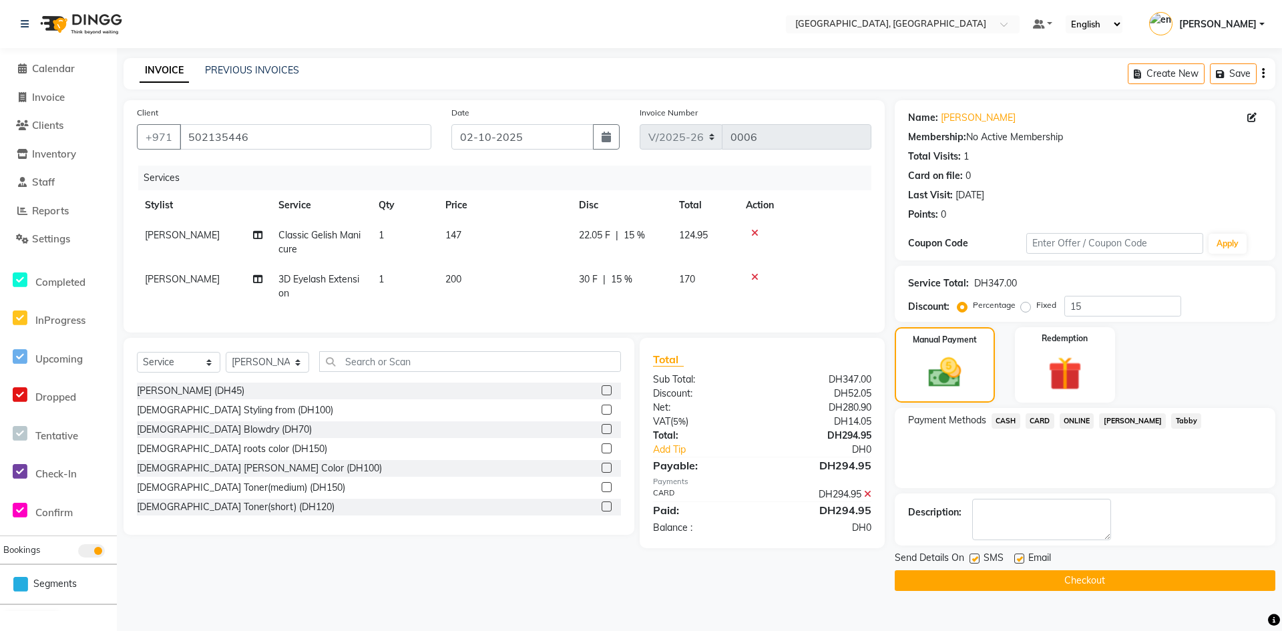
click at [347, 236] on span "Classic Gelish Manicure" at bounding box center [320, 242] width 82 height 26
select select "90821"
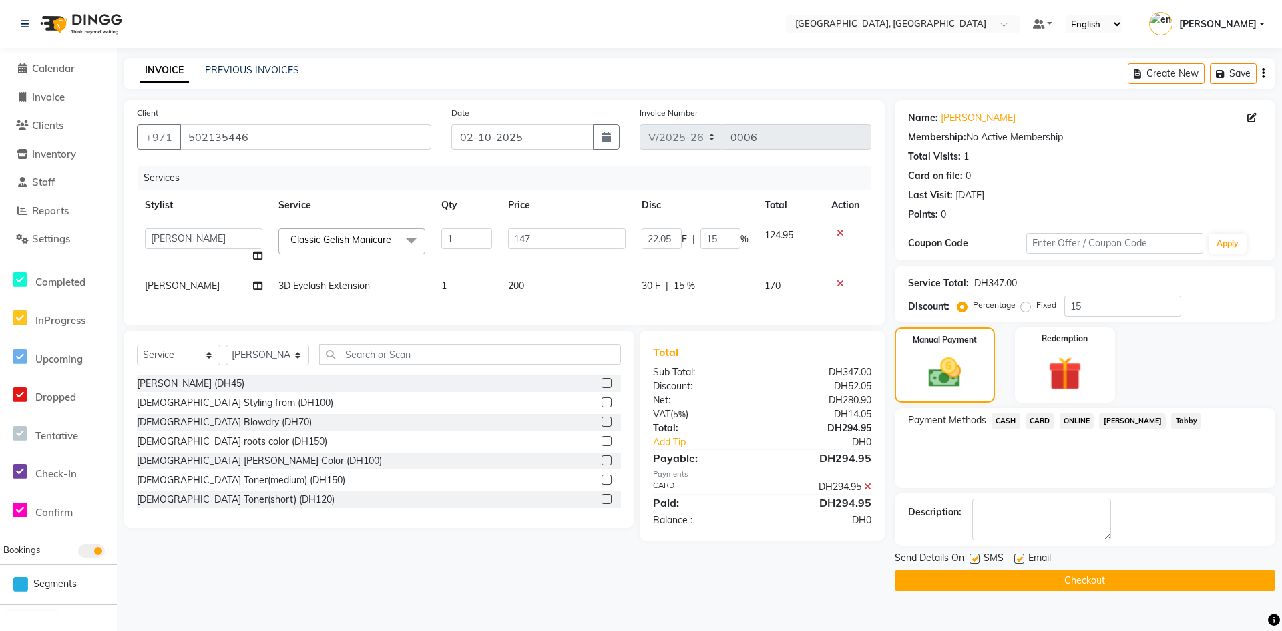
click at [1056, 574] on button "Checkout" at bounding box center [1085, 580] width 381 height 21
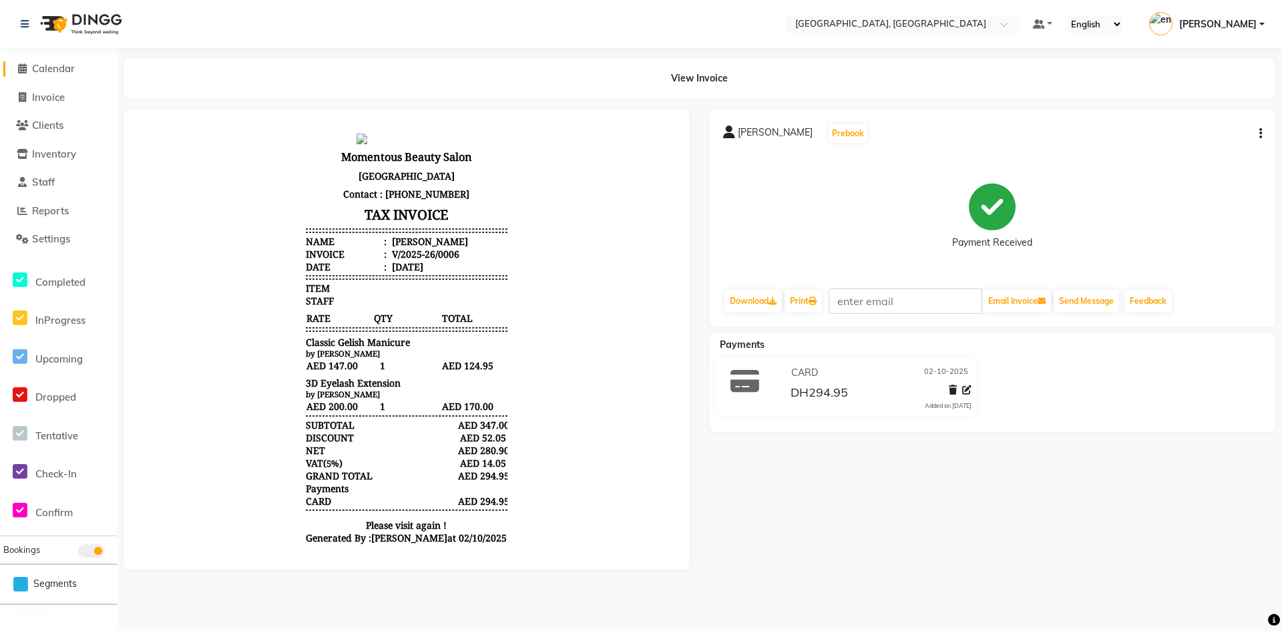
click at [59, 66] on span "Calendar" at bounding box center [53, 68] width 43 height 13
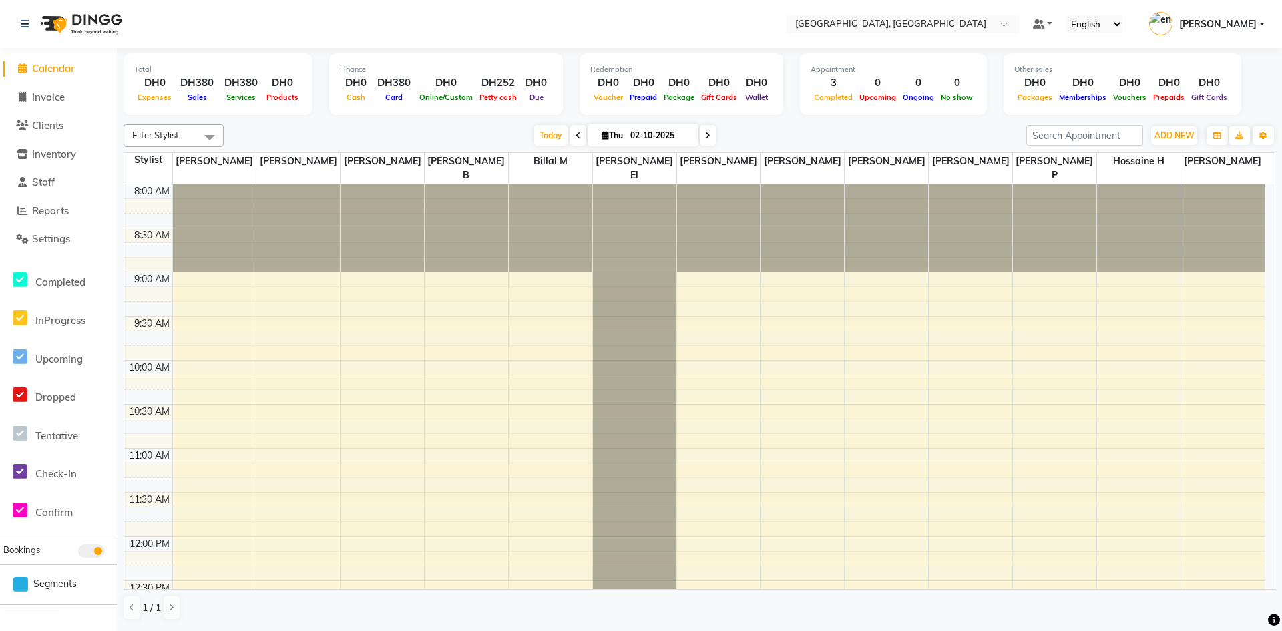
click at [830, 75] on div "3" at bounding box center [833, 82] width 45 height 15
click at [61, 208] on span "Reports" at bounding box center [50, 210] width 37 height 13
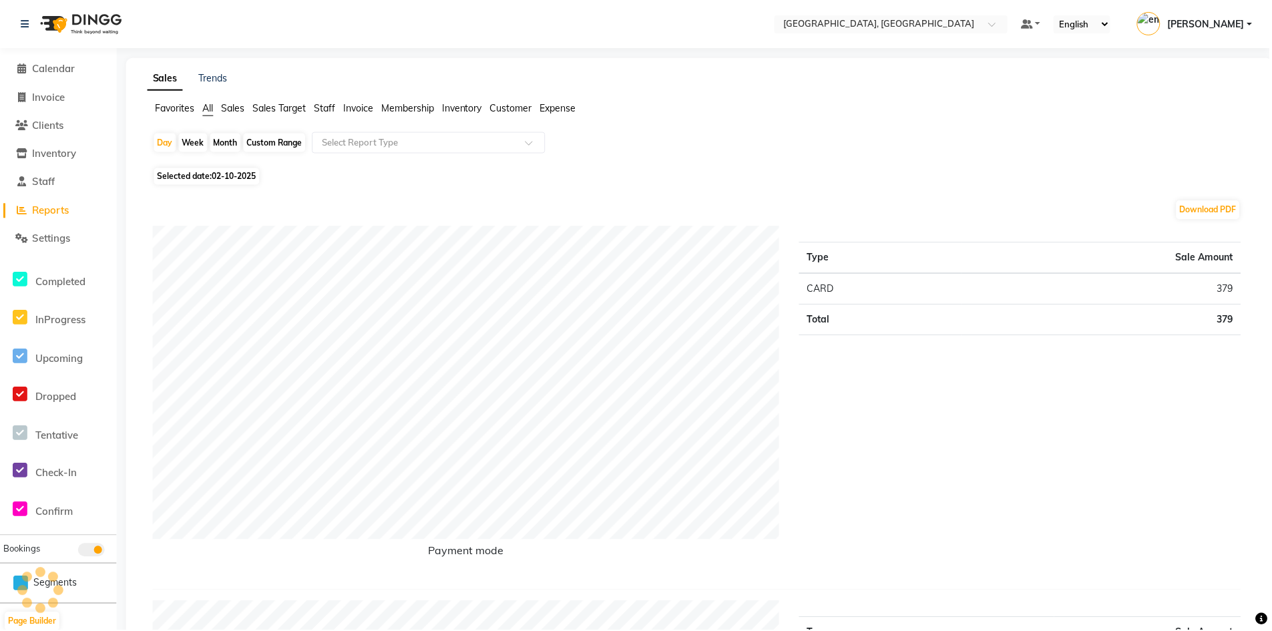
click at [240, 104] on span "Sales" at bounding box center [233, 108] width 23 height 12
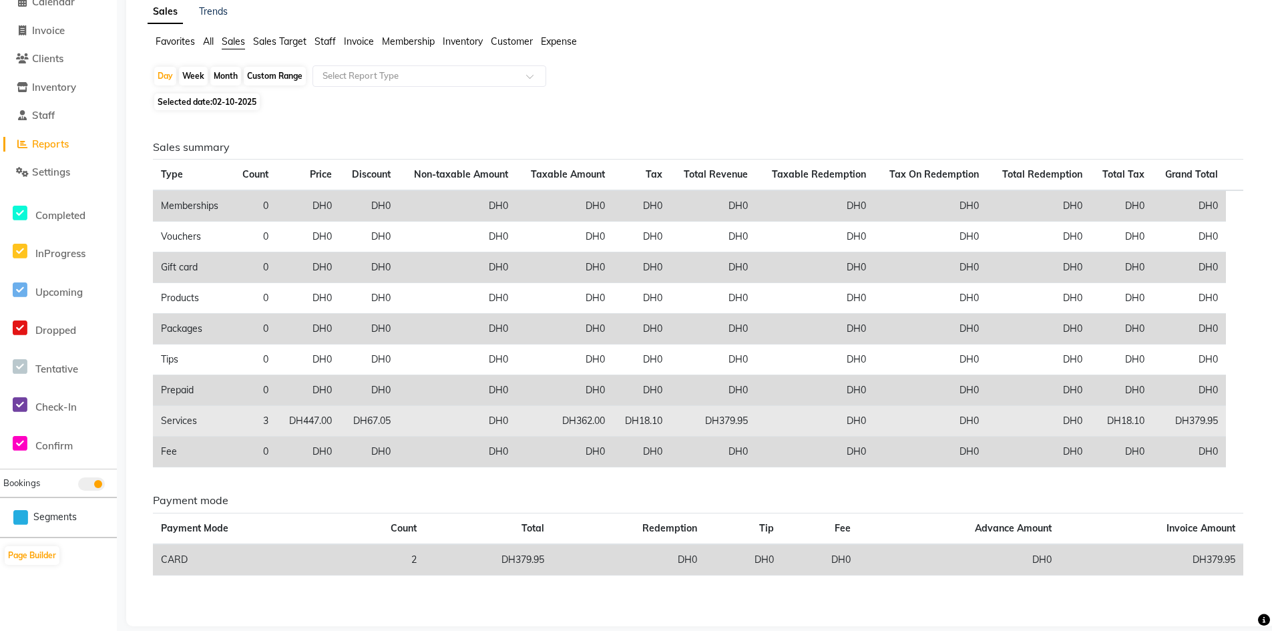
scroll to position [82, 0]
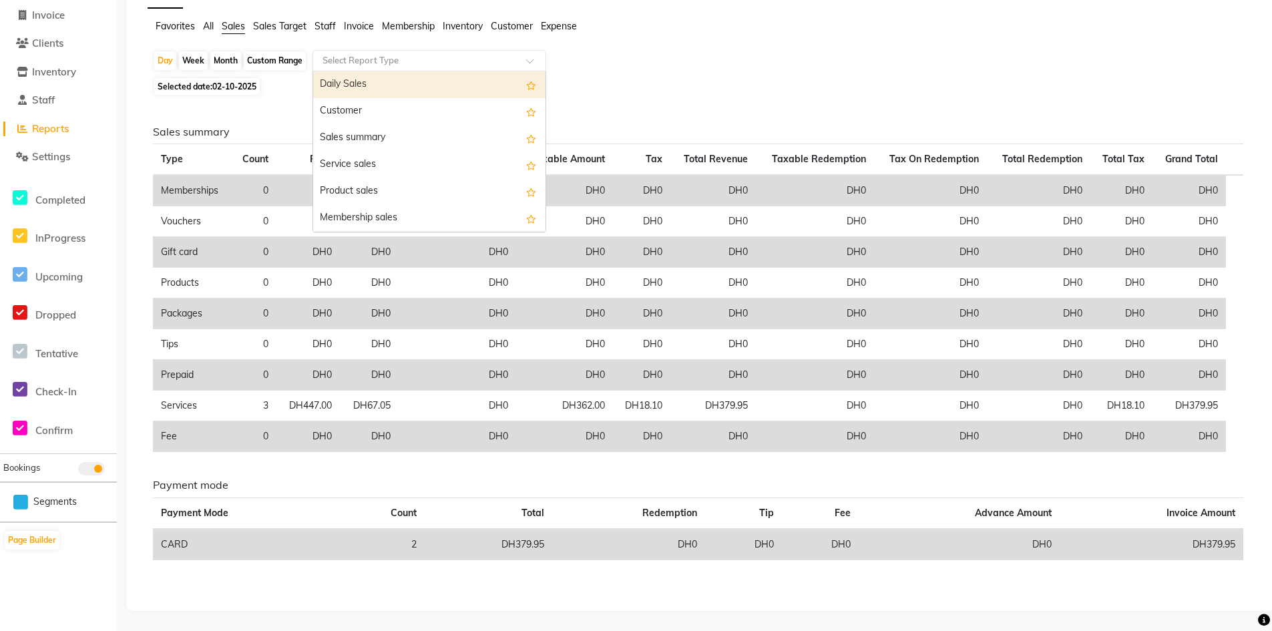
click at [367, 55] on input "text" at bounding box center [416, 60] width 192 height 13
click at [656, 72] on div "Day Week Month Custom Range Select Report Type Daily Sales Customer Sales summa…" at bounding box center [701, 62] width 1096 height 24
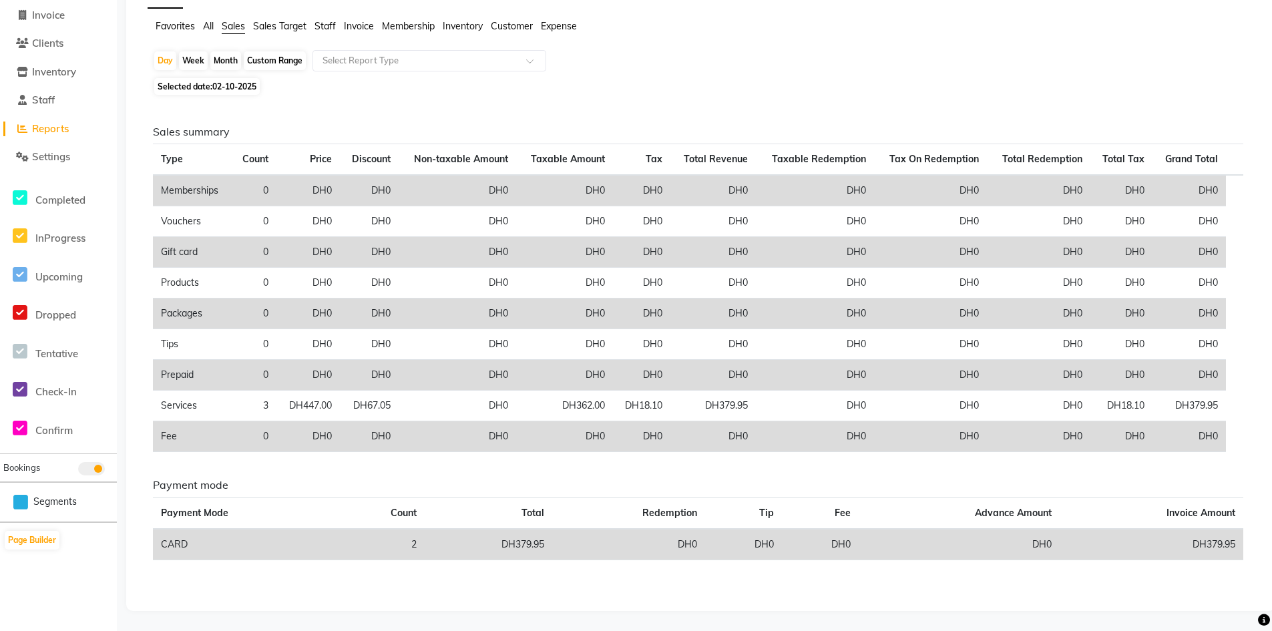
click at [272, 27] on span "Sales Target" at bounding box center [279, 26] width 53 height 12
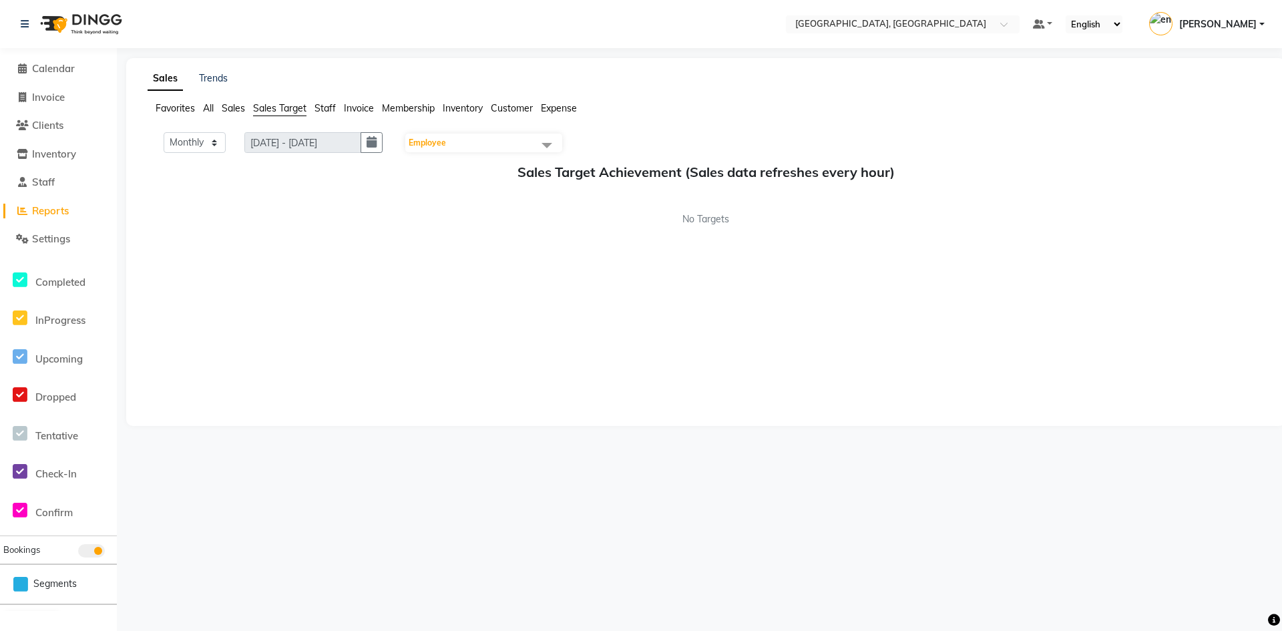
click at [544, 142] on span at bounding box center [547, 144] width 27 height 25
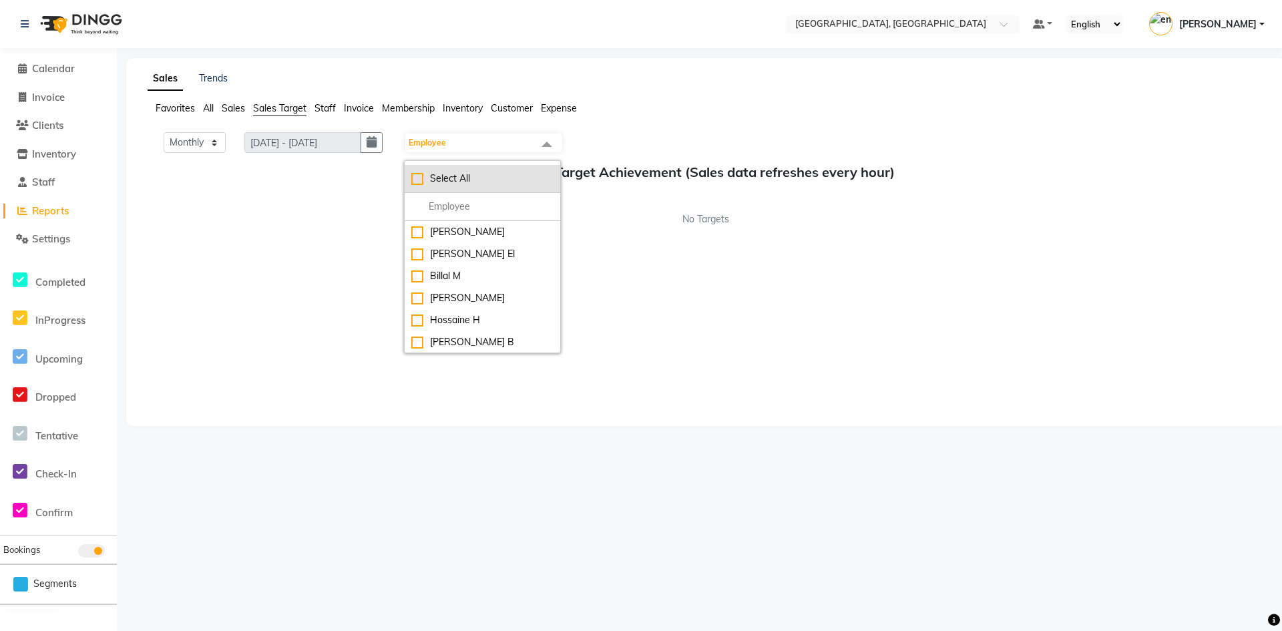
click at [421, 183] on div "Select All" at bounding box center [482, 179] width 142 height 14
checkbox input "true"
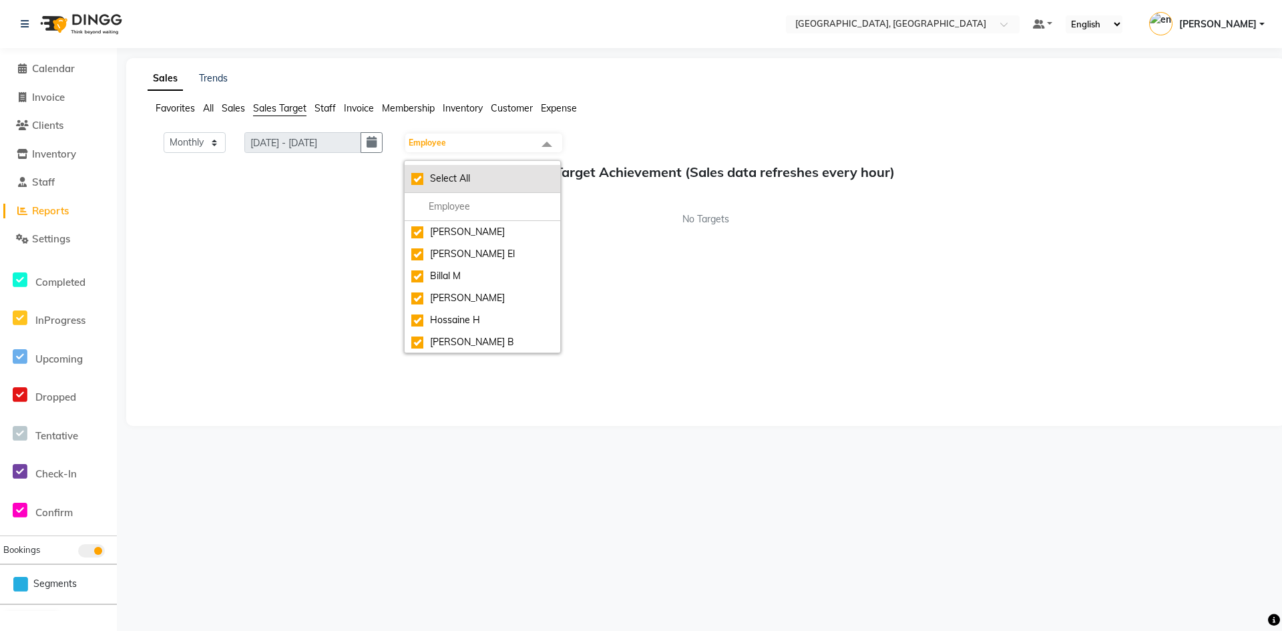
checkbox input "true"
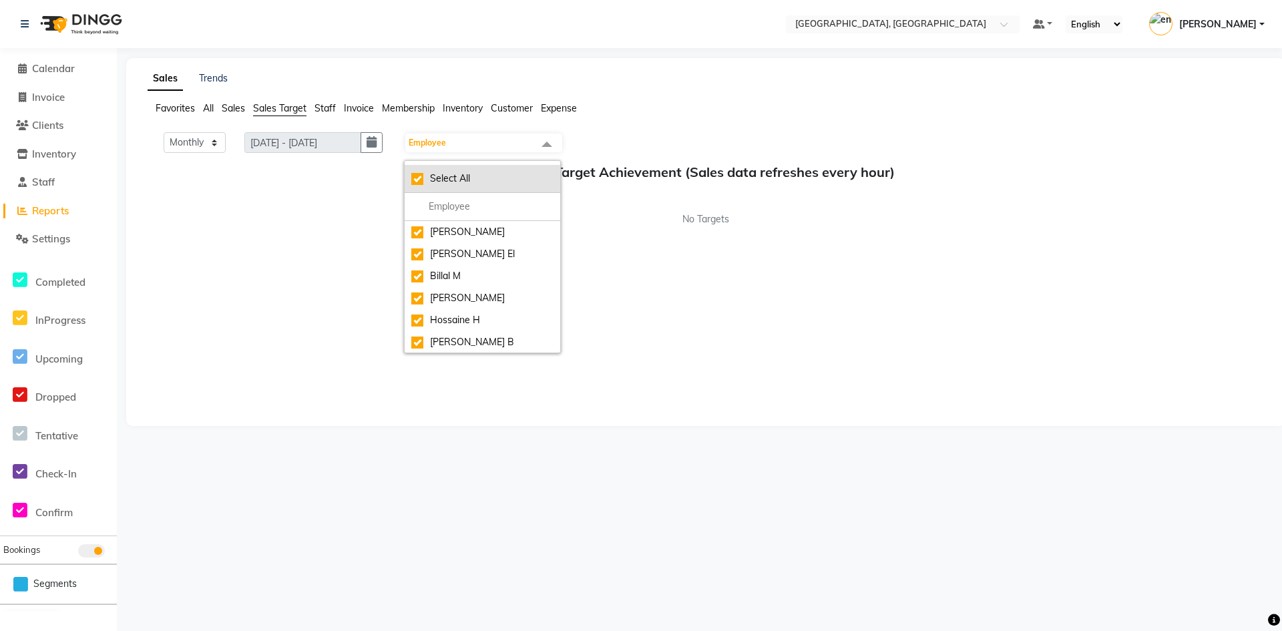
checkbox input "true"
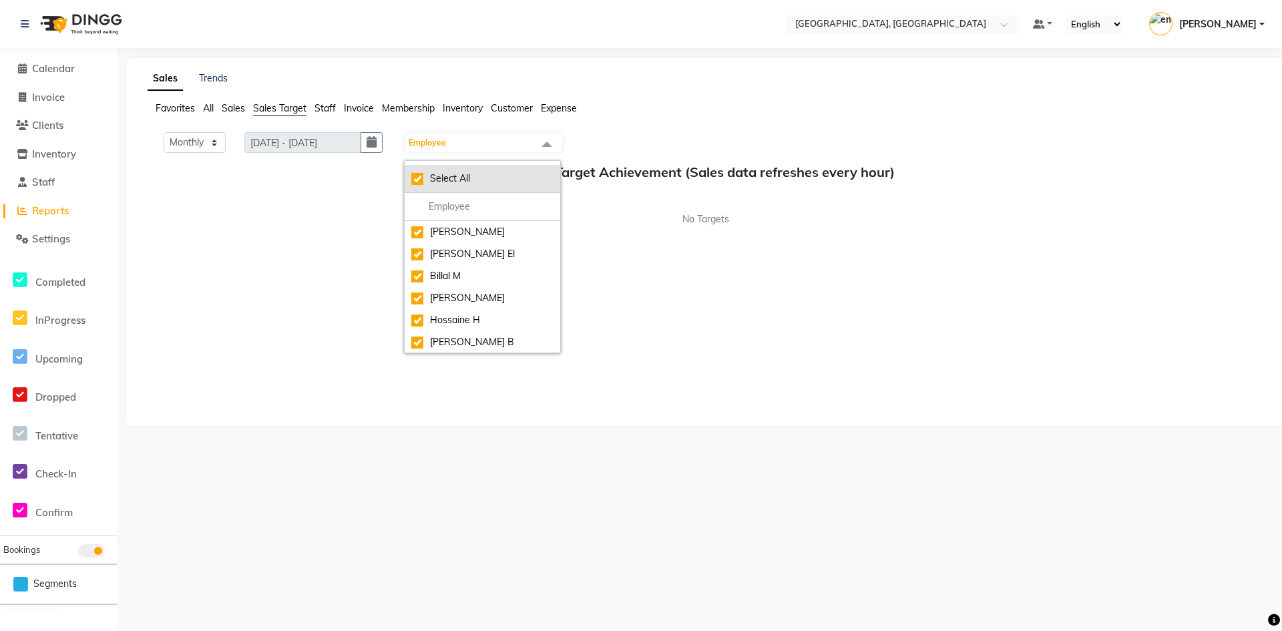
checkbox input "true"
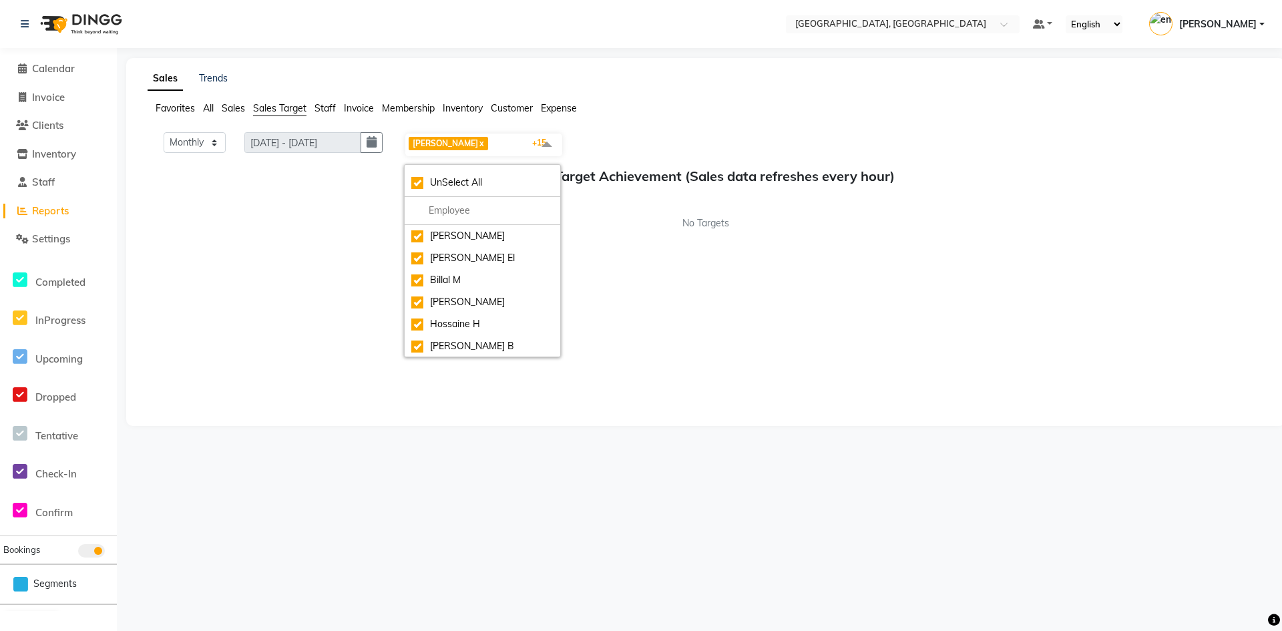
click at [631, 136] on div "Monthly Weekly [DATE] - [DATE] [PERSON_NAME] C x [PERSON_NAME] El x Billal M x …" at bounding box center [706, 144] width 1106 height 25
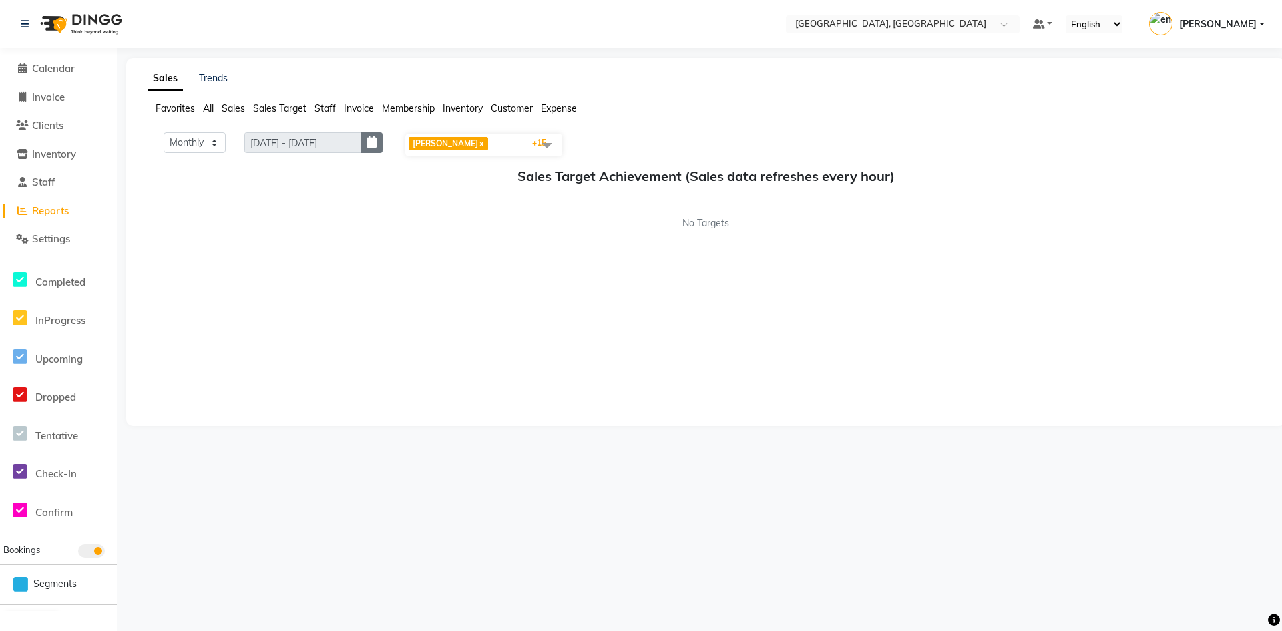
click at [377, 142] on icon "button" at bounding box center [372, 142] width 10 height 1
select select "10"
select select "2025"
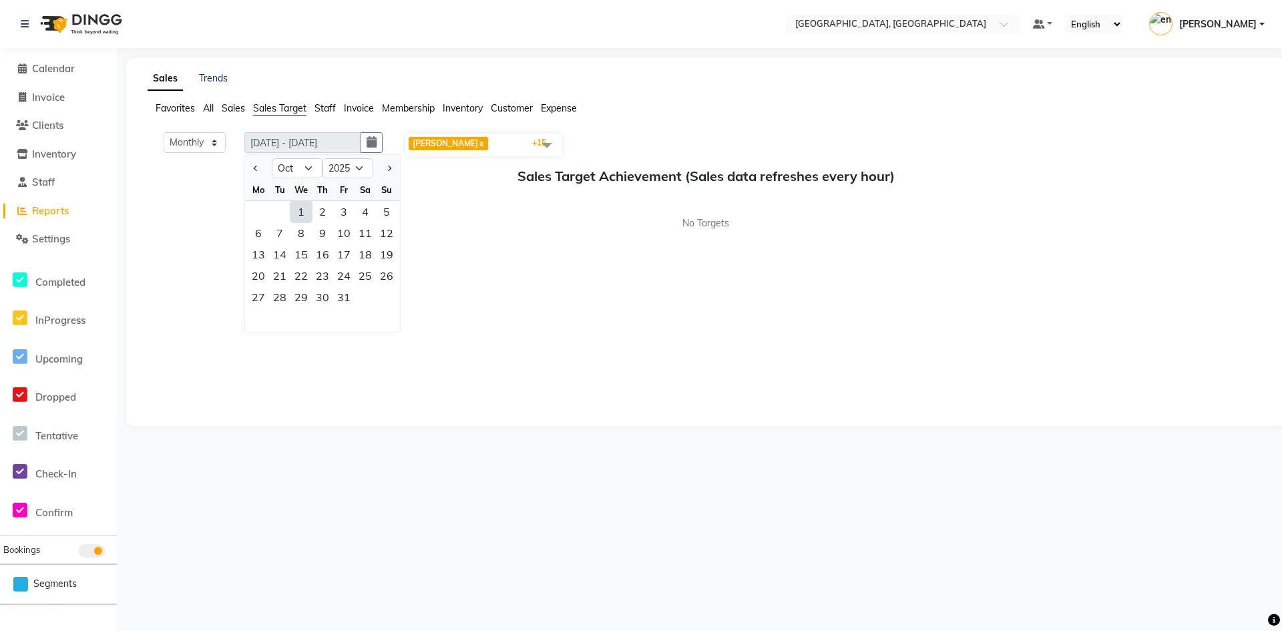
click at [306, 210] on div "1" at bounding box center [301, 211] width 21 height 21
type input "[DATE] - [DATE]"
click at [322, 212] on div "2" at bounding box center [322, 211] width 21 height 21
click at [695, 275] on div "Monthly Weekly [DATE] - [DATE] [DATE] Jan Feb Mar Apr May Jun [DATE] Aug Sep Oc…" at bounding box center [706, 272] width 1117 height 281
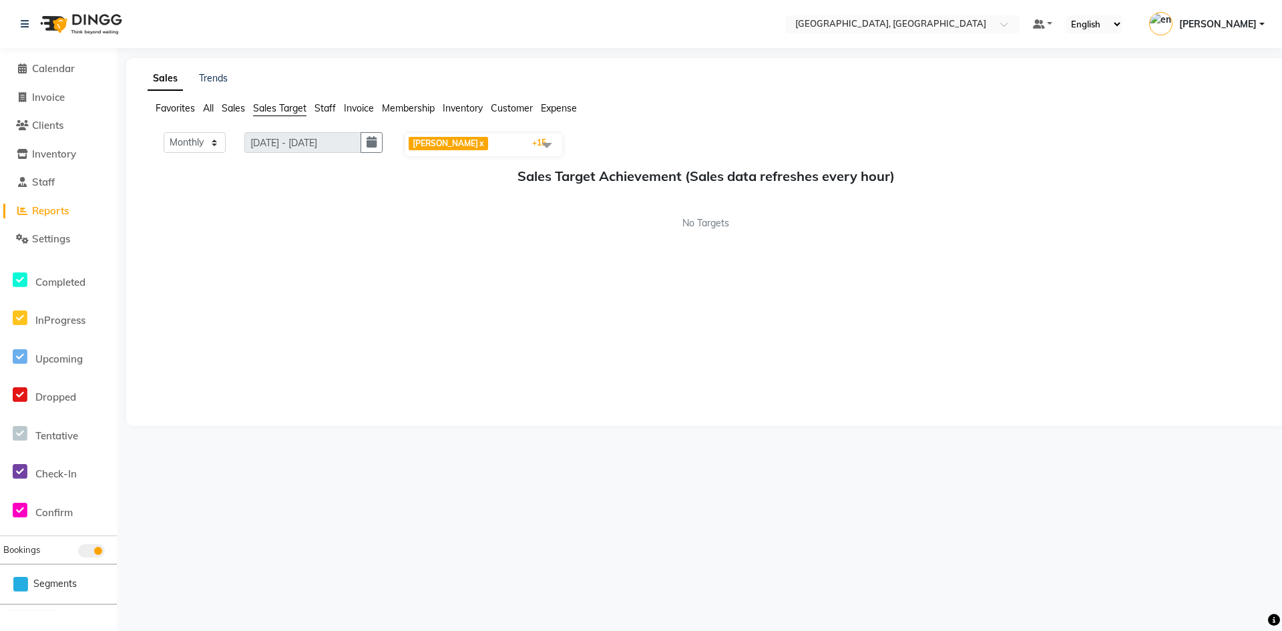
click at [522, 146] on span "[PERSON_NAME] C x [PERSON_NAME] El x Billal M x [PERSON_NAME] [PERSON_NAME] H x…" at bounding box center [483, 145] width 157 height 23
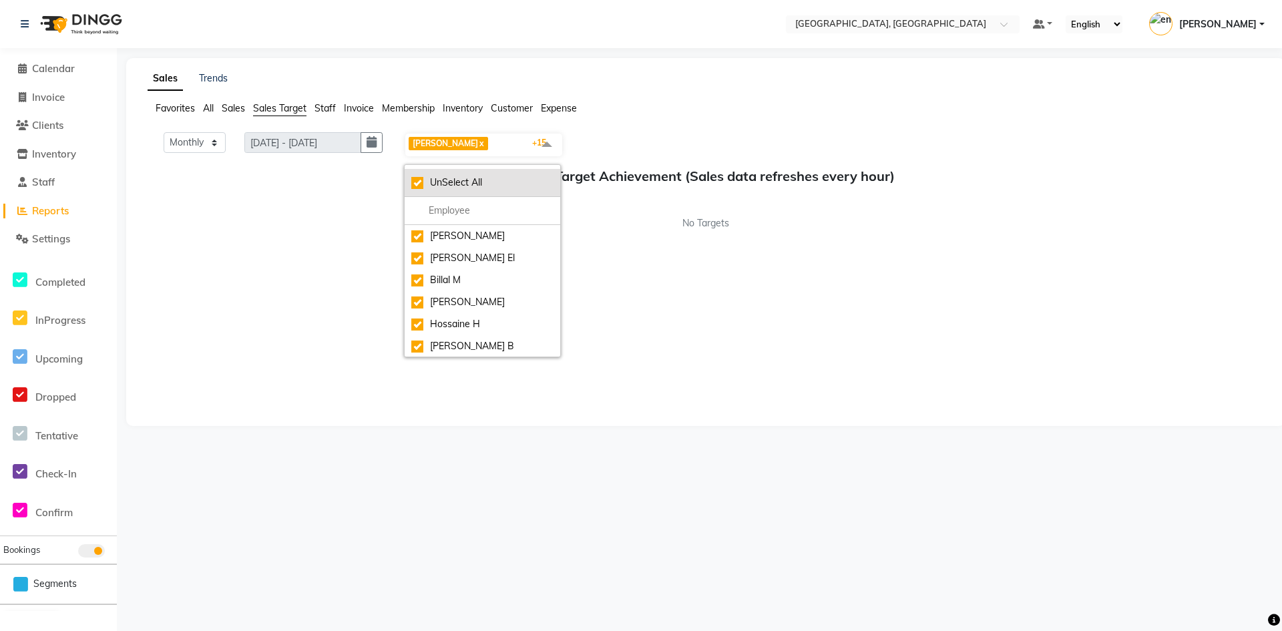
click at [427, 184] on div "UnSelect All" at bounding box center [482, 183] width 142 height 14
checkbox input "false"
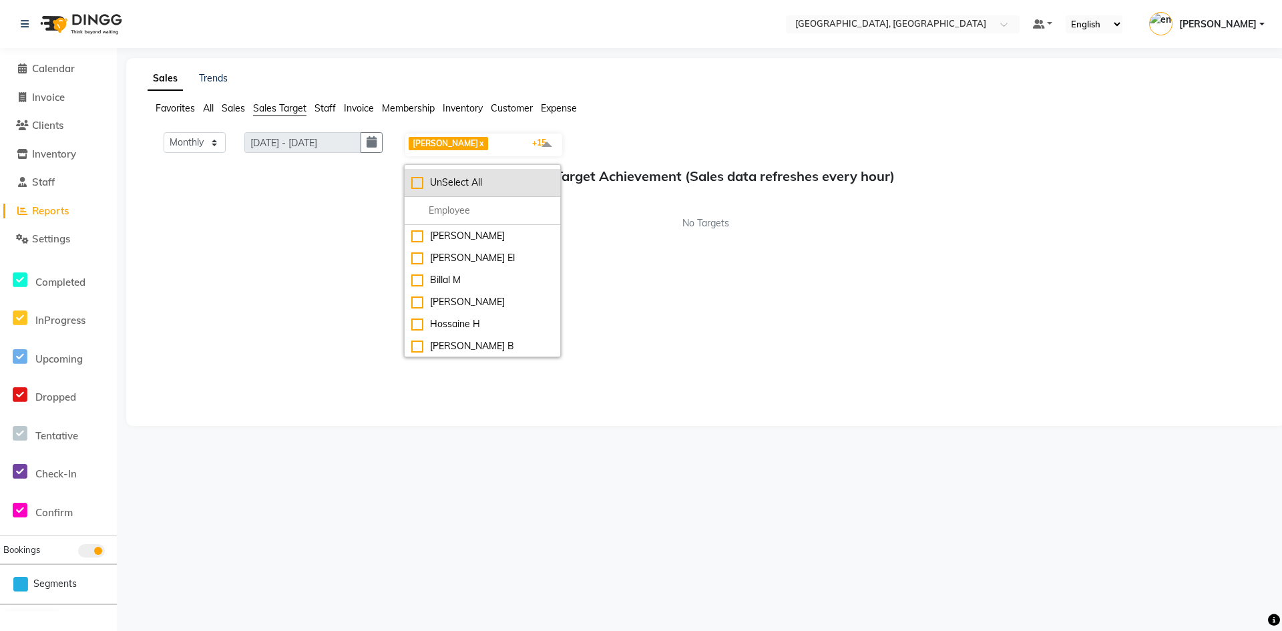
checkbox input "false"
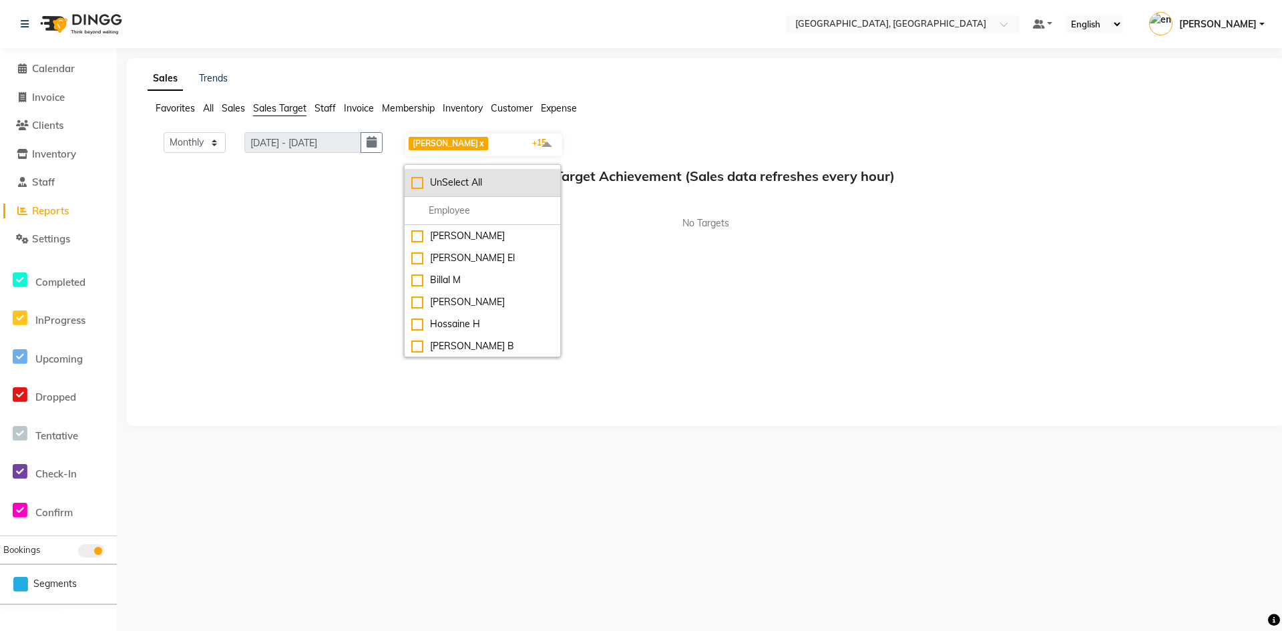
checkbox input "false"
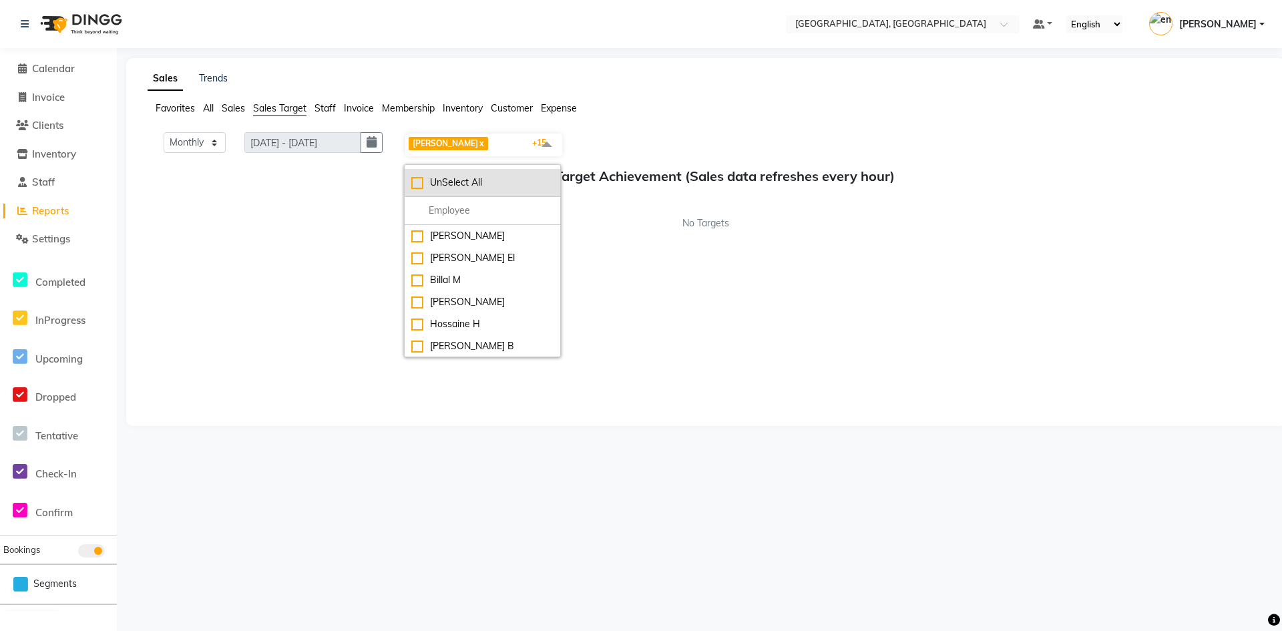
checkbox input "false"
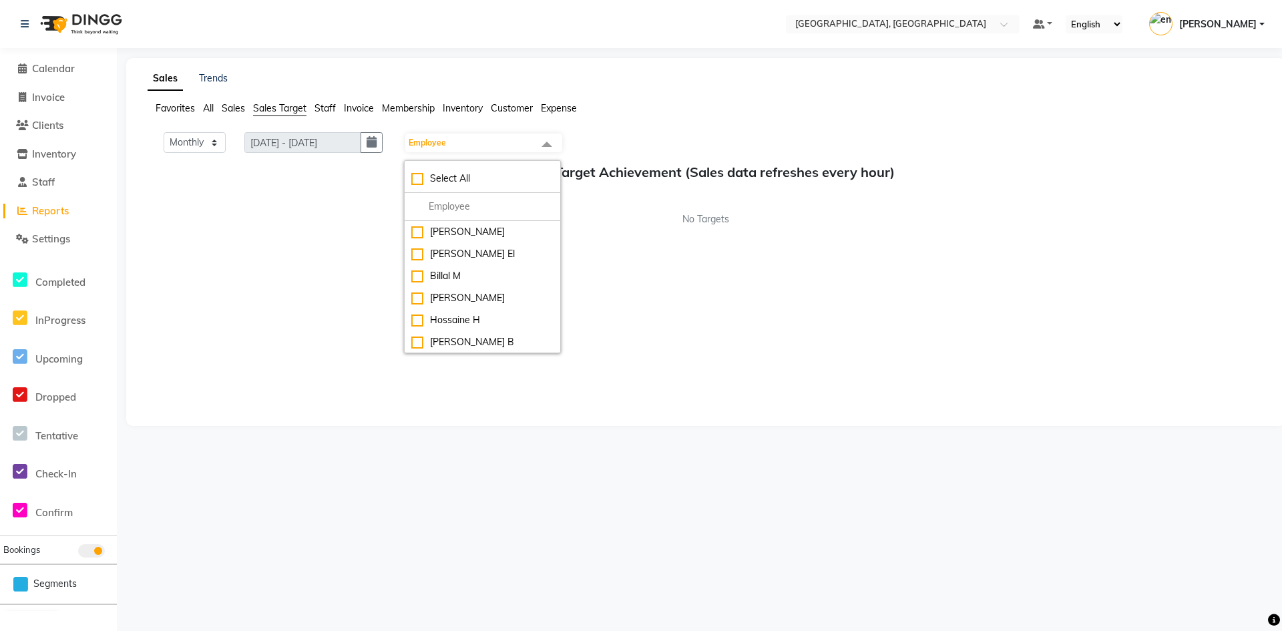
click at [376, 217] on div "No Targets" at bounding box center [706, 219] width 1117 height 14
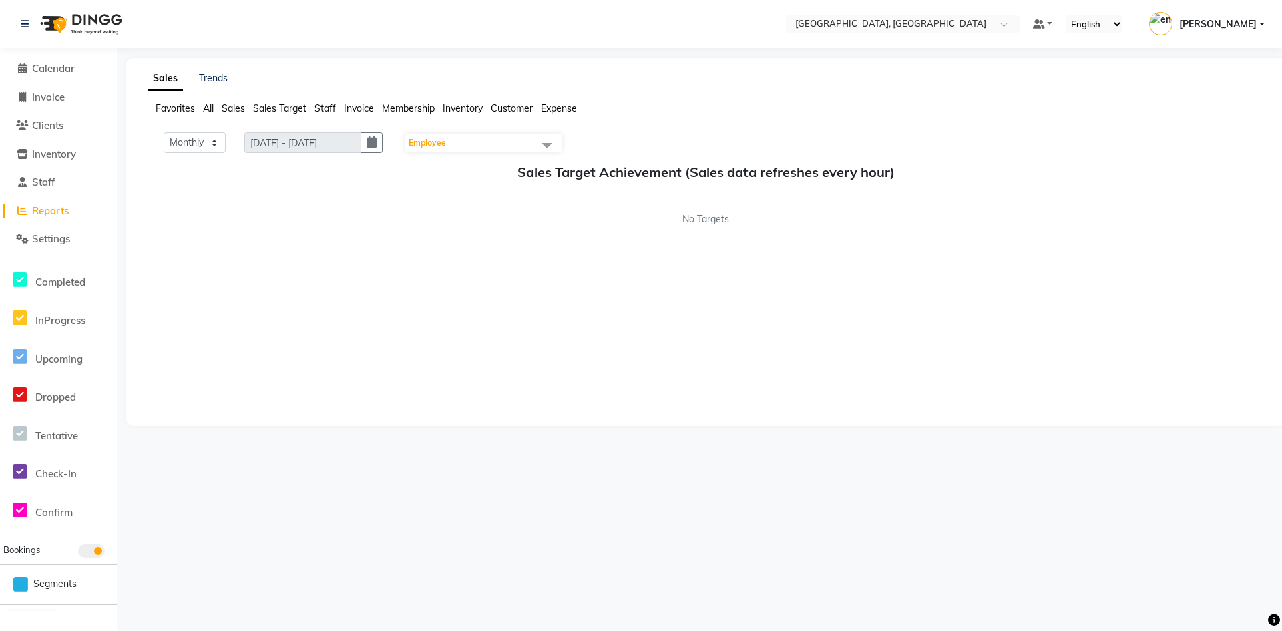
click at [332, 113] on span "Staff" at bounding box center [325, 108] width 21 height 12
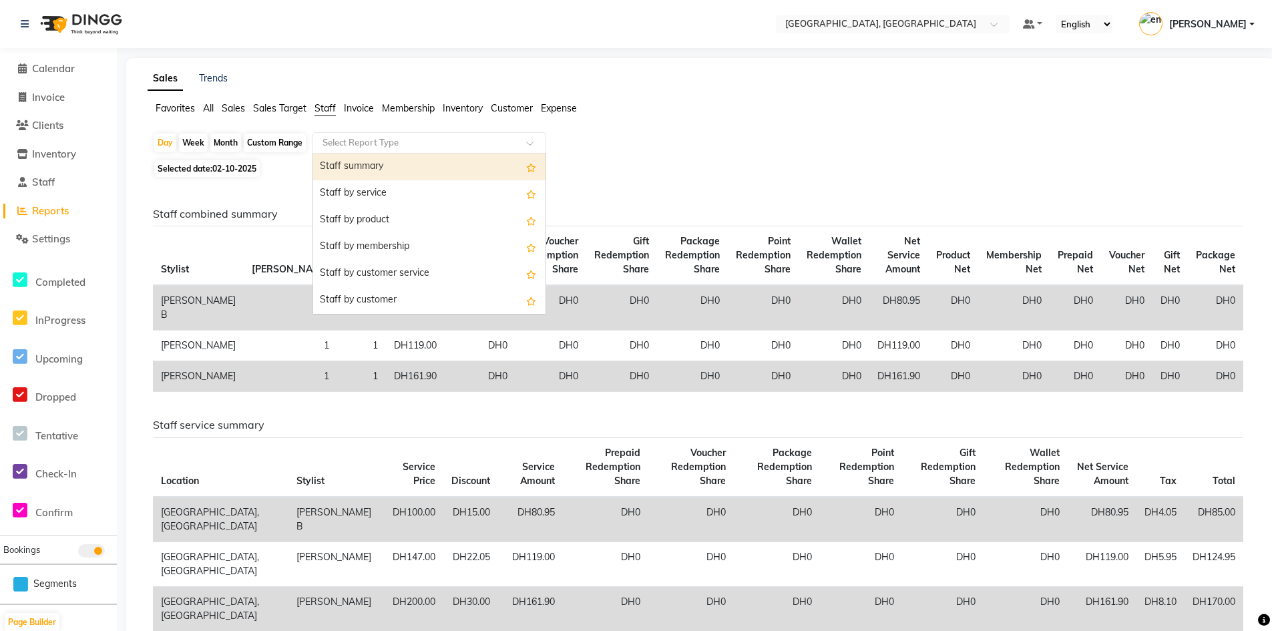
click at [403, 145] on input "text" at bounding box center [416, 142] width 192 height 13
click at [668, 143] on div "Day Week Month Custom Range Select Report Type Staff summary Staff by service S…" at bounding box center [701, 144] width 1096 height 24
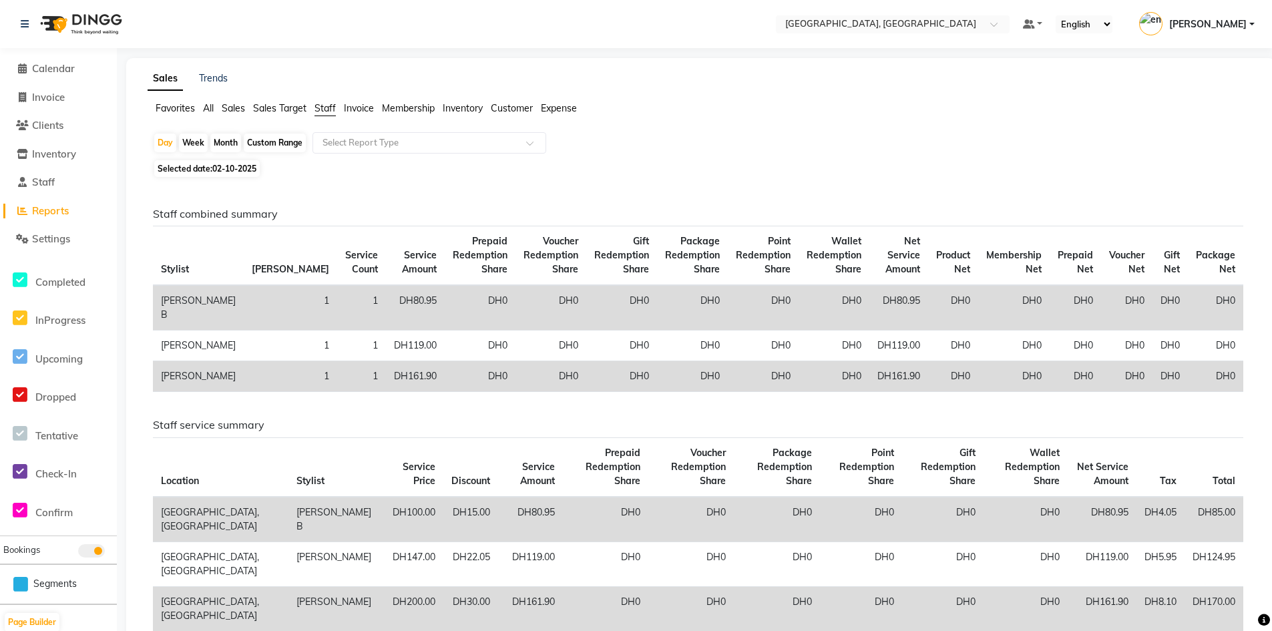
click at [242, 166] on span "02-10-2025" at bounding box center [234, 169] width 44 height 10
select select "10"
select select "2025"
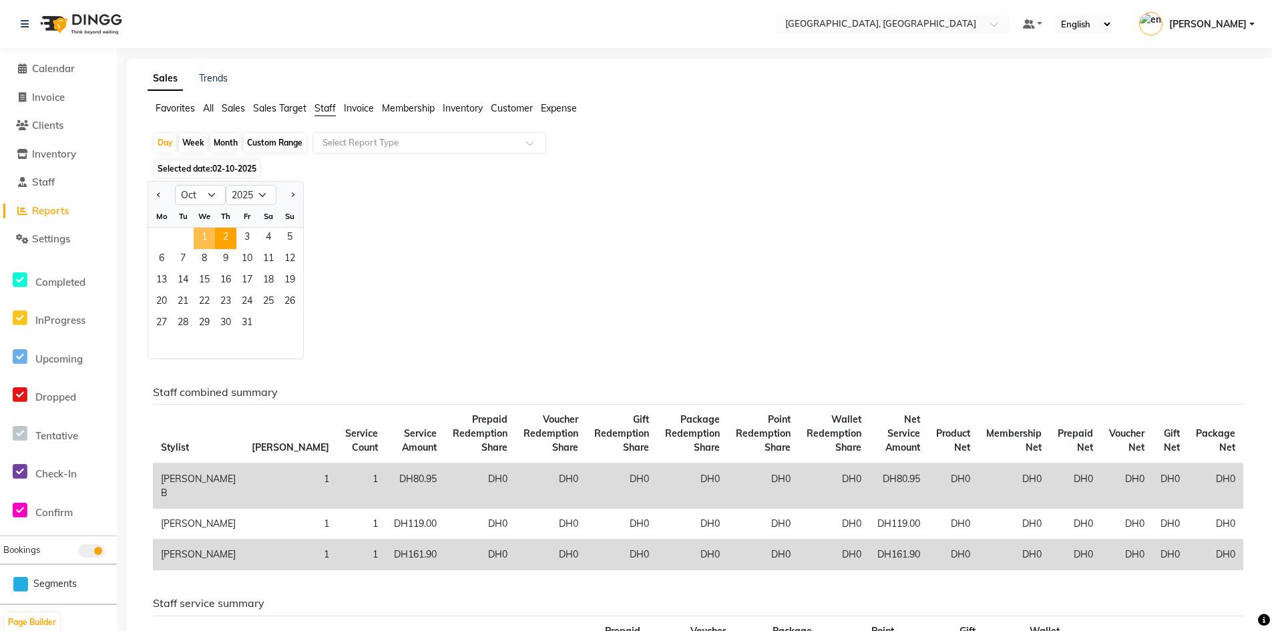
click at [207, 232] on span "1" at bounding box center [204, 238] width 21 height 21
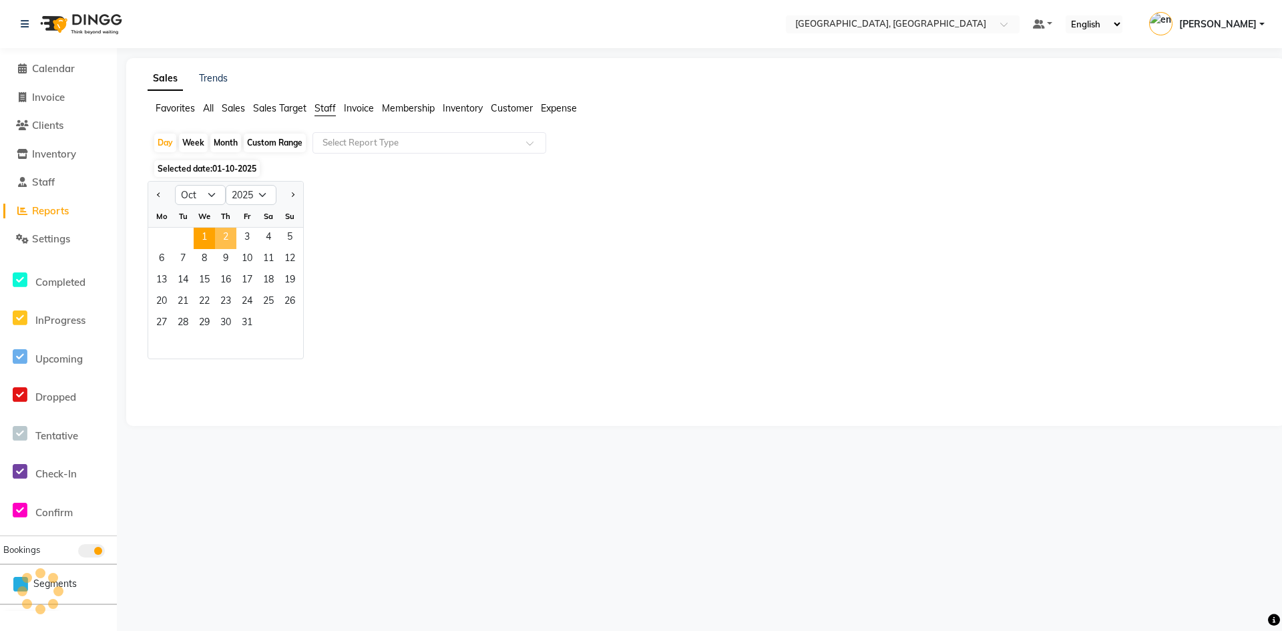
click at [228, 235] on span "2" at bounding box center [225, 238] width 21 height 21
click at [206, 236] on span "1" at bounding box center [204, 238] width 21 height 21
click at [226, 240] on span "2" at bounding box center [225, 238] width 21 height 21
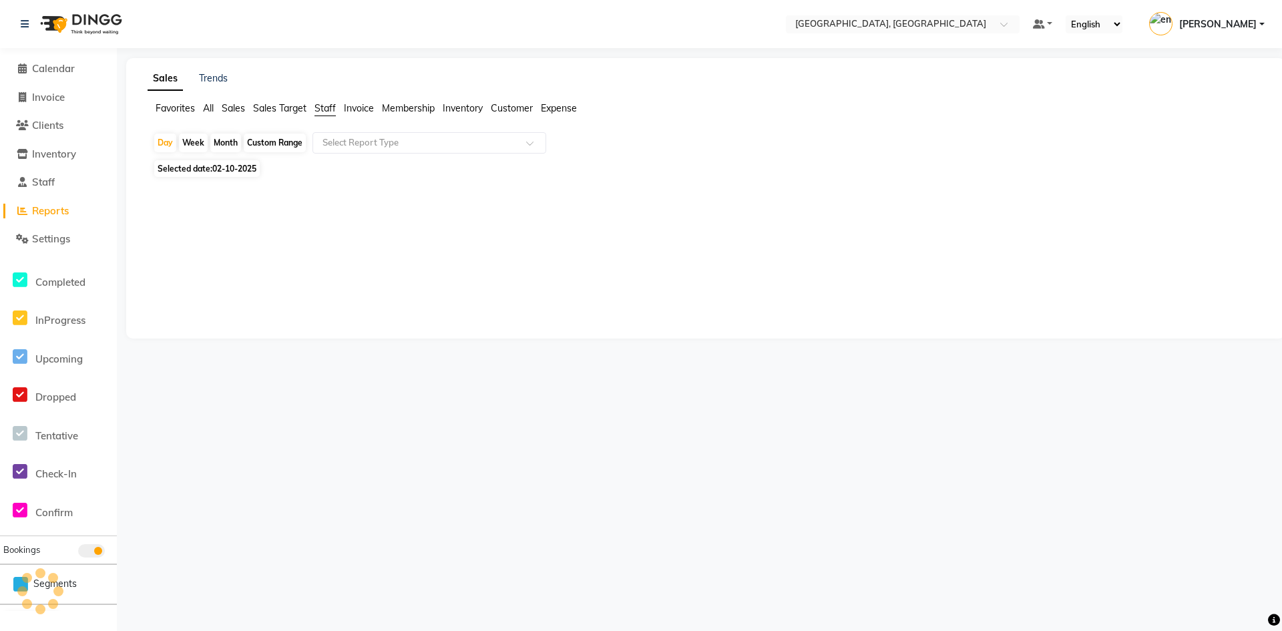
click at [187, 143] on div "Week" at bounding box center [193, 143] width 29 height 19
select select "10"
select select "2025"
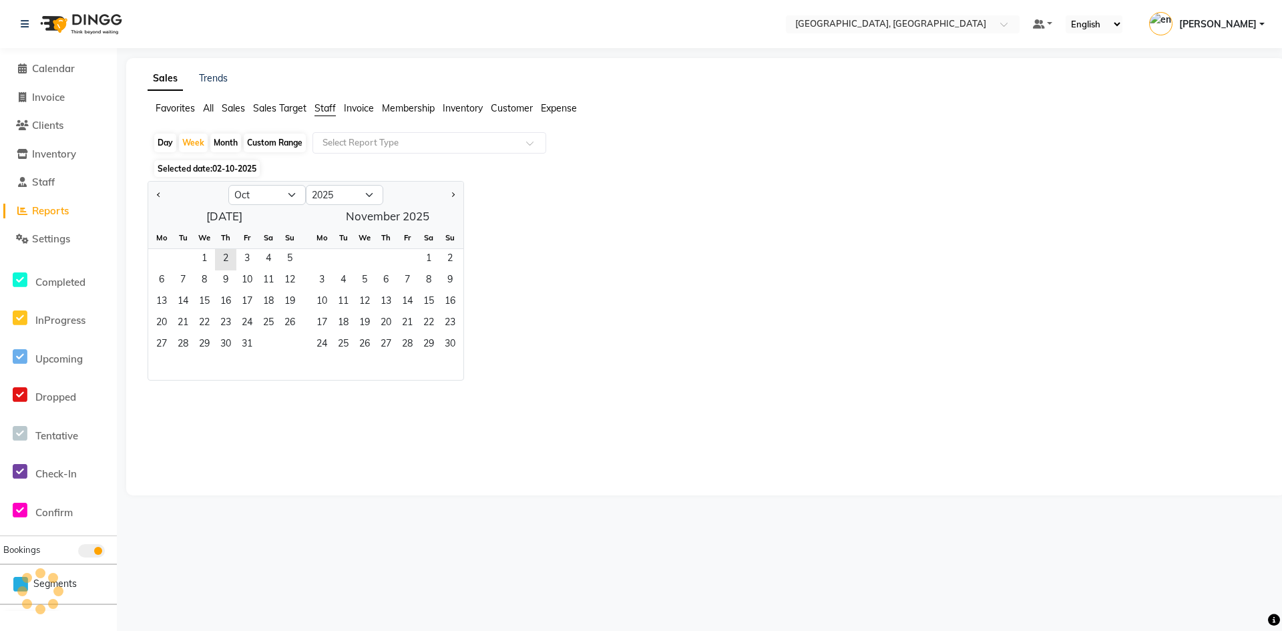
click at [229, 139] on div "Month" at bounding box center [225, 143] width 31 height 19
select select "10"
select select "2025"
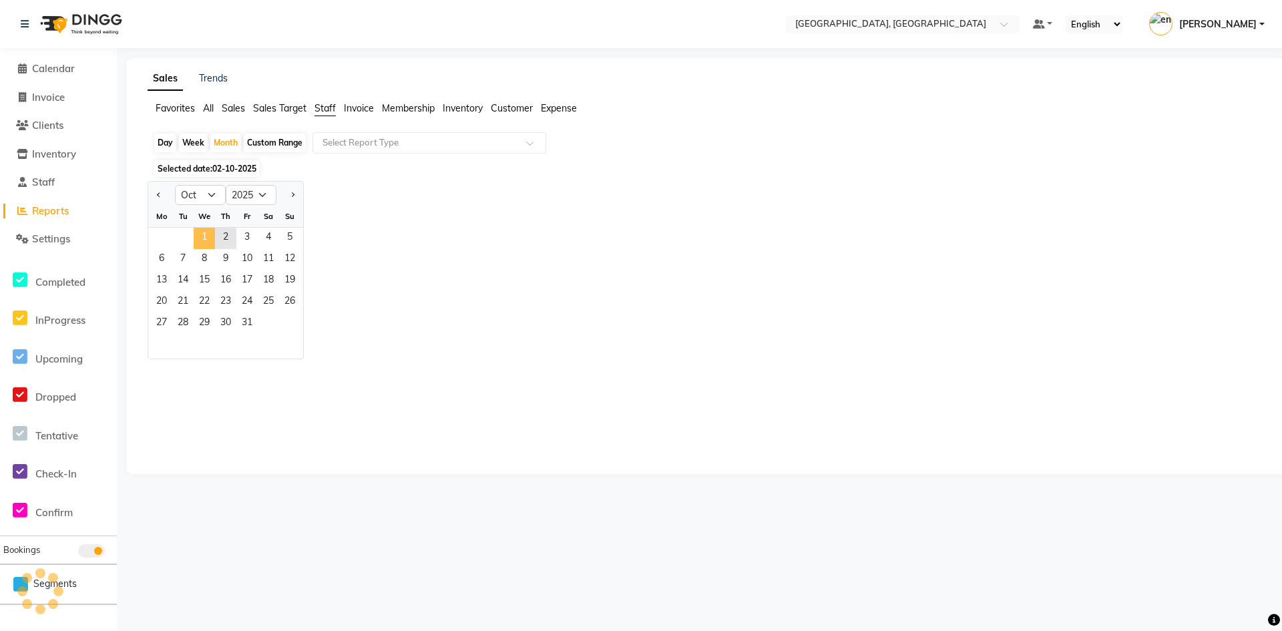
click at [206, 236] on span "1" at bounding box center [204, 238] width 21 height 21
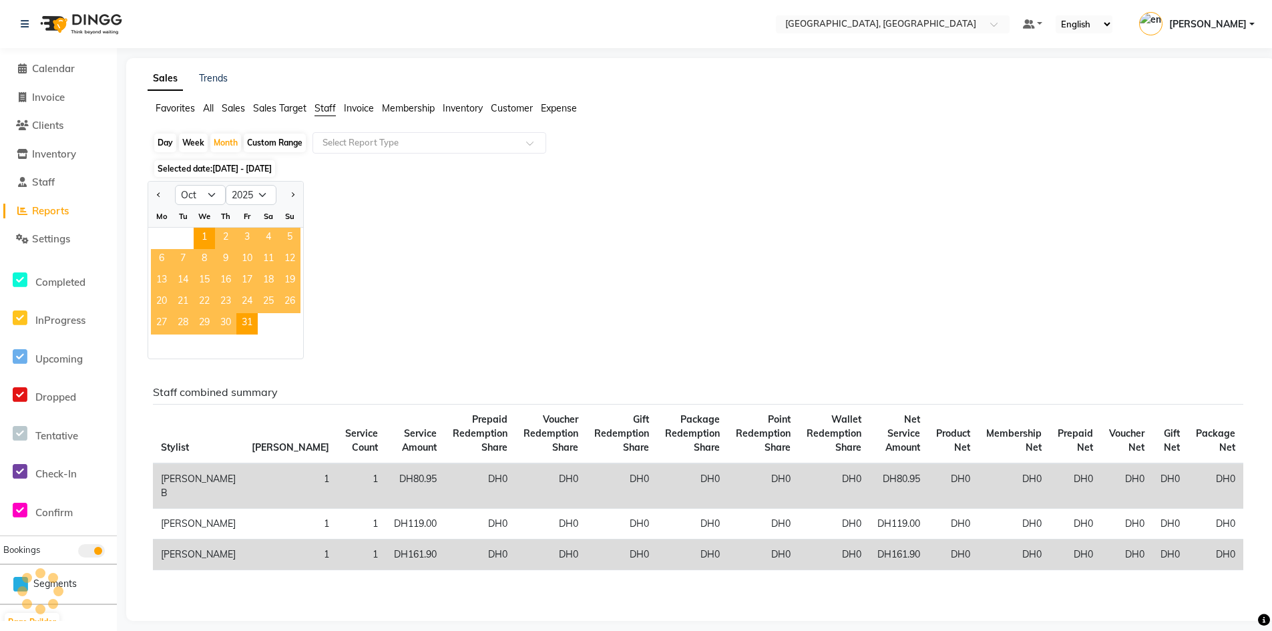
click at [220, 236] on span "2" at bounding box center [225, 238] width 21 height 21
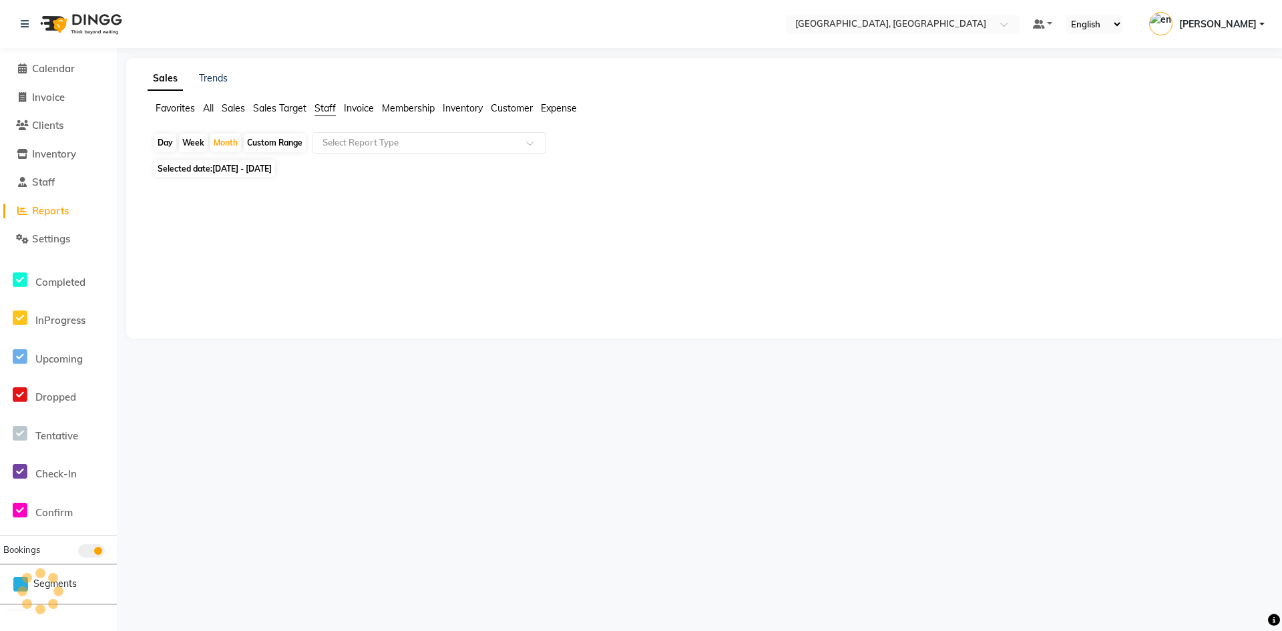
click at [160, 144] on div "Day" at bounding box center [165, 143] width 22 height 19
select select "10"
select select "2025"
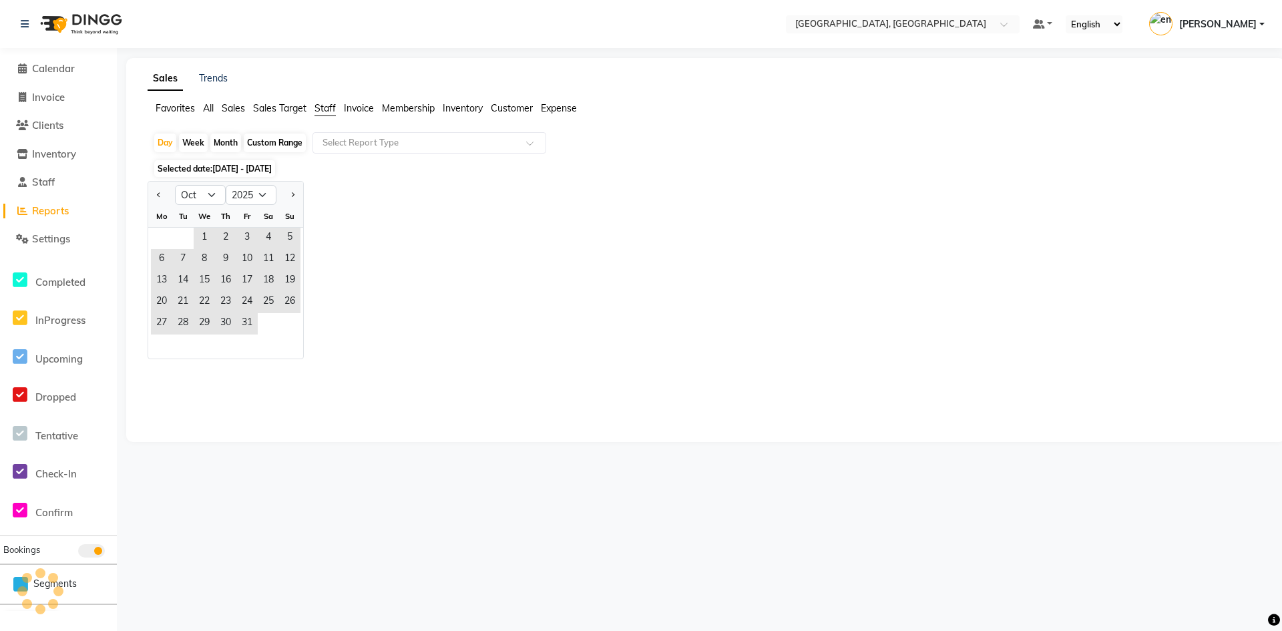
click at [182, 143] on div "Week" at bounding box center [193, 143] width 29 height 19
select select "10"
select select "2025"
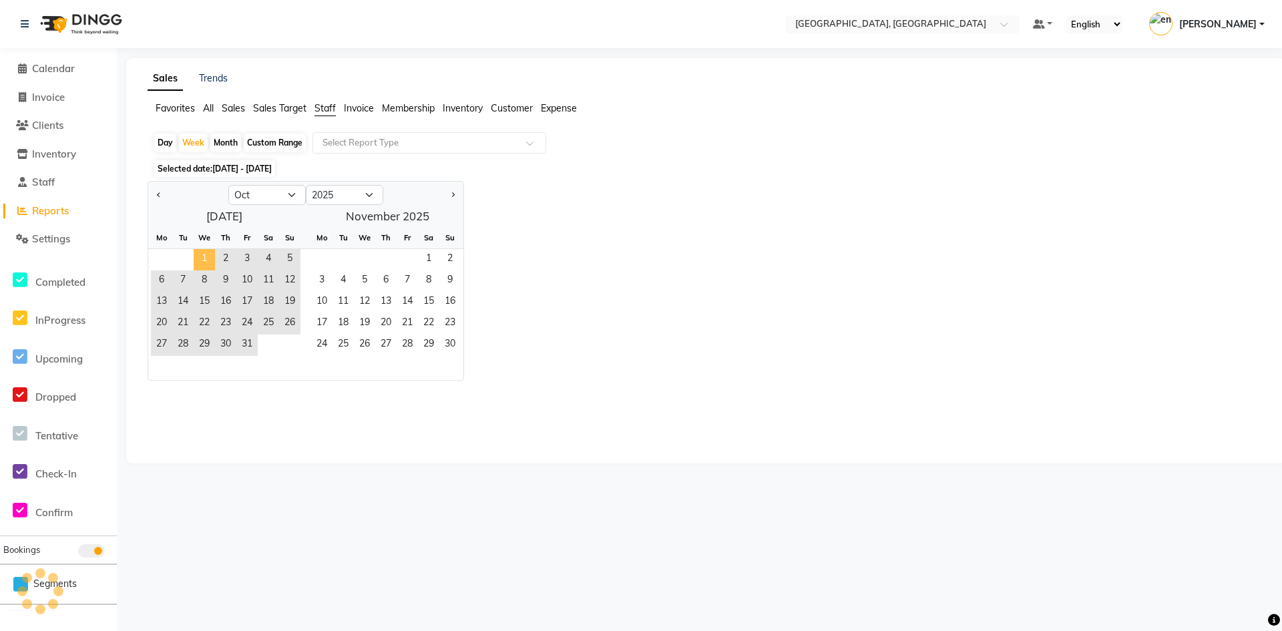
click at [210, 260] on span "1" at bounding box center [204, 259] width 21 height 21
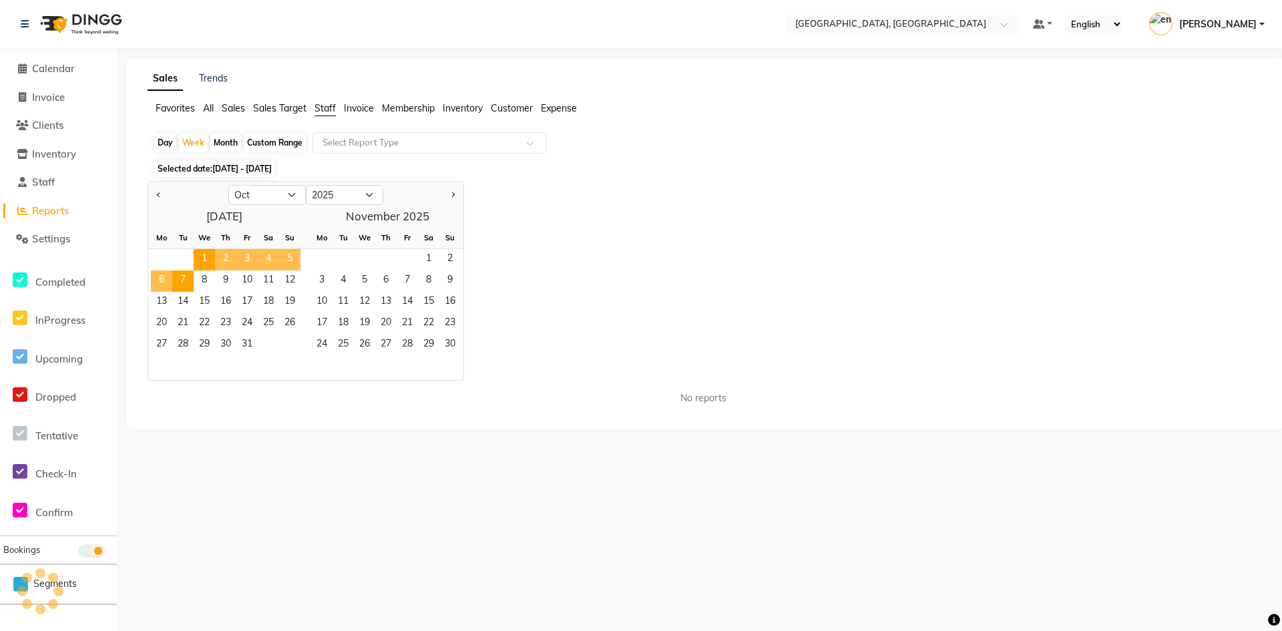
click at [224, 260] on span "2" at bounding box center [225, 259] width 21 height 21
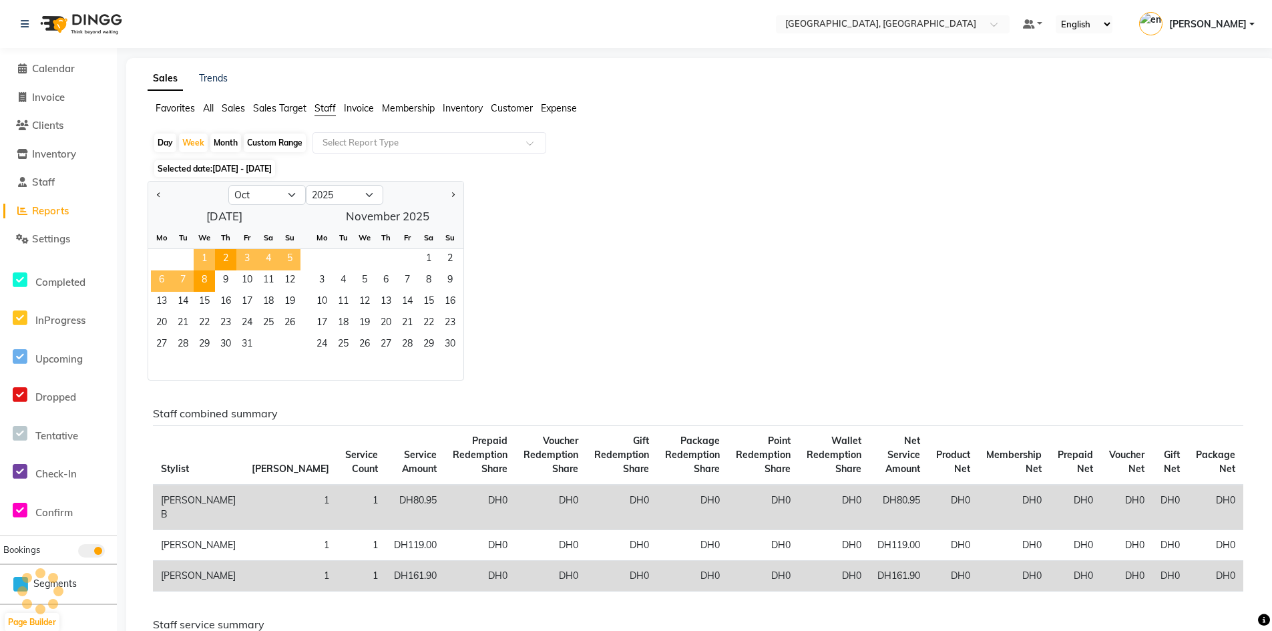
click at [197, 259] on span "1" at bounding box center [204, 259] width 21 height 21
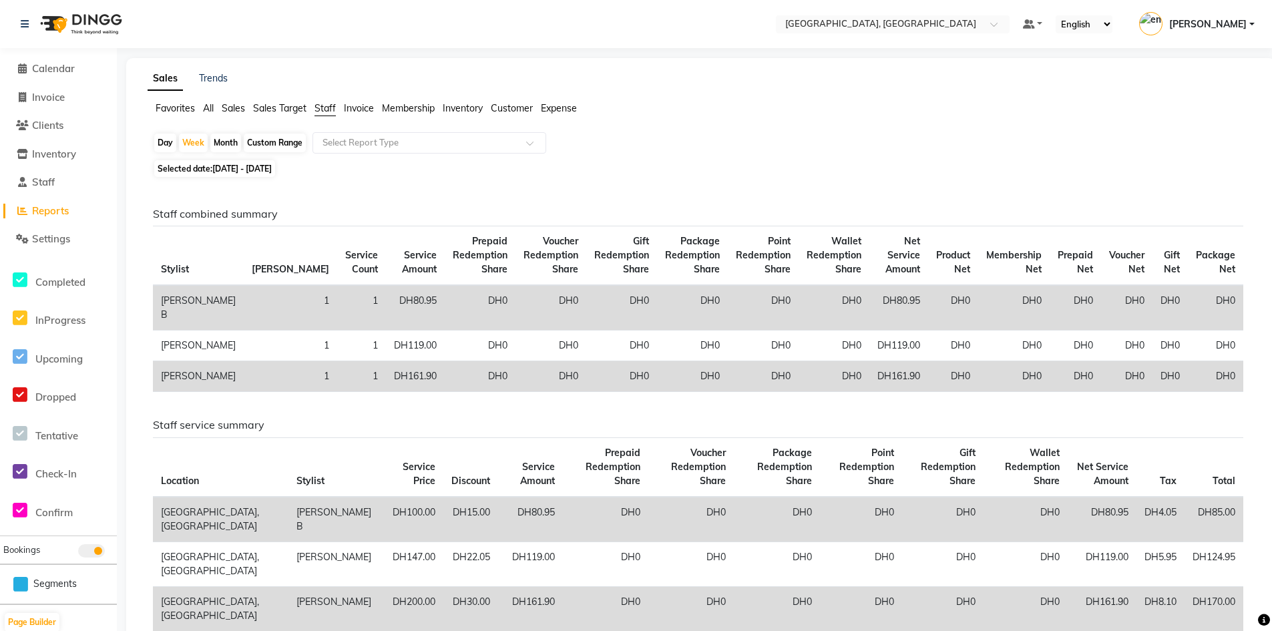
click at [63, 77] on li "Calendar" at bounding box center [58, 69] width 117 height 29
click at [451, 112] on span "Inventory" at bounding box center [463, 108] width 40 height 12
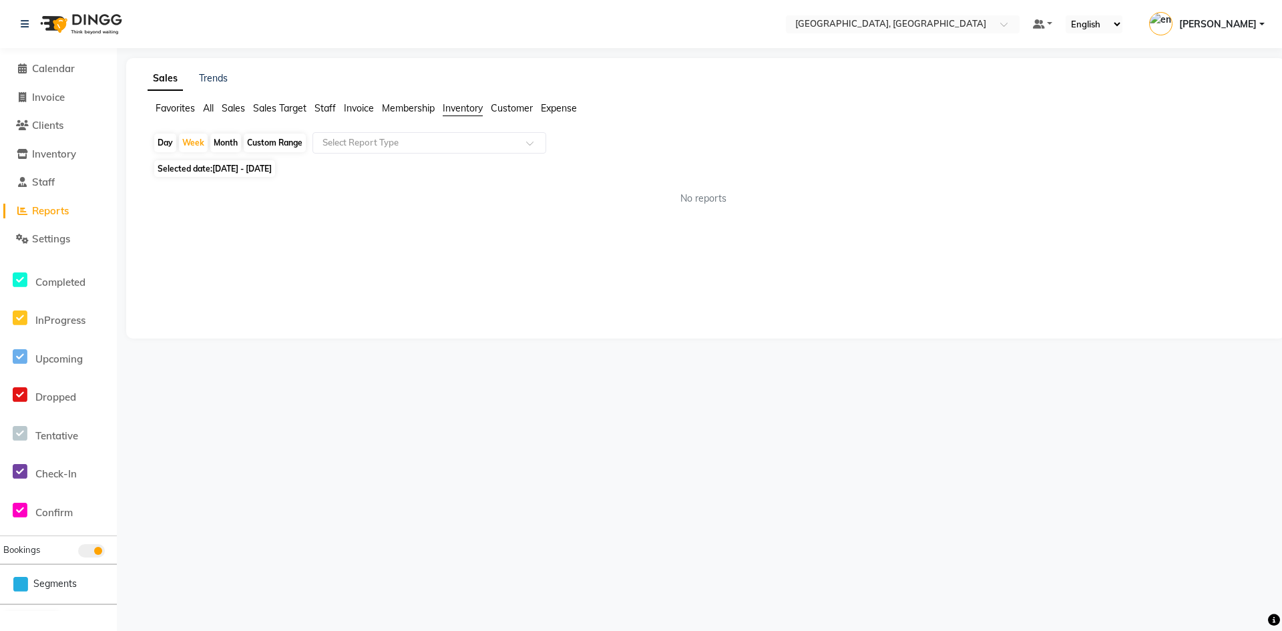
click at [564, 106] on span "Expense" at bounding box center [559, 108] width 36 height 12
click at [493, 106] on span "Customer" at bounding box center [512, 108] width 42 height 12
click at [444, 102] on li "Inventory" at bounding box center [463, 109] width 40 height 14
click at [394, 112] on span "Membership" at bounding box center [408, 108] width 53 height 12
click at [180, 113] on span "Favorites" at bounding box center [175, 108] width 39 height 12
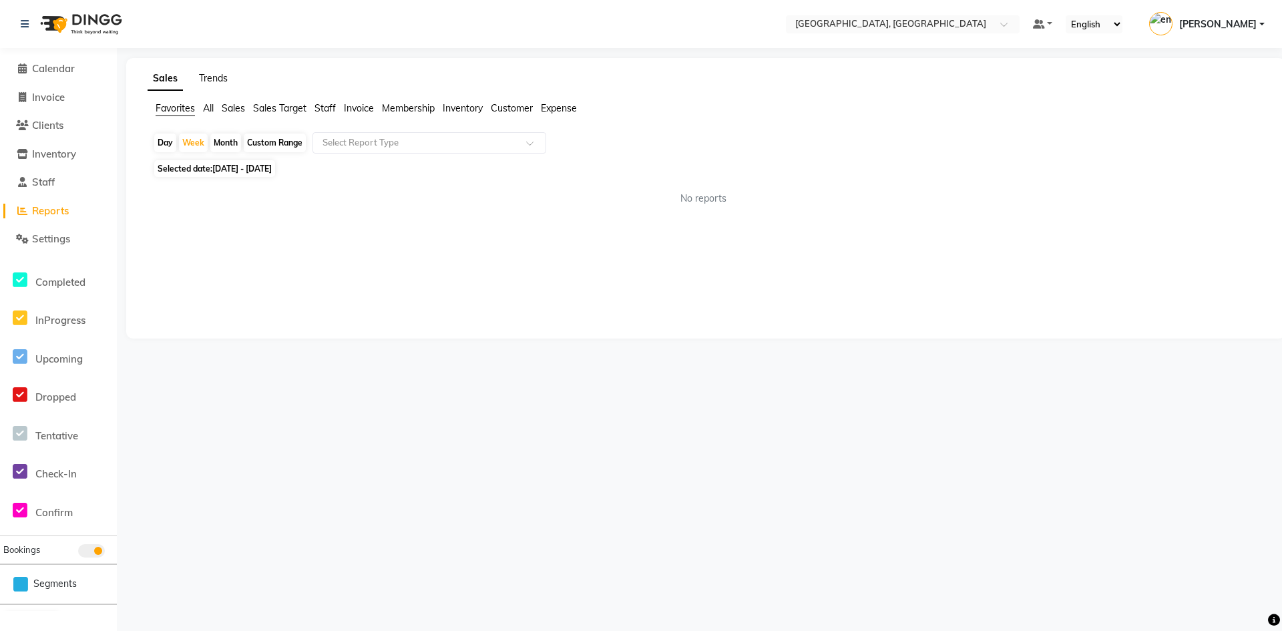
click at [217, 73] on link "Trends" at bounding box center [213, 78] width 29 height 12
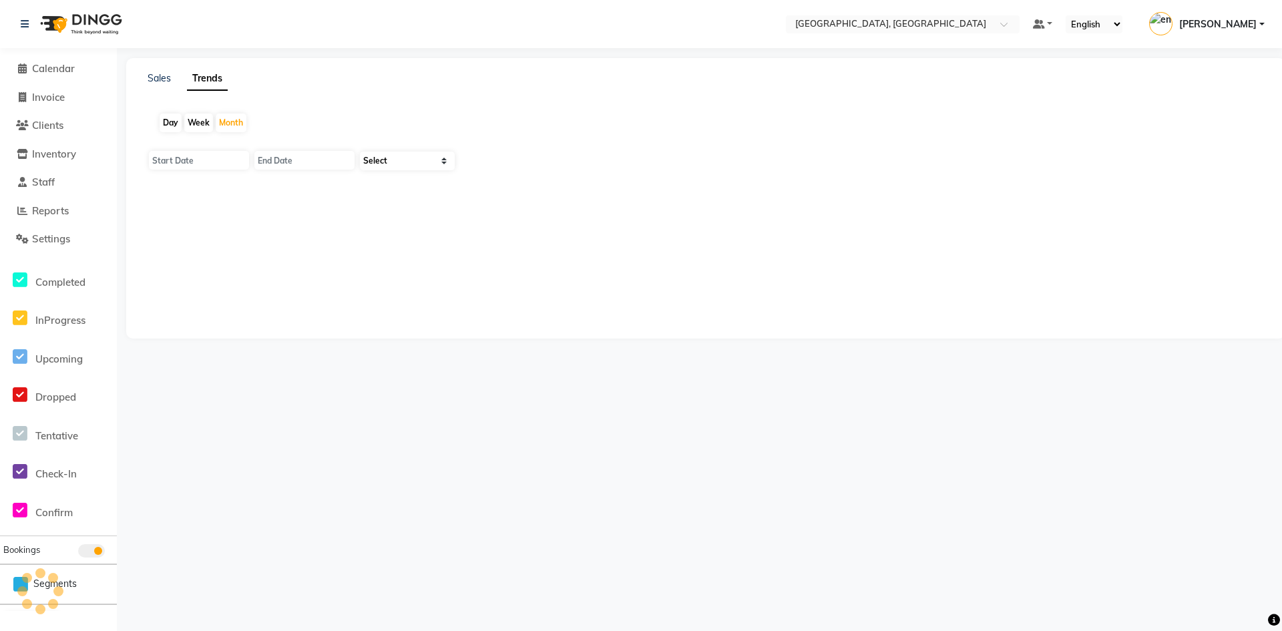
type input "01-10-2025"
type input "[DATE]"
click at [53, 58] on li "Calendar" at bounding box center [58, 69] width 117 height 29
click at [53, 61] on link "Calendar" at bounding box center [58, 68] width 110 height 15
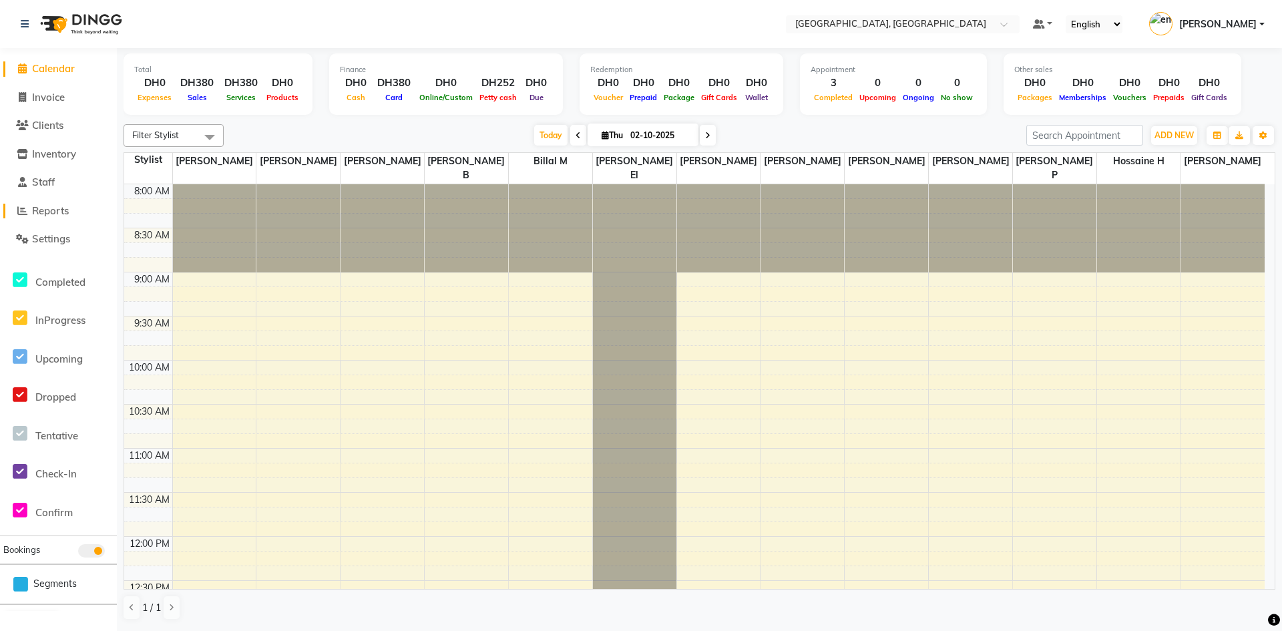
click at [67, 211] on span "Reports" at bounding box center [50, 210] width 37 height 13
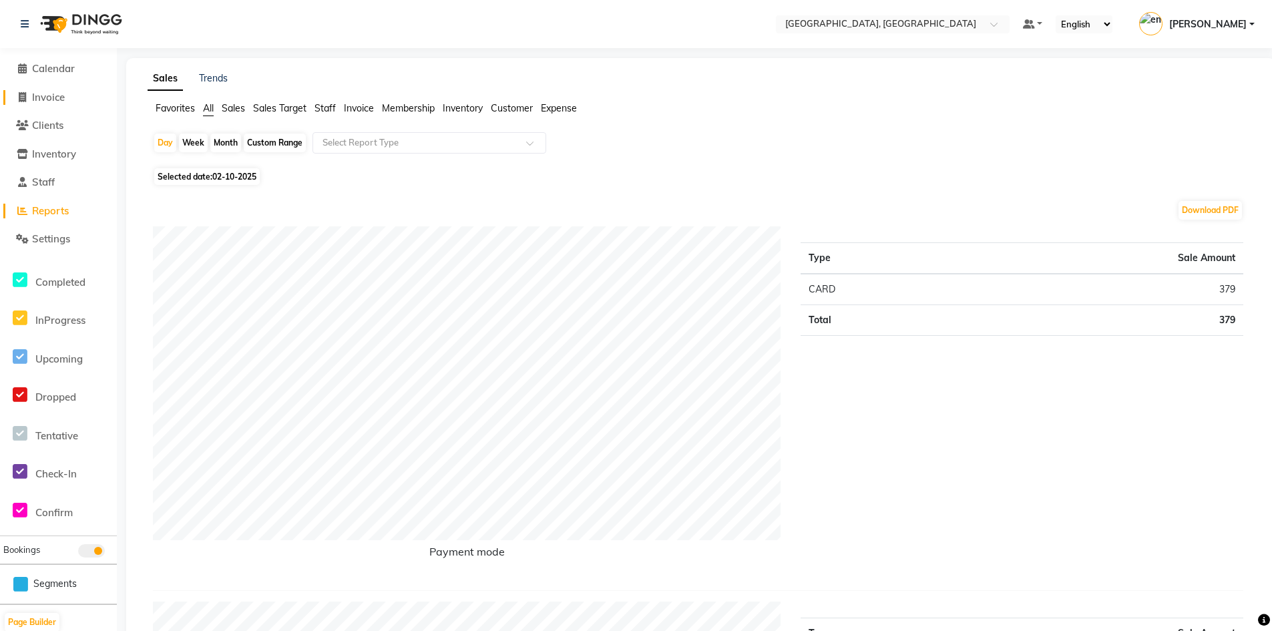
click at [71, 100] on link "Invoice" at bounding box center [58, 97] width 110 height 15
select select "service"
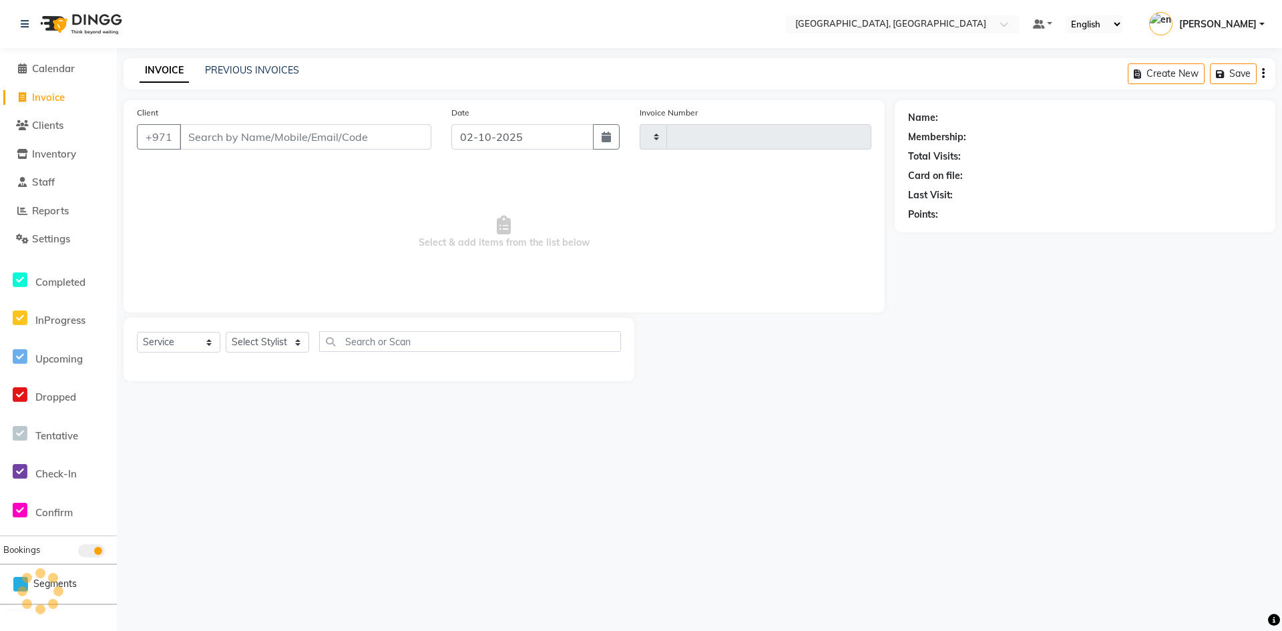
type input "0007"
select select "4019"
click at [199, 136] on input "Client" at bounding box center [306, 136] width 252 height 25
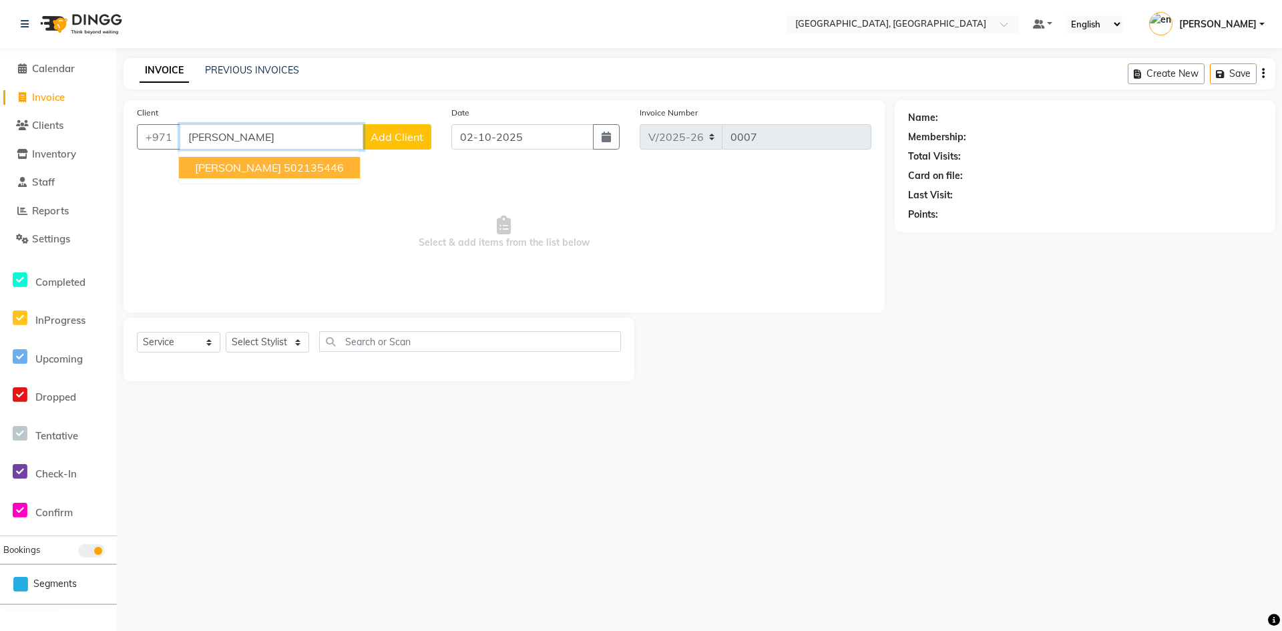
click at [246, 174] on button "Liza 502135446" at bounding box center [269, 167] width 181 height 21
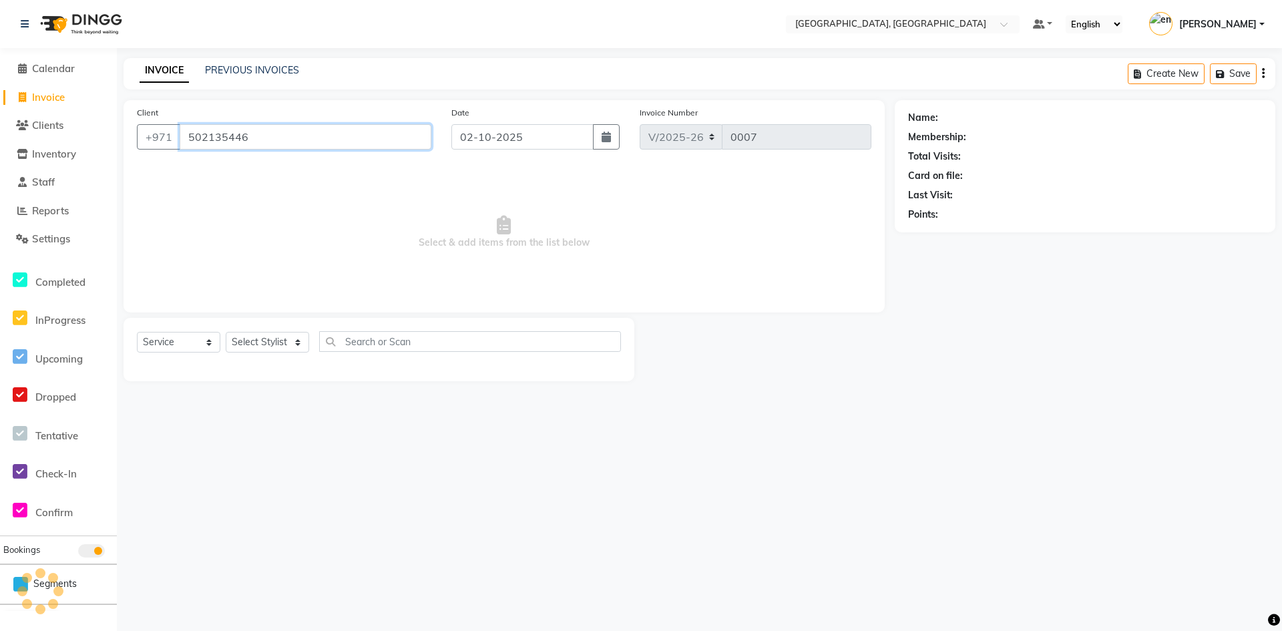
type input "502135446"
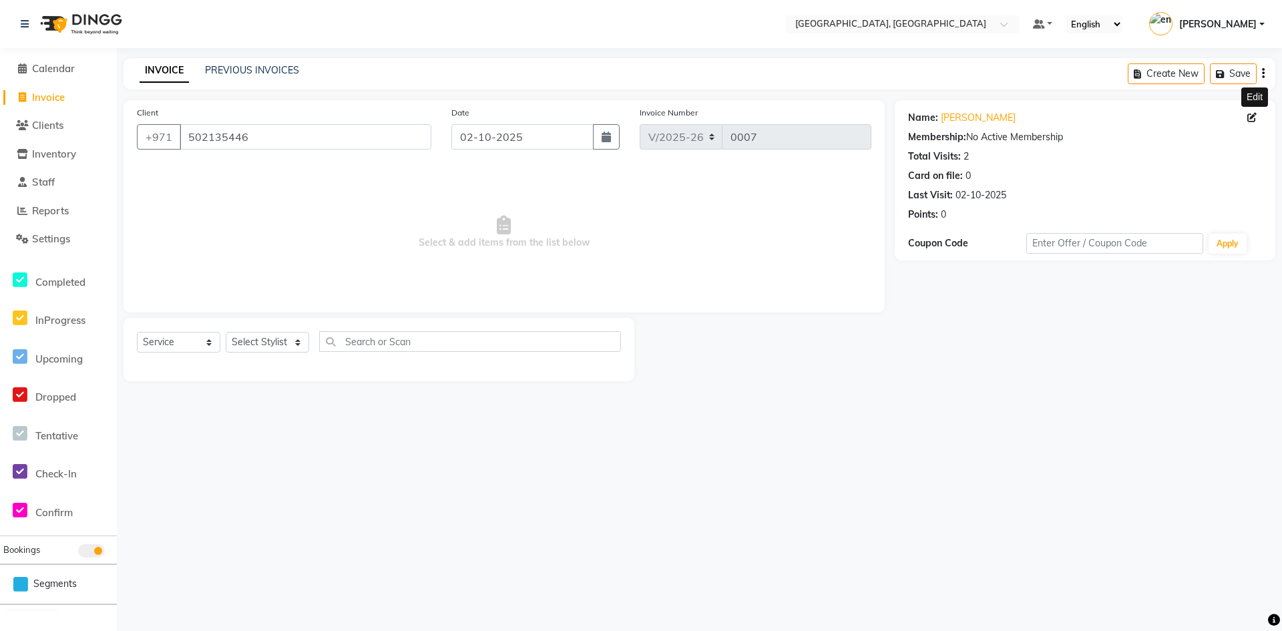
click at [1249, 114] on icon at bounding box center [1252, 117] width 9 height 9
select select
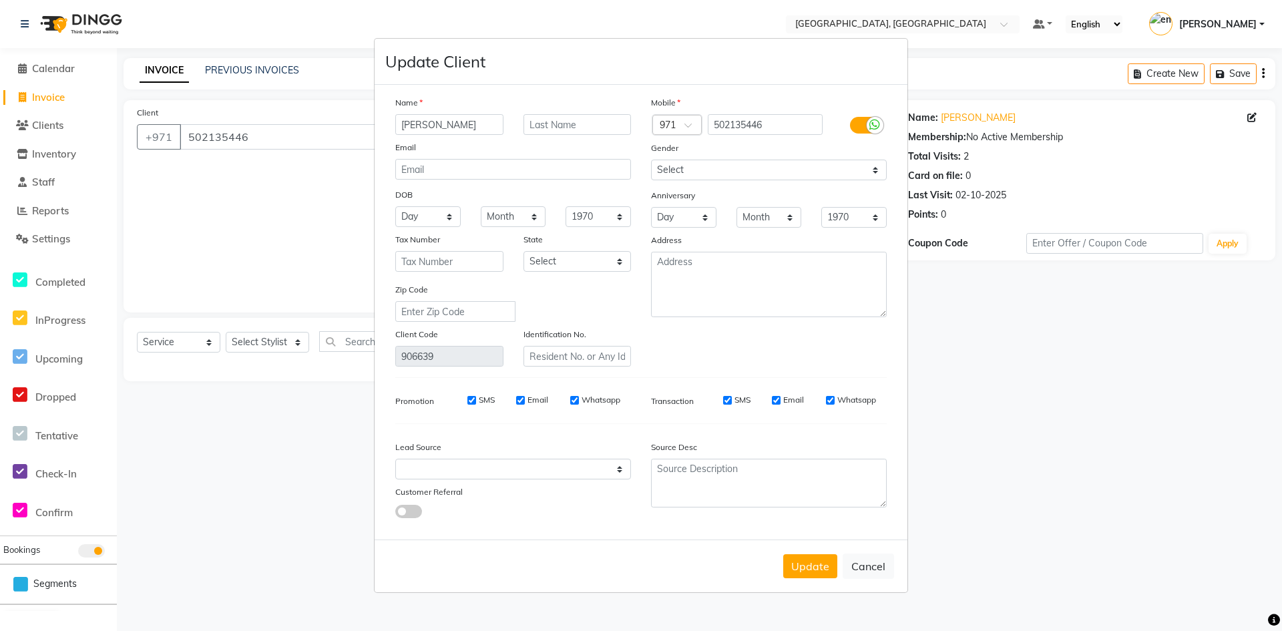
click at [1075, 402] on ngb-modal-window "Update Client Name [PERSON_NAME] Email DOB Day 01 02 03 04 05 06 07 08 09 10 11…" at bounding box center [641, 315] width 1282 height 631
click at [966, 79] on ngb-modal-window "Update Client Name [PERSON_NAME] Email DOB Day 01 02 03 04 05 06 07 08 09 10 11…" at bounding box center [641, 315] width 1282 height 631
click at [871, 569] on button "Cancel" at bounding box center [868, 566] width 51 height 25
select select
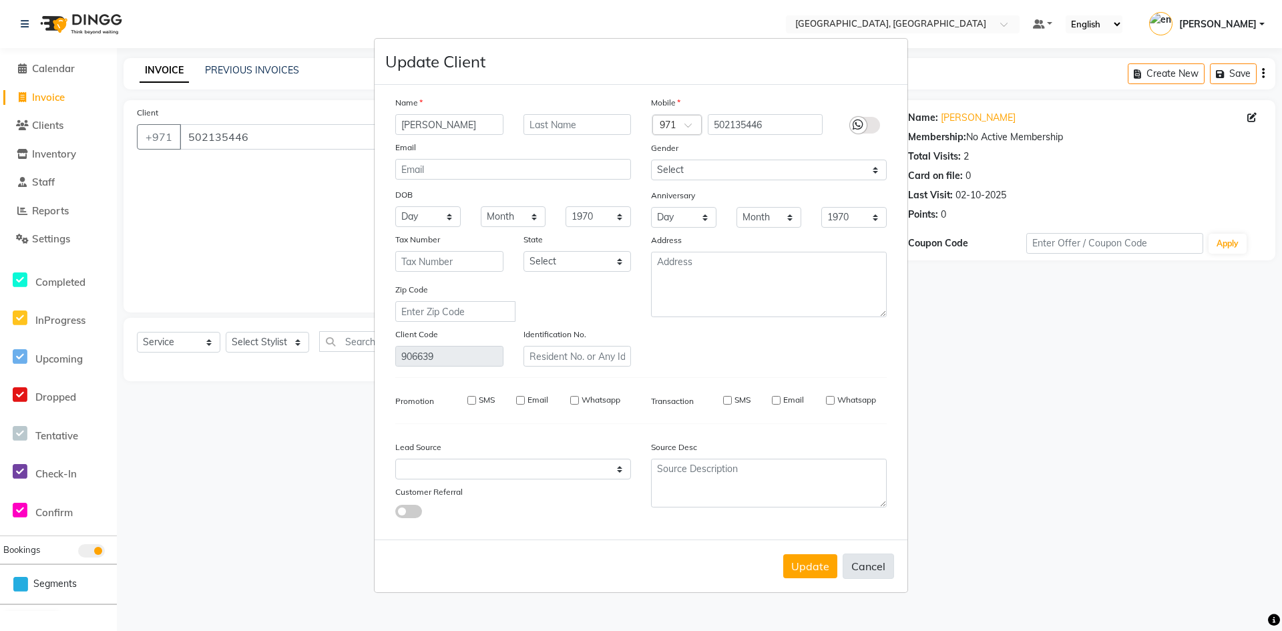
select select
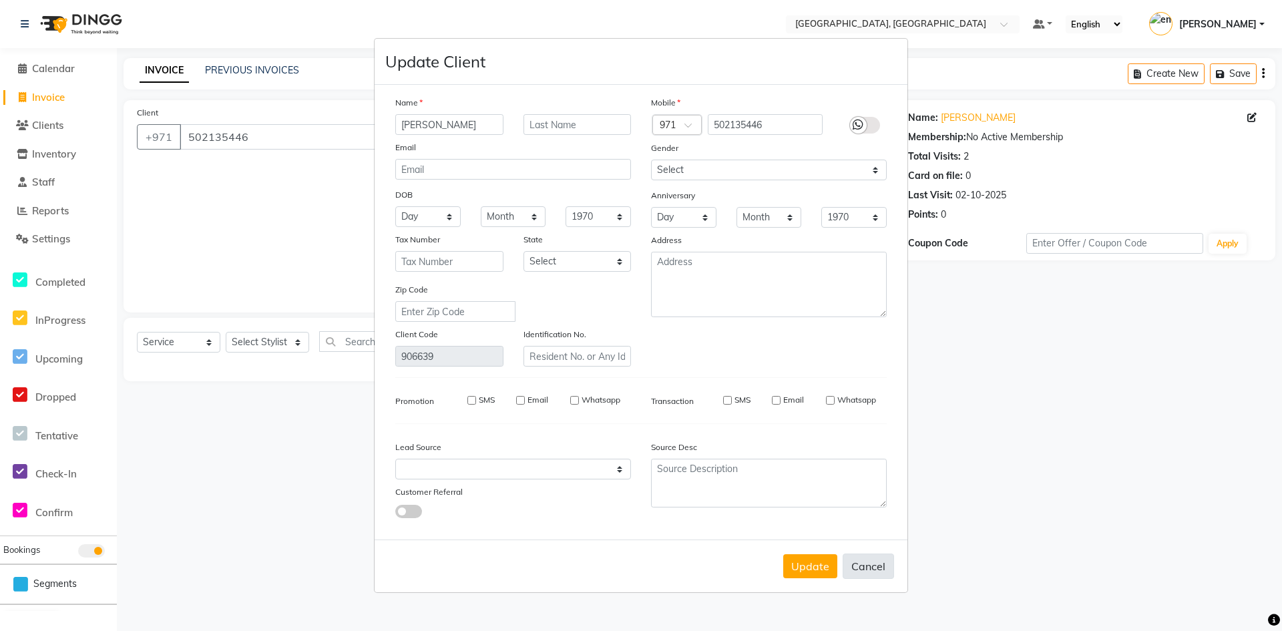
checkbox input "false"
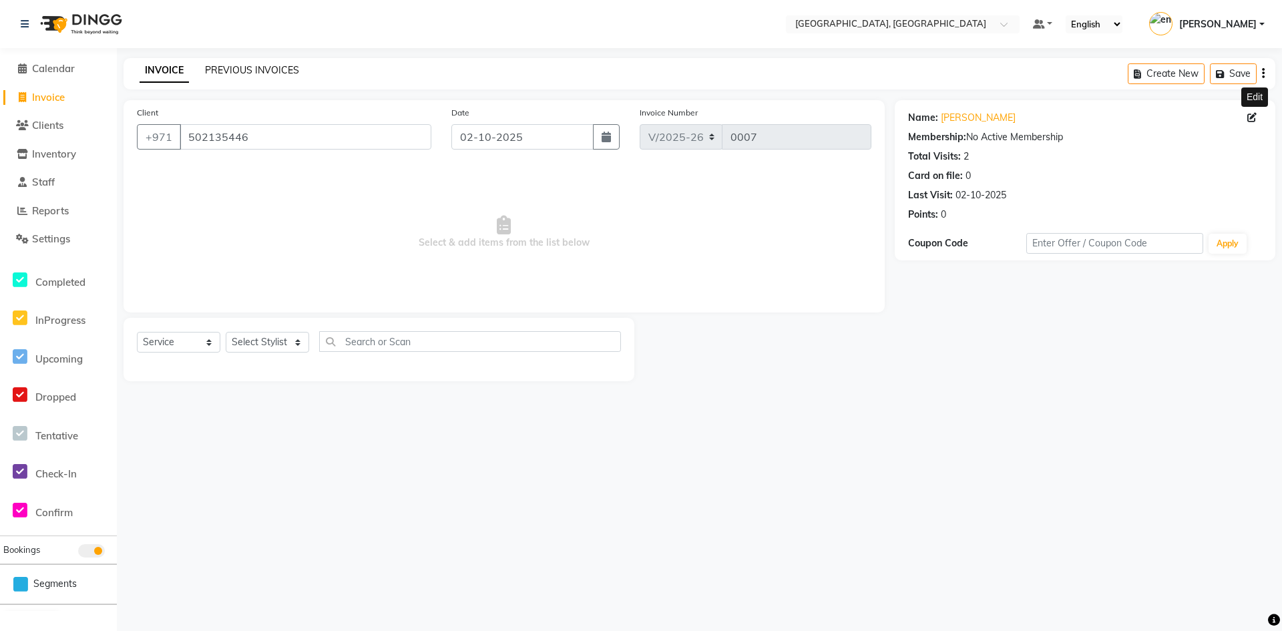
drag, startPoint x: 256, startPoint y: 67, endPoint x: 759, endPoint y: 95, distance: 504.4
click at [256, 67] on link "PREVIOUS INVOICES" at bounding box center [252, 70] width 94 height 12
click at [235, 65] on link "PREVIOUS INVOICES" at bounding box center [252, 70] width 94 height 12
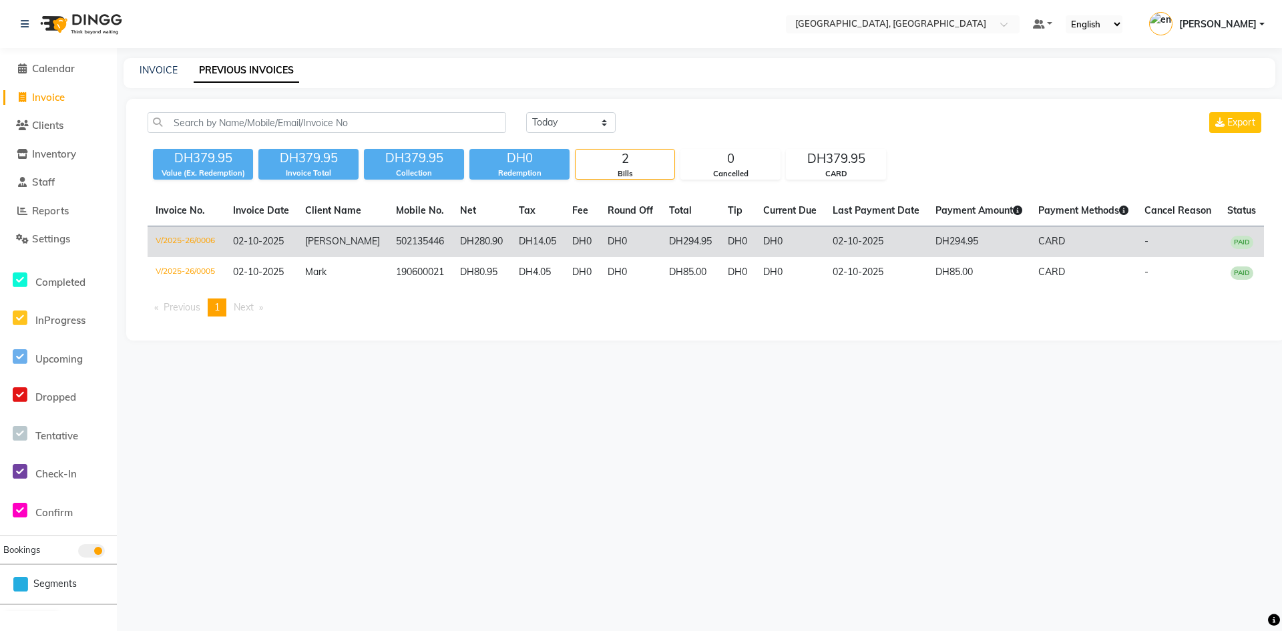
click at [248, 240] on span "02-10-2025" at bounding box center [258, 241] width 51 height 12
click at [872, 246] on td "02-10-2025" at bounding box center [876, 241] width 103 height 31
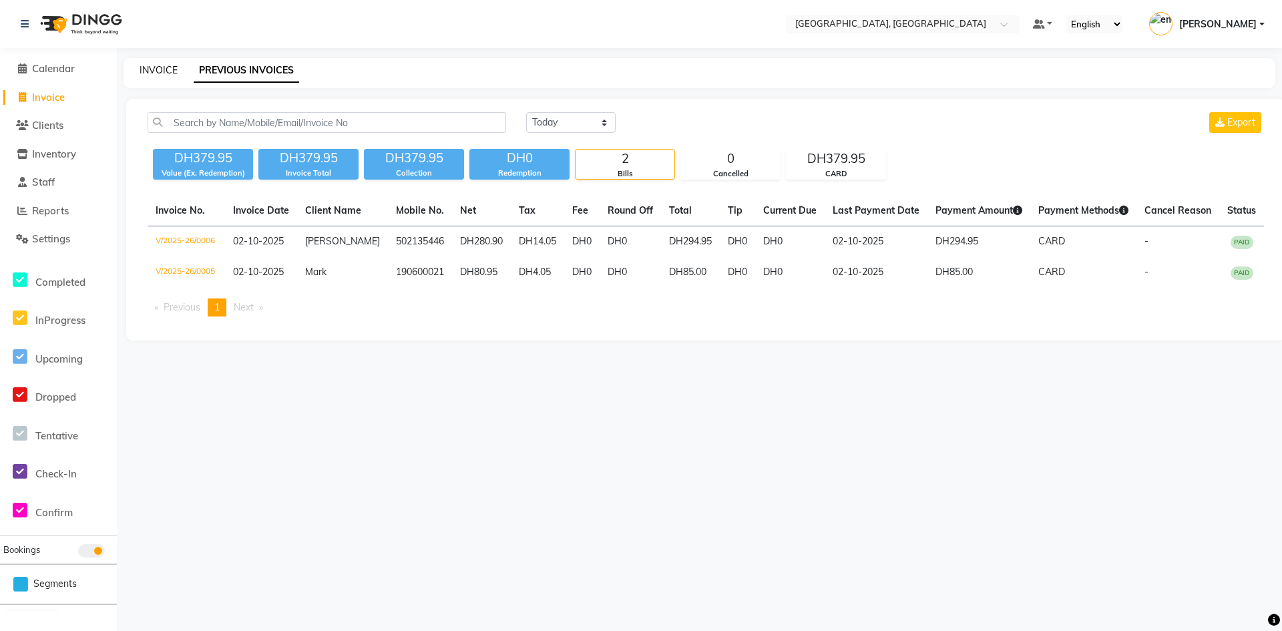
click at [164, 69] on link "INVOICE" at bounding box center [159, 70] width 38 height 12
select select "service"
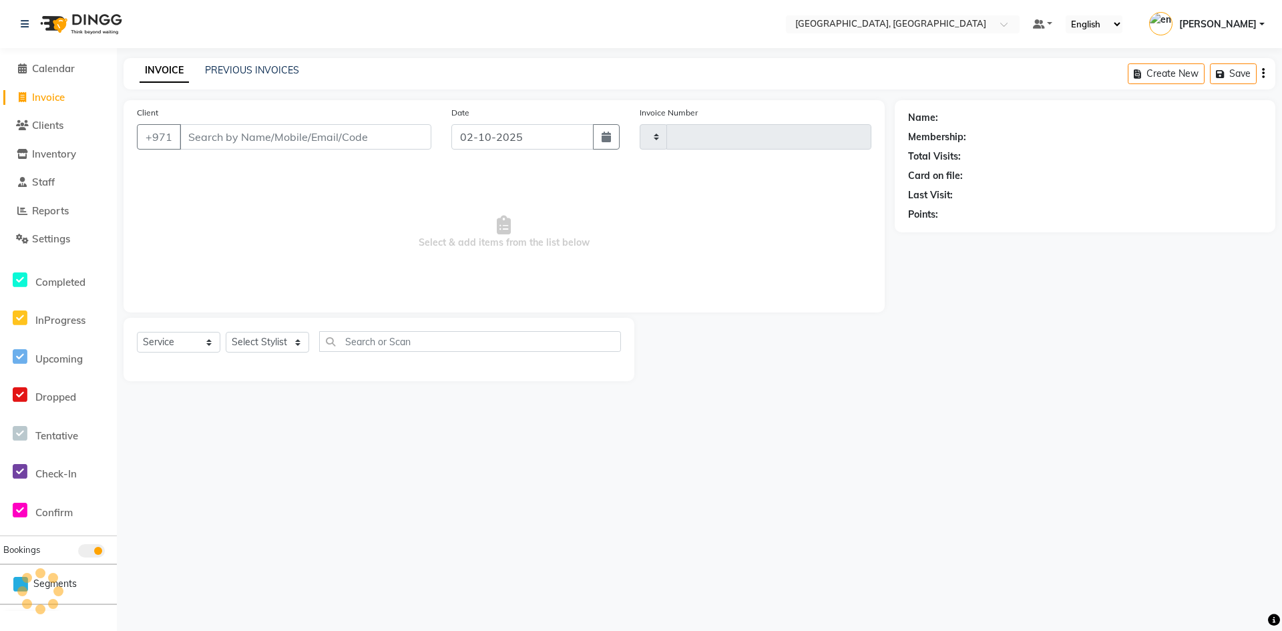
type input "0007"
select select "4019"
click at [261, 63] on div "PREVIOUS INVOICES" at bounding box center [252, 70] width 94 height 14
click at [260, 66] on link "PREVIOUS INVOICES" at bounding box center [252, 70] width 94 height 12
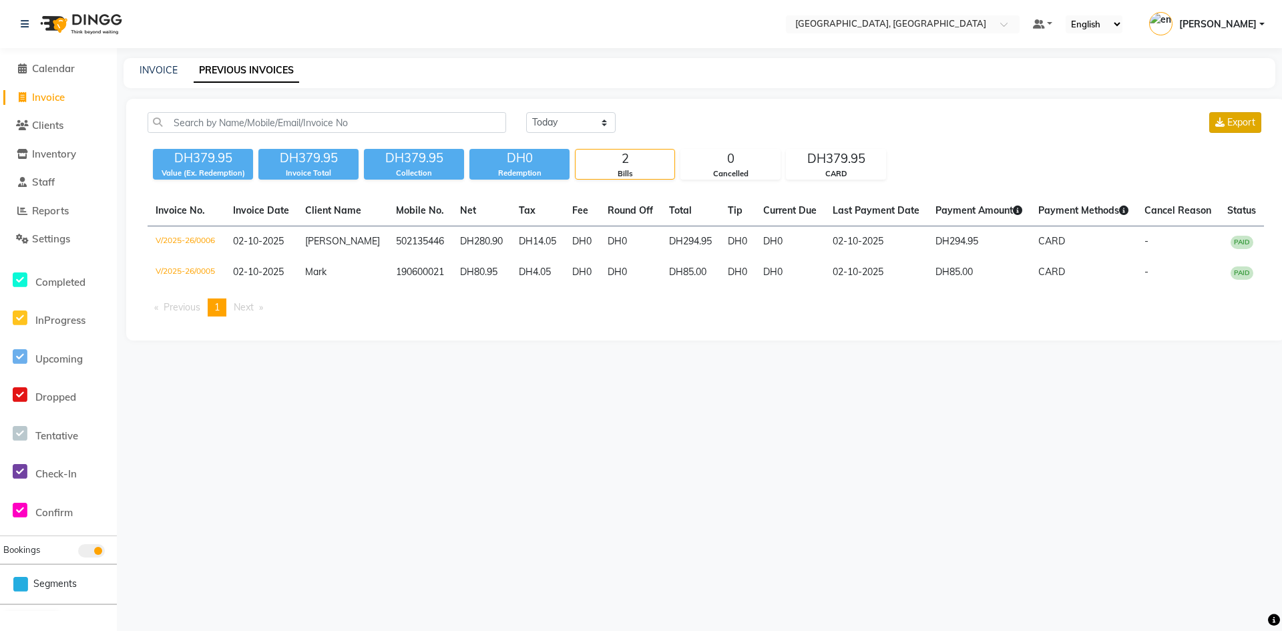
click at [1248, 127] on span "Export" at bounding box center [1242, 122] width 28 height 12
drag, startPoint x: 279, startPoint y: 267, endPoint x: 566, endPoint y: 319, distance: 291.8
click at [575, 367] on div "Select Location × Beauty Center, [GEOGRAPHIC_DATA] Marina Default Panel My Pane…" at bounding box center [641, 315] width 1282 height 631
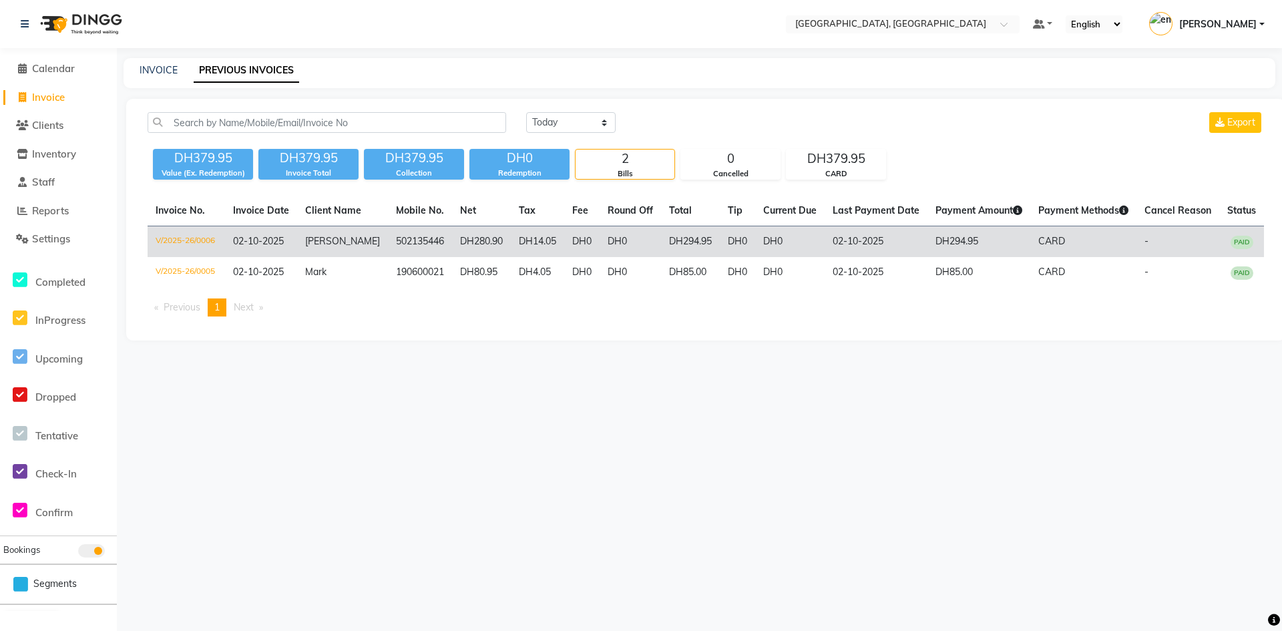
click at [535, 243] on td "DH14.05" at bounding box center [537, 241] width 53 height 31
click at [276, 240] on span "02-10-2025" at bounding box center [258, 241] width 51 height 12
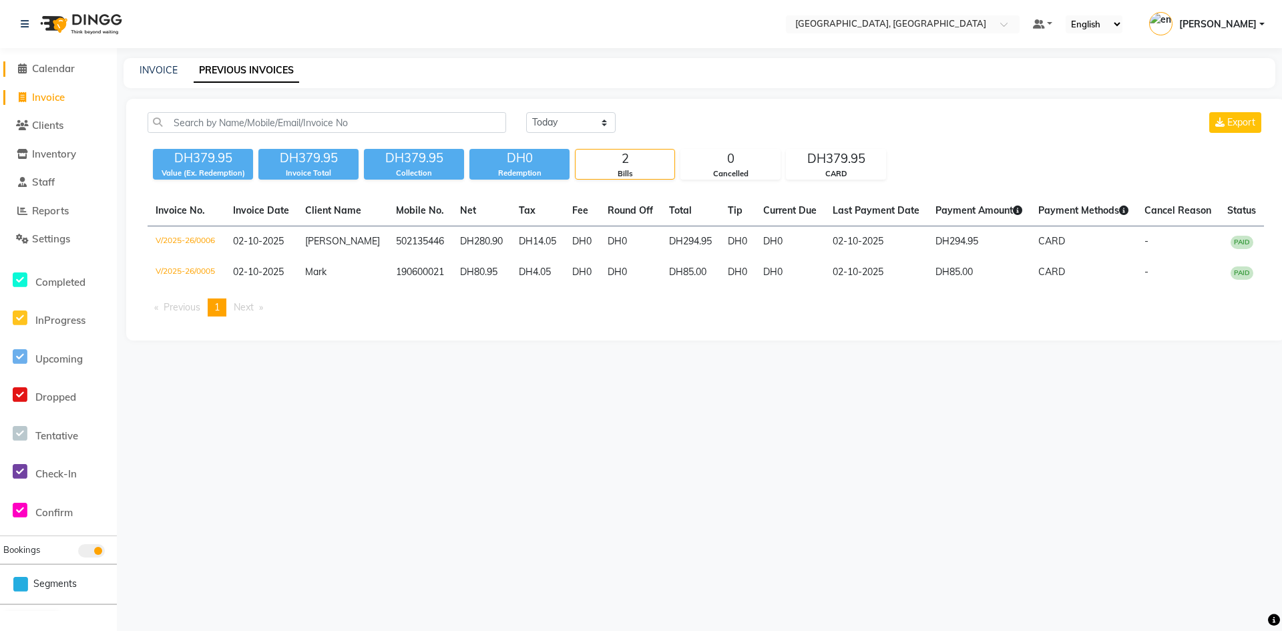
click at [64, 71] on span "Calendar" at bounding box center [53, 68] width 43 height 13
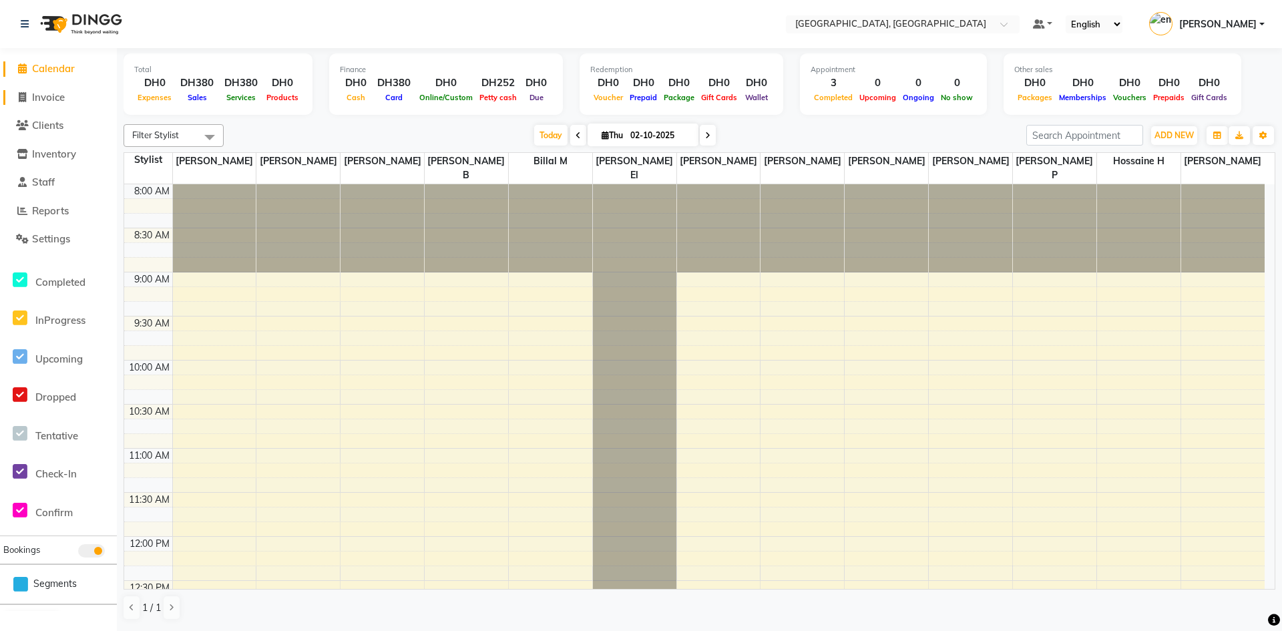
click at [46, 93] on span "Invoice" at bounding box center [48, 97] width 33 height 13
select select "service"
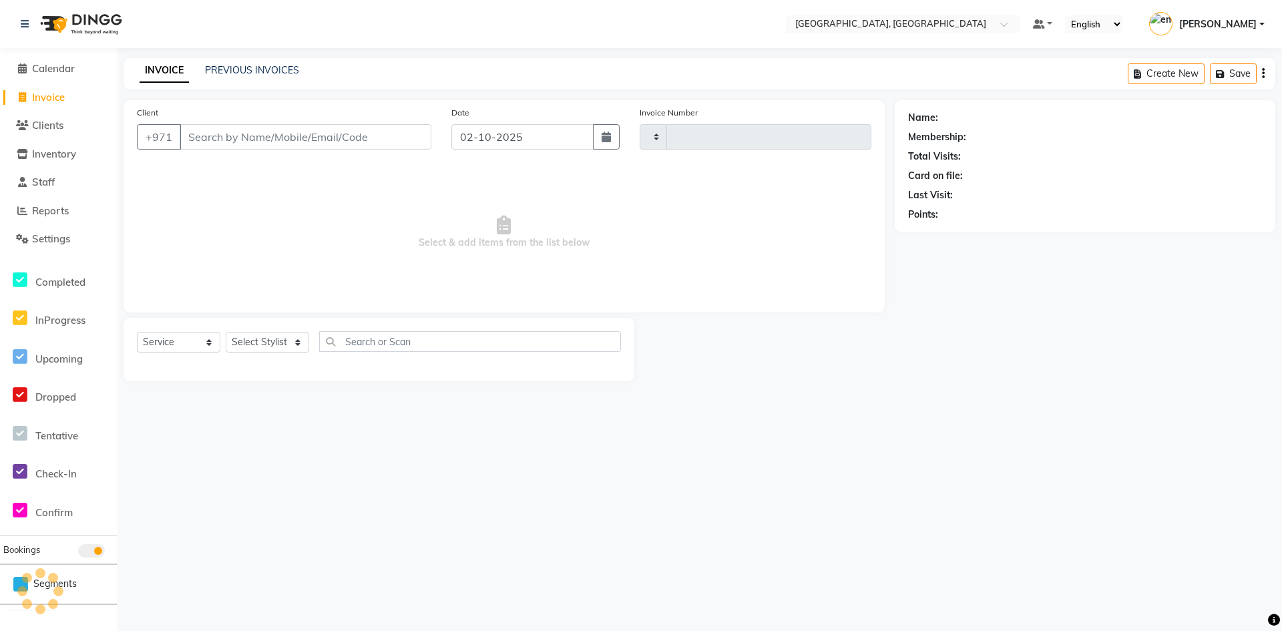
type input "0007"
select select "4019"
click at [265, 69] on link "PREVIOUS INVOICES" at bounding box center [252, 70] width 94 height 12
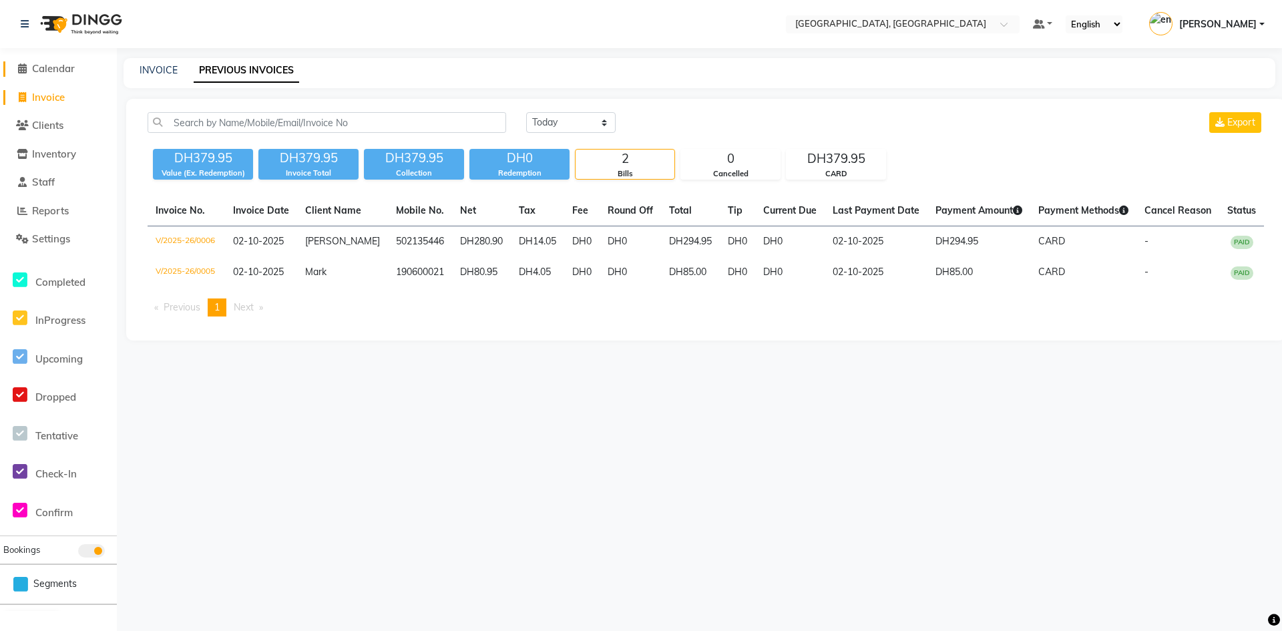
click at [64, 63] on span "Calendar" at bounding box center [53, 68] width 43 height 13
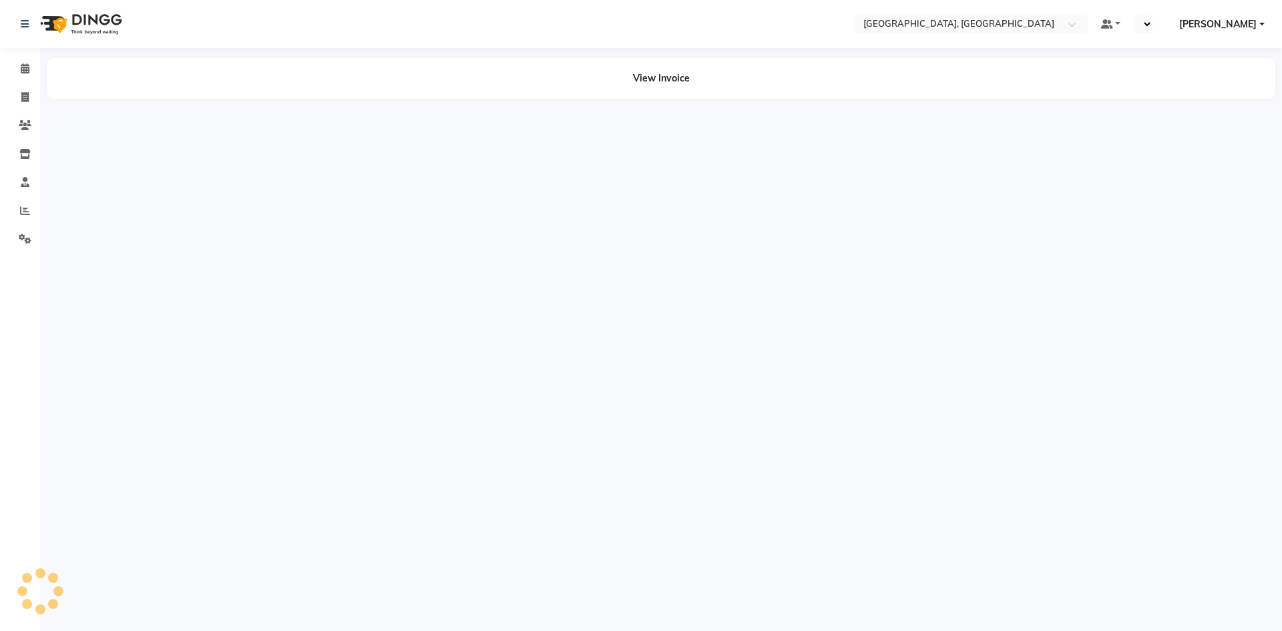
select select "en"
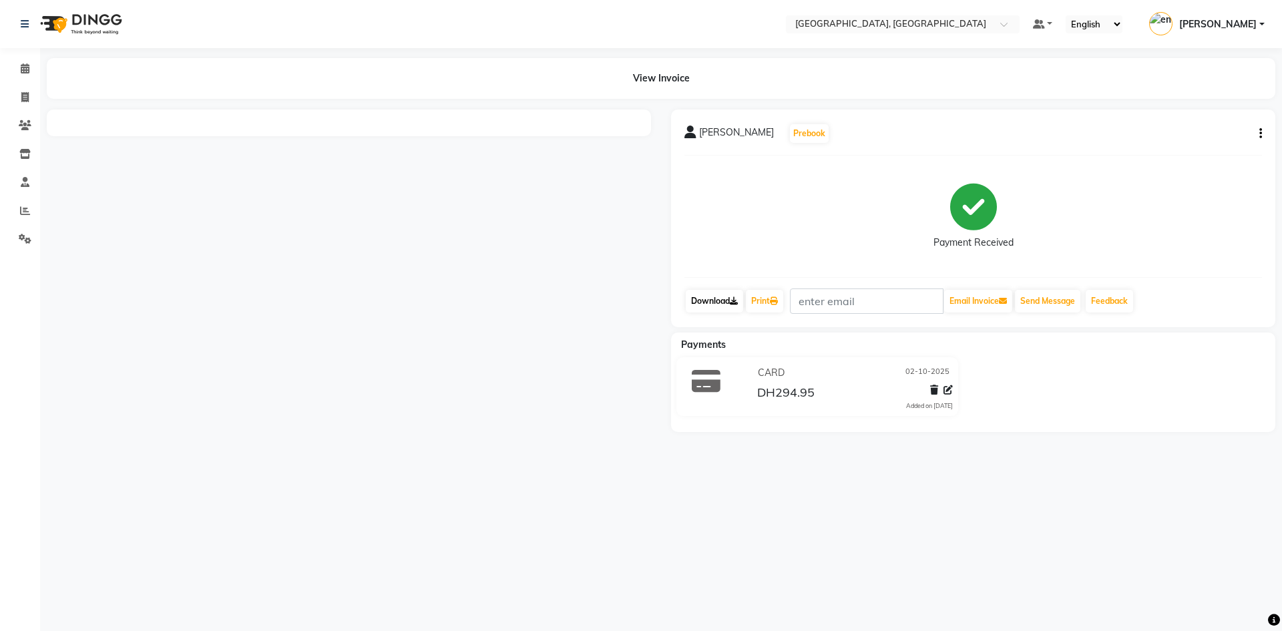
click at [735, 306] on link "Download" at bounding box center [714, 301] width 57 height 23
click at [713, 297] on link "Download" at bounding box center [714, 301] width 57 height 23
